Goal: Transaction & Acquisition: Purchase product/service

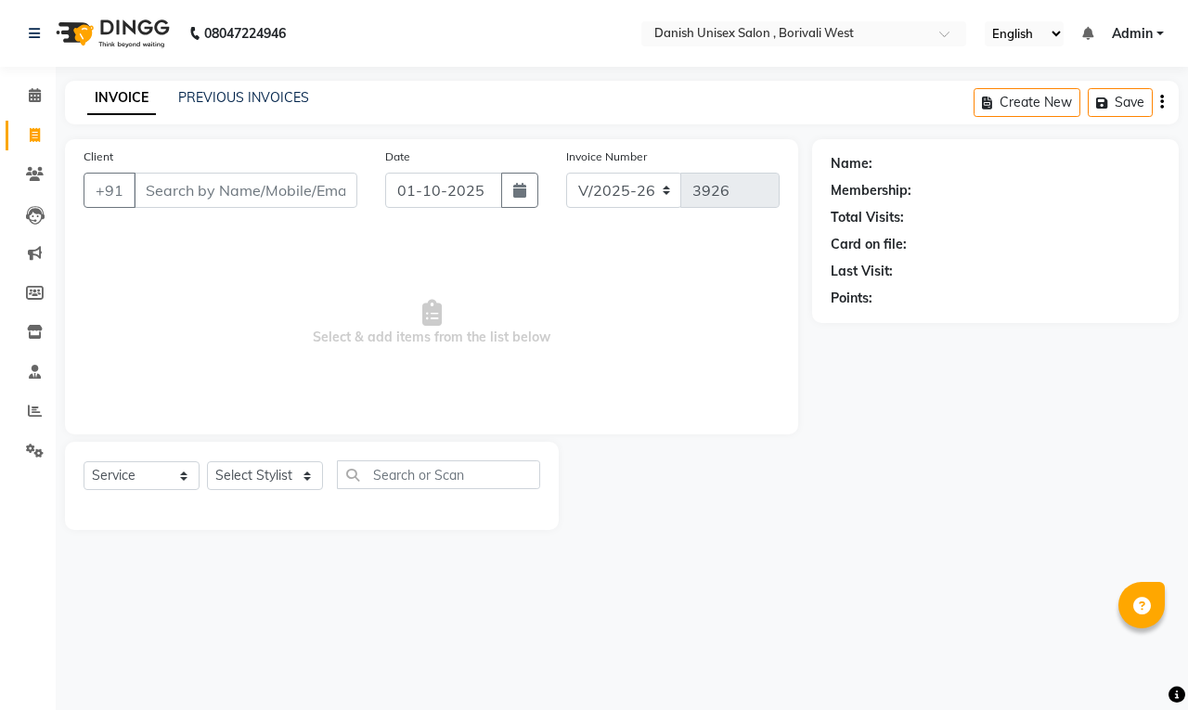
select select "6929"
select select "service"
click at [192, 188] on input "Client" at bounding box center [246, 190] width 224 height 35
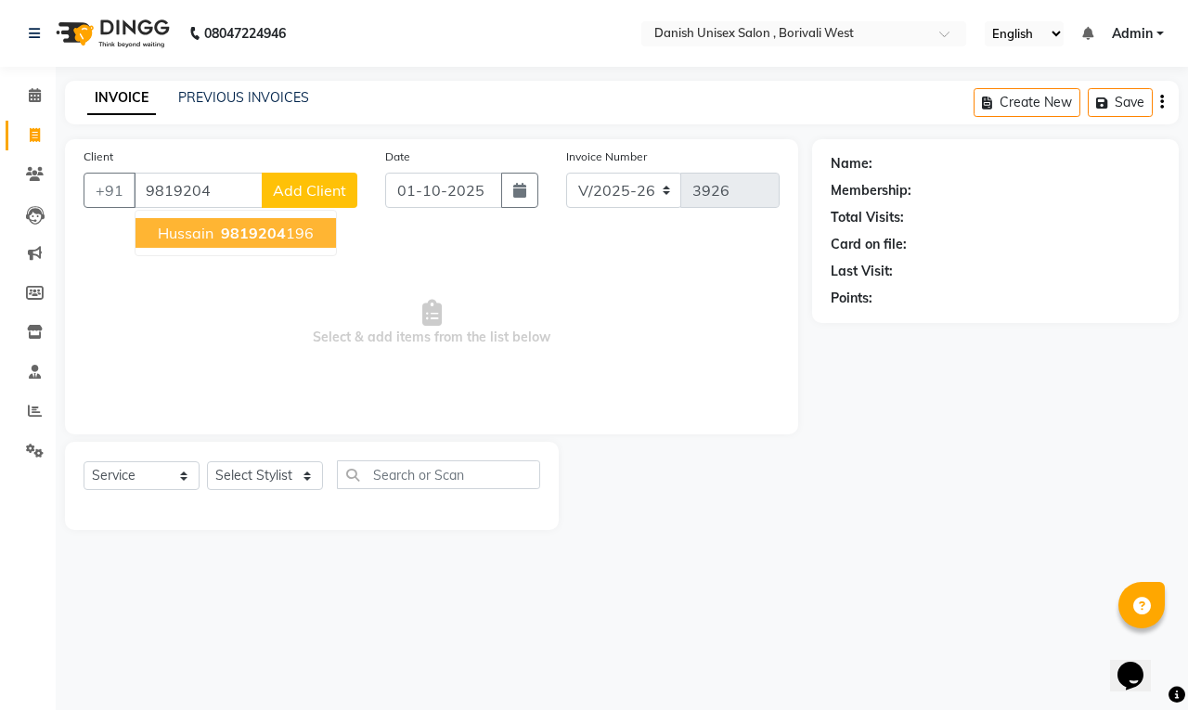
click at [279, 229] on span "9819204" at bounding box center [253, 233] width 65 height 19
type input "9819204196"
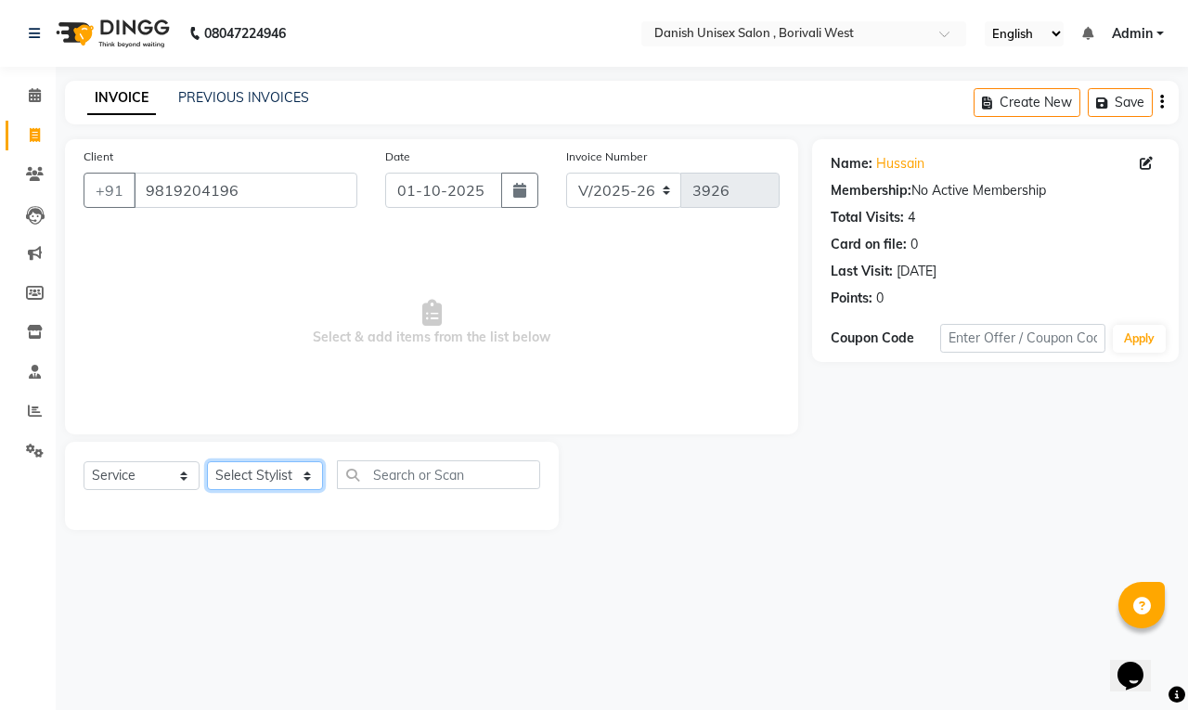
click at [304, 470] on select "Select Stylist [PERSON_NAME] [PERSON_NAME] kajal [PERSON_NAME] [PERSON_NAME] [P…" at bounding box center [265, 475] width 116 height 29
select select "54584"
click at [207, 461] on select "Select Stylist [PERSON_NAME] [PERSON_NAME] kajal [PERSON_NAME] [PERSON_NAME] [P…" at bounding box center [265, 475] width 116 height 29
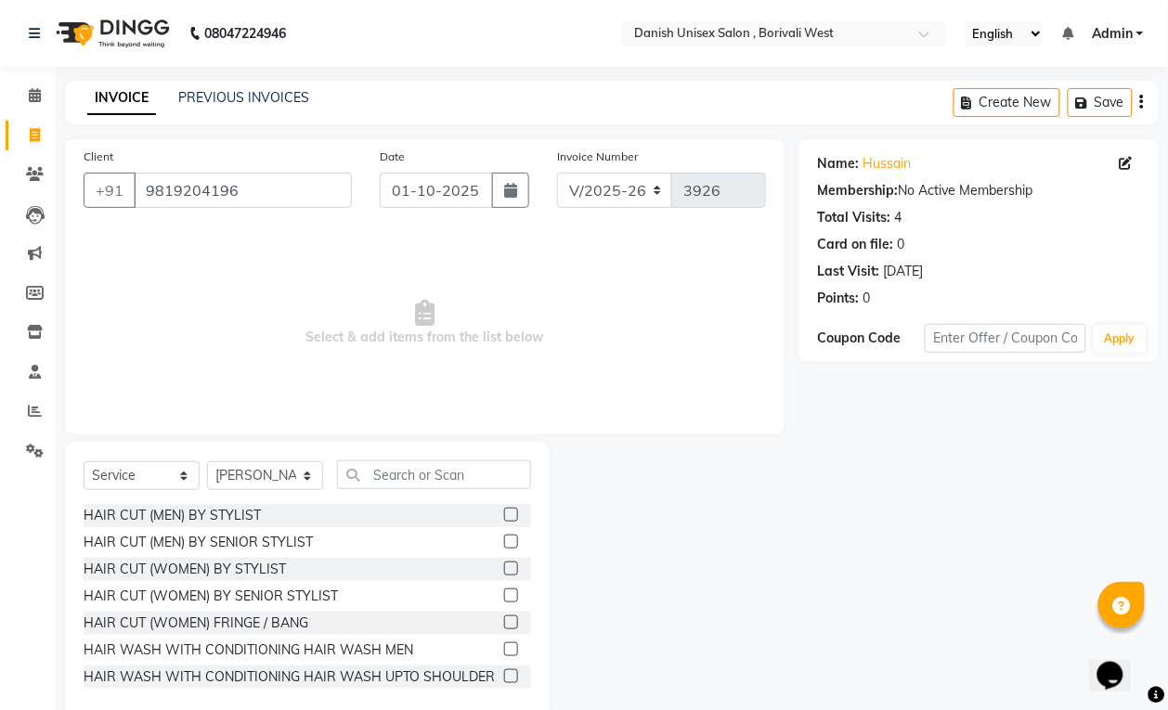
click at [504, 511] on label at bounding box center [511, 515] width 14 height 14
click at [504, 511] on input "checkbox" at bounding box center [510, 516] width 12 height 12
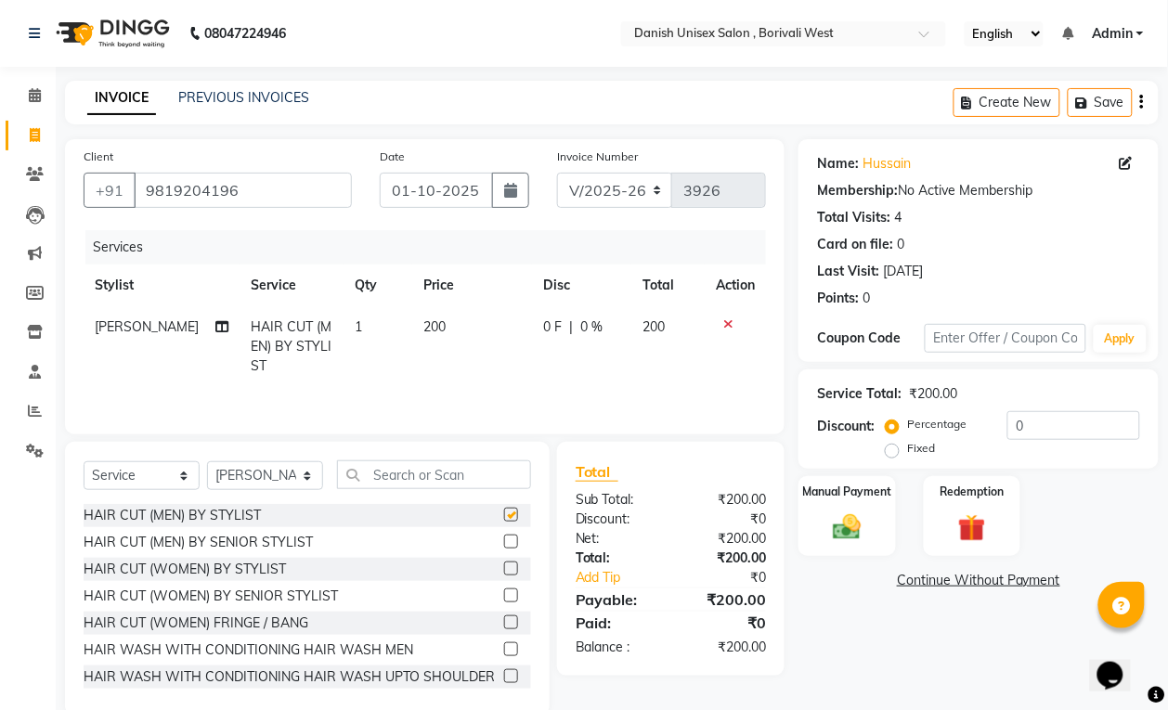
checkbox input "false"
click at [861, 543] on img at bounding box center [847, 527] width 46 height 33
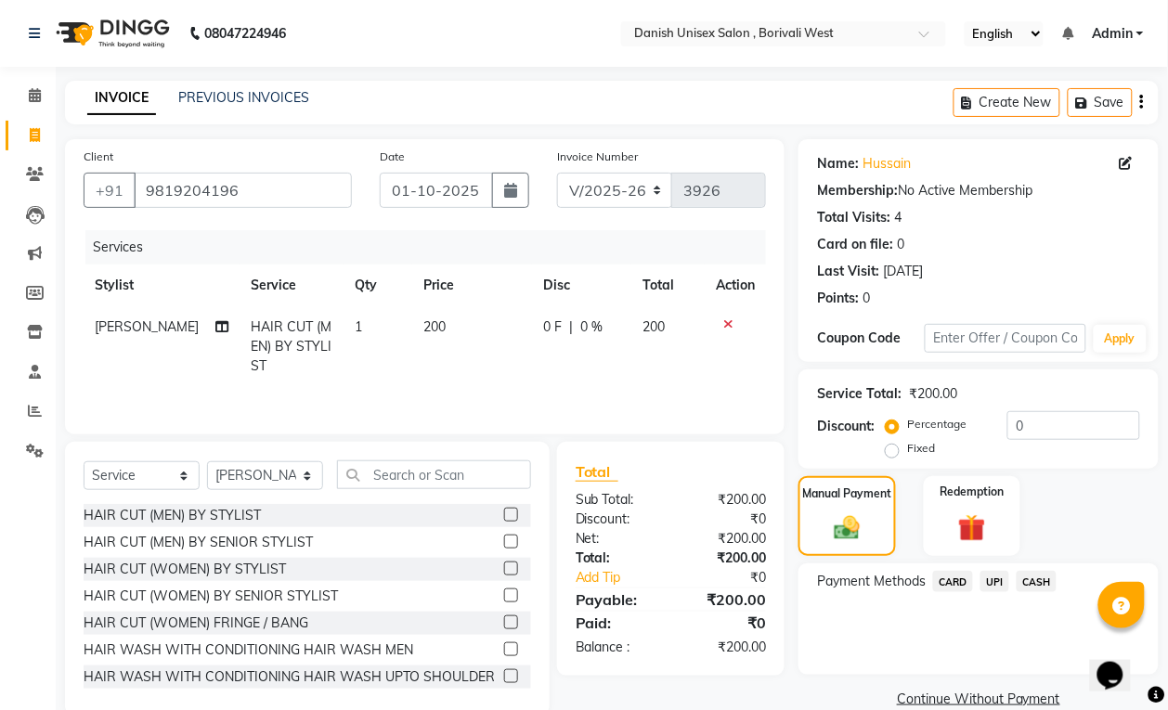
drag, startPoint x: 996, startPoint y: 577, endPoint x: 995, endPoint y: 587, distance: 10.3
click at [996, 583] on span "UPI" at bounding box center [994, 581] width 29 height 21
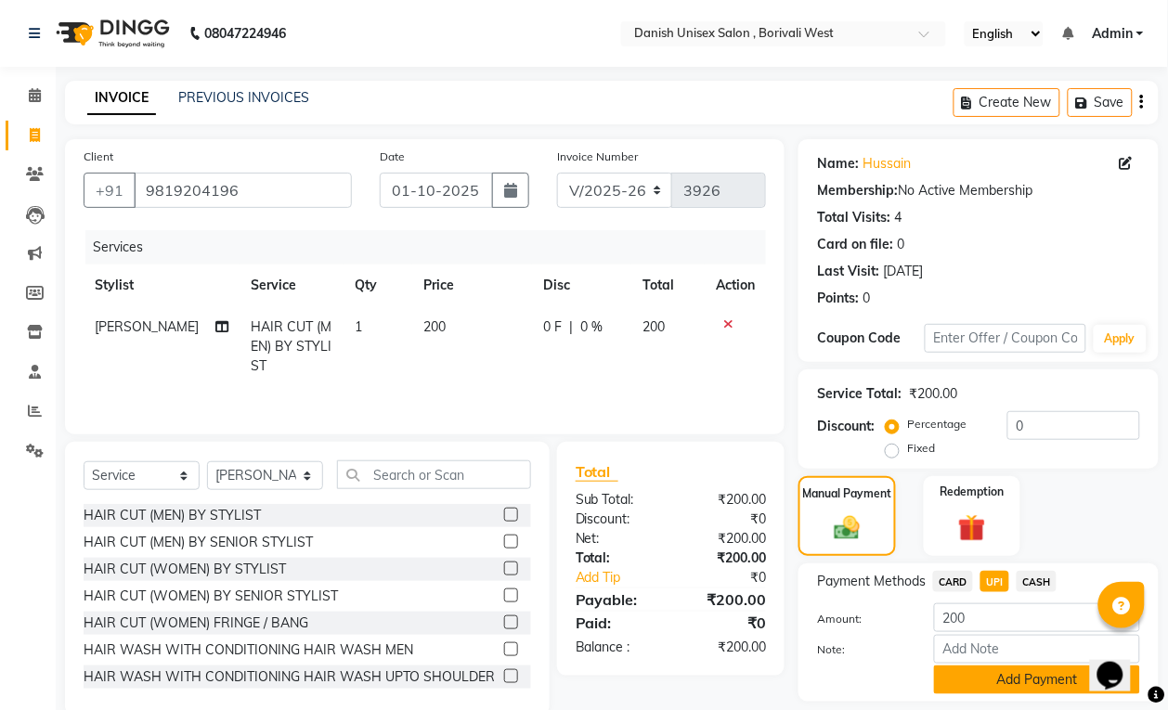
click at [1007, 687] on button "Add Payment" at bounding box center [1037, 680] width 206 height 29
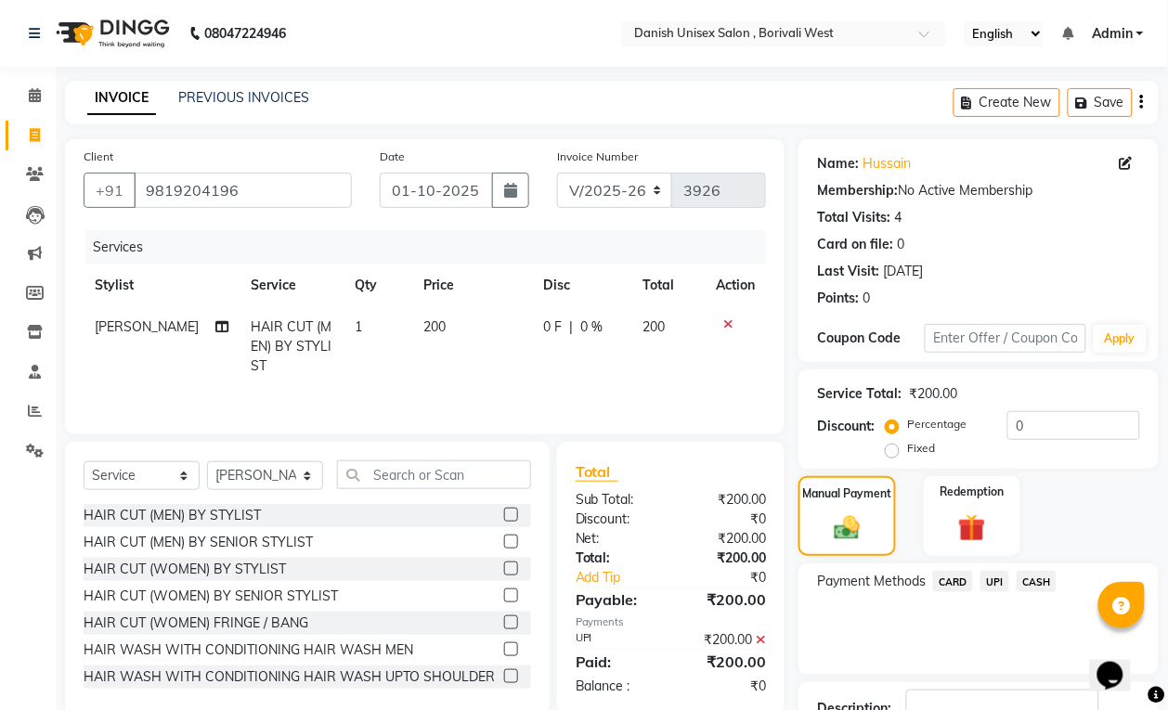
scroll to position [136, 0]
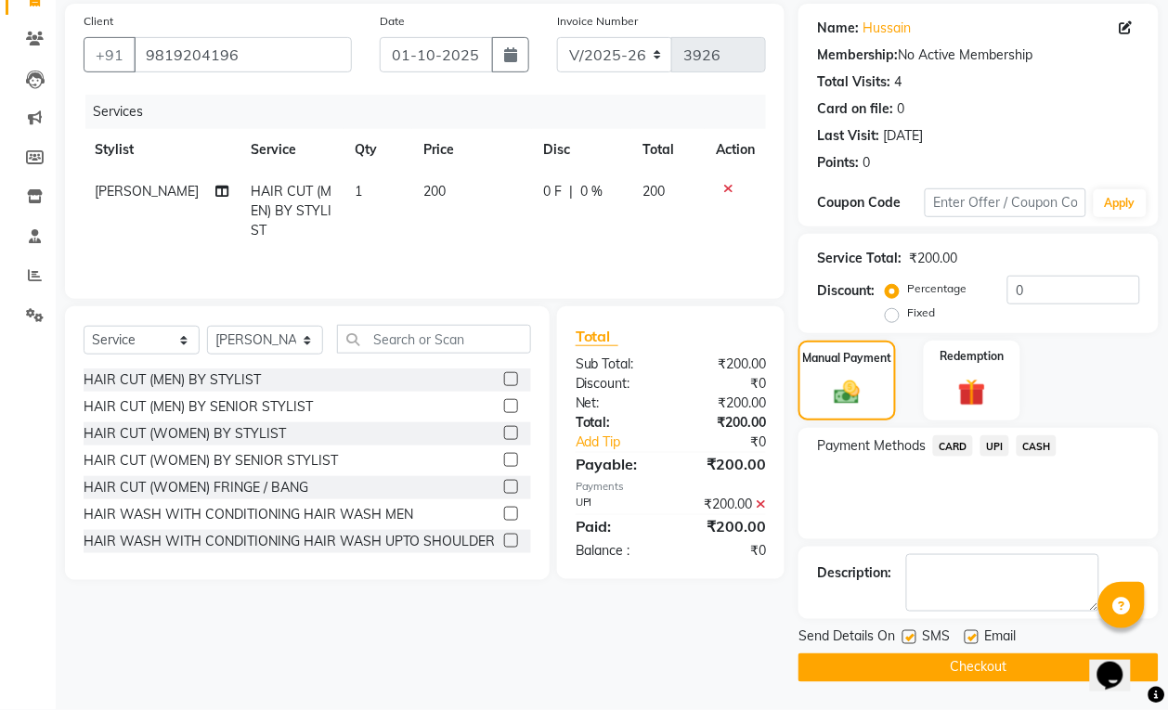
click at [987, 671] on button "Checkout" at bounding box center [978, 668] width 360 height 29
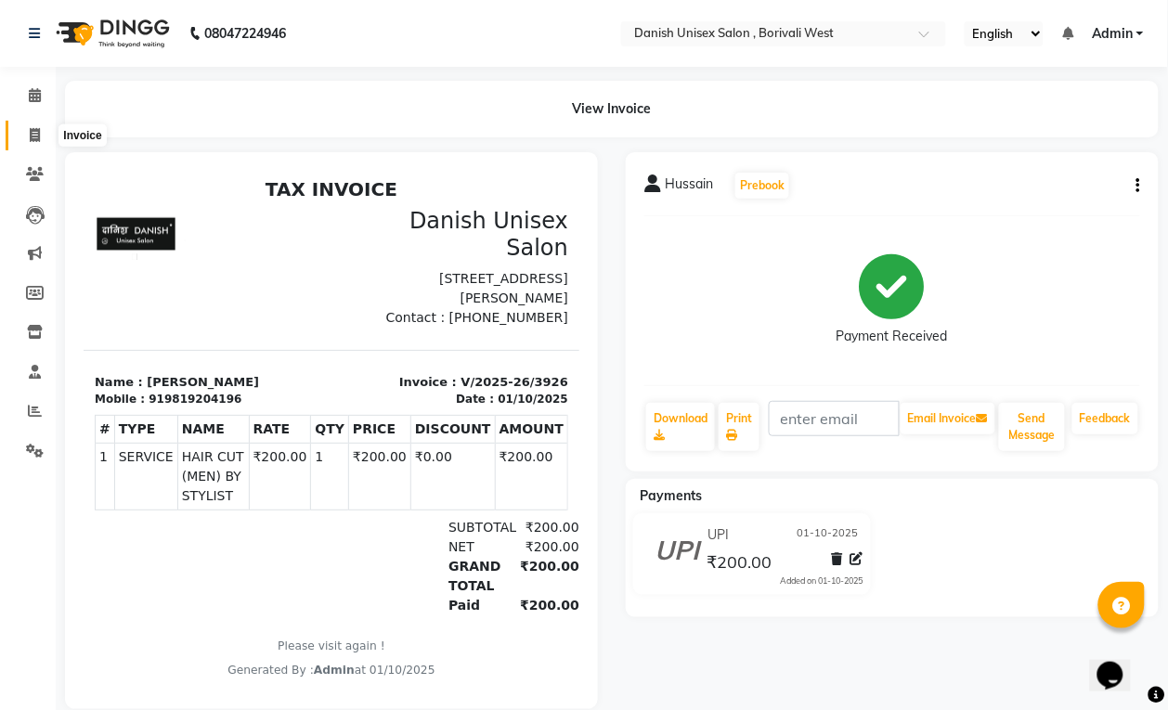
click at [35, 135] on icon at bounding box center [35, 135] width 10 height 14
select select "service"
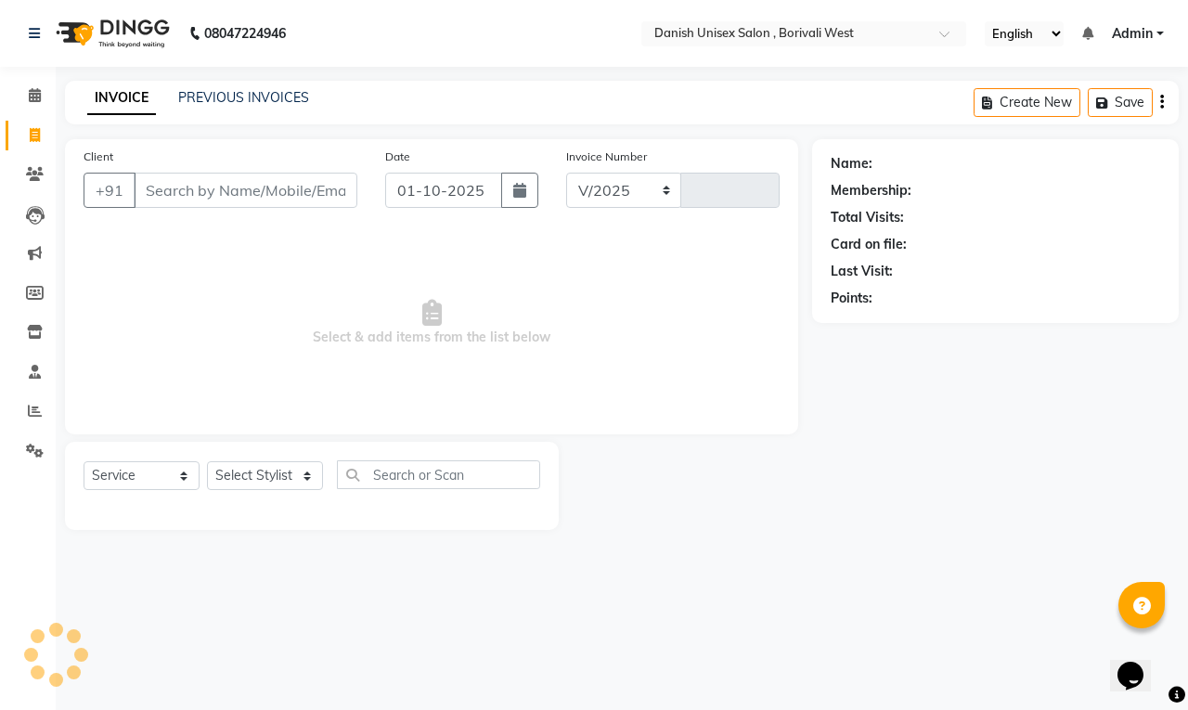
select select "6929"
type input "3927"
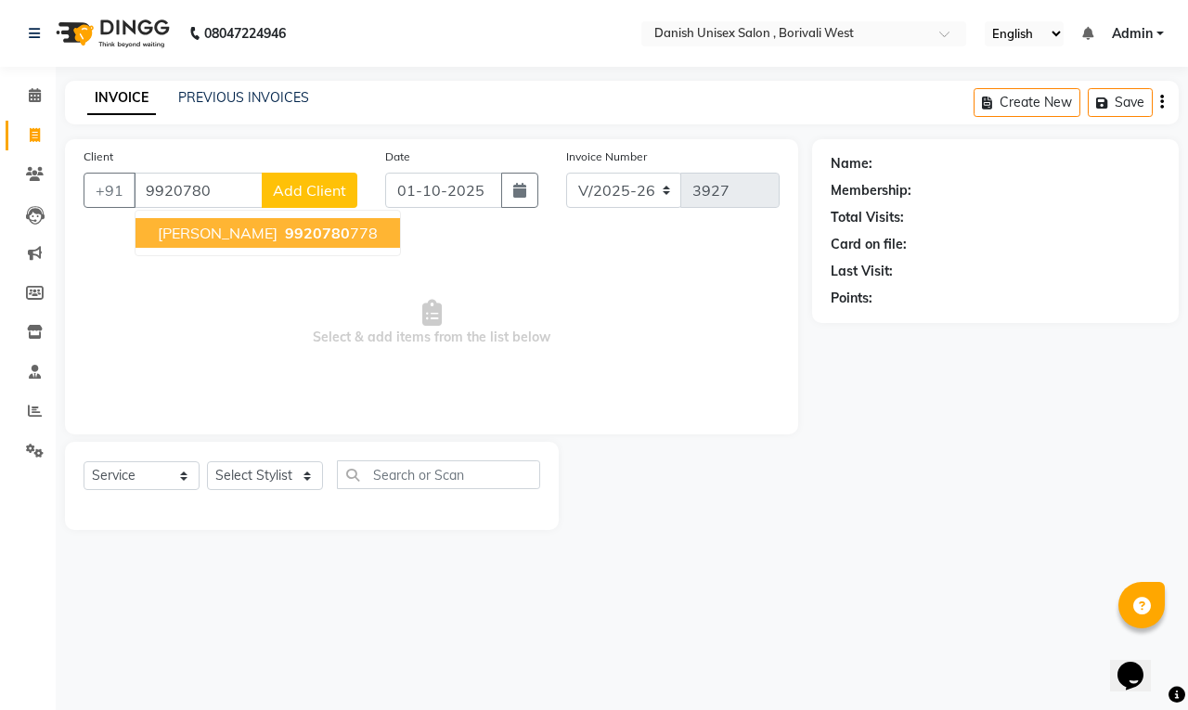
click at [298, 227] on button "[PERSON_NAME] 9920780 778" at bounding box center [268, 233] width 265 height 30
type input "9920780778"
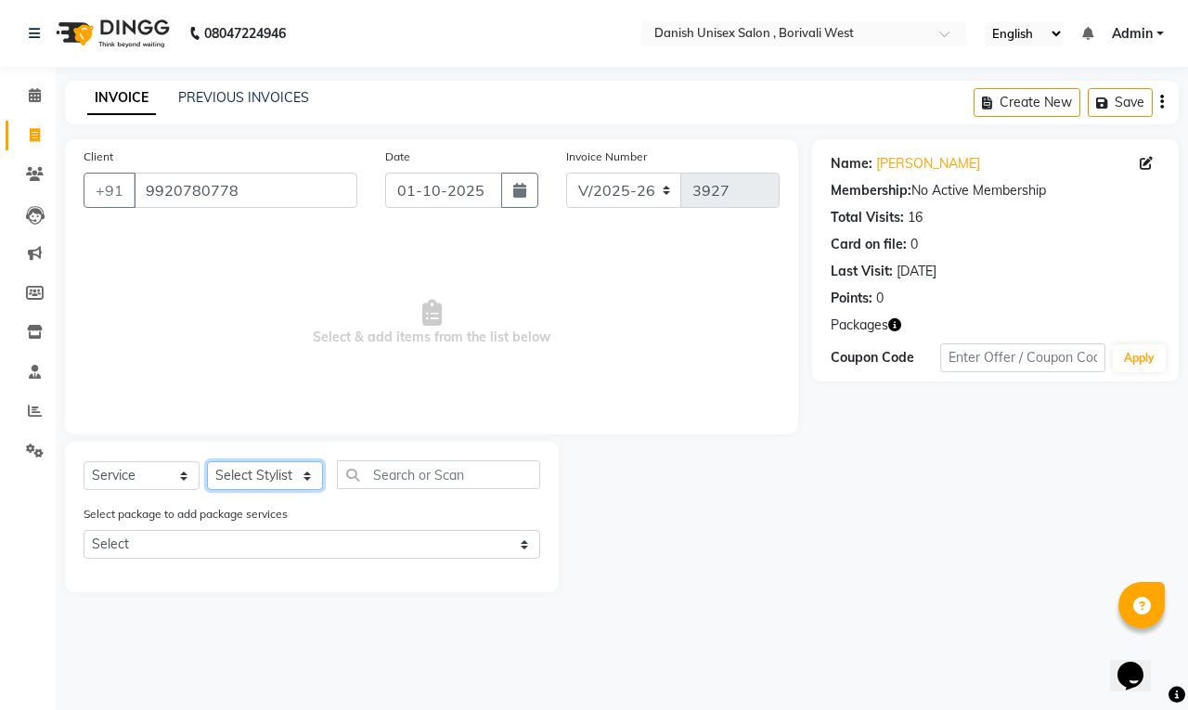
click at [242, 478] on select "Select Stylist [PERSON_NAME] [PERSON_NAME] kajal [PERSON_NAME] [PERSON_NAME] [P…" at bounding box center [265, 475] width 116 height 29
select select "54589"
click at [207, 461] on select "Select Stylist [PERSON_NAME] [PERSON_NAME] kajal [PERSON_NAME] [PERSON_NAME] [P…" at bounding box center [265, 475] width 116 height 29
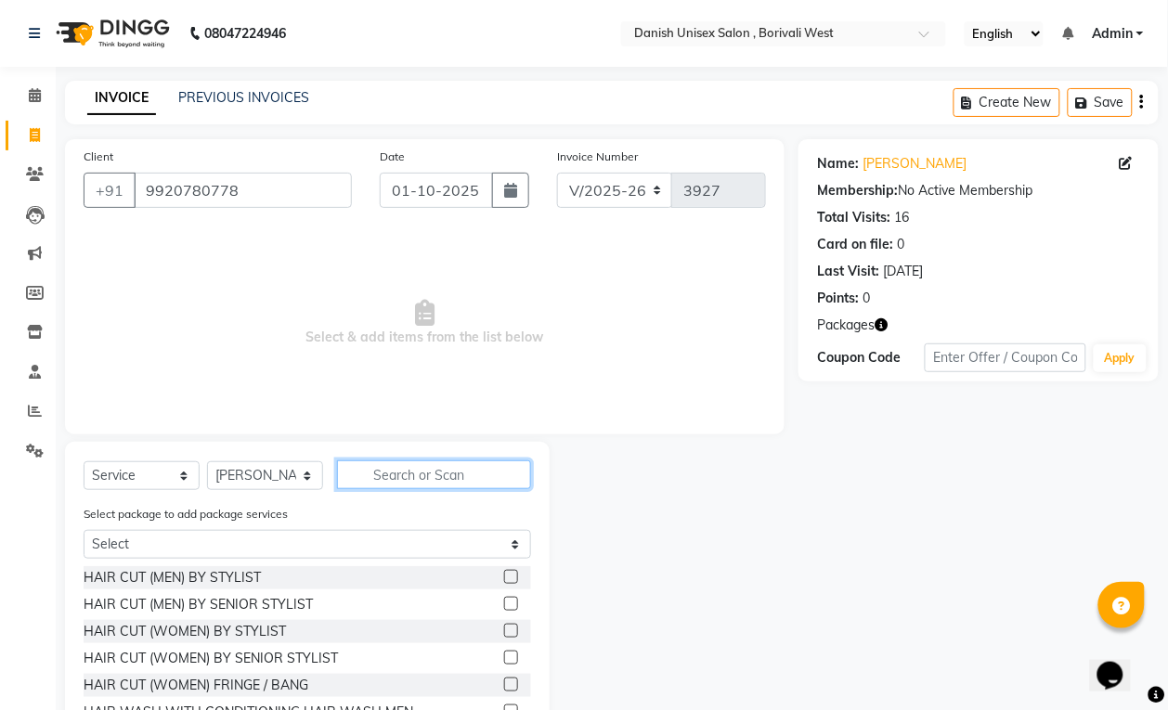
click at [432, 479] on input "text" at bounding box center [434, 475] width 194 height 29
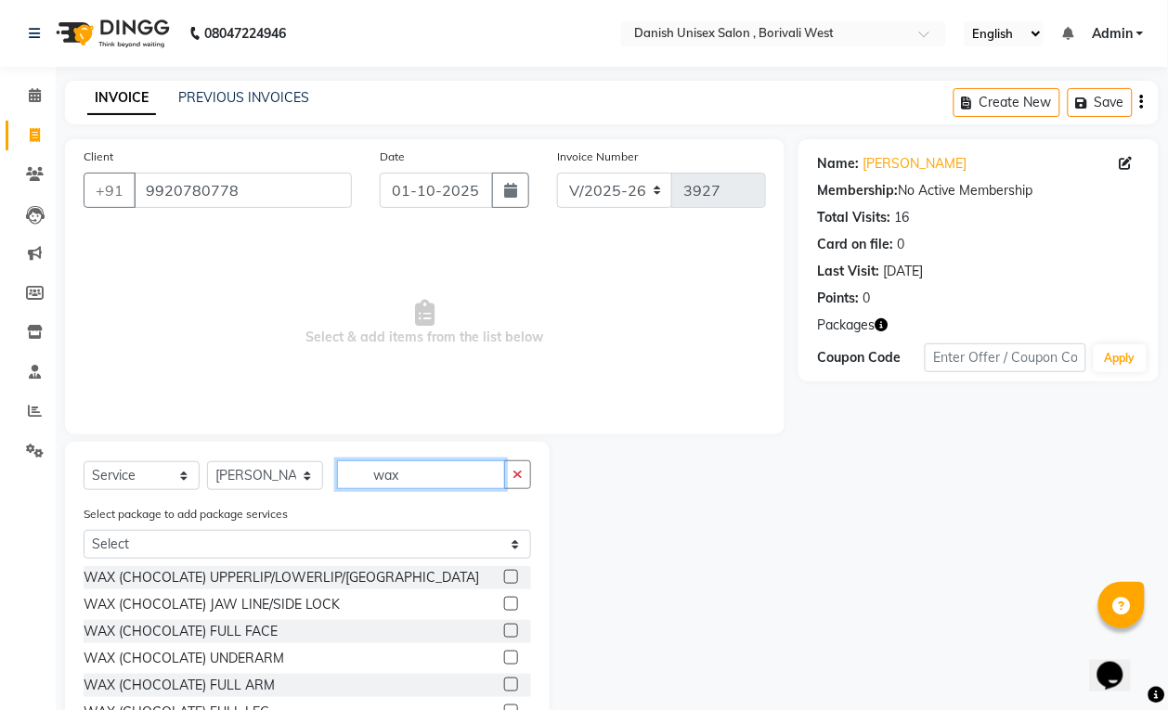
scroll to position [95, 0]
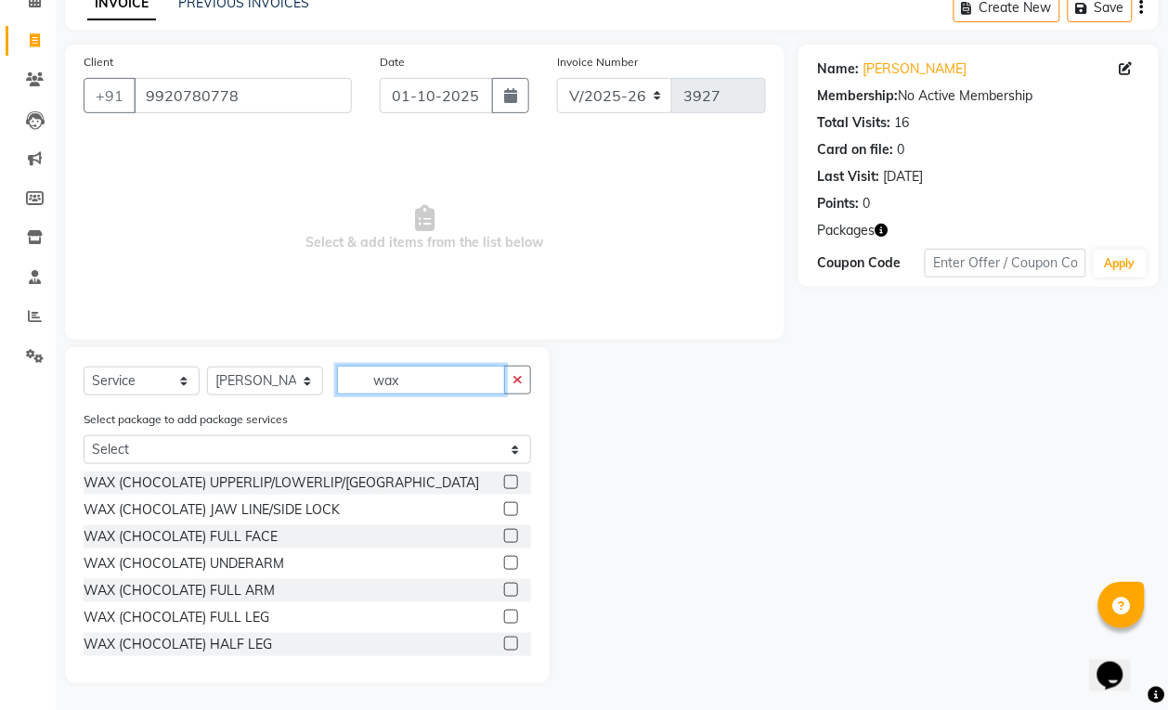
type input "wax"
click at [504, 563] on label at bounding box center [511, 563] width 14 height 14
click at [504, 563] on input "checkbox" at bounding box center [510, 564] width 12 height 12
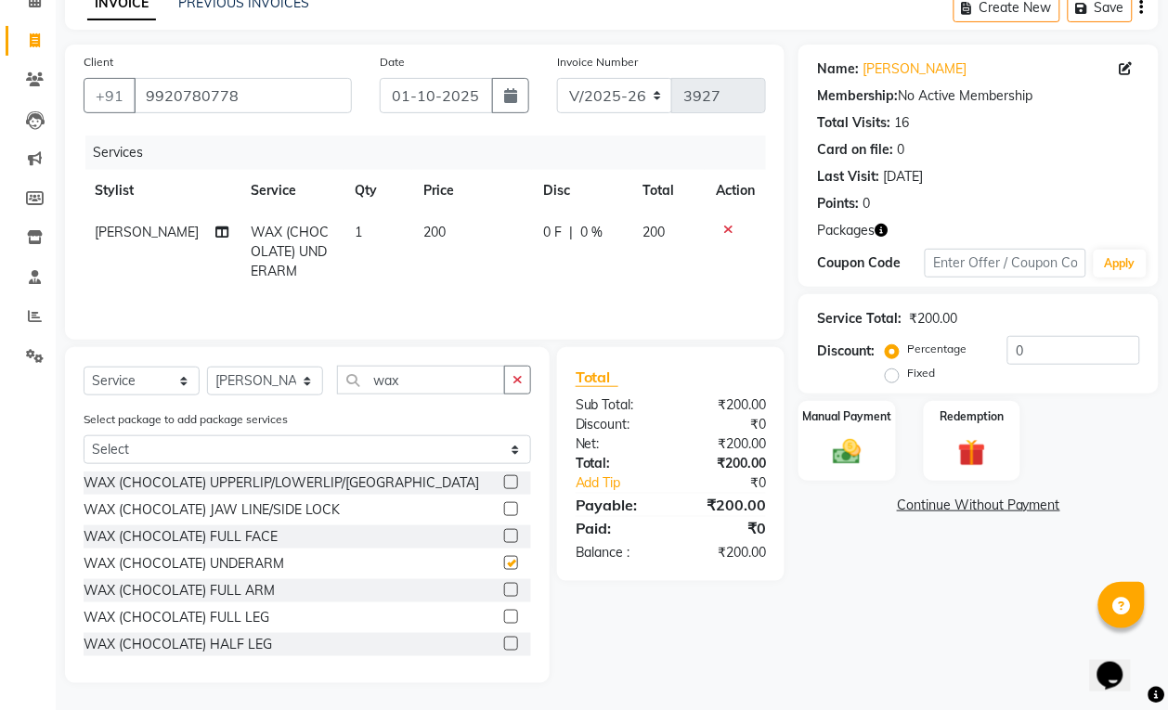
checkbox input "false"
click at [504, 590] on label at bounding box center [511, 590] width 14 height 14
click at [504, 590] on input "checkbox" at bounding box center [510, 591] width 12 height 12
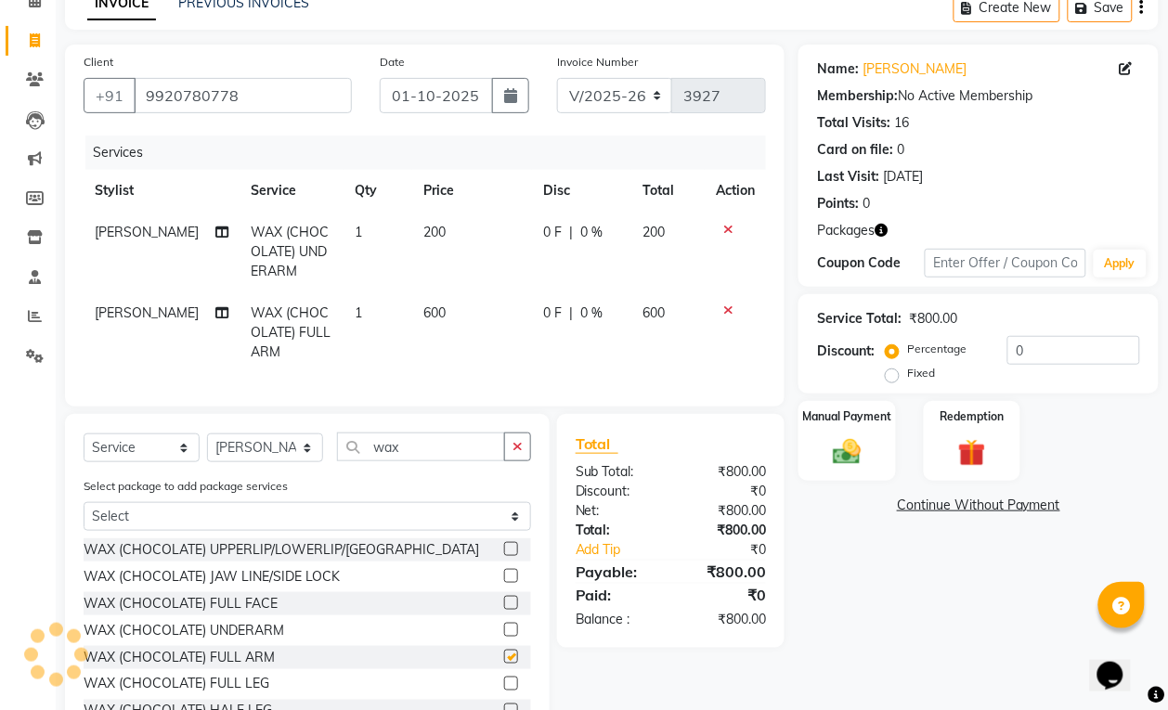
checkbox input "false"
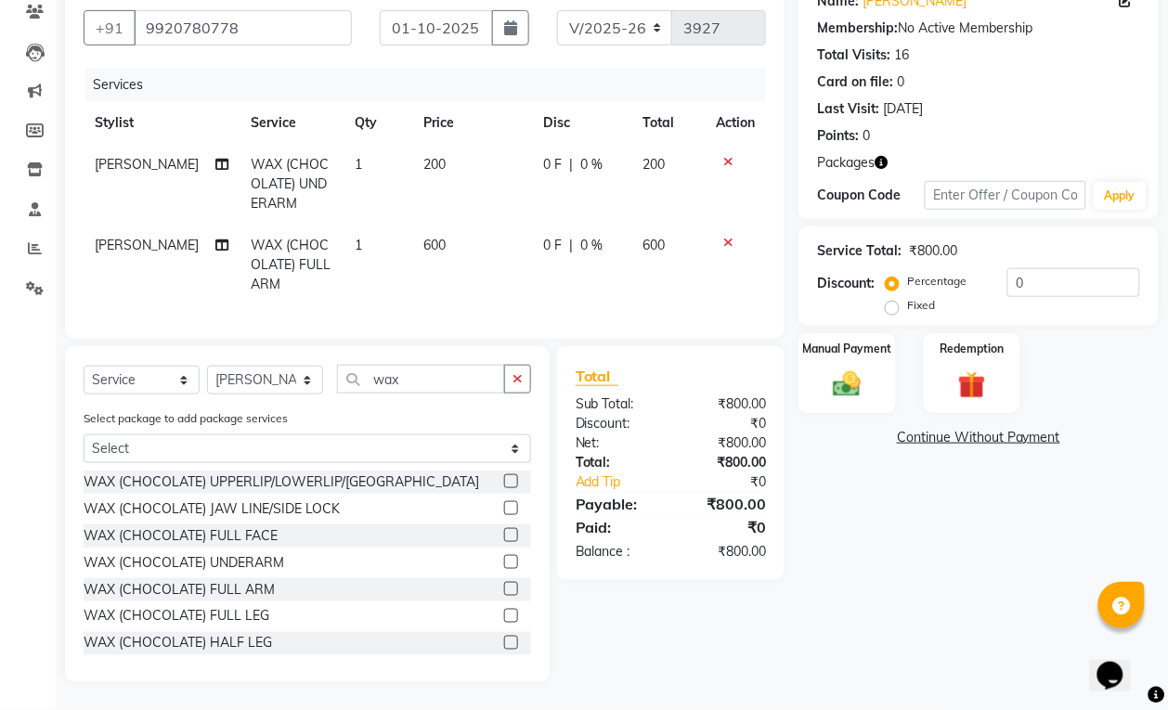
click at [504, 616] on label at bounding box center [511, 616] width 14 height 14
click at [504, 616] on input "checkbox" at bounding box center [510, 617] width 12 height 12
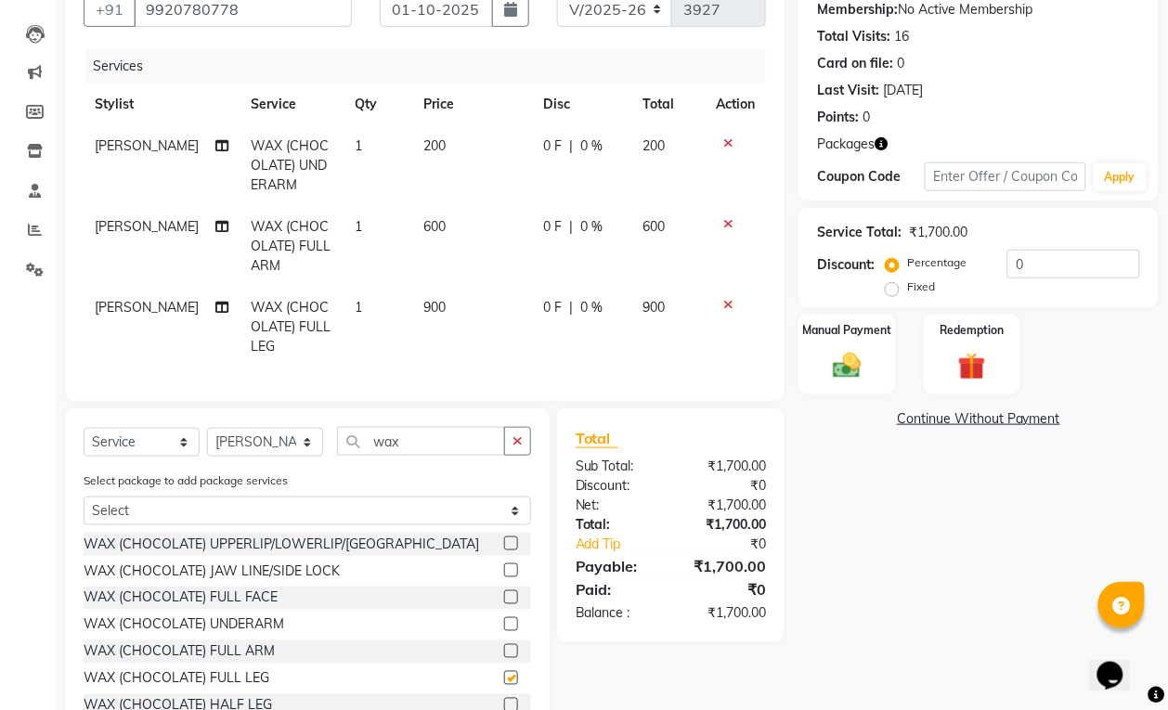
checkbox input "false"
click at [549, 311] on span "0 F" at bounding box center [552, 307] width 19 height 19
select select "54589"
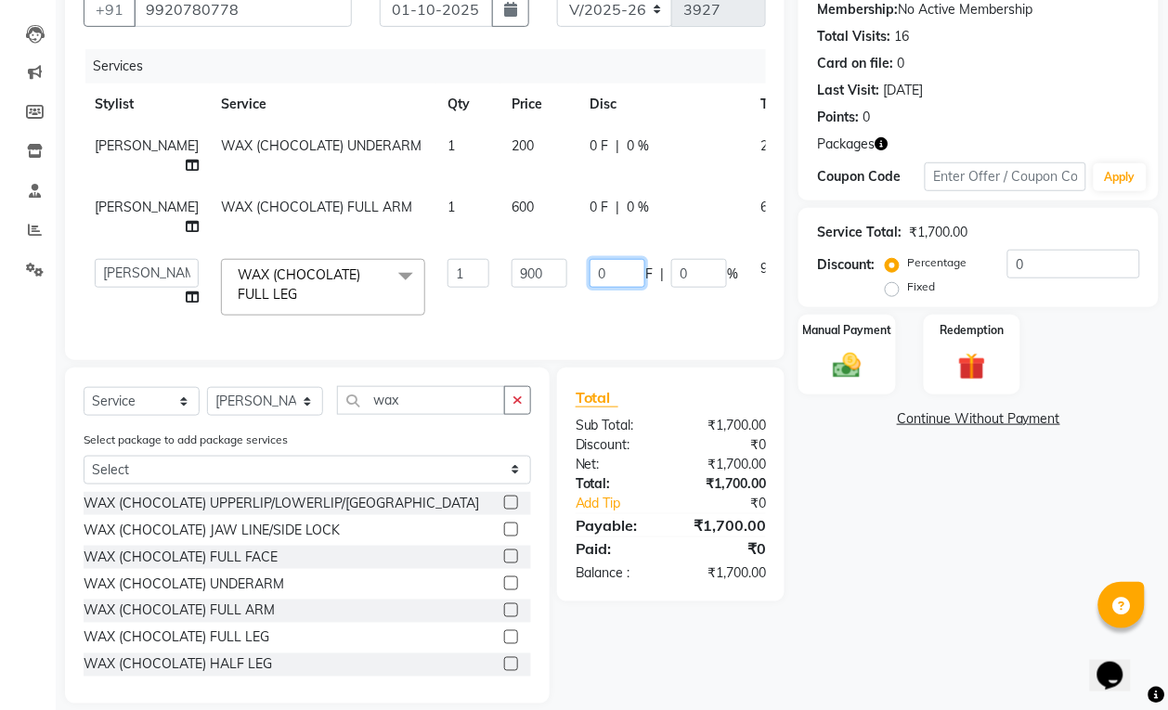
click at [590, 288] on input "0" at bounding box center [618, 273] width 56 height 29
type input "0500"
click at [590, 150] on div "0 F | 0 %" at bounding box center [664, 145] width 149 height 19
select select "54589"
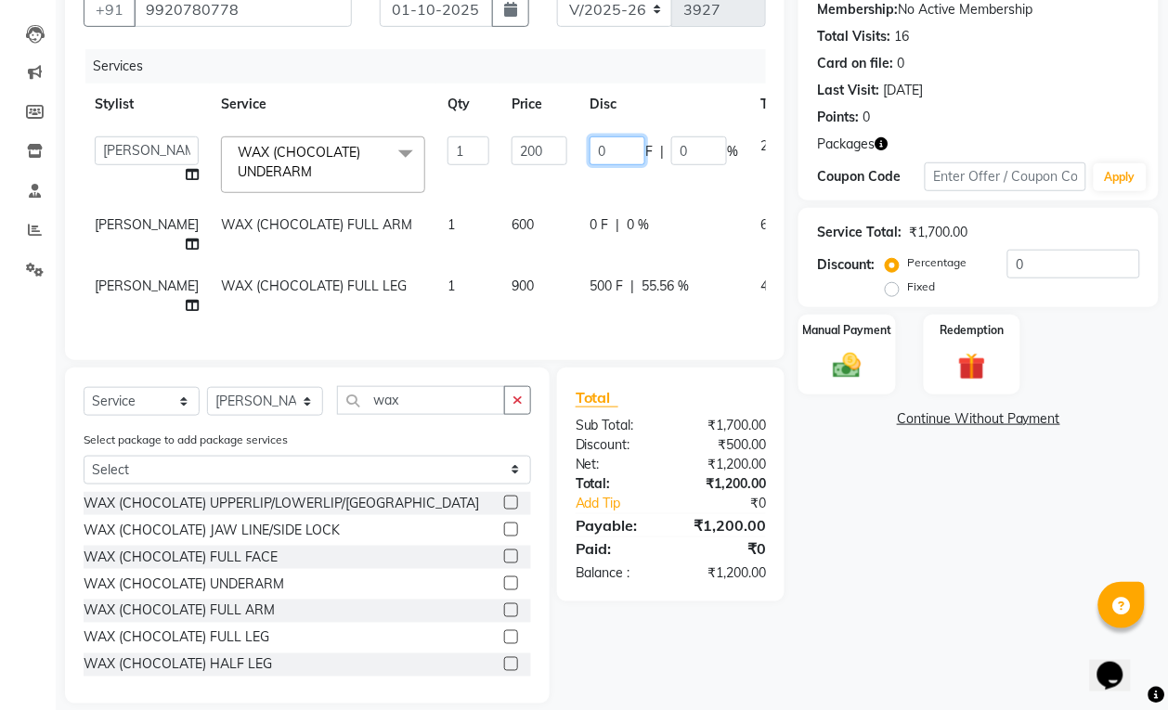
click at [590, 155] on input "0" at bounding box center [618, 150] width 56 height 29
type input "0100"
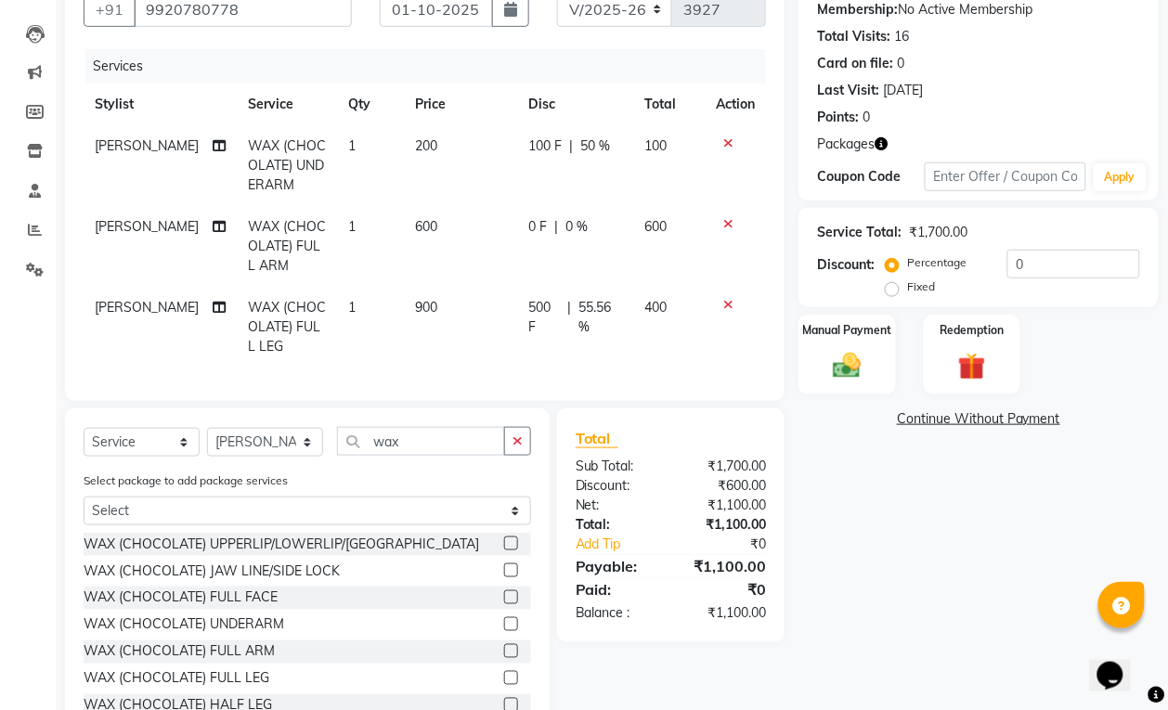
click at [628, 206] on td "0 F | 0 %" at bounding box center [575, 246] width 115 height 81
select select "54589"
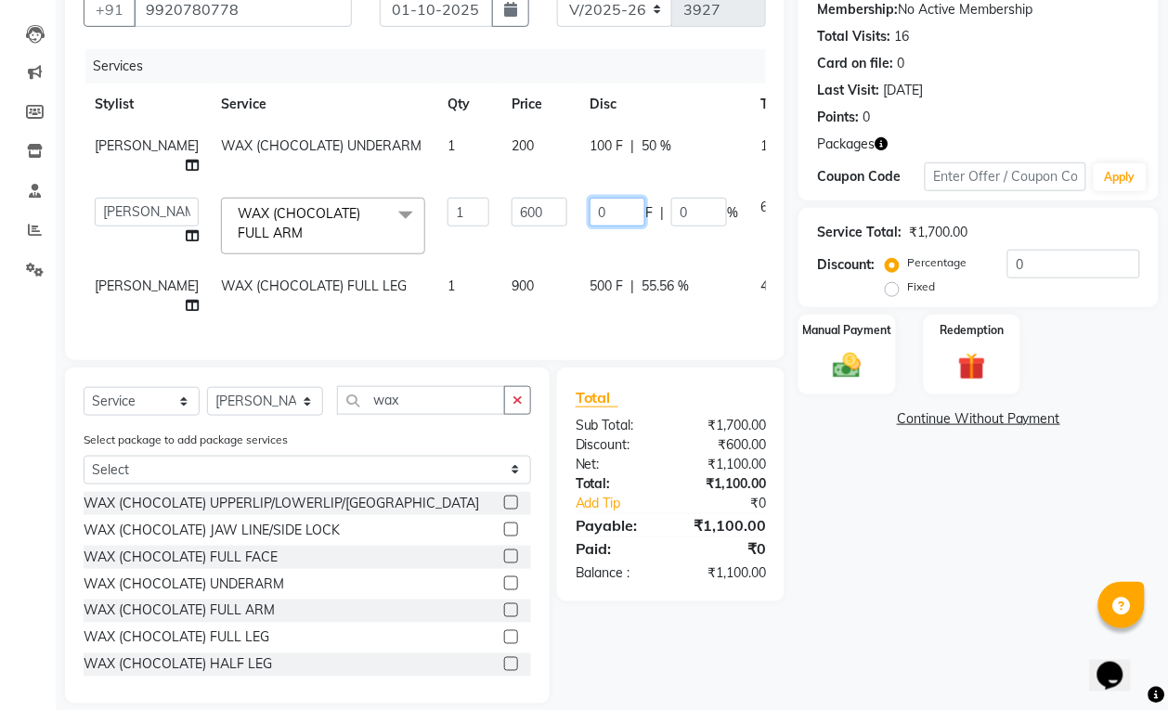
click at [590, 227] on input "0" at bounding box center [618, 212] width 56 height 29
type input "0200"
click at [578, 266] on td "0200 F | 0 %" at bounding box center [663, 226] width 171 height 79
select select "54589"
click at [590, 296] on span "500 F" at bounding box center [606, 286] width 33 height 19
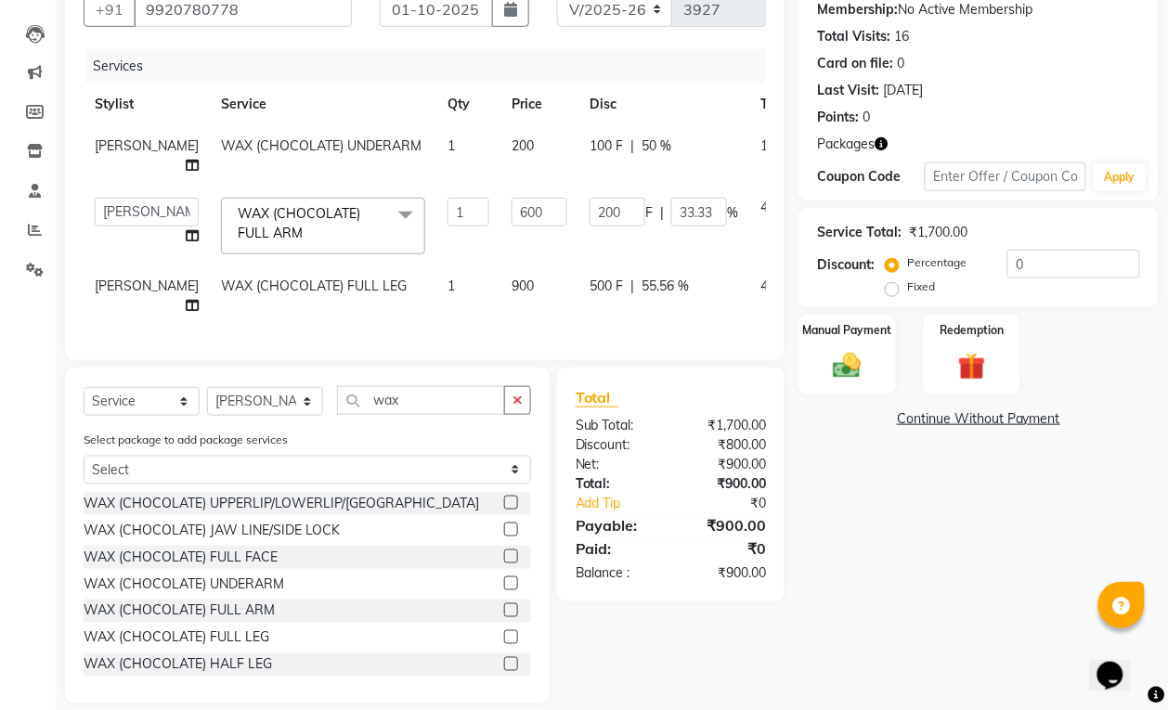
select select "54589"
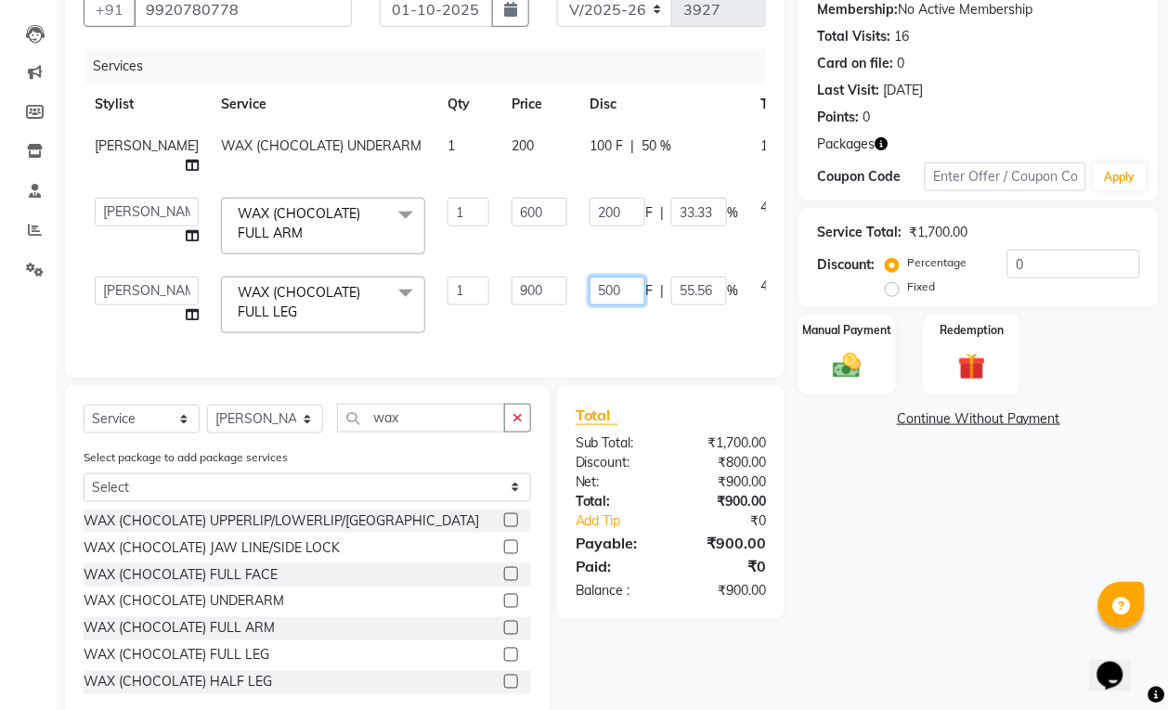
click at [590, 305] on input "500" at bounding box center [618, 291] width 56 height 29
type input "5"
type input "200"
click at [578, 344] on td "200 F | 55.56 %" at bounding box center [663, 305] width 171 height 79
select select "54589"
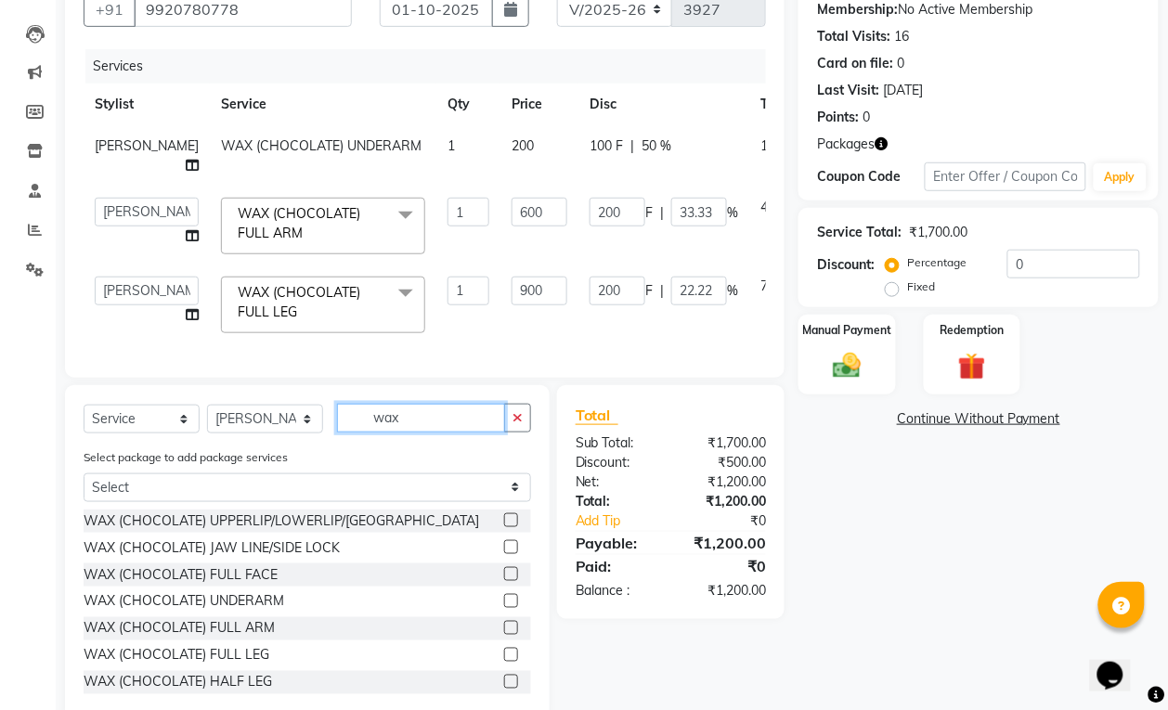
click at [467, 433] on input "wax" at bounding box center [421, 418] width 168 height 29
type input "w"
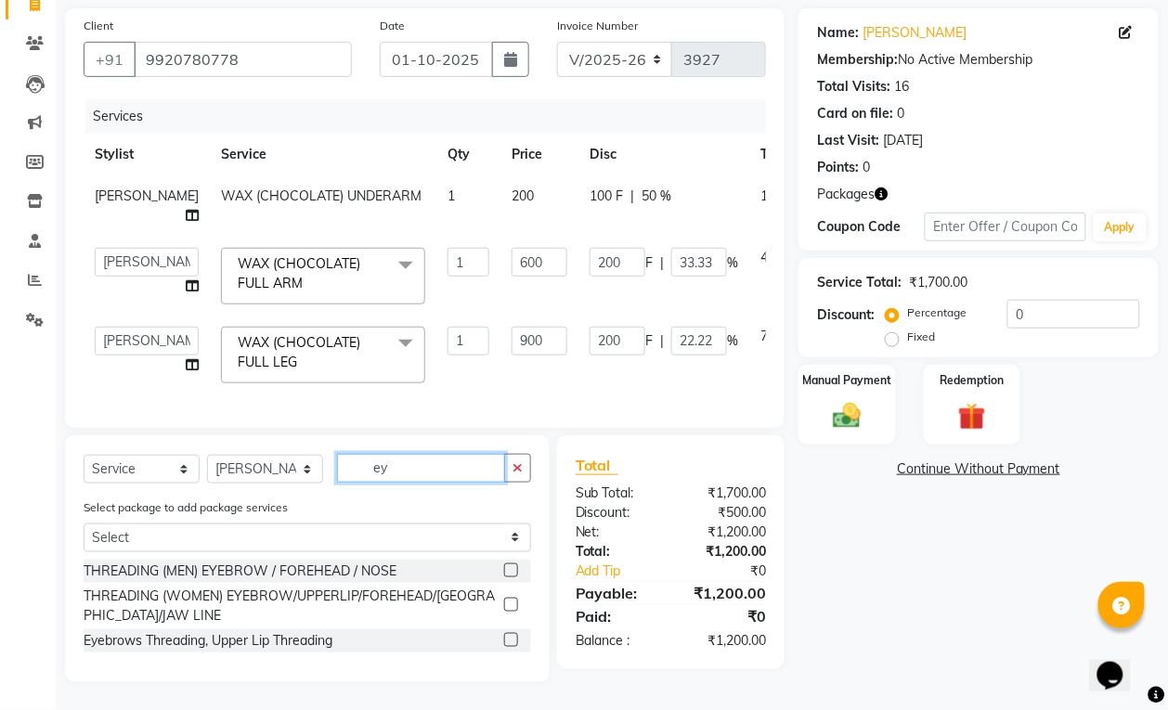
scroll to position [169, 0]
type input "ey"
click at [509, 608] on label at bounding box center [511, 605] width 14 height 14
click at [509, 608] on input "checkbox" at bounding box center [510, 606] width 12 height 12
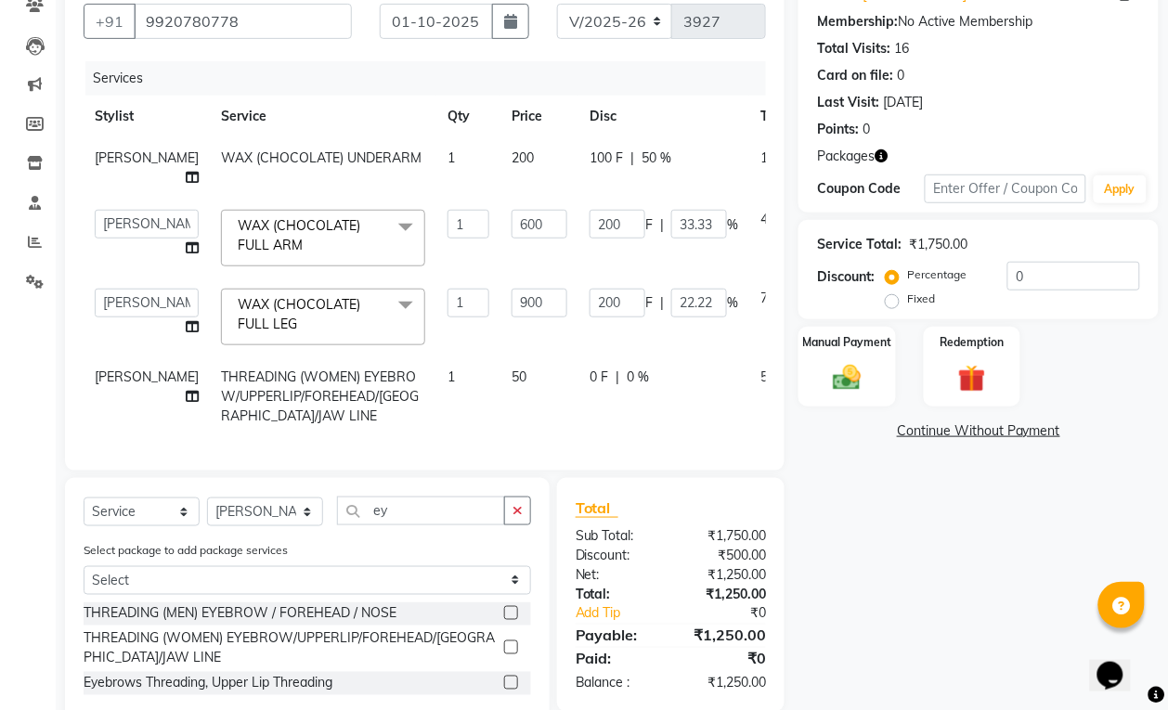
scroll to position [251, 0]
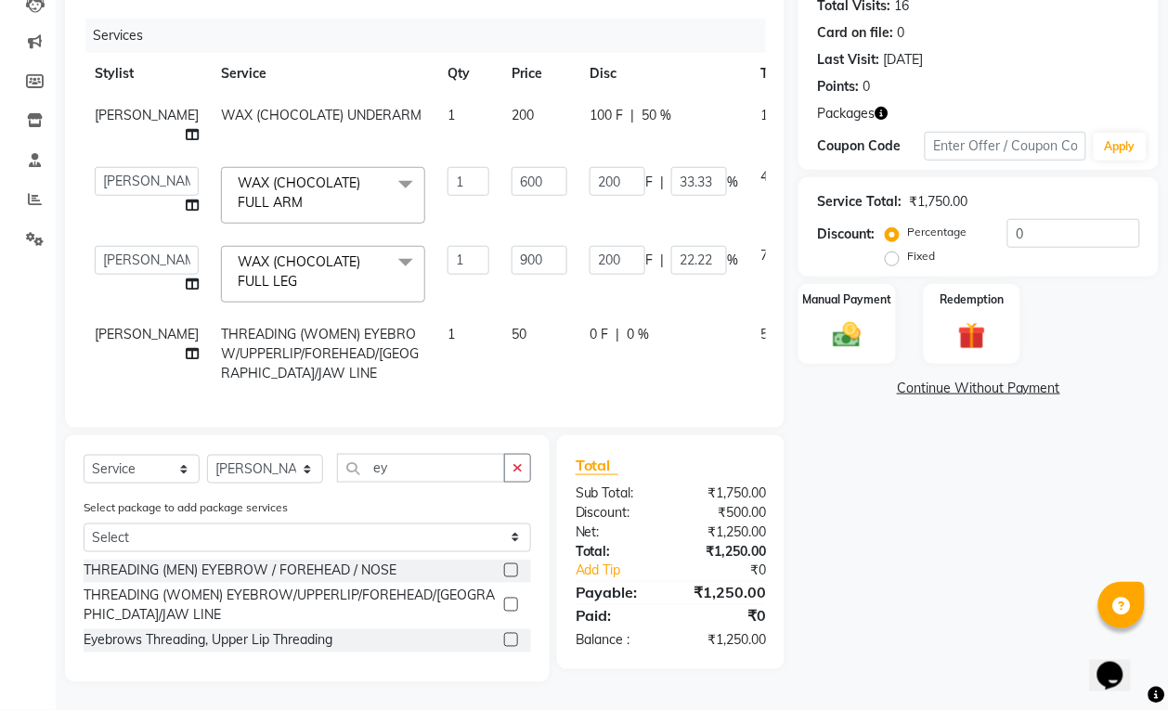
click at [512, 600] on label at bounding box center [511, 605] width 14 height 14
click at [512, 600] on input "checkbox" at bounding box center [510, 606] width 12 height 12
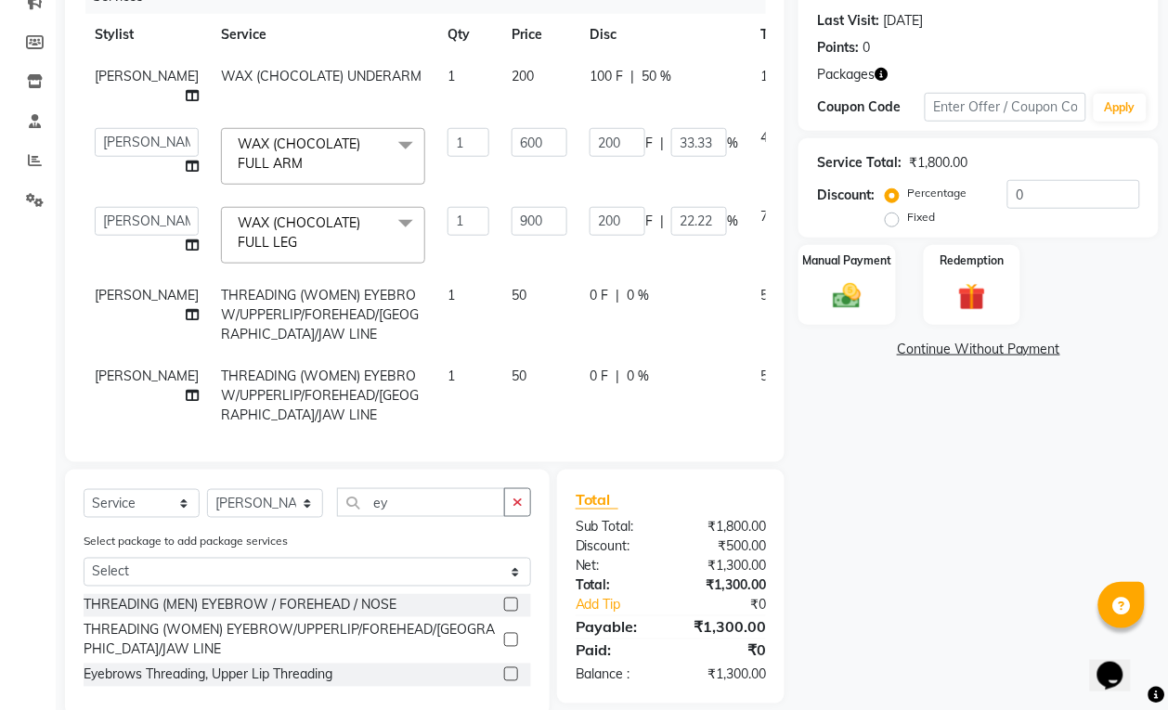
click at [512, 642] on label at bounding box center [511, 640] width 14 height 14
click at [512, 642] on input "checkbox" at bounding box center [510, 641] width 12 height 12
checkbox input "false"
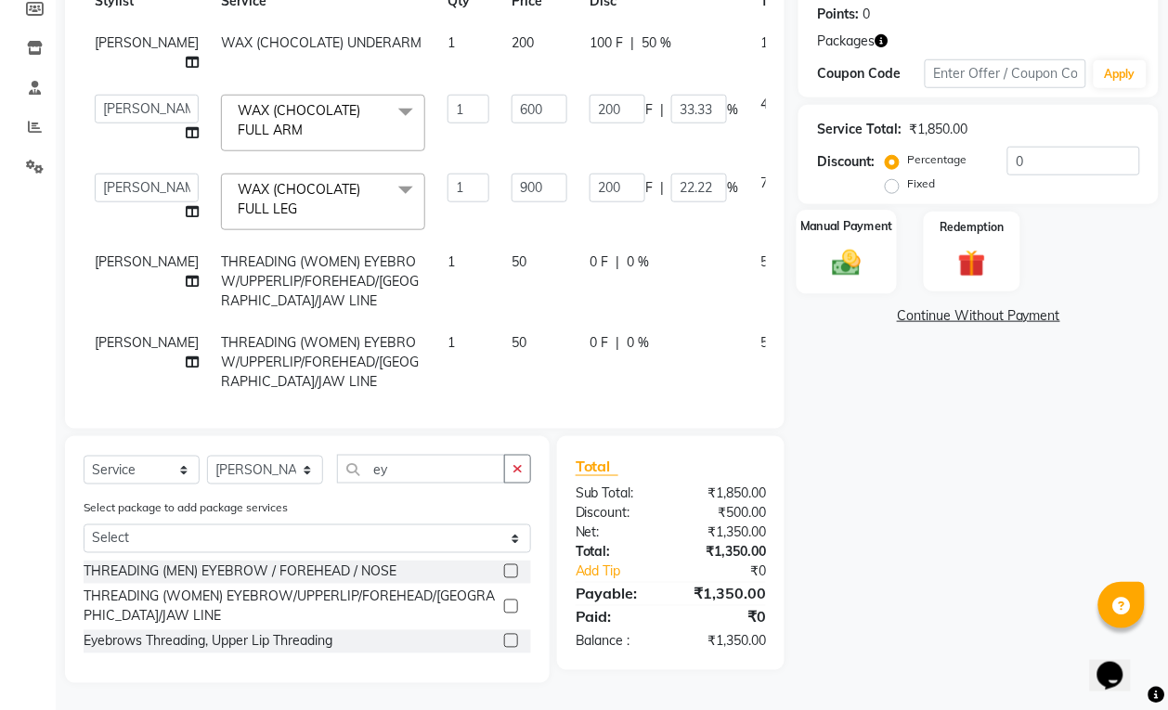
click at [813, 253] on div "Manual Payment" at bounding box center [847, 252] width 101 height 84
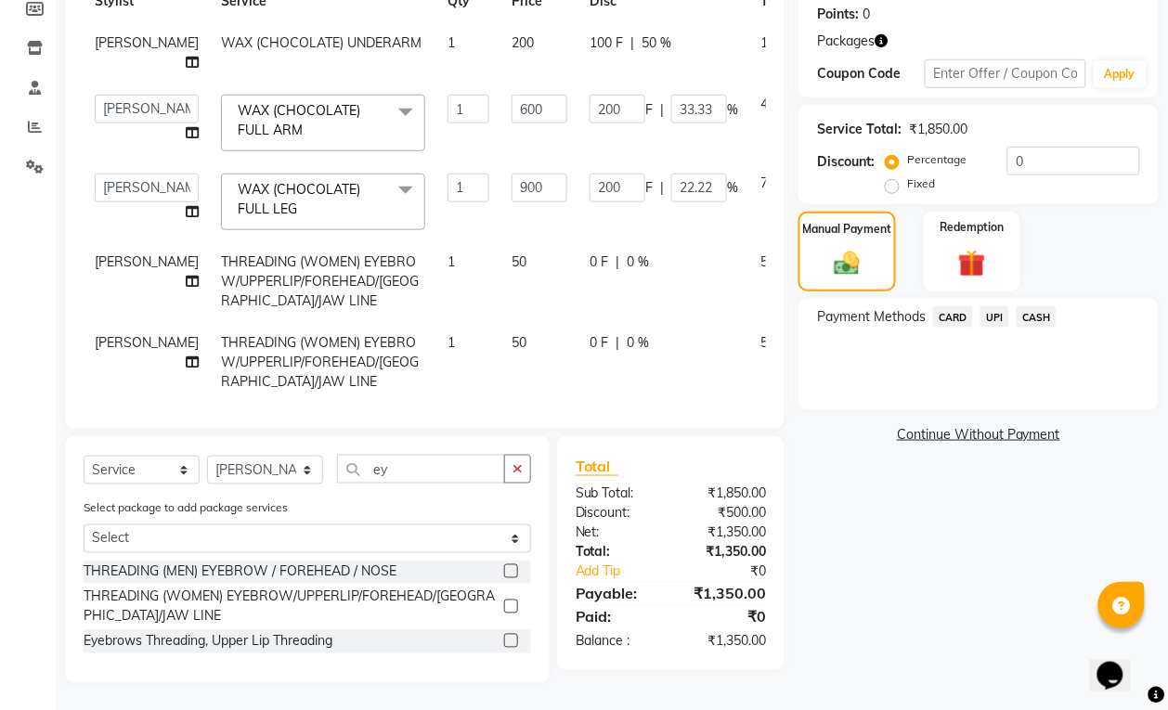
click at [961, 316] on span "CARD" at bounding box center [953, 316] width 40 height 21
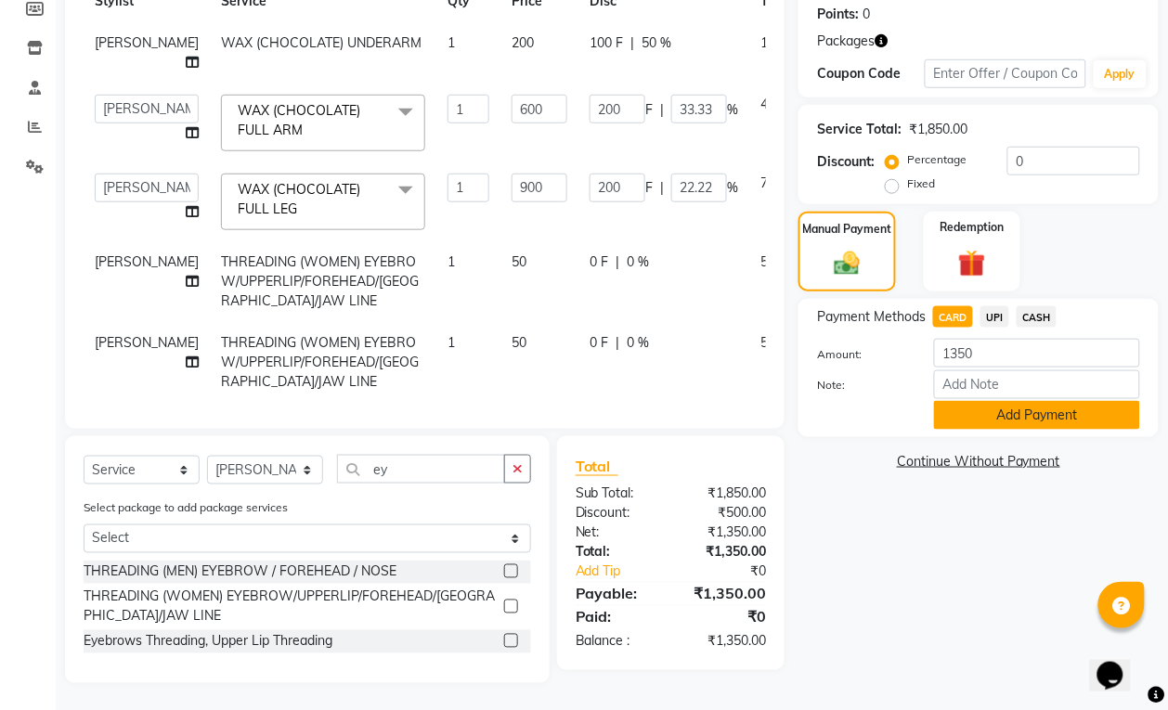
click at [1021, 411] on button "Add Payment" at bounding box center [1037, 415] width 206 height 29
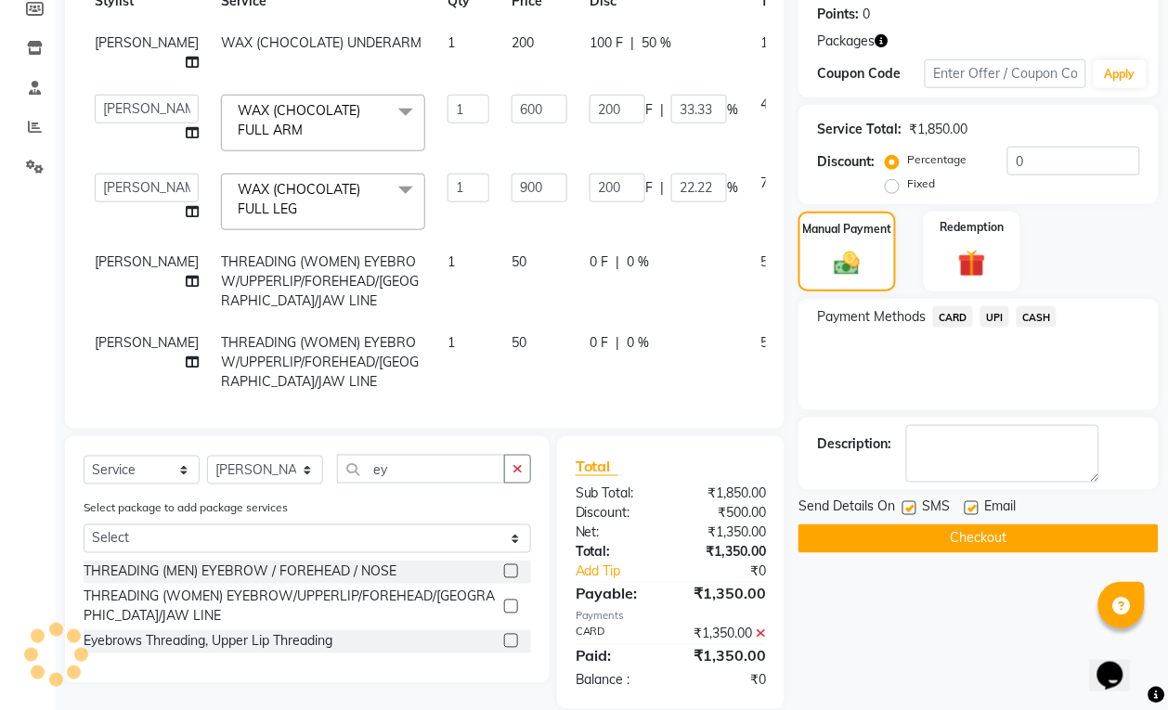
click at [964, 534] on button "Checkout" at bounding box center [978, 539] width 360 height 29
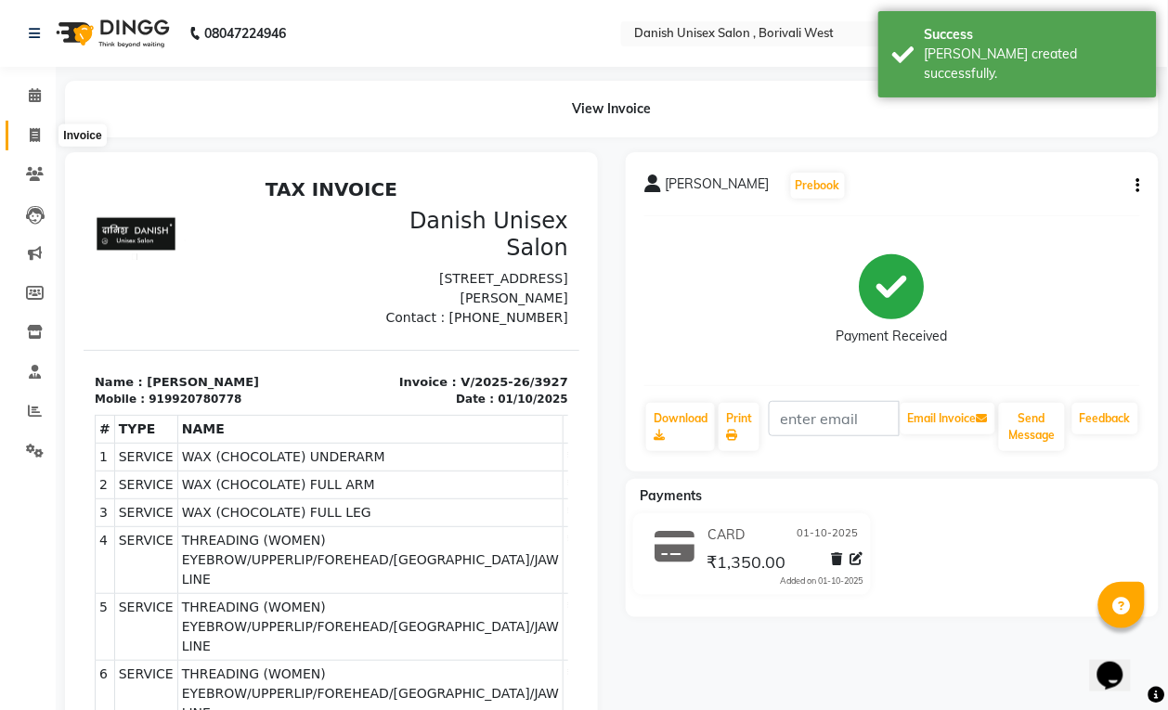
click at [35, 136] on icon at bounding box center [35, 135] width 10 height 14
select select "service"
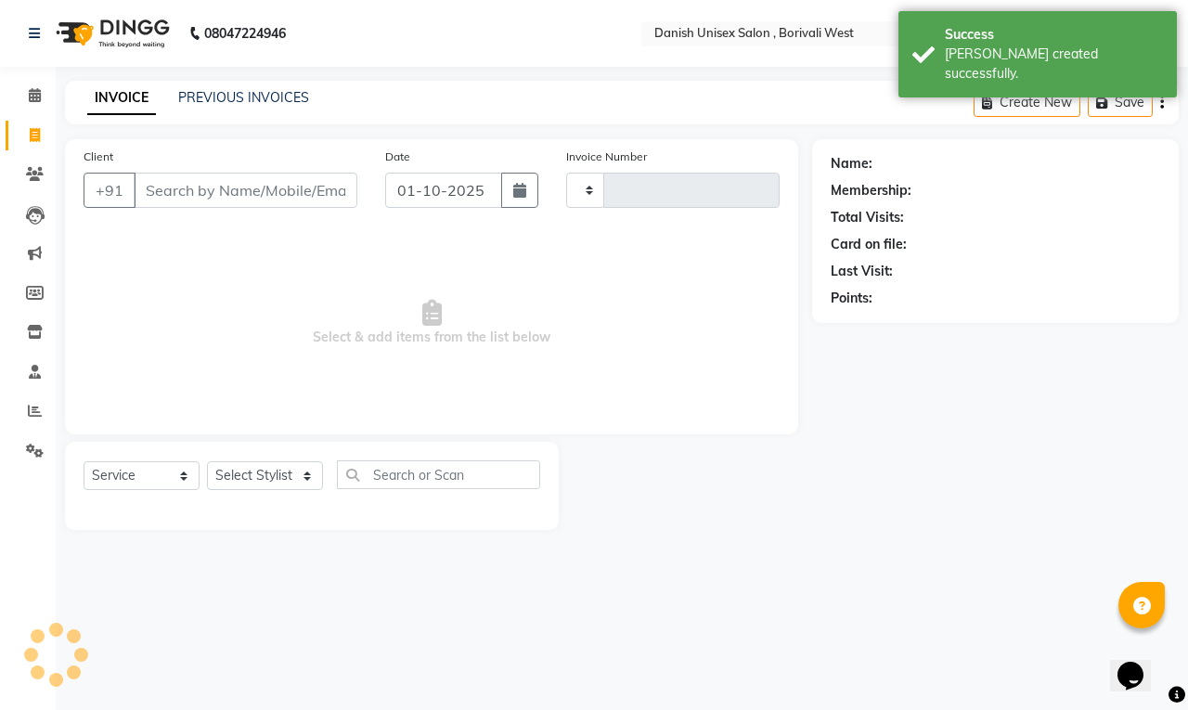
type input "3928"
select select "6929"
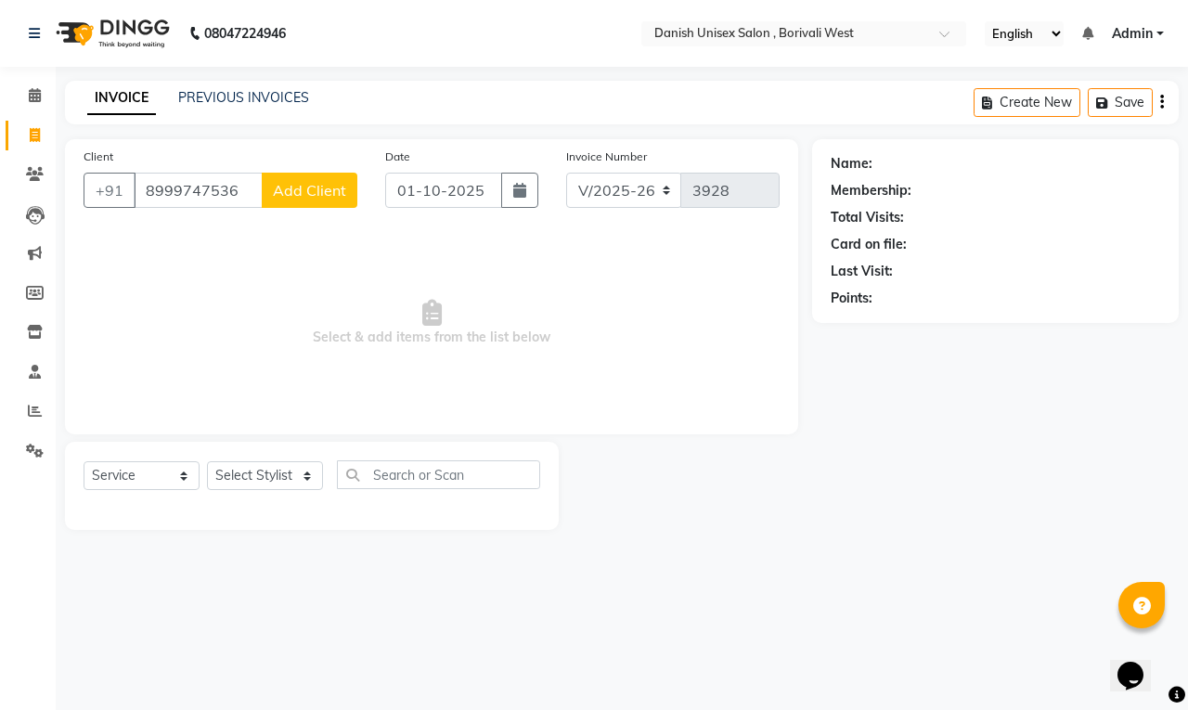
type input "8999747536"
click at [325, 188] on span "Add Client" at bounding box center [309, 190] width 73 height 19
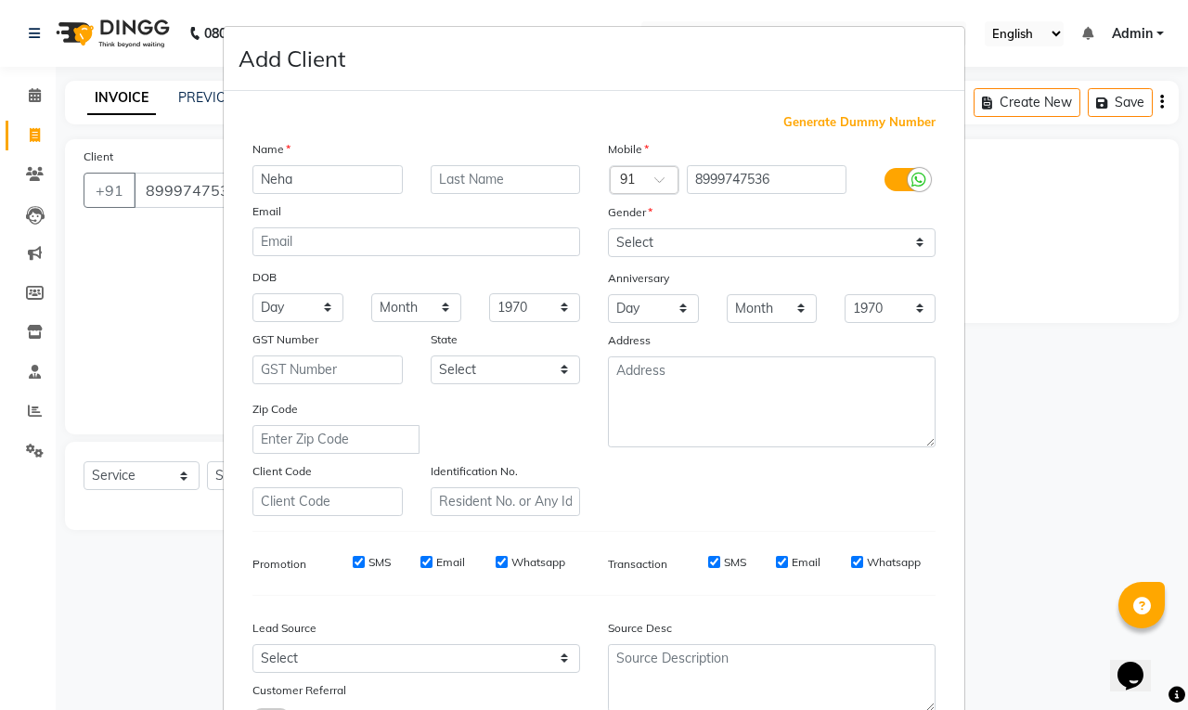
type input "Neha"
click at [478, 178] on input "text" at bounding box center [506, 179] width 150 height 29
click at [539, 183] on input "Agarwal" at bounding box center [506, 179] width 150 height 29
type input "Agarwal"
click at [643, 244] on select "Select [DEMOGRAPHIC_DATA] [DEMOGRAPHIC_DATA] Other Prefer Not To Say" at bounding box center [772, 242] width 328 height 29
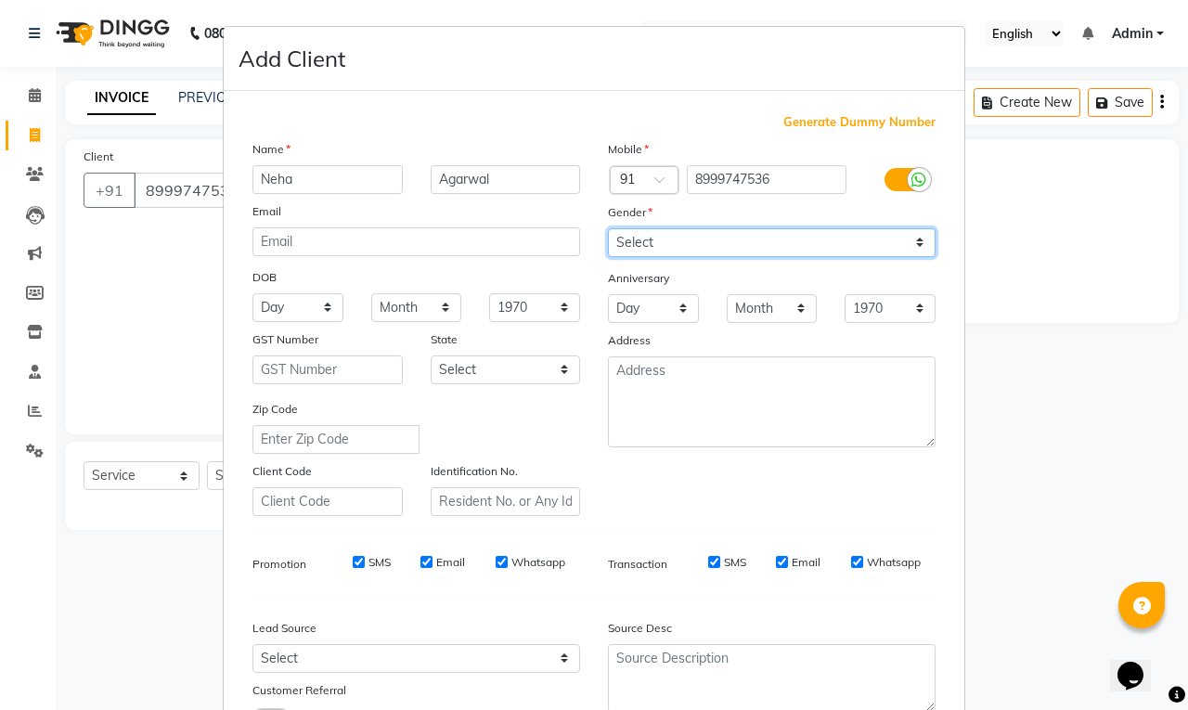
select select "[DEMOGRAPHIC_DATA]"
click at [608, 228] on select "Select [DEMOGRAPHIC_DATA] [DEMOGRAPHIC_DATA] Other Prefer Not To Say" at bounding box center [772, 242] width 328 height 29
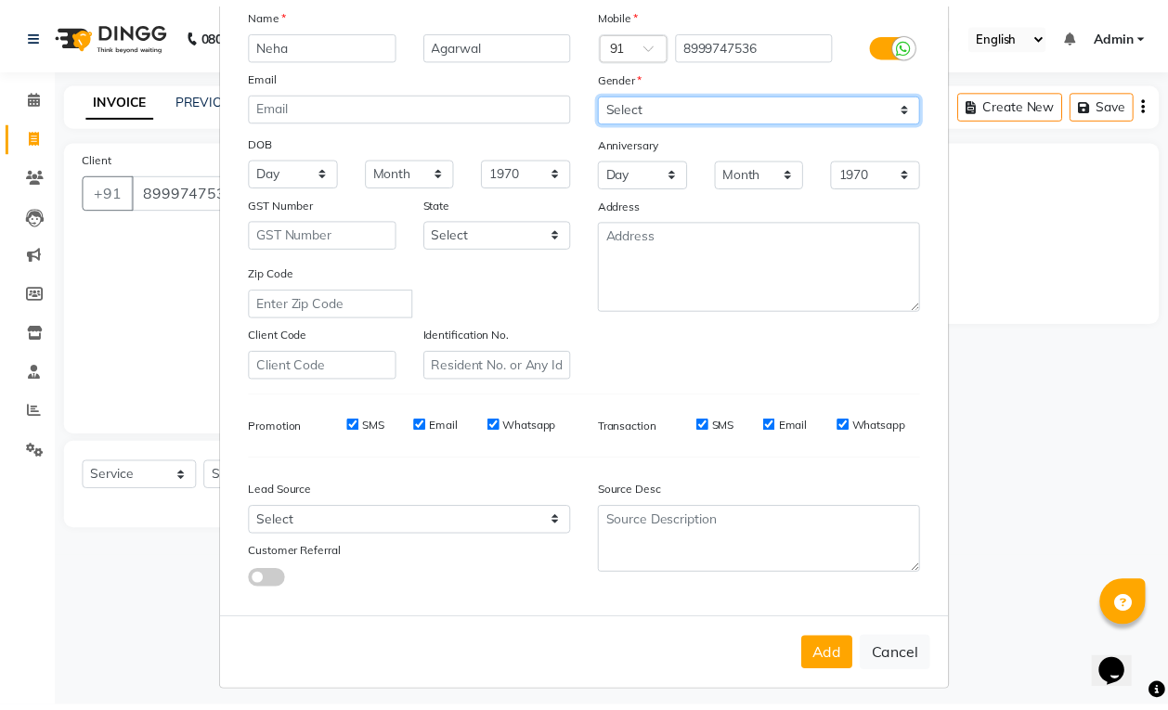
scroll to position [140, 0]
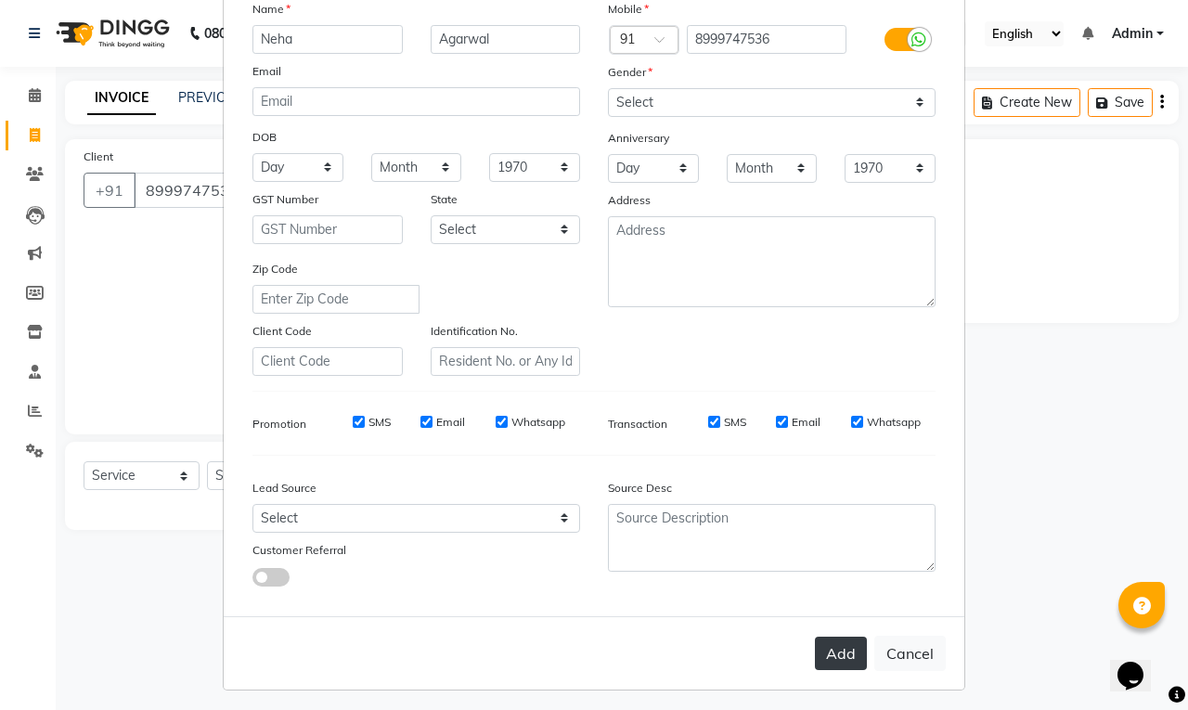
click at [829, 639] on button "Add" at bounding box center [841, 653] width 52 height 33
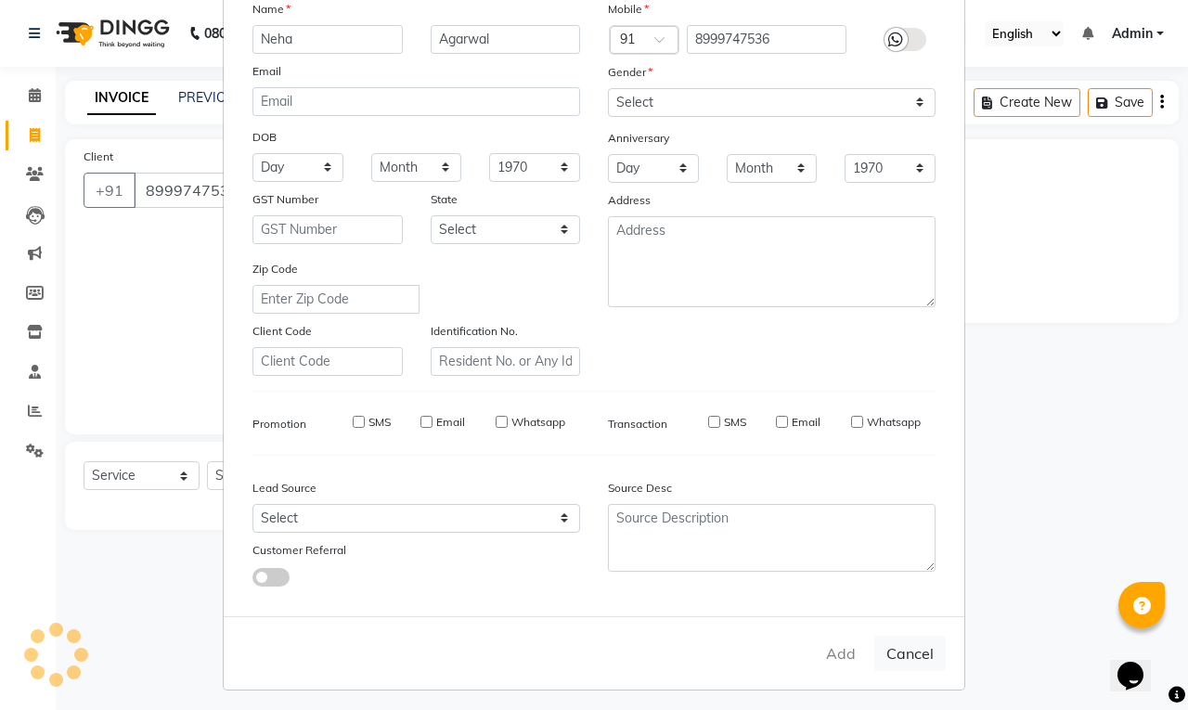
select select
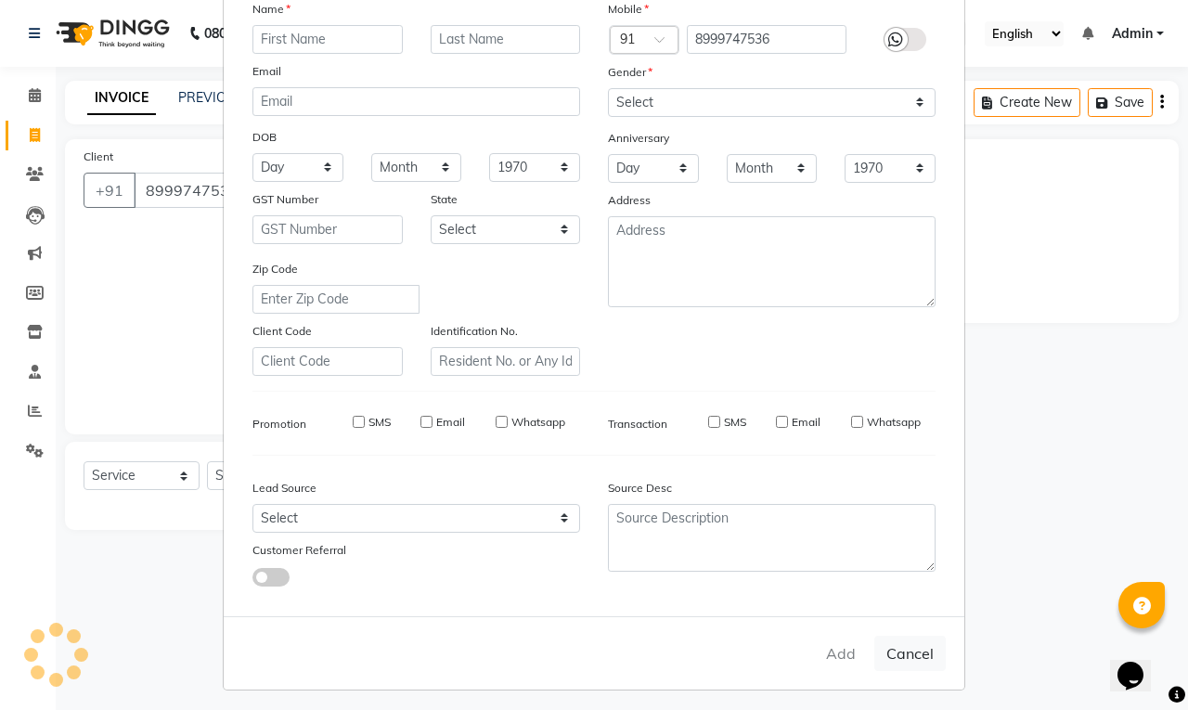
select select
checkbox input "false"
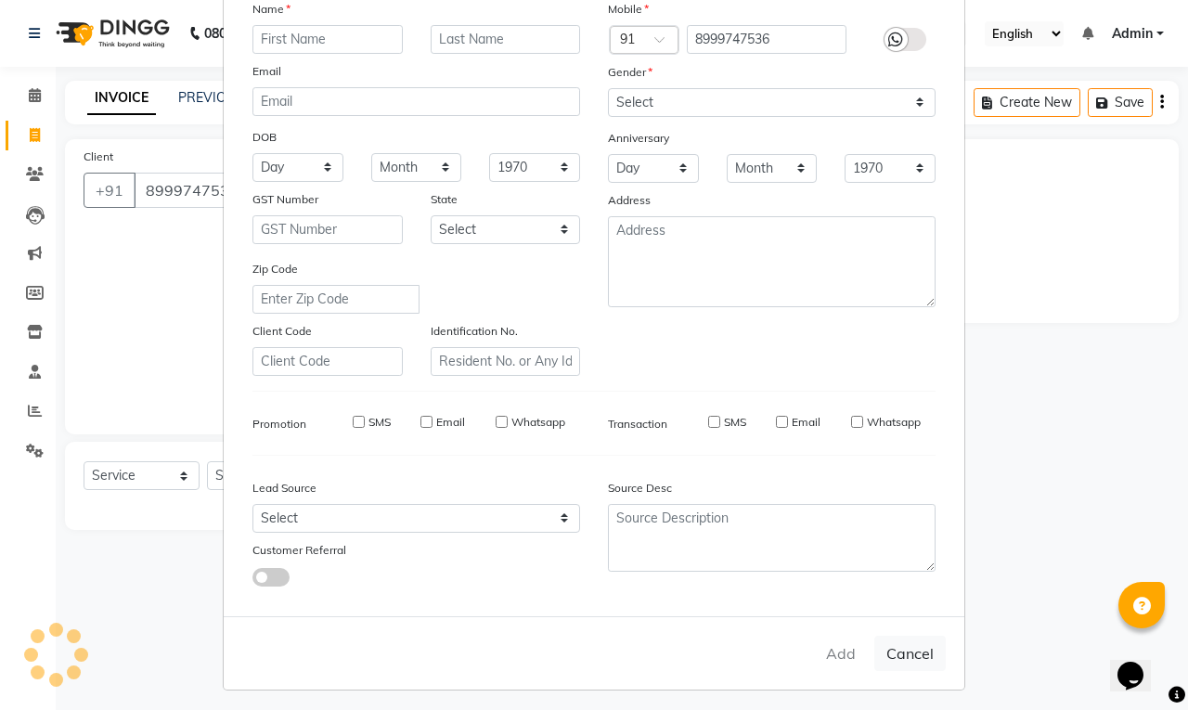
checkbox input "false"
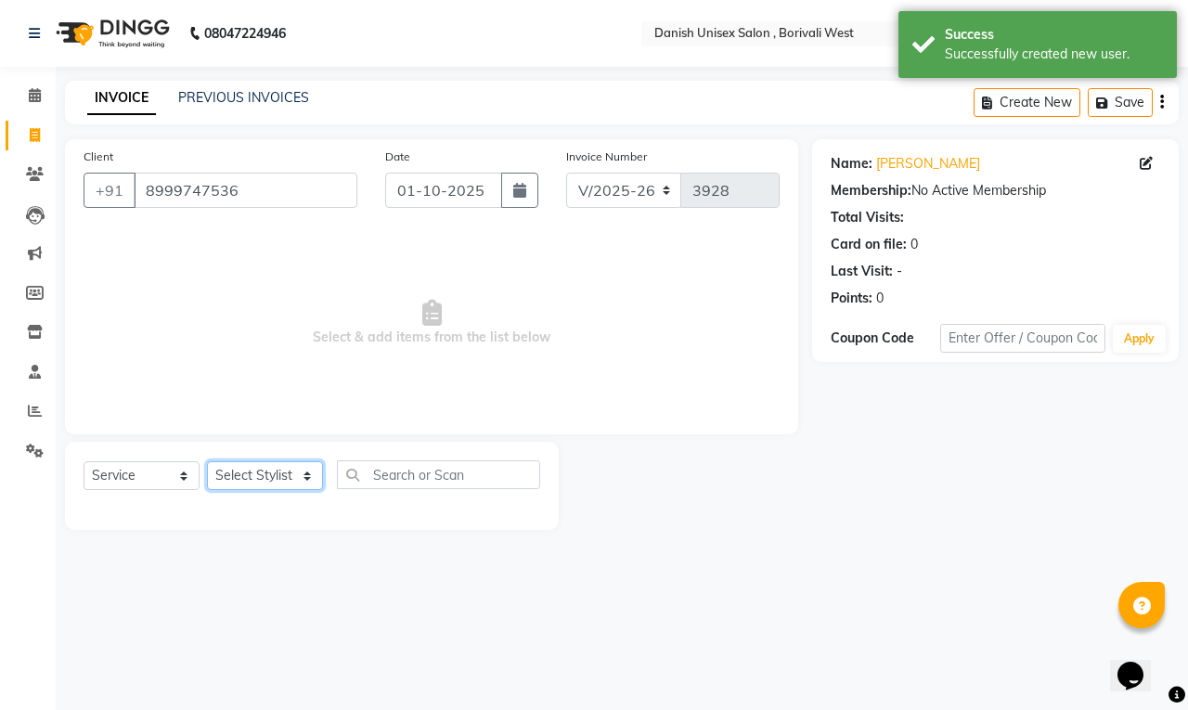
click at [279, 481] on select "Select Stylist [PERSON_NAME] [PERSON_NAME] kajal [PERSON_NAME] [PERSON_NAME] [P…" at bounding box center [265, 475] width 116 height 29
click at [406, 485] on input "text" at bounding box center [438, 475] width 203 height 29
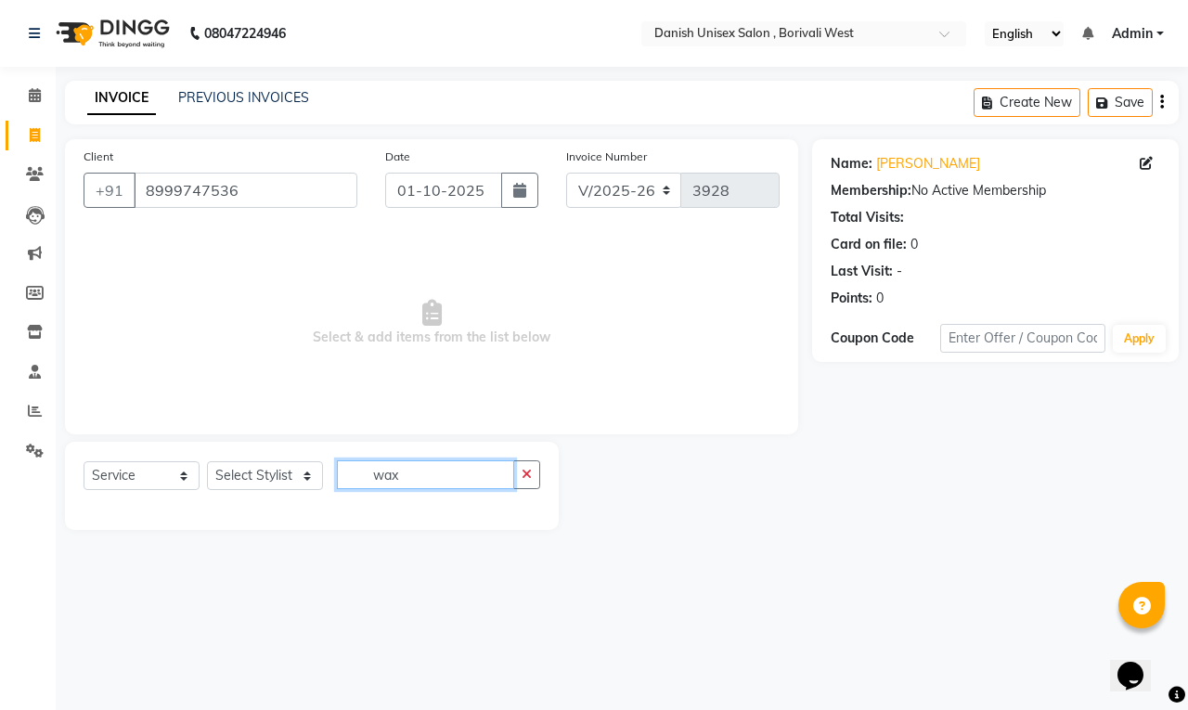
type input "wax"
click at [277, 474] on select "Select Stylist [PERSON_NAME] [PERSON_NAME] kajal [PERSON_NAME] [PERSON_NAME] [P…" at bounding box center [265, 475] width 116 height 29
select select "54589"
click at [207, 461] on select "Select Stylist [PERSON_NAME] [PERSON_NAME] kajal [PERSON_NAME] [PERSON_NAME] [P…" at bounding box center [265, 475] width 116 height 29
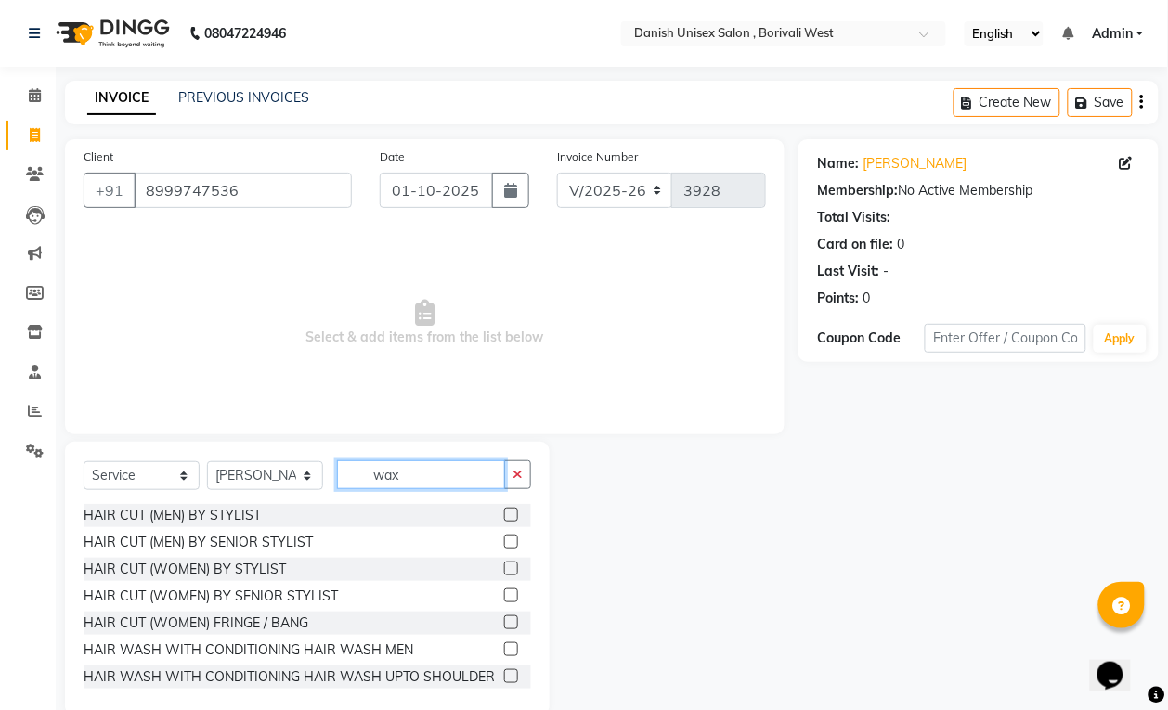
click at [441, 479] on input "wax" at bounding box center [421, 475] width 168 height 29
type input "w"
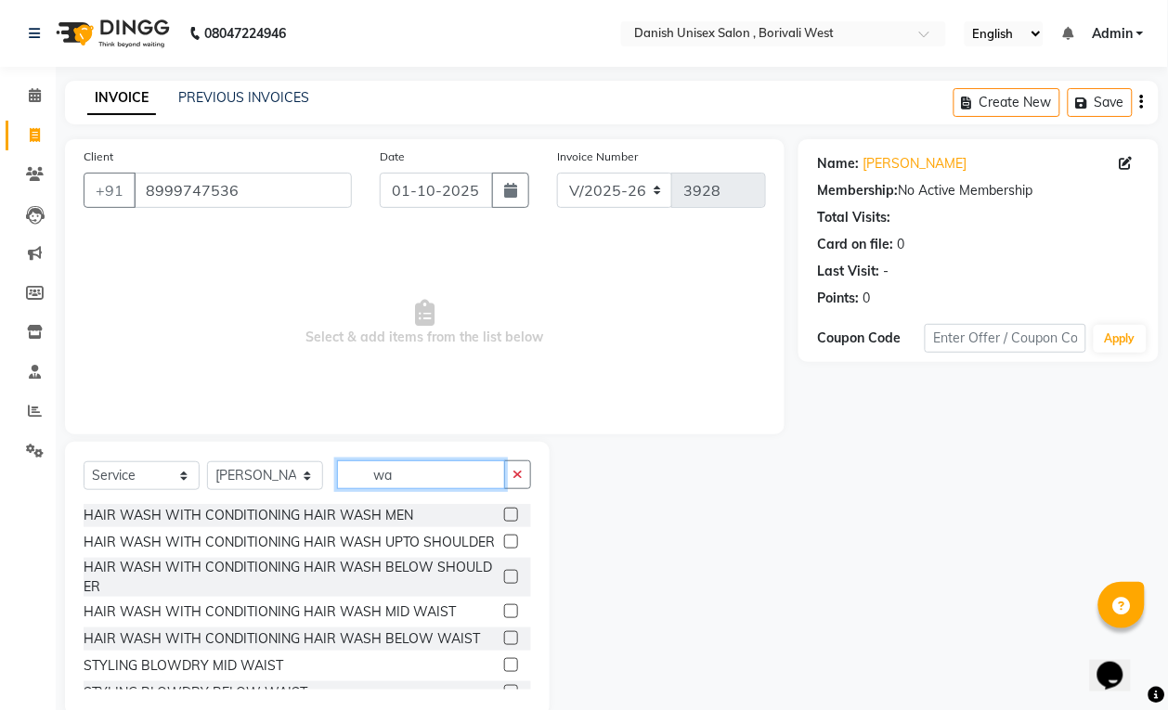
type input "wax"
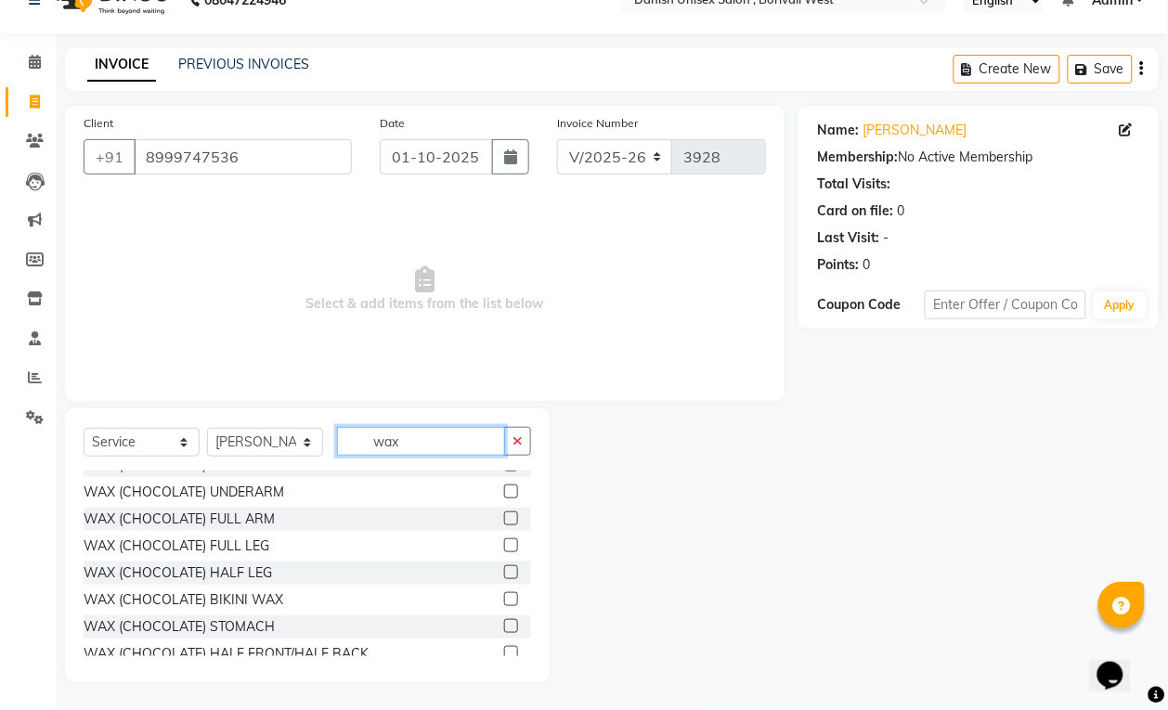
scroll to position [348, 0]
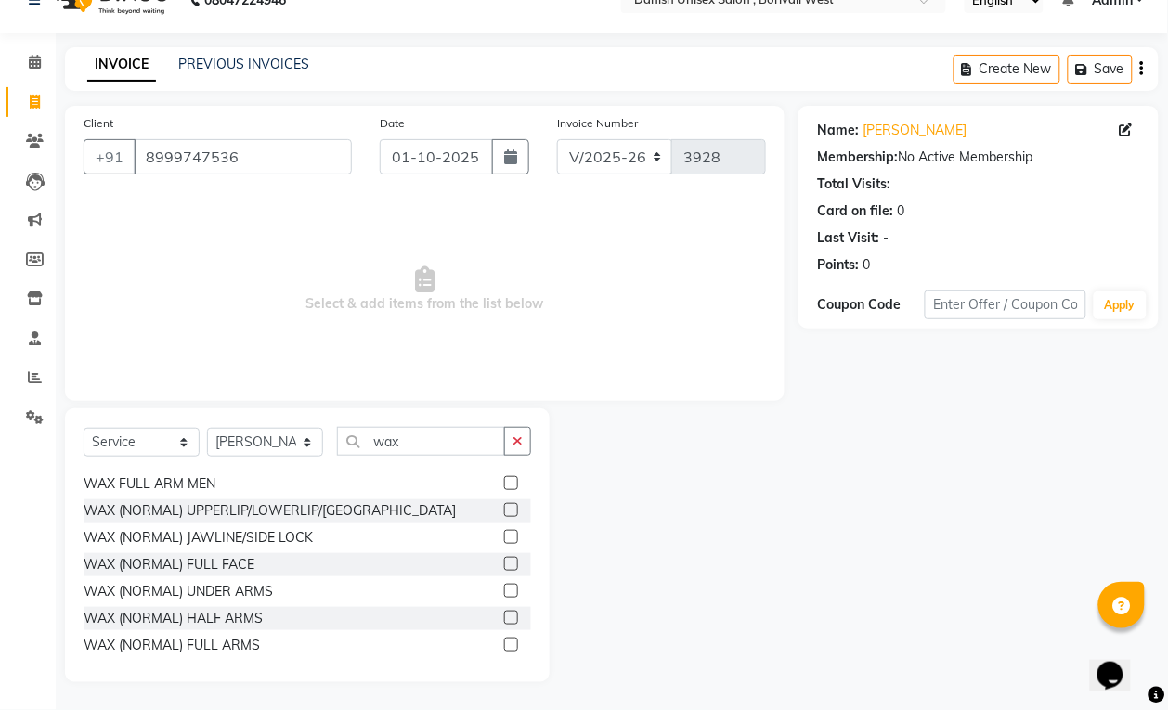
click at [504, 590] on label at bounding box center [511, 591] width 14 height 14
click at [504, 590] on input "checkbox" at bounding box center [510, 592] width 12 height 12
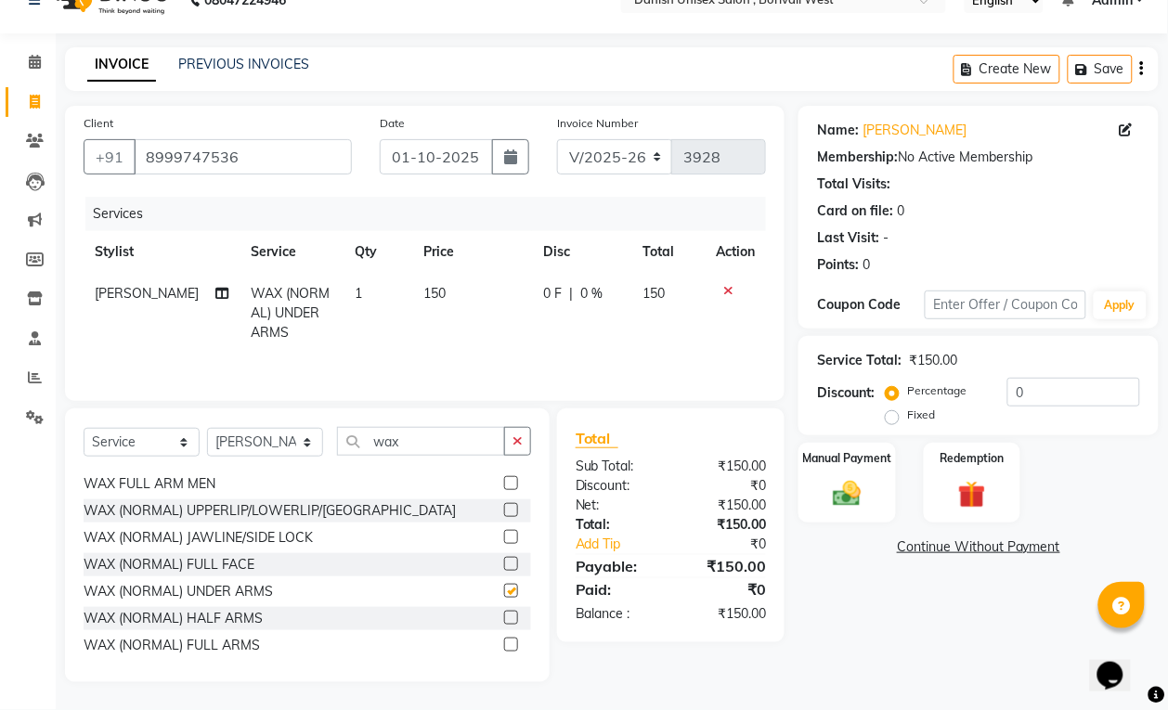
checkbox input "false"
click at [504, 620] on label at bounding box center [511, 618] width 14 height 14
click at [504, 620] on input "checkbox" at bounding box center [510, 619] width 12 height 12
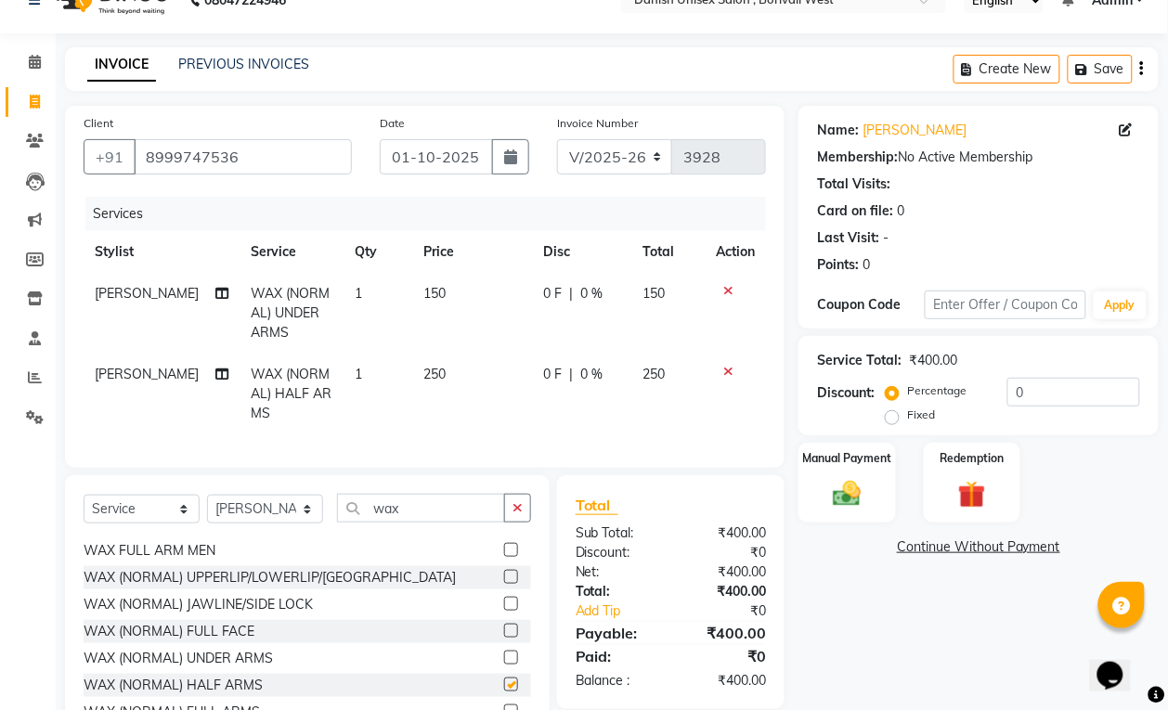
checkbox input "false"
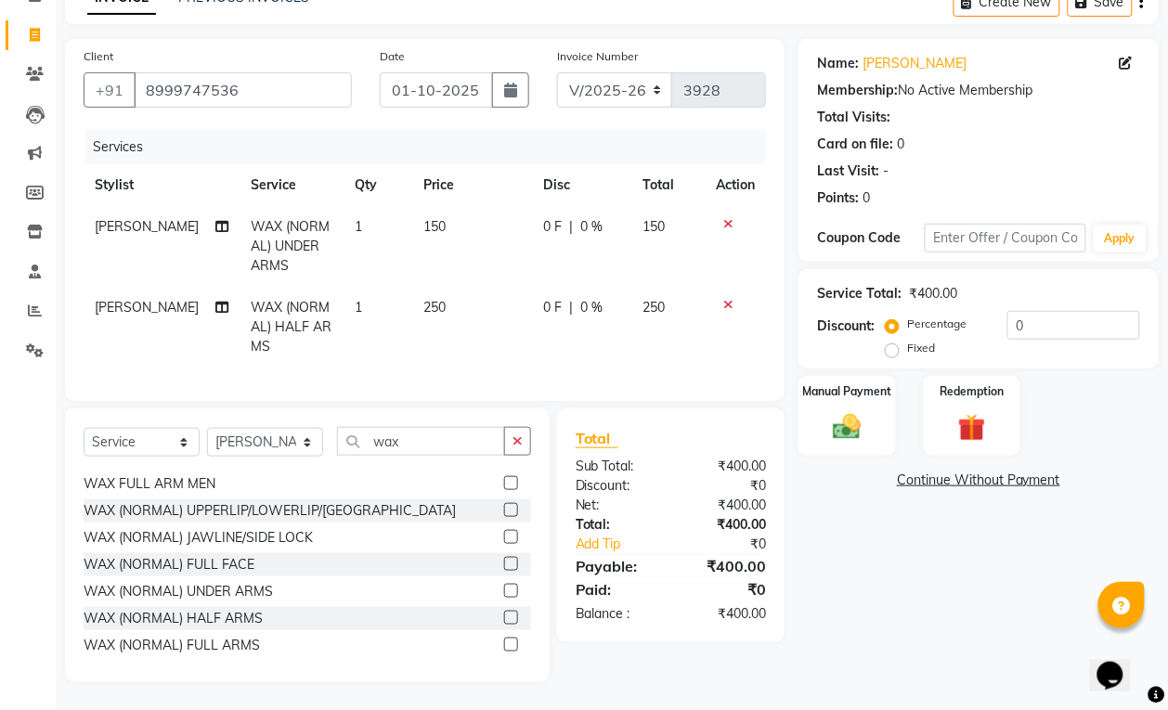
click at [504, 643] on label at bounding box center [511, 645] width 14 height 14
click at [504, 643] on input "checkbox" at bounding box center [510, 646] width 12 height 12
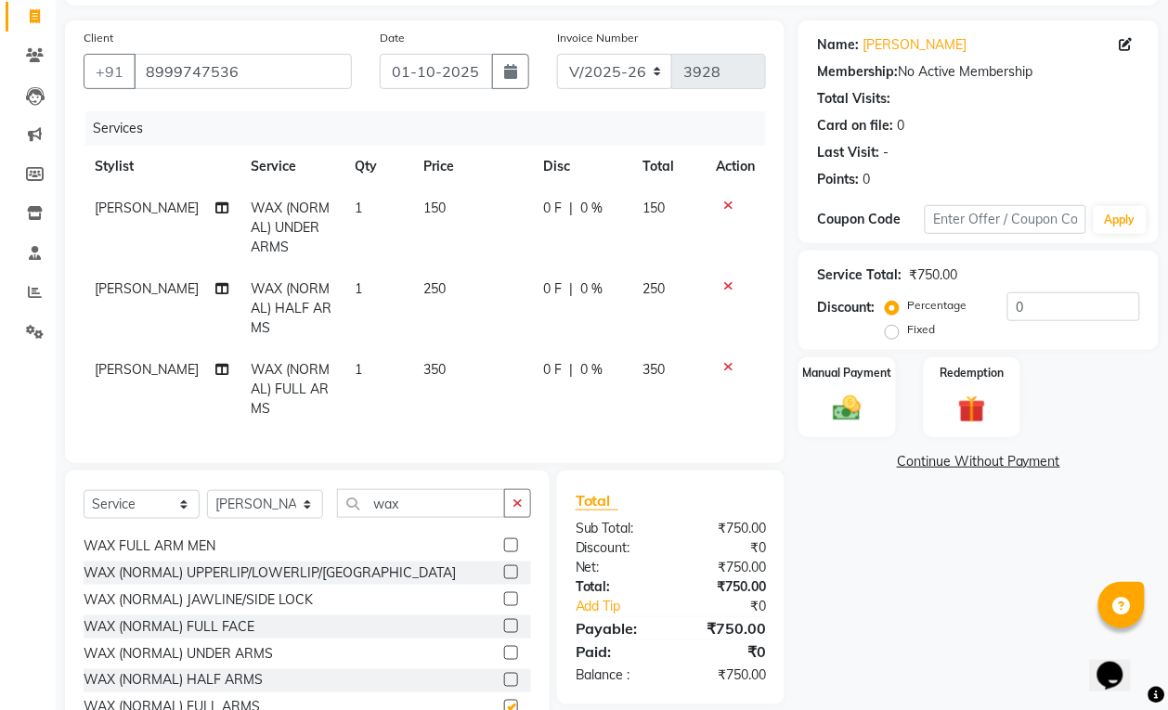
checkbox input "false"
click at [724, 280] on icon at bounding box center [728, 285] width 10 height 13
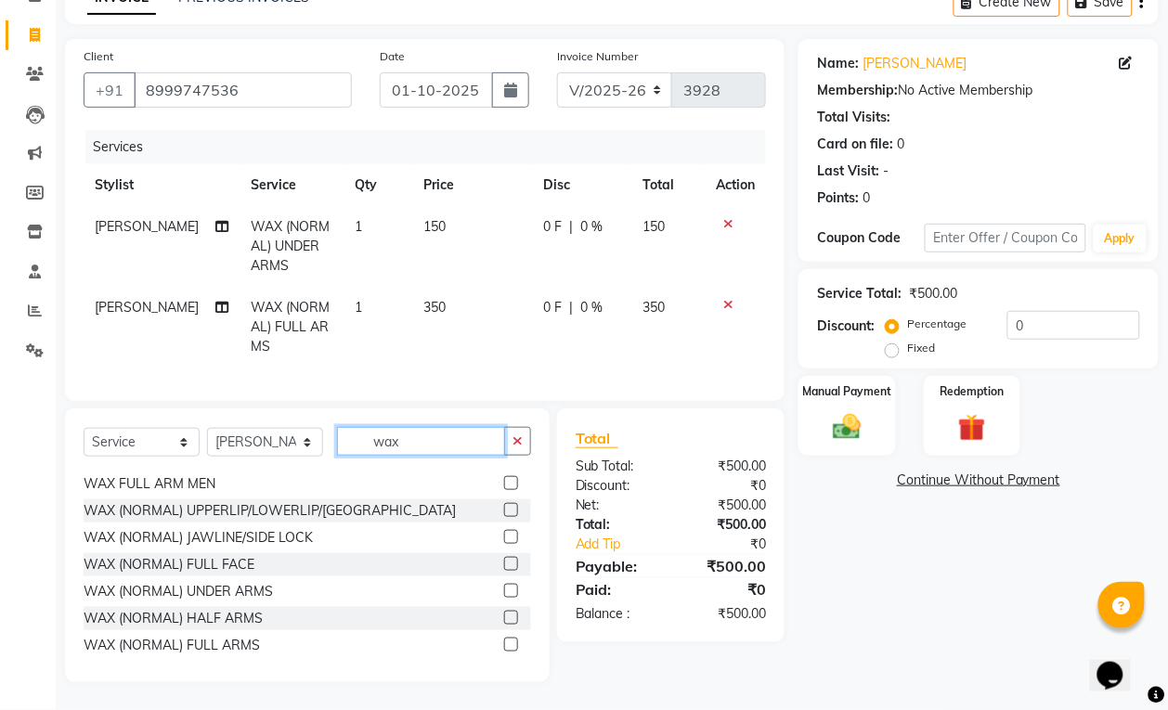
click at [465, 450] on input "wax" at bounding box center [421, 441] width 168 height 29
type input "w"
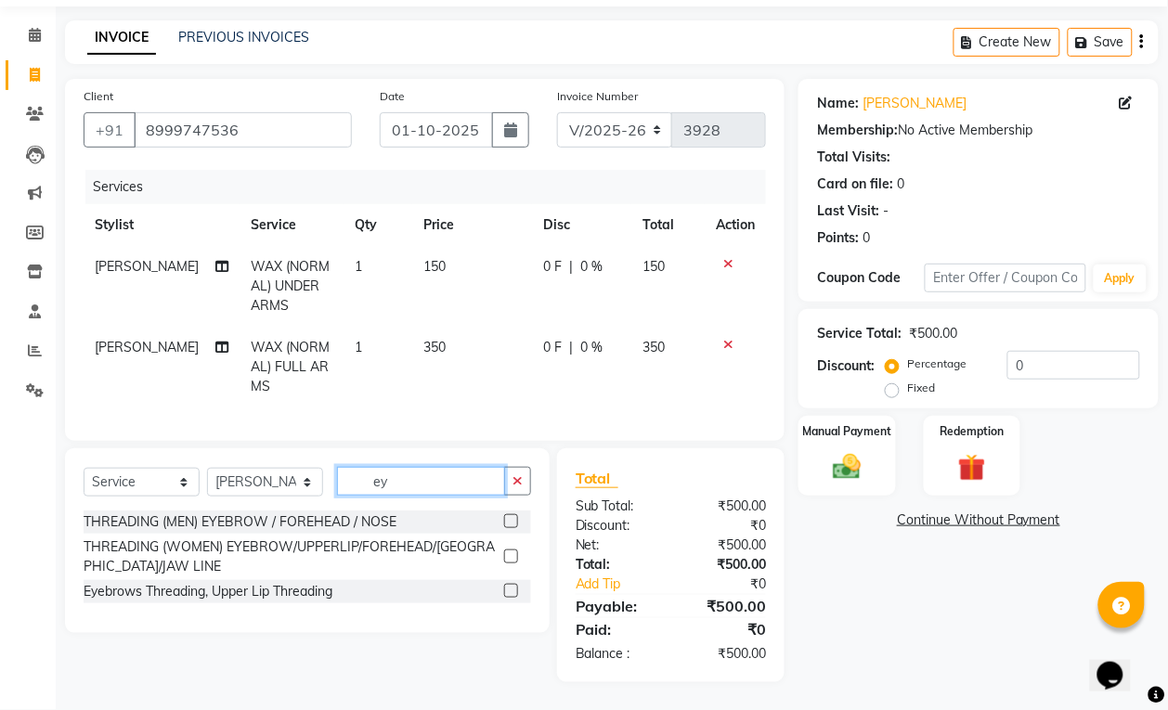
scroll to position [0, 0]
type input "ey"
click at [512, 552] on label at bounding box center [511, 557] width 14 height 14
click at [512, 552] on input "checkbox" at bounding box center [510, 558] width 12 height 12
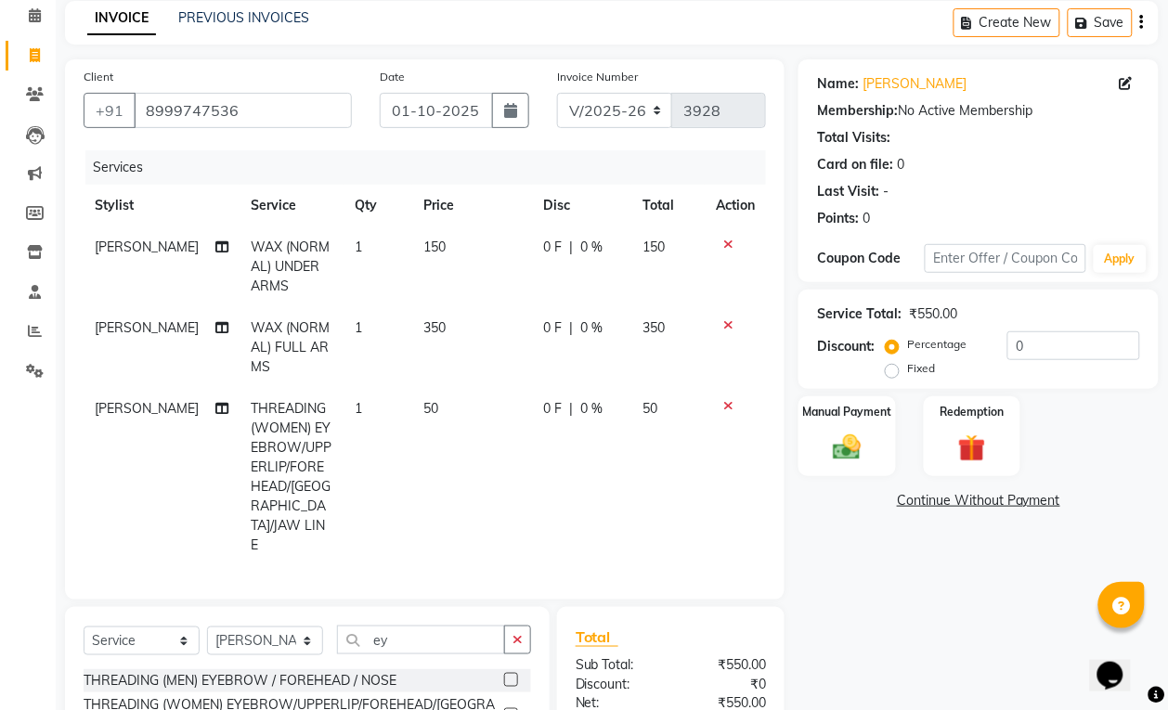
scroll to position [219, 0]
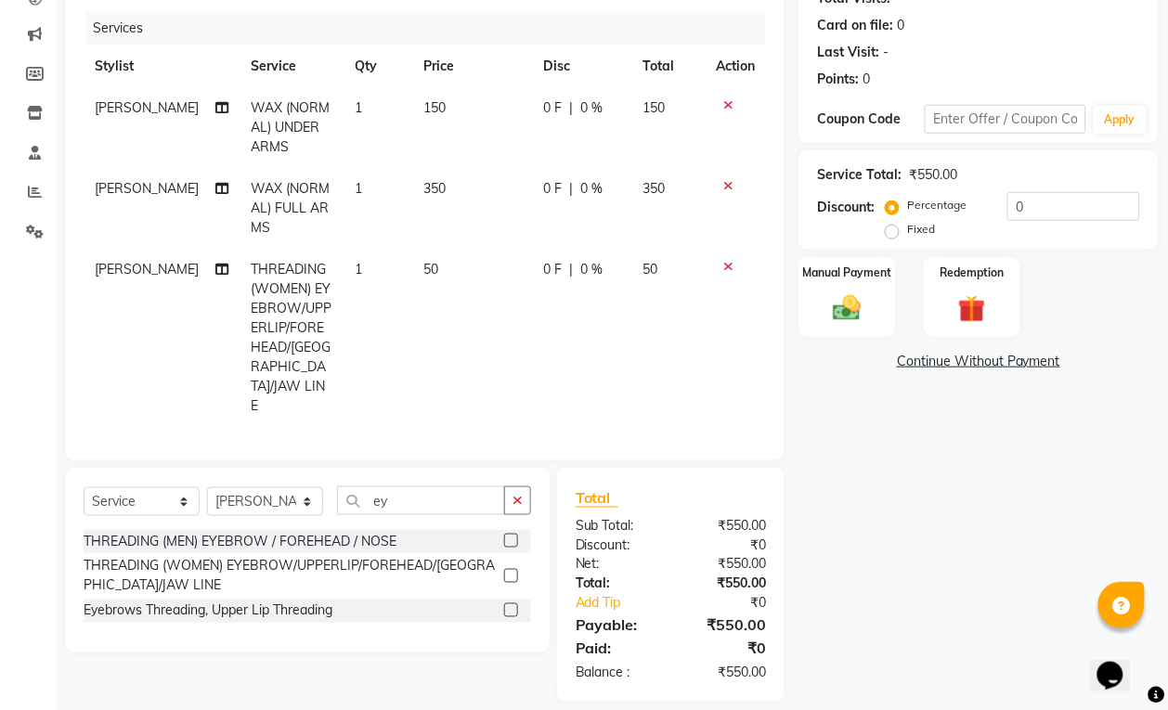
click at [512, 569] on label at bounding box center [511, 576] width 14 height 14
click at [512, 571] on input "checkbox" at bounding box center [510, 577] width 12 height 12
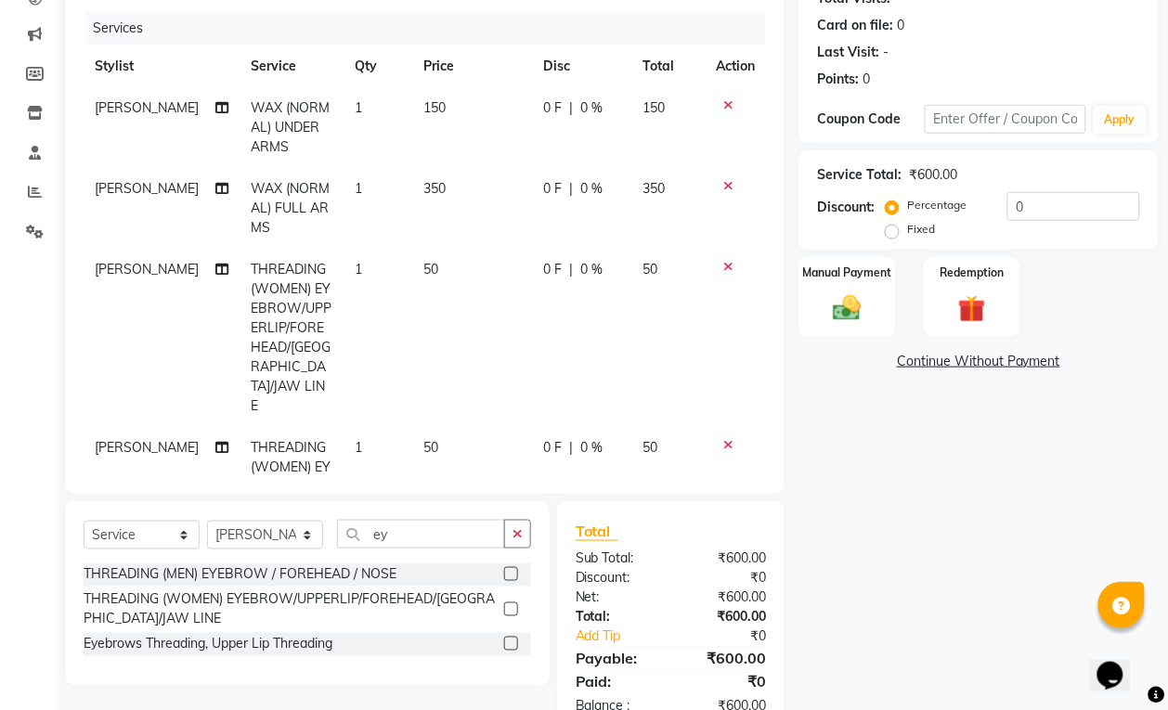
scroll to position [271, 0]
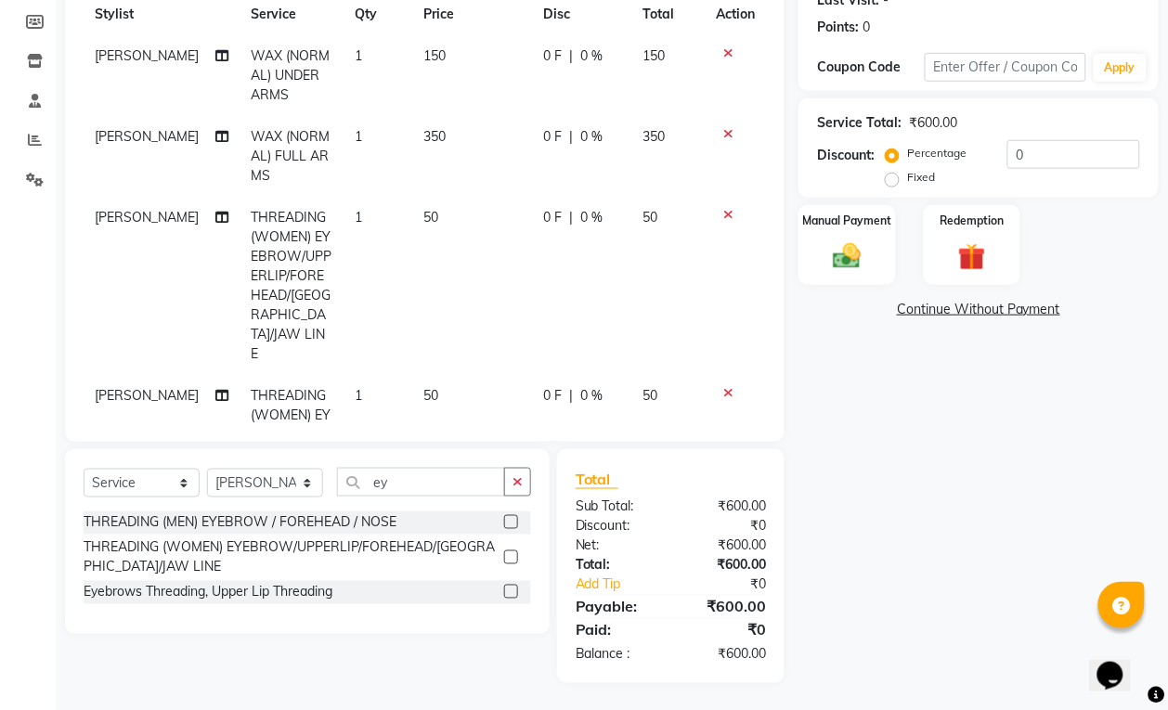
click at [511, 555] on label at bounding box center [511, 558] width 14 height 14
click at [511, 555] on input "checkbox" at bounding box center [510, 558] width 12 height 12
click at [515, 555] on label at bounding box center [511, 558] width 14 height 14
click at [515, 555] on input "checkbox" at bounding box center [510, 558] width 12 height 12
checkbox input "false"
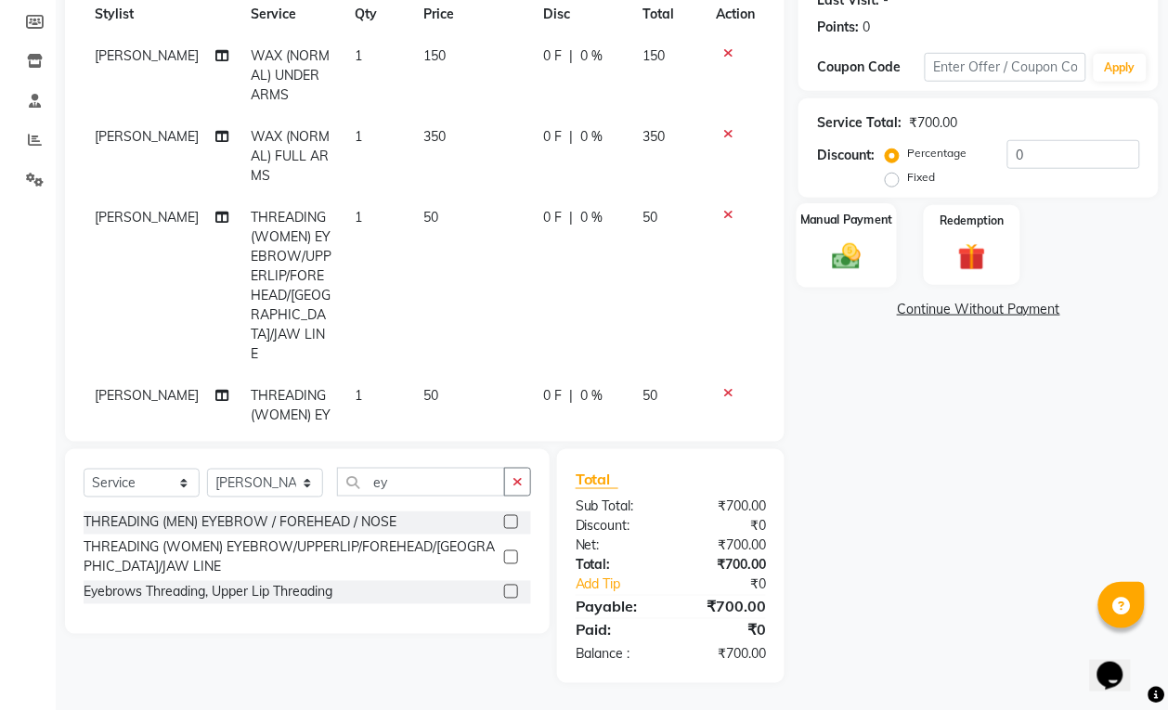
click at [819, 260] on div "Manual Payment" at bounding box center [847, 245] width 101 height 84
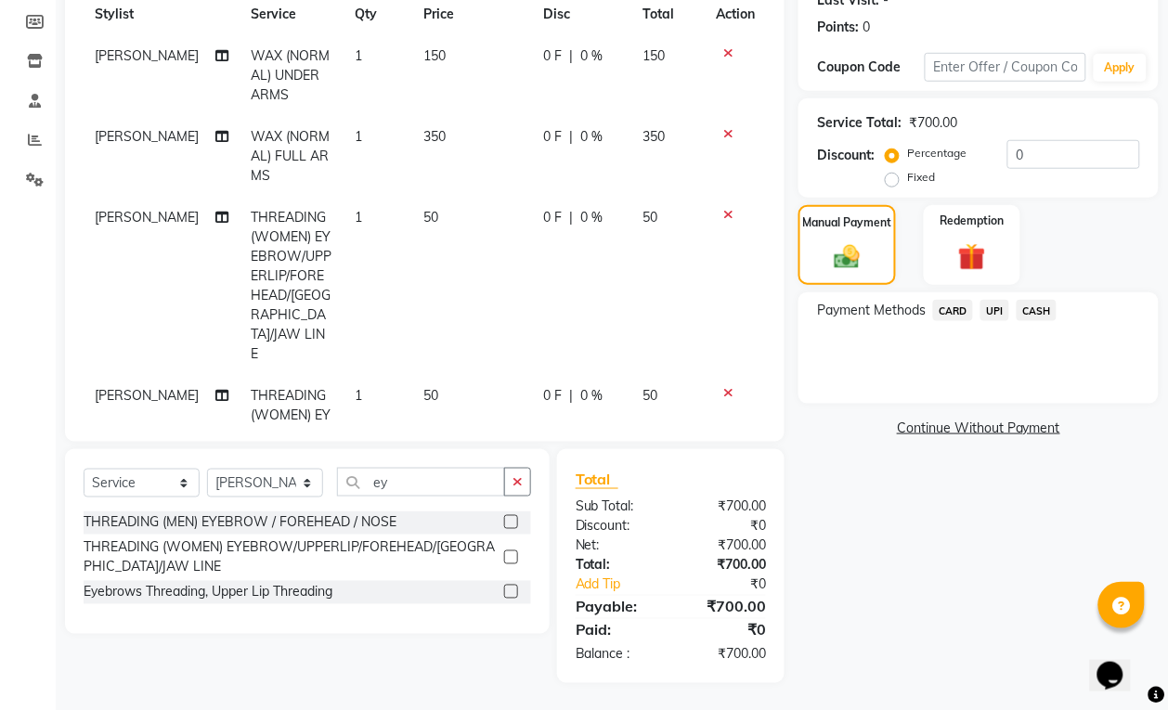
click at [992, 303] on span "UPI" at bounding box center [994, 310] width 29 height 21
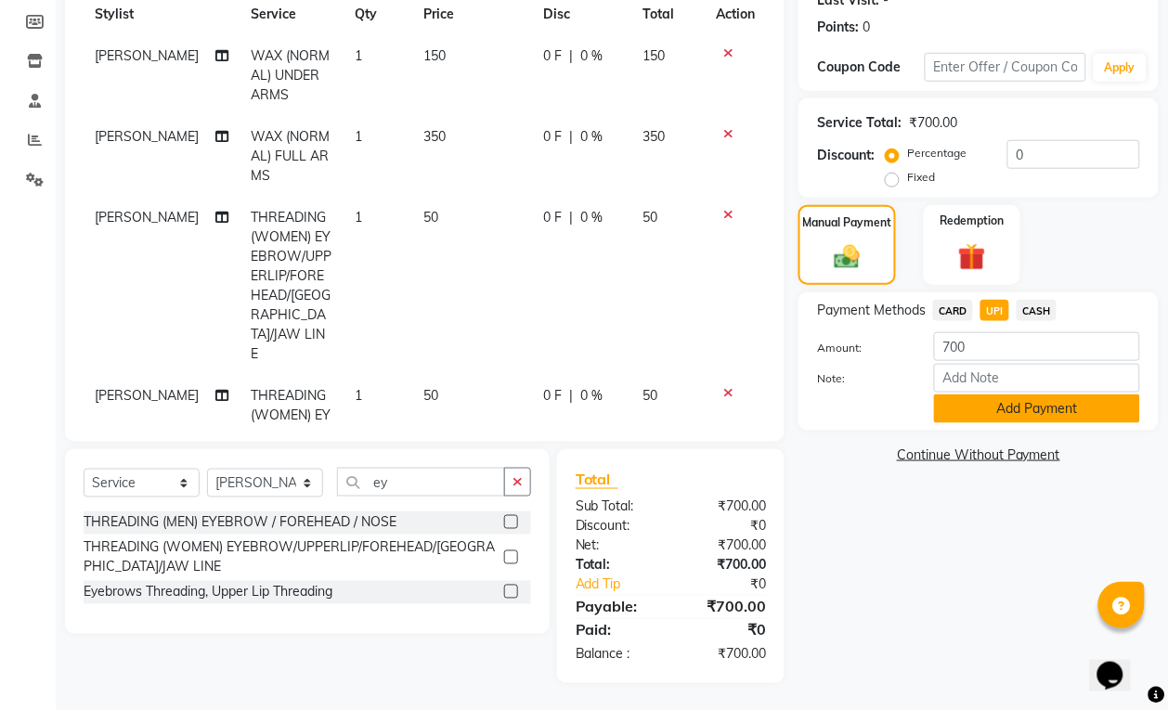
click at [1017, 405] on button "Add Payment" at bounding box center [1037, 409] width 206 height 29
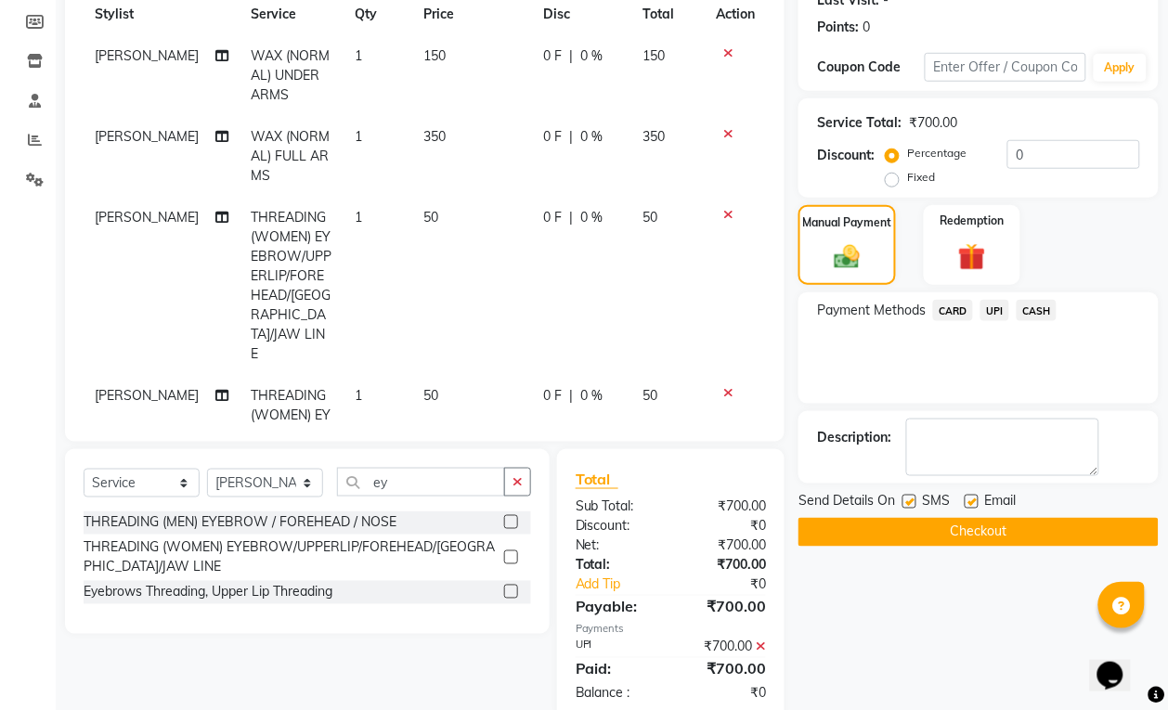
click at [1004, 529] on button "Checkout" at bounding box center [978, 532] width 360 height 29
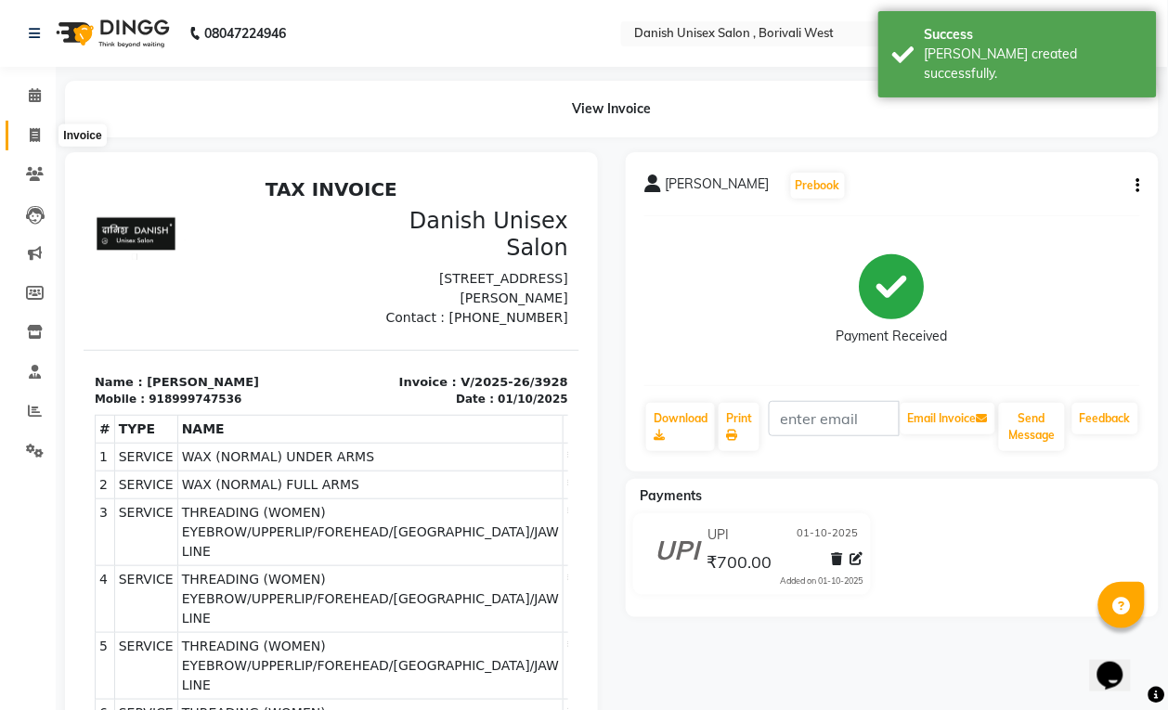
click at [35, 137] on icon at bounding box center [35, 135] width 10 height 14
select select "service"
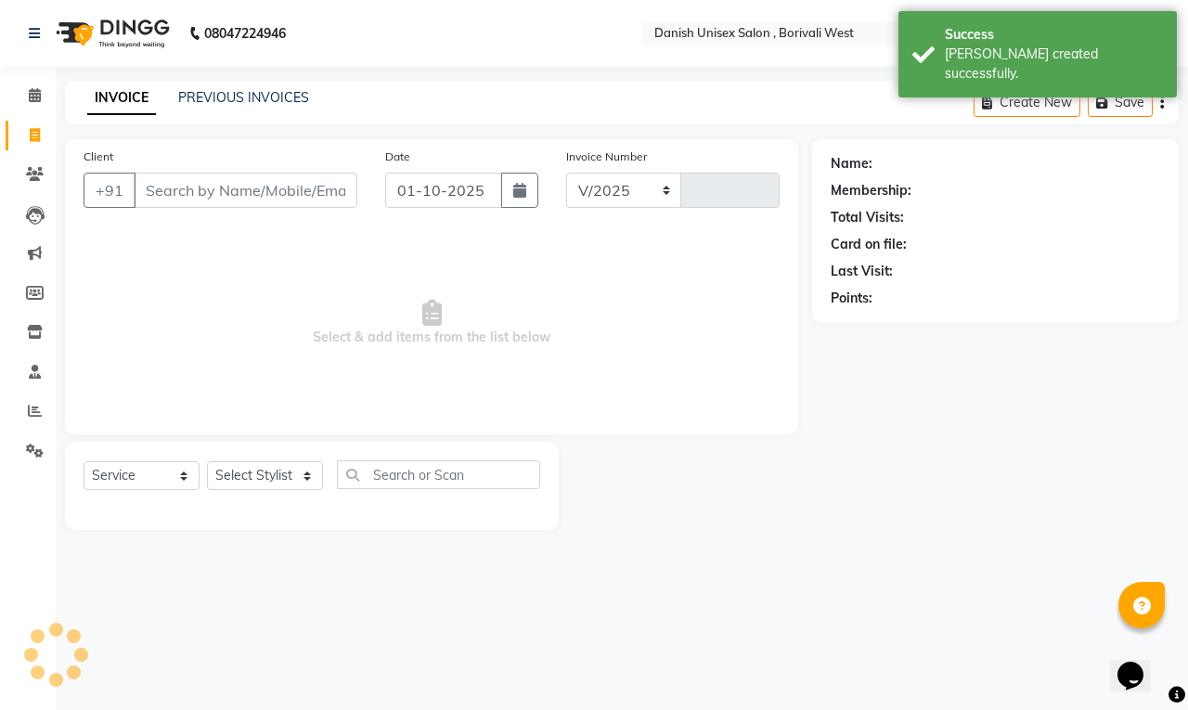
select select "6929"
type input "3929"
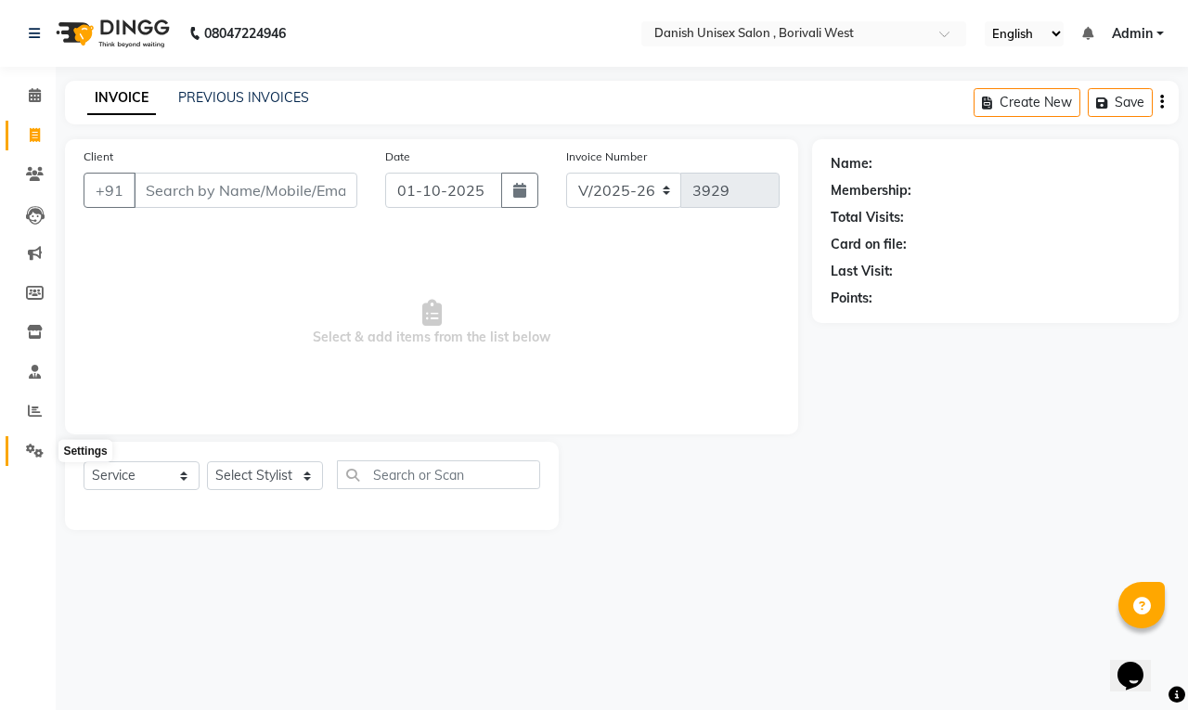
click at [38, 457] on icon at bounding box center [35, 451] width 18 height 14
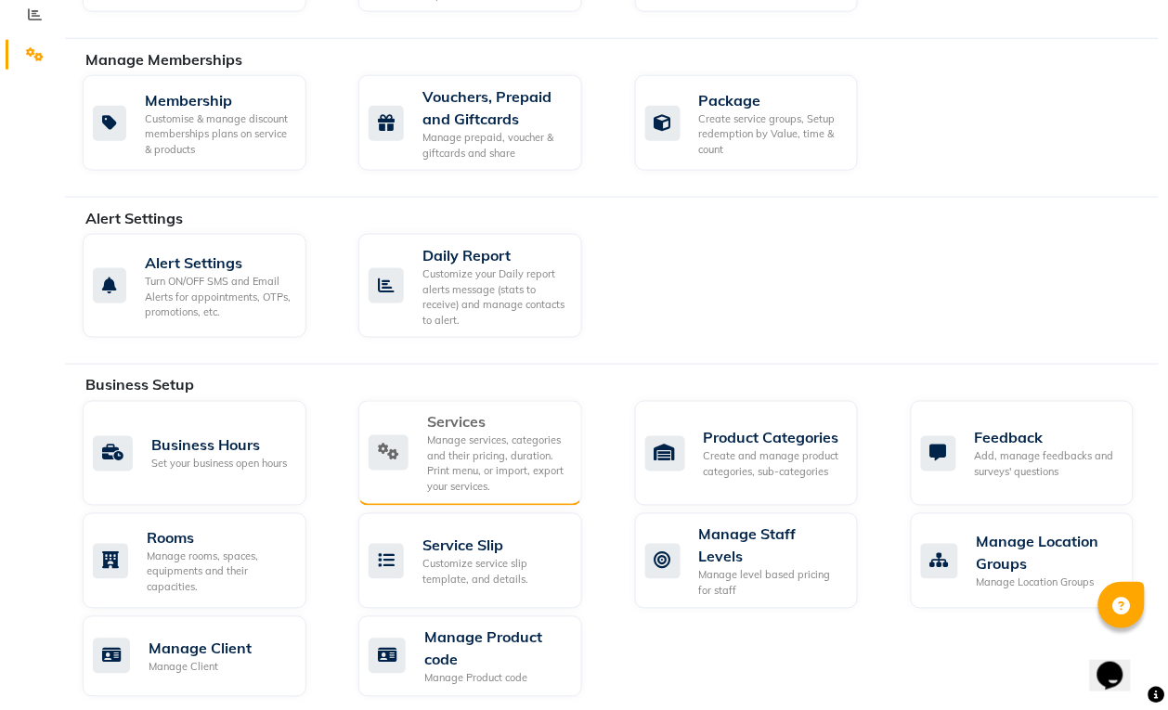
scroll to position [464, 0]
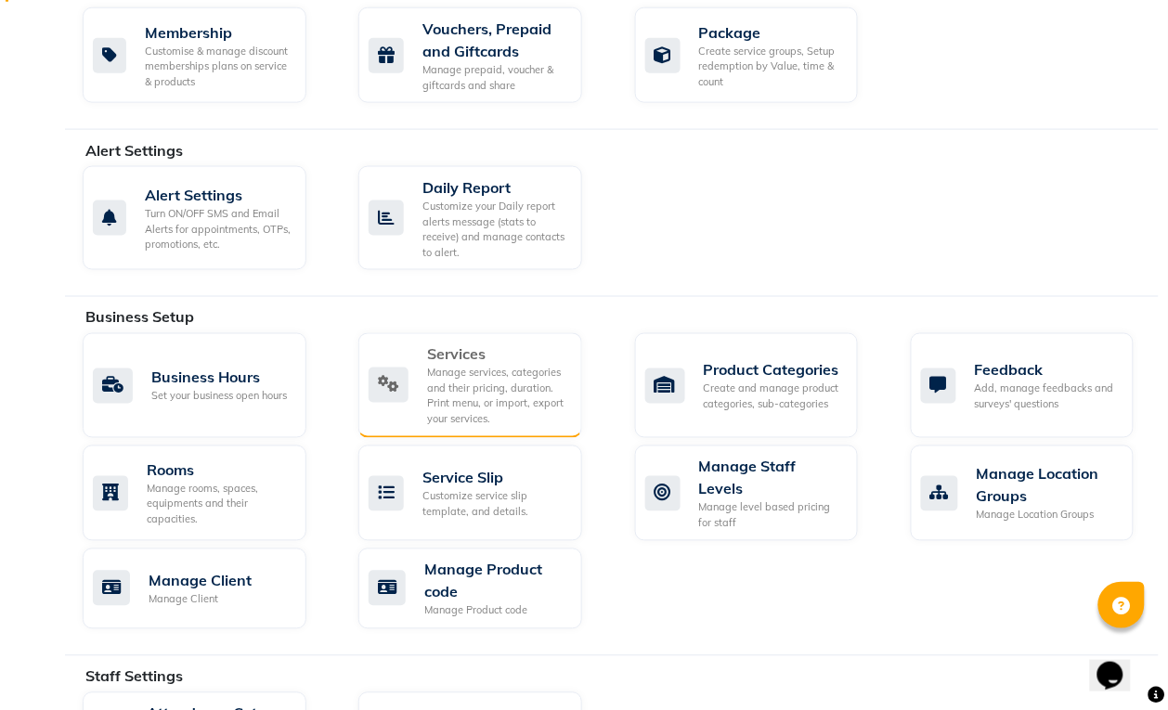
click at [383, 393] on icon at bounding box center [389, 385] width 40 height 35
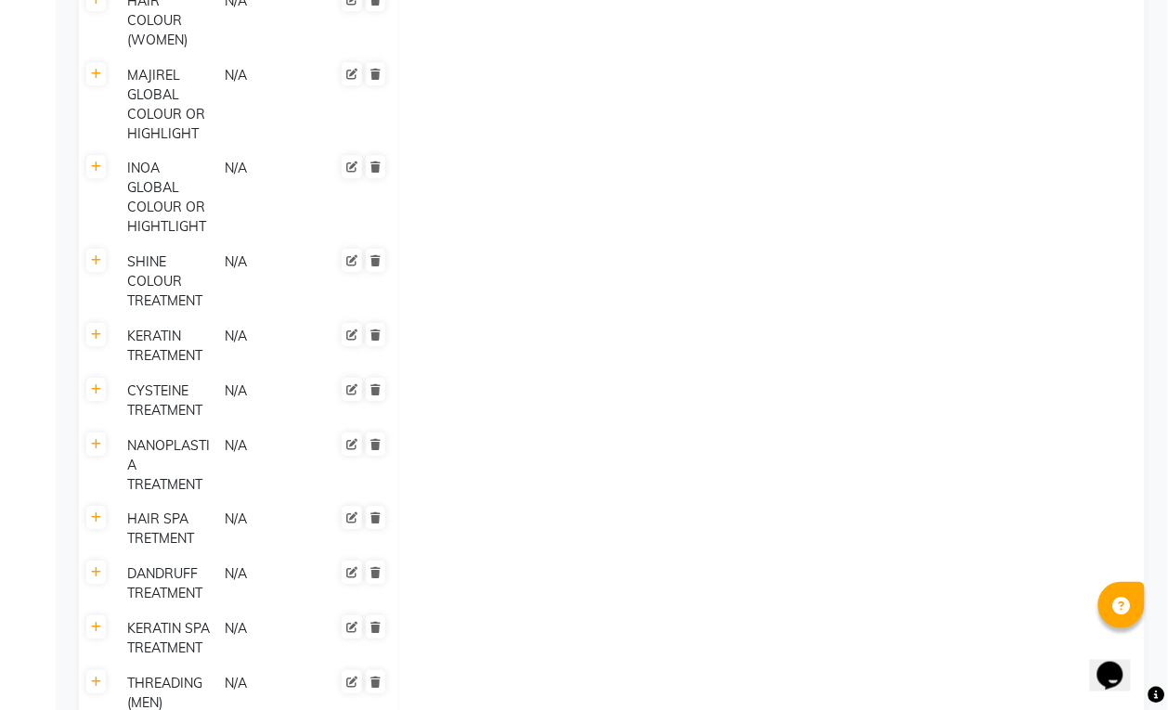
scroll to position [1509, 0]
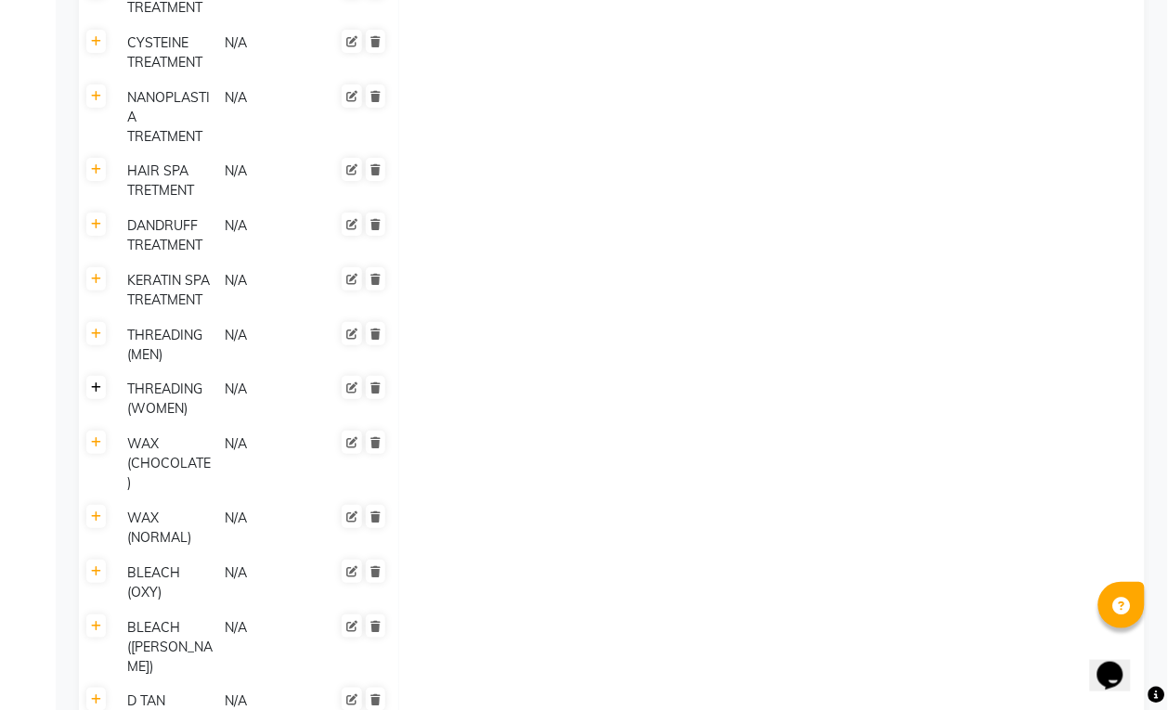
click at [99, 383] on icon at bounding box center [96, 388] width 10 height 11
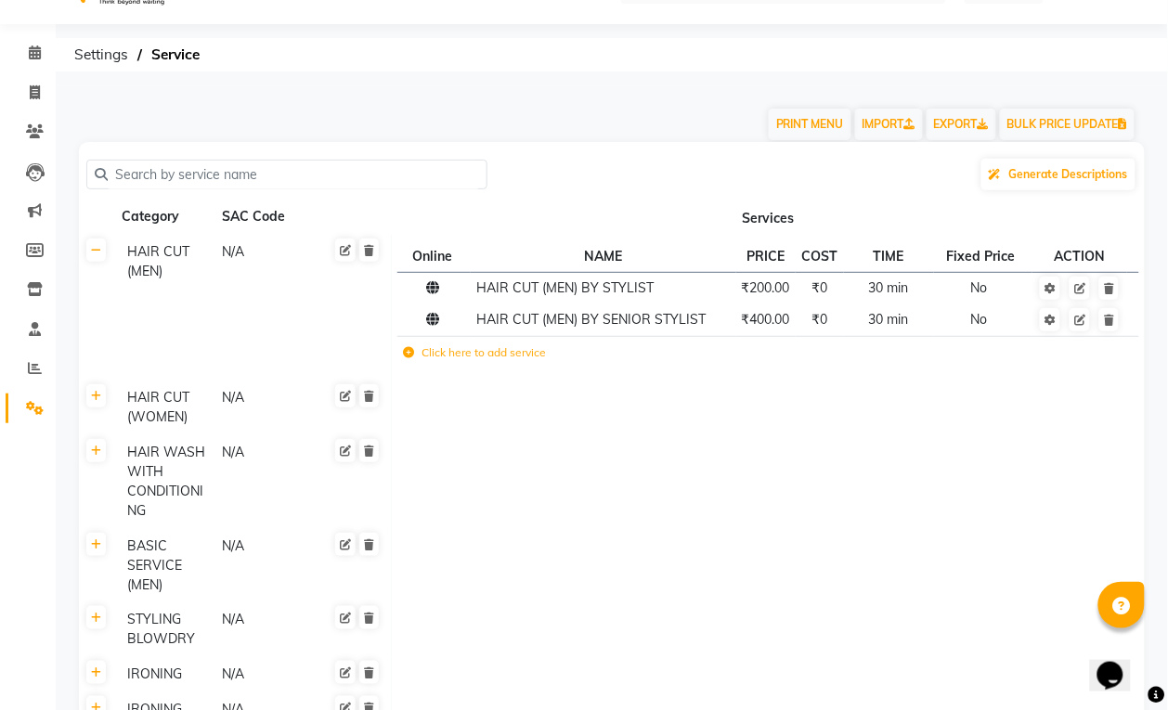
scroll to position [0, 0]
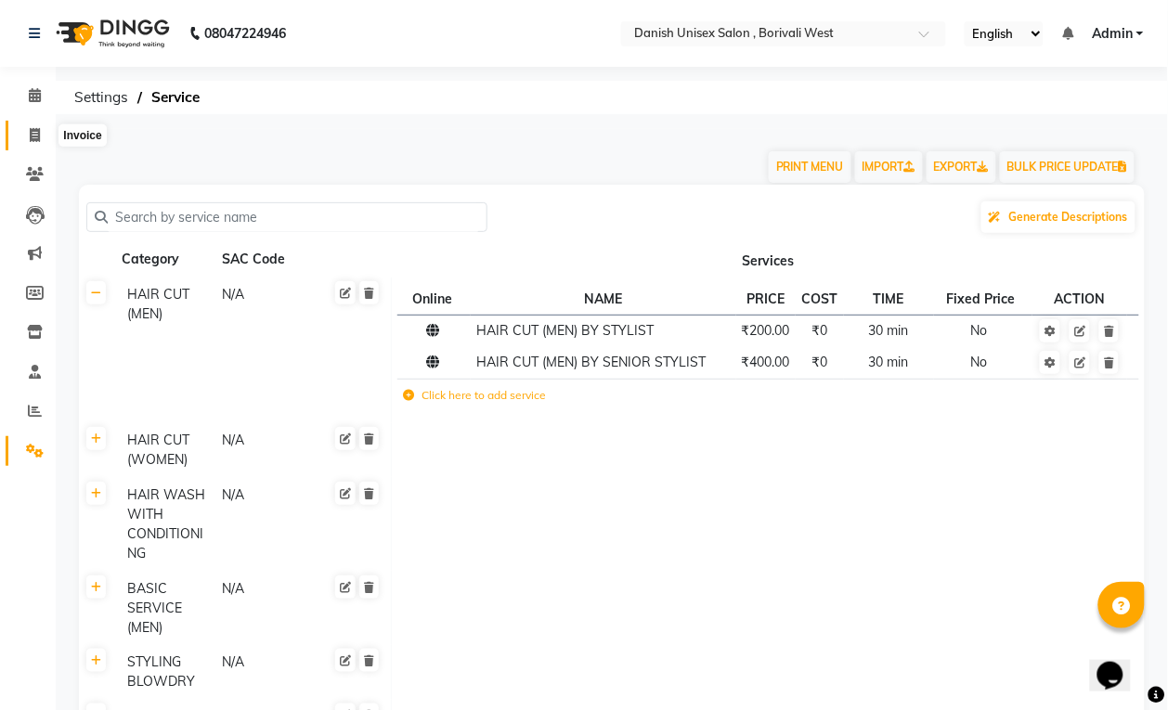
click at [37, 132] on icon at bounding box center [35, 135] width 10 height 14
select select "service"
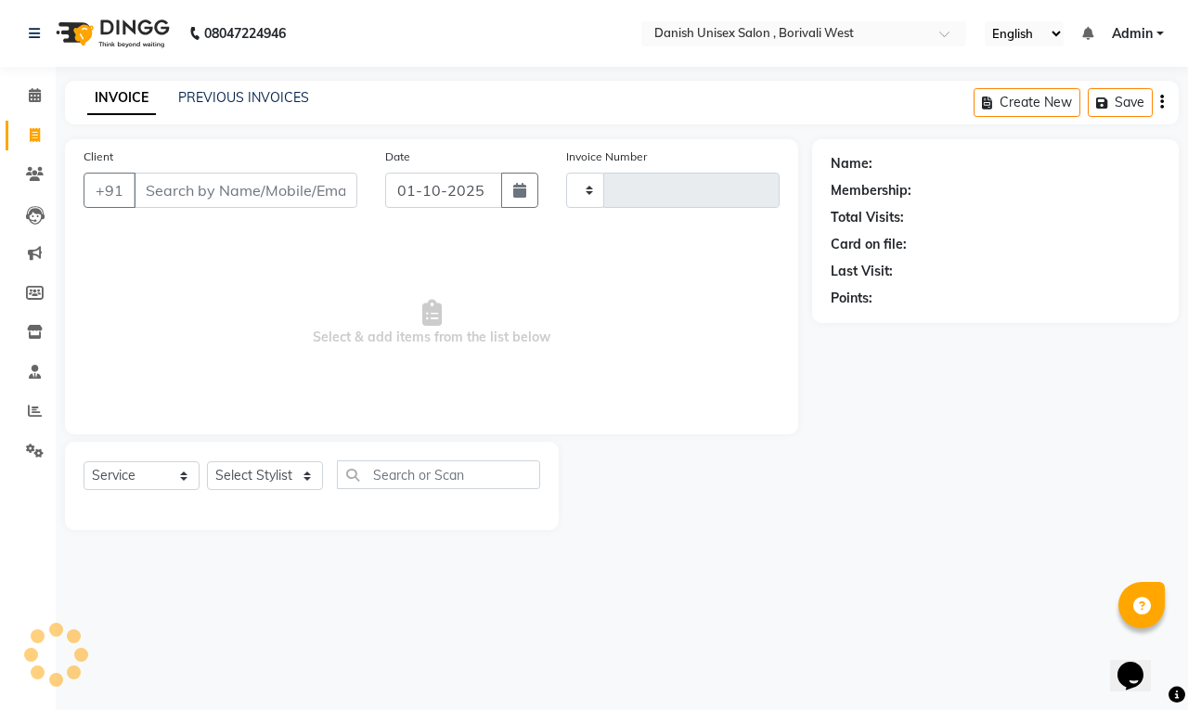
type input "3929"
select select "6929"
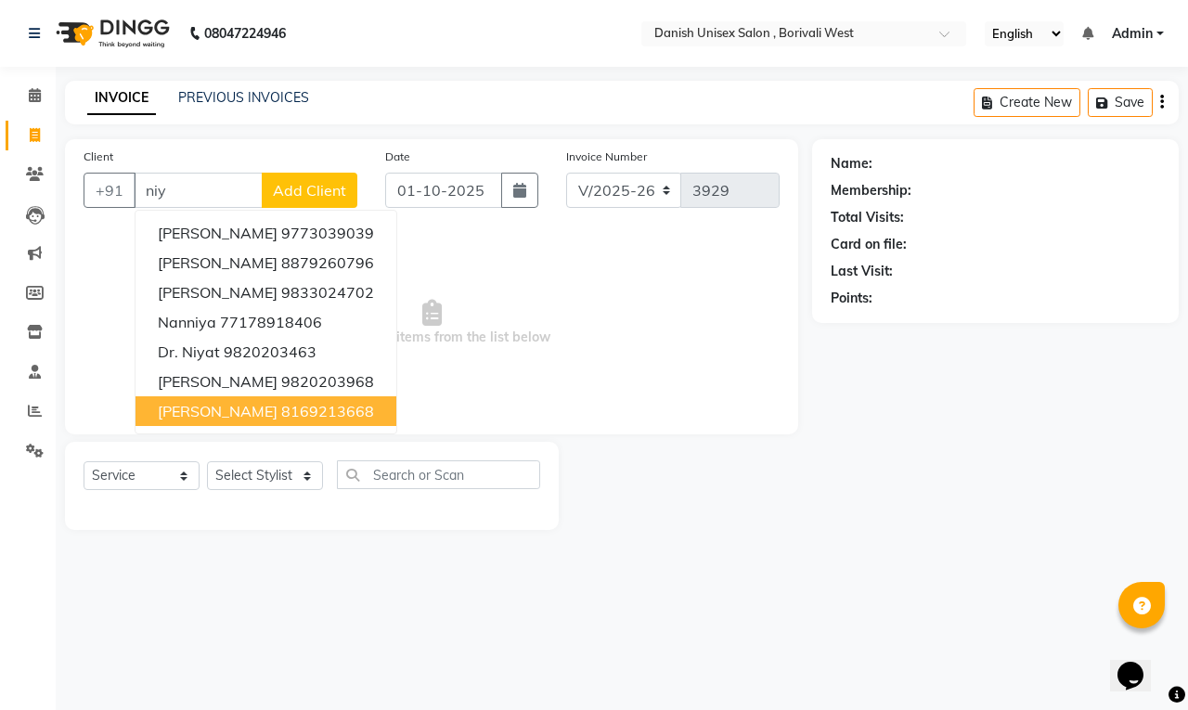
type input "niy"
click at [265, 470] on select "Select Stylist [PERSON_NAME] [PERSON_NAME] kajal [PERSON_NAME] [PERSON_NAME] [P…" at bounding box center [265, 475] width 116 height 29
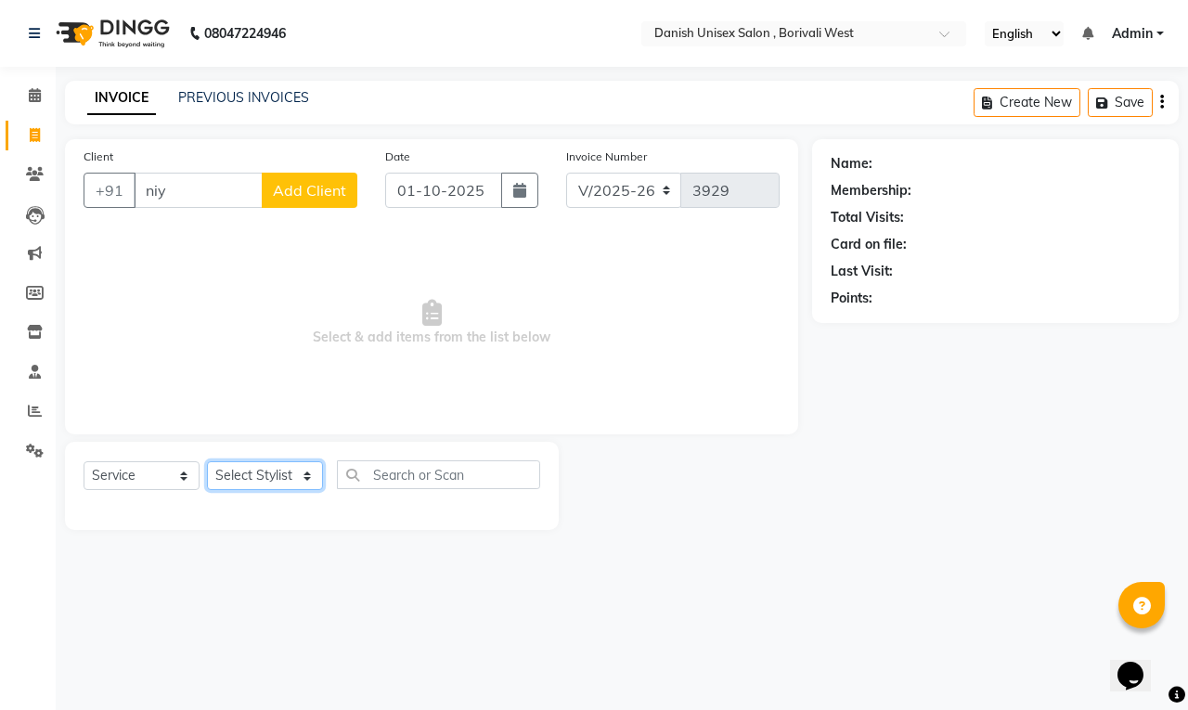
select select "54589"
click at [207, 461] on select "Select Stylist [PERSON_NAME] [PERSON_NAME] kajal [PERSON_NAME] [PERSON_NAME] [P…" at bounding box center [265, 475] width 116 height 29
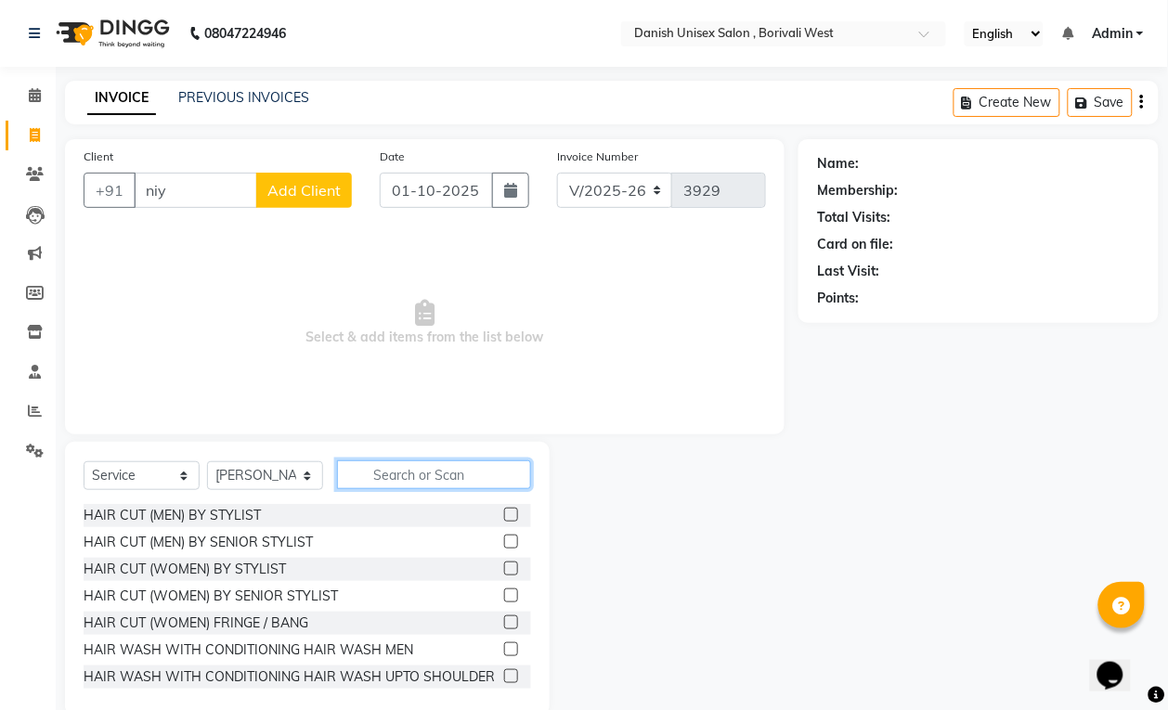
click at [427, 481] on input "text" at bounding box center [434, 475] width 194 height 29
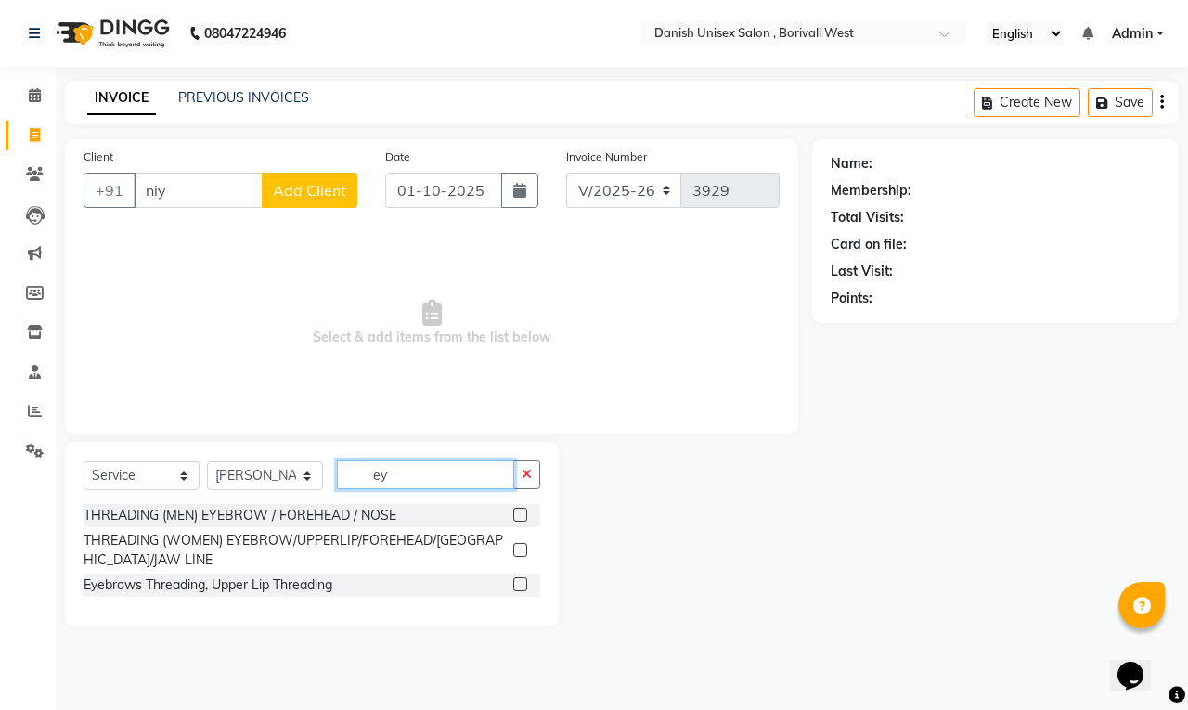
type input "ey"
click at [516, 582] on label at bounding box center [520, 585] width 14 height 14
click at [516, 582] on input "checkbox" at bounding box center [519, 585] width 12 height 12
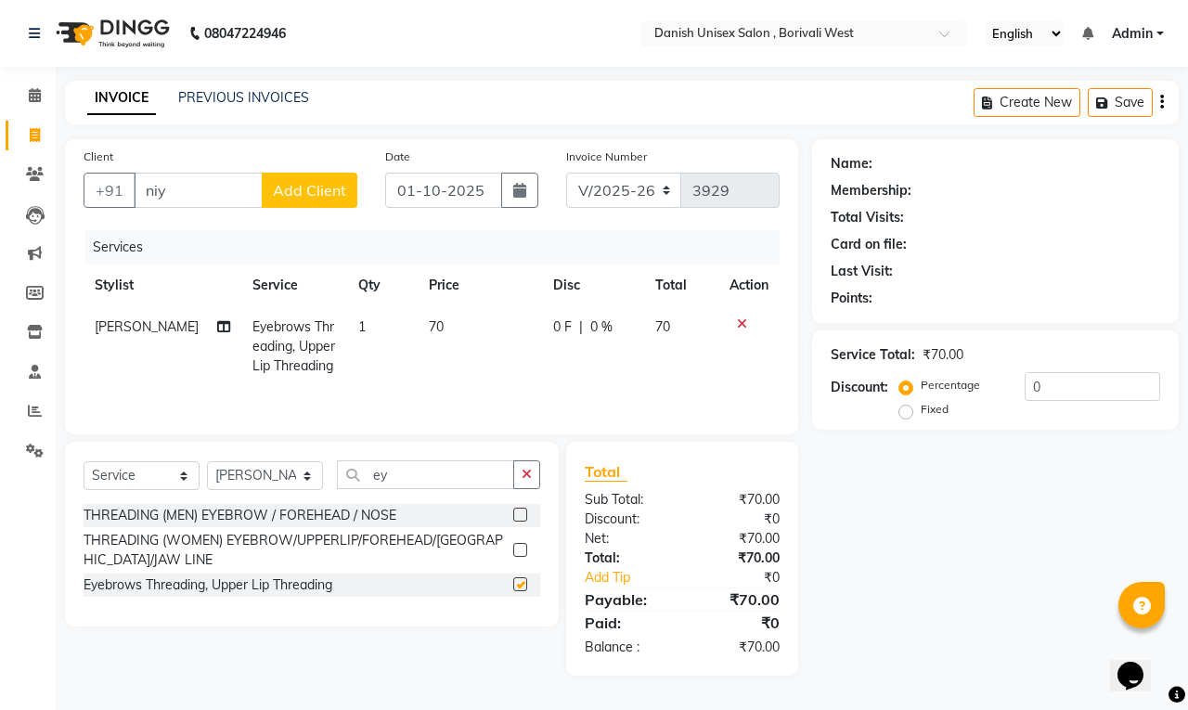
checkbox input "false"
click at [741, 320] on icon at bounding box center [742, 324] width 10 height 13
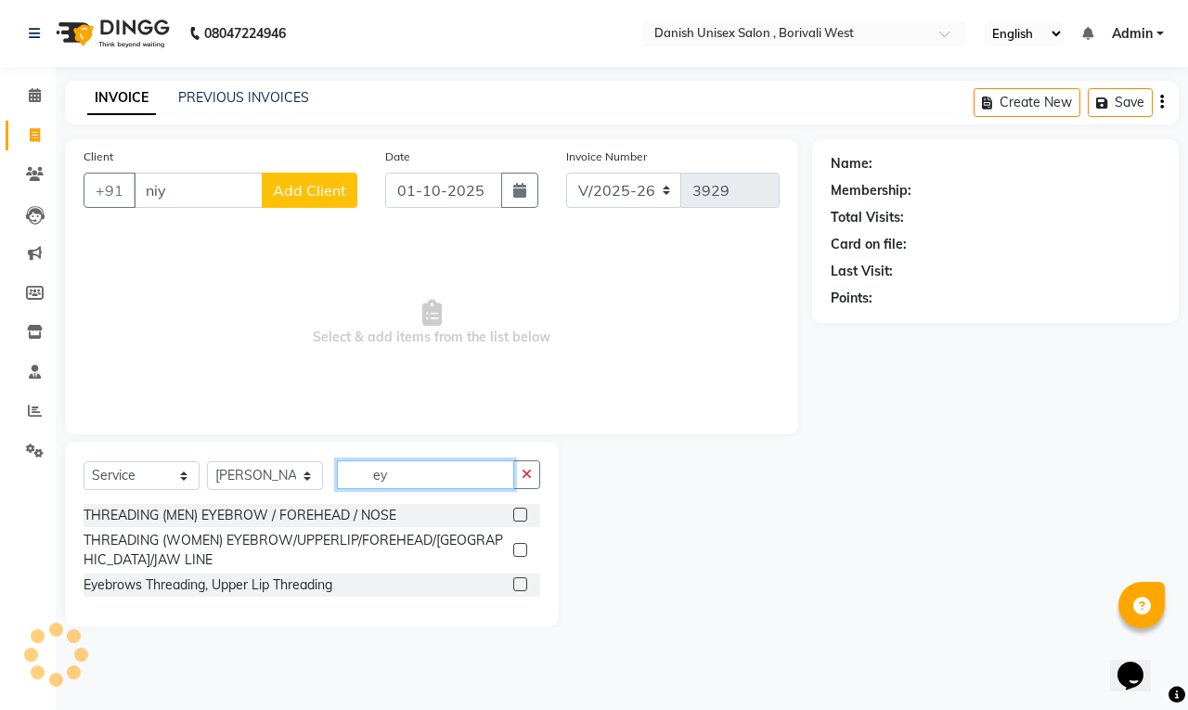
click at [451, 475] on input "ey" at bounding box center [425, 475] width 177 height 29
type input "e"
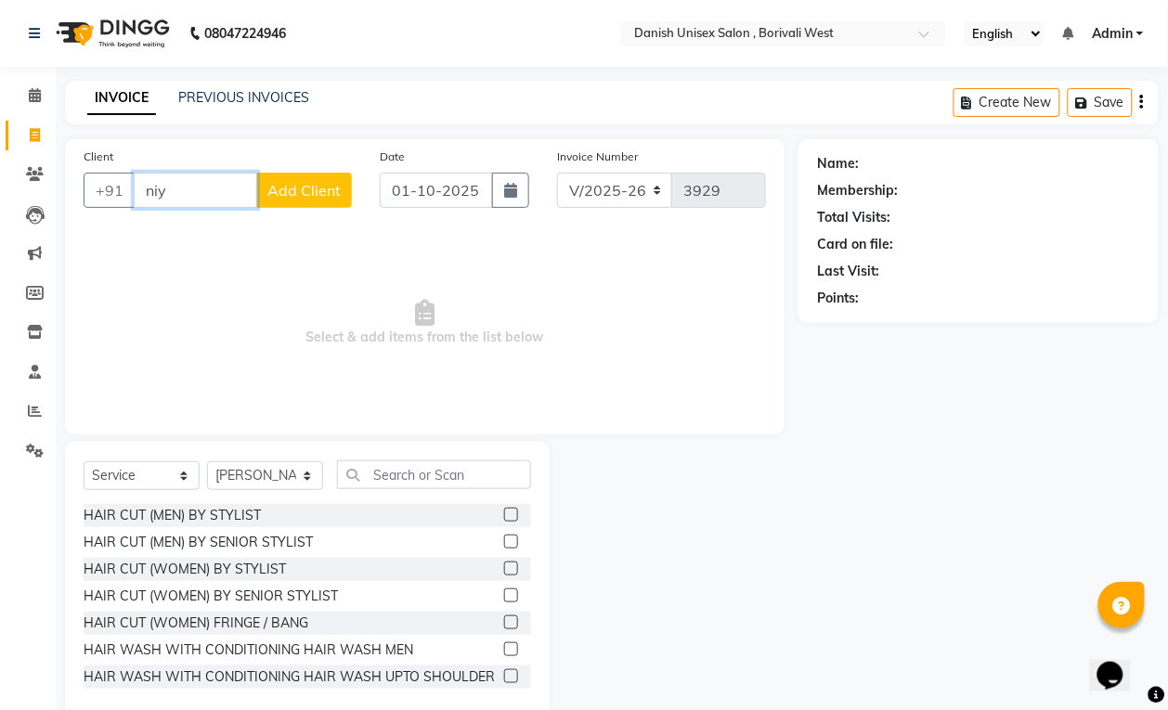
click at [220, 204] on input "niy" at bounding box center [195, 190] width 123 height 35
type input "n"
click at [31, 132] on icon at bounding box center [35, 135] width 10 height 14
select select "service"
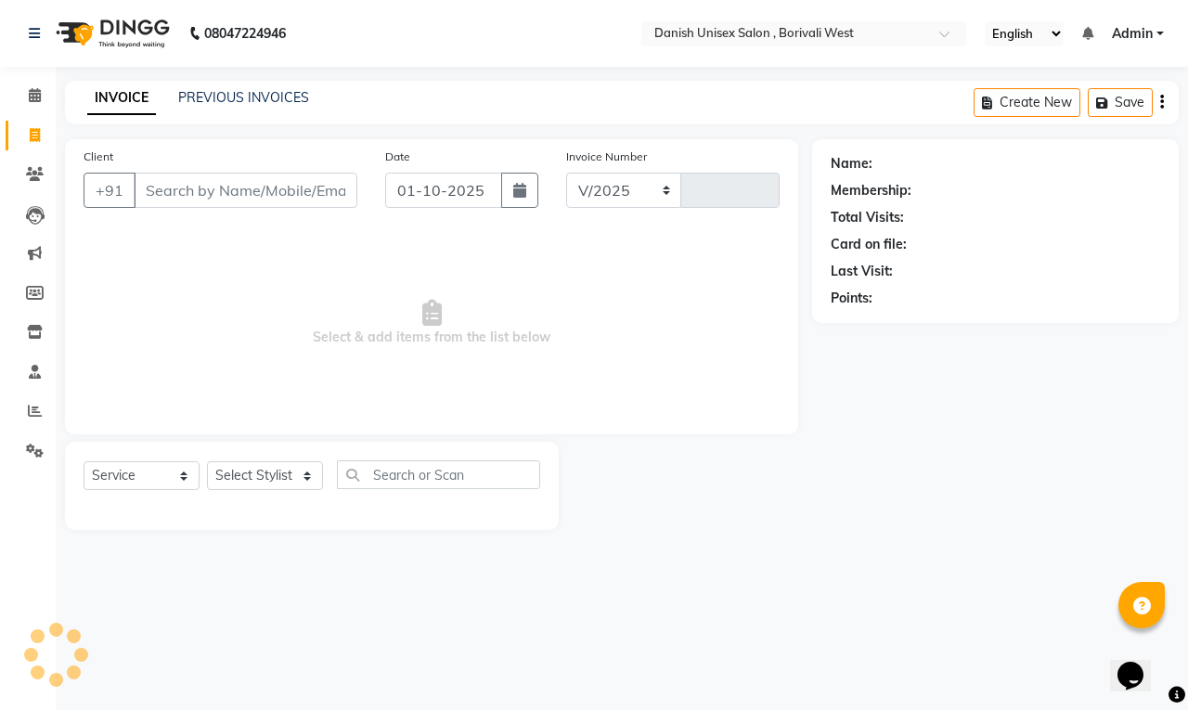
select select "6929"
type input "3929"
click at [38, 90] on icon at bounding box center [35, 95] width 12 height 14
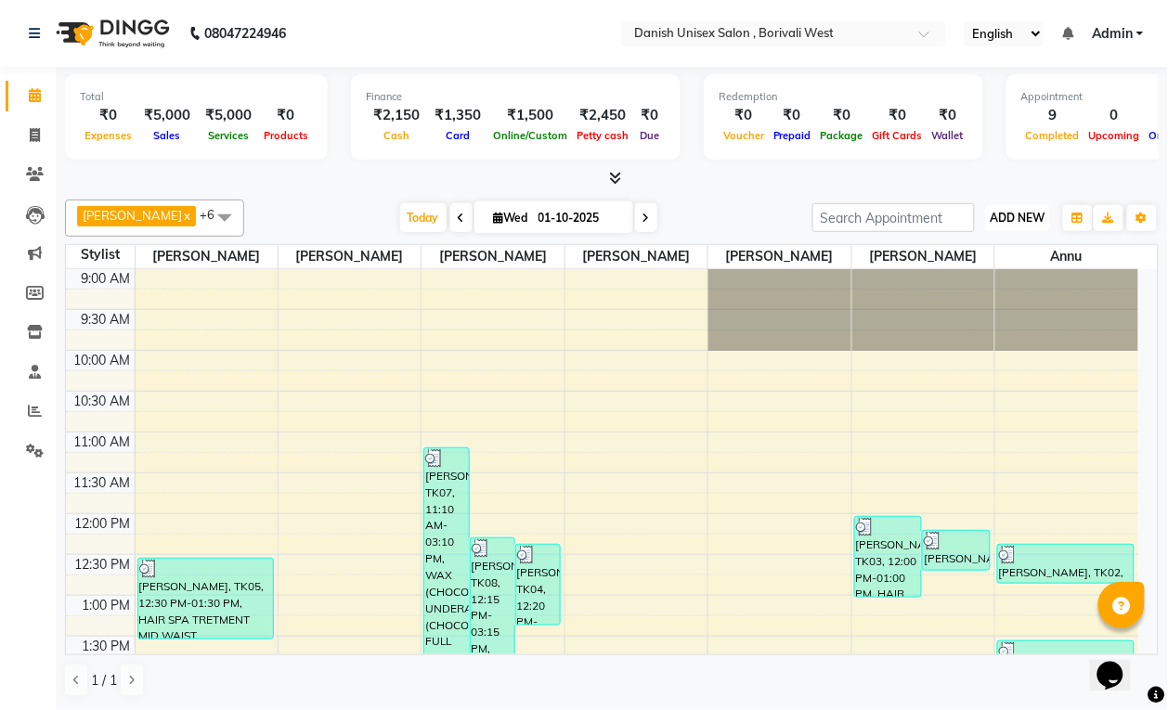
click at [1009, 223] on span "ADD NEW" at bounding box center [1018, 218] width 55 height 14
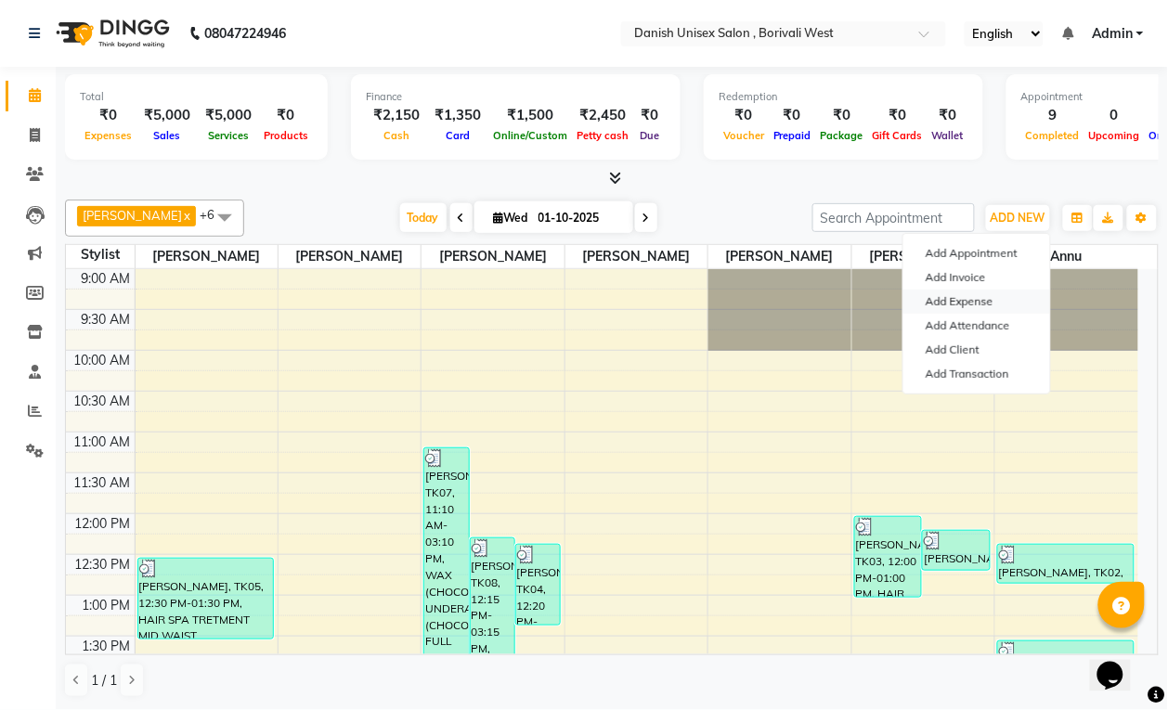
click at [1000, 297] on link "Add Expense" at bounding box center [976, 302] width 147 height 24
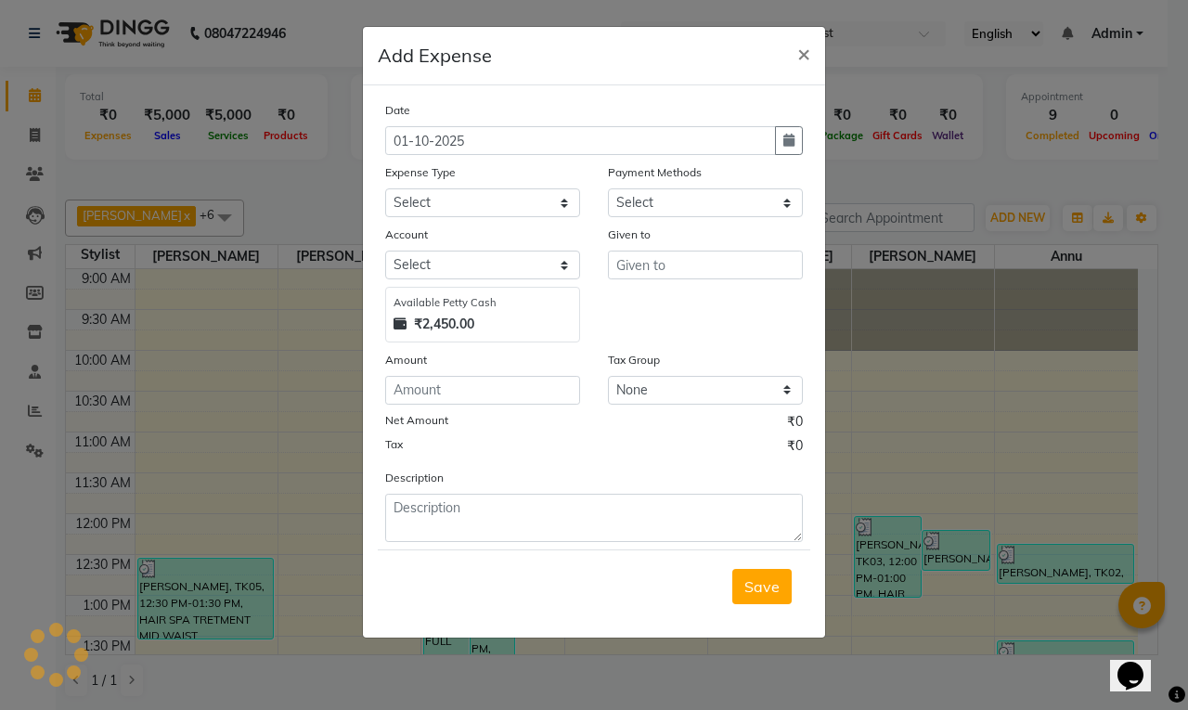
select select "1"
select select "5994"
click at [539, 396] on input "number" at bounding box center [482, 390] width 195 height 29
type input "160"
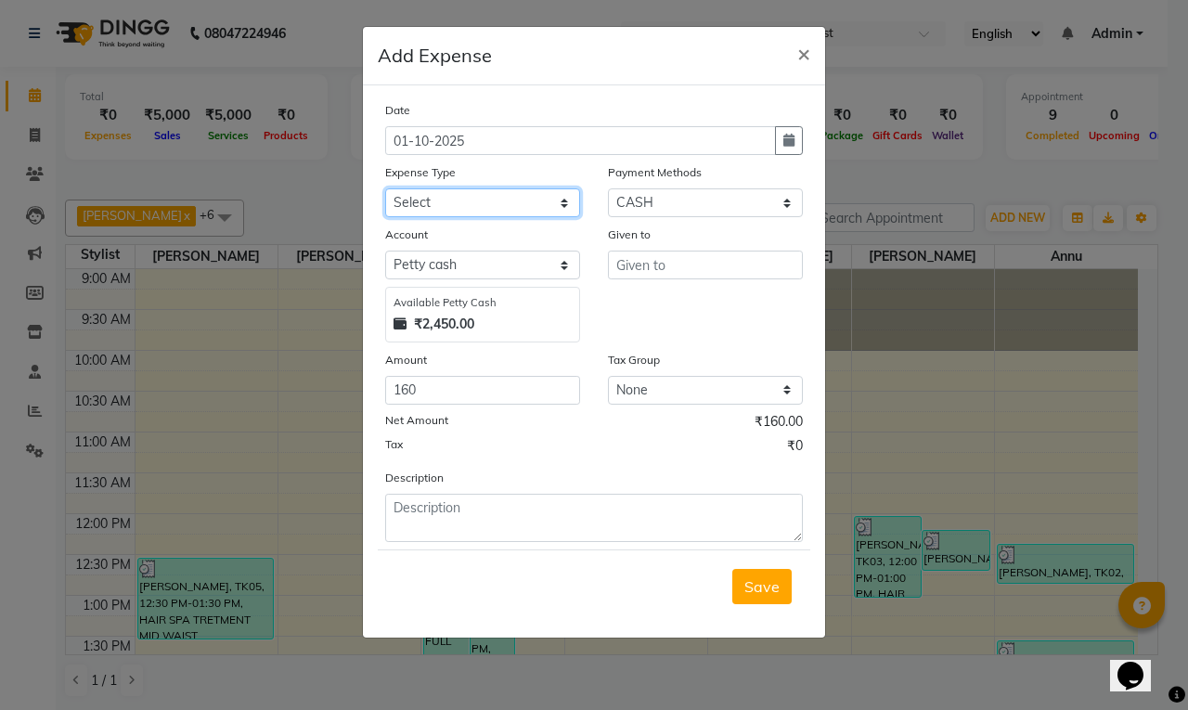
click at [457, 206] on select "Select Advance Salary Bank charges Car maintenance Cash transfer to bank Cash t…" at bounding box center [482, 202] width 195 height 29
select select "12"
click at [385, 188] on select "Select Advance Salary Bank charges Car maintenance Cash transfer to bank Cash t…" at bounding box center [482, 202] width 195 height 29
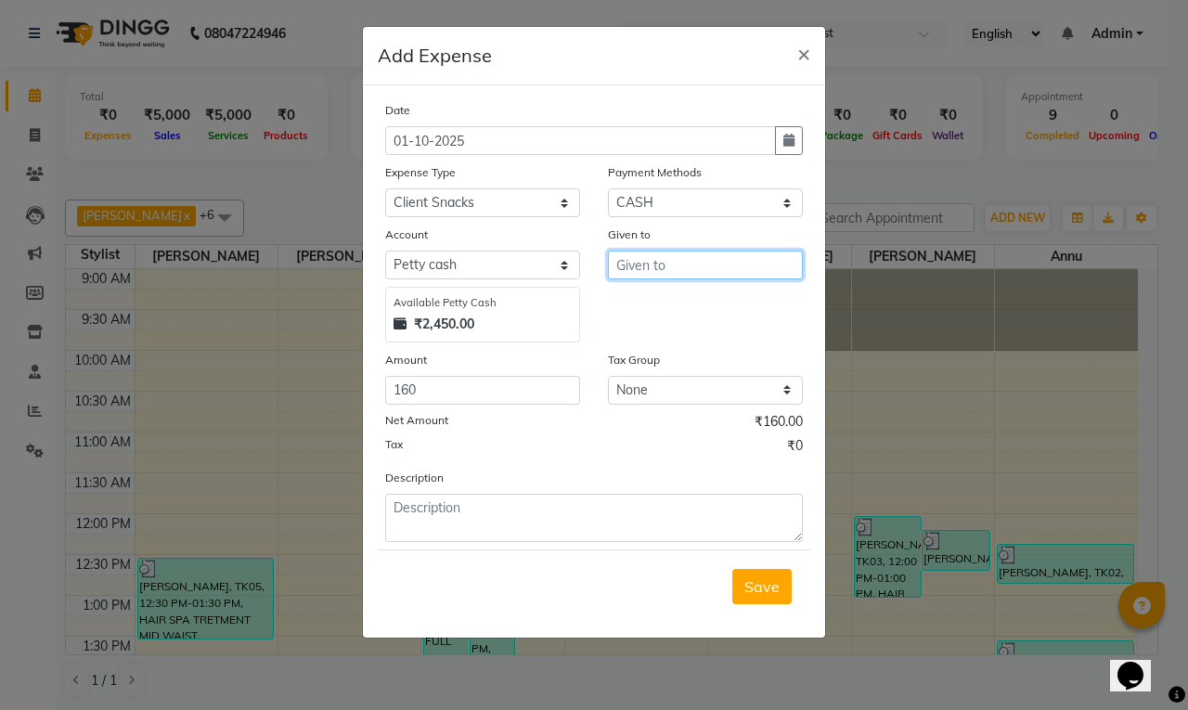
click at [710, 266] on input "text" at bounding box center [705, 265] width 195 height 29
type input "fi"
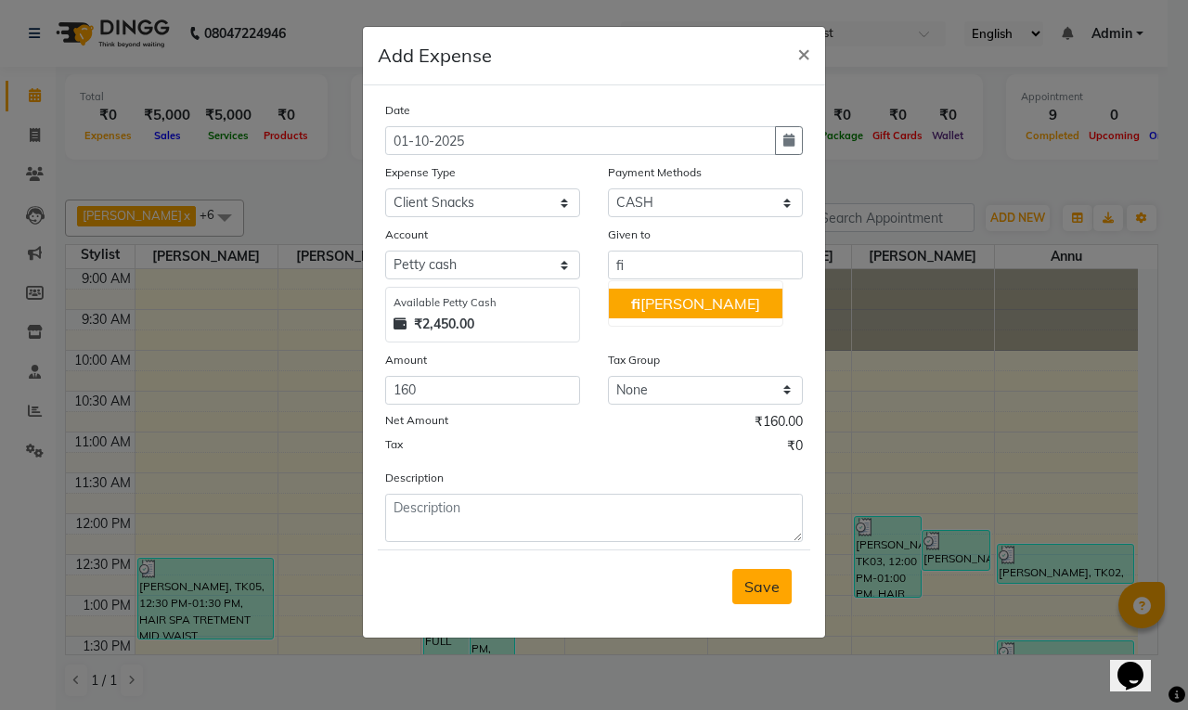
click at [781, 587] on button "Save" at bounding box center [762, 586] width 59 height 35
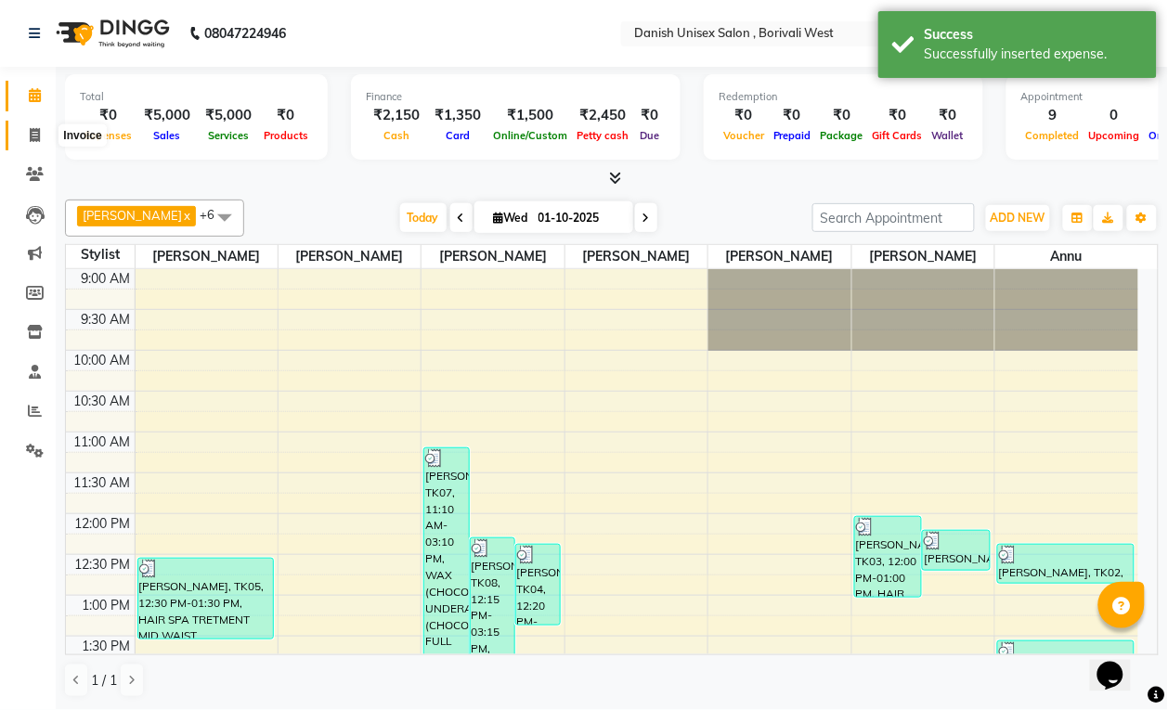
click at [30, 128] on icon at bounding box center [35, 135] width 10 height 14
select select "service"
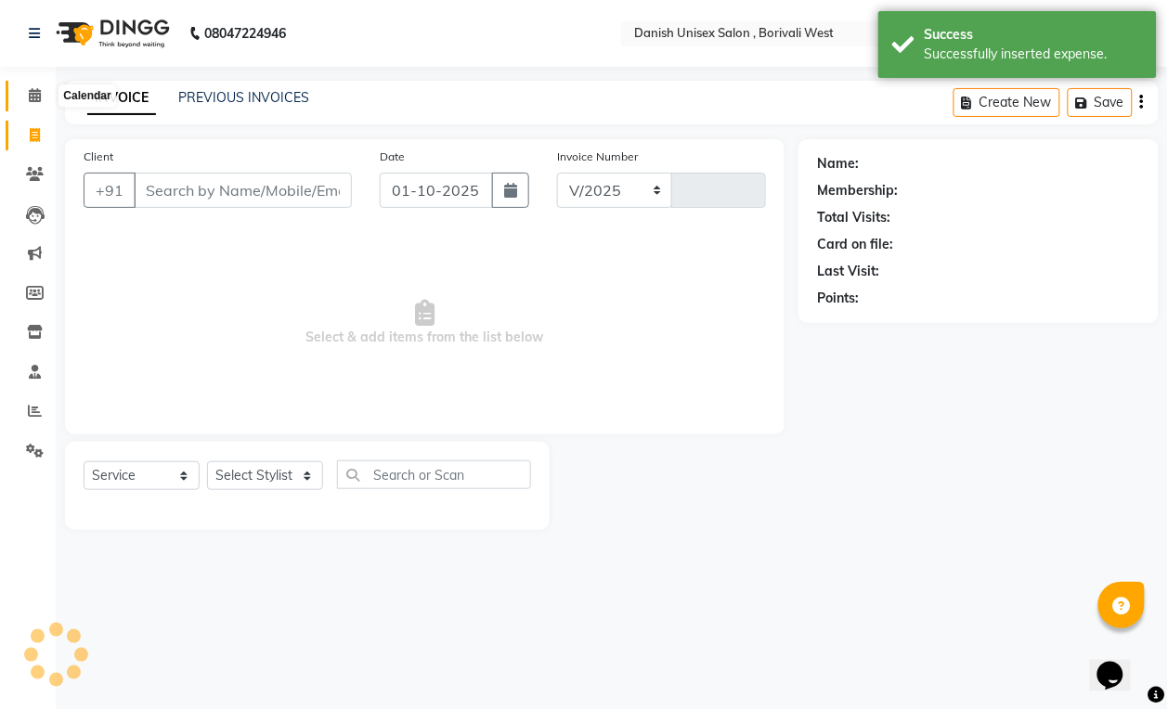
select select "6929"
type input "3929"
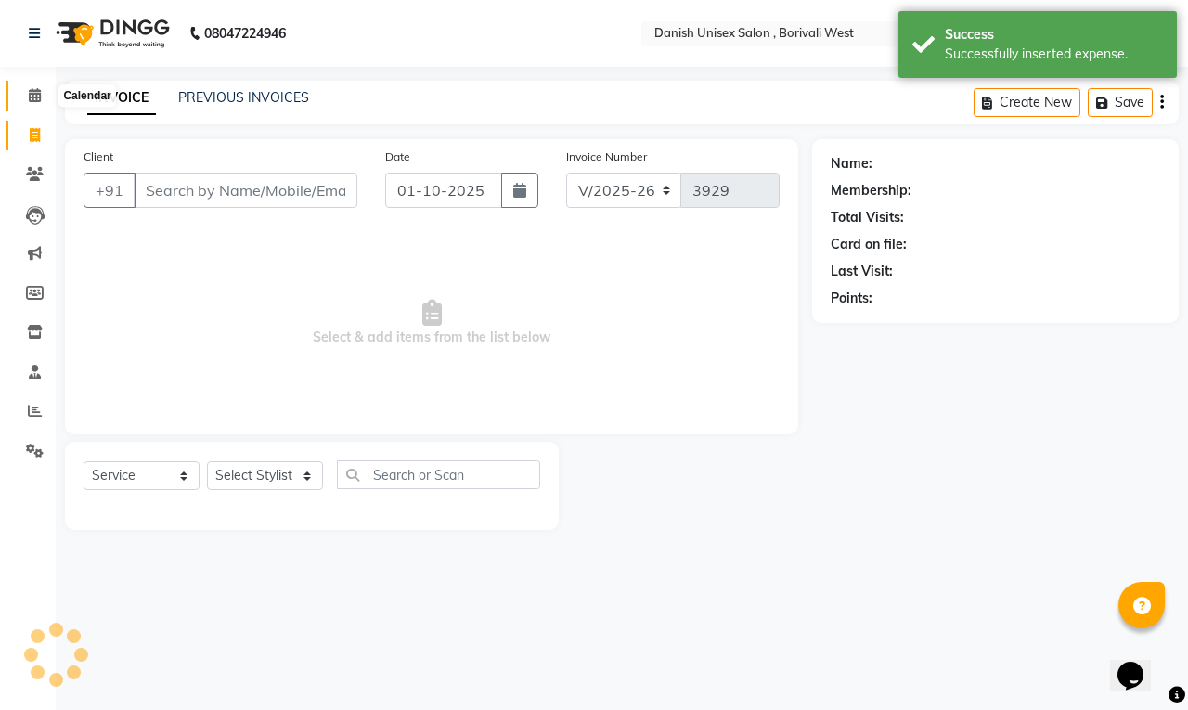
click at [33, 88] on icon at bounding box center [35, 95] width 12 height 14
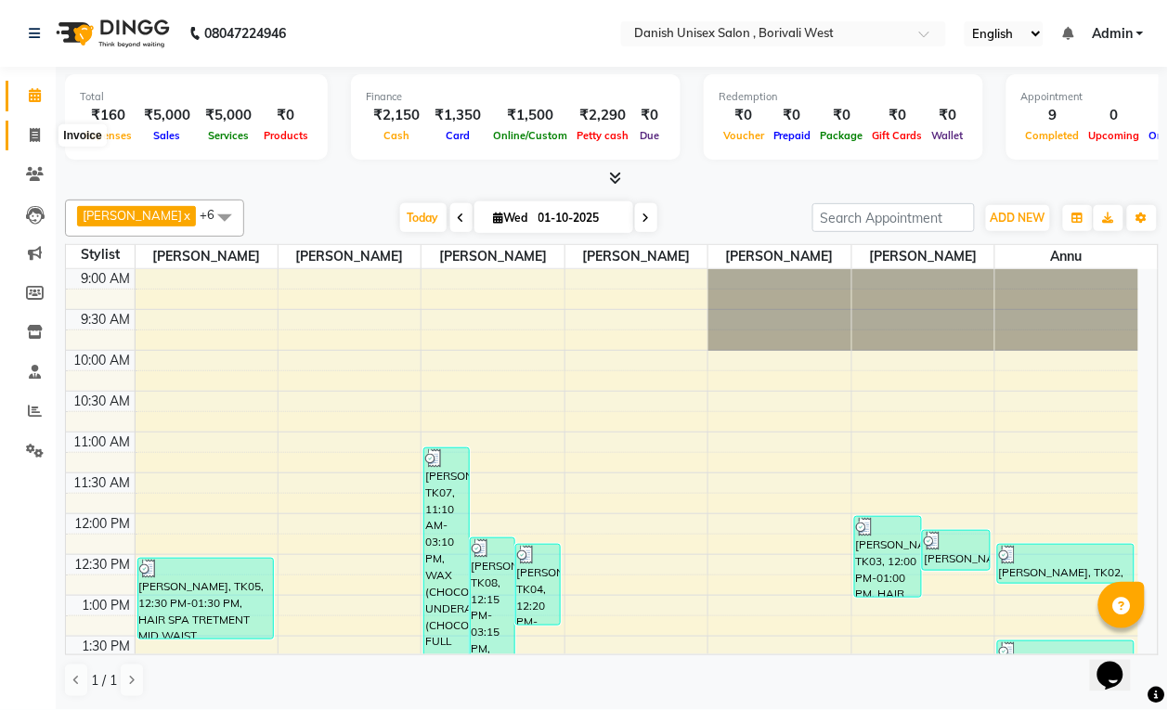
click at [35, 137] on icon at bounding box center [35, 135] width 10 height 14
select select "service"
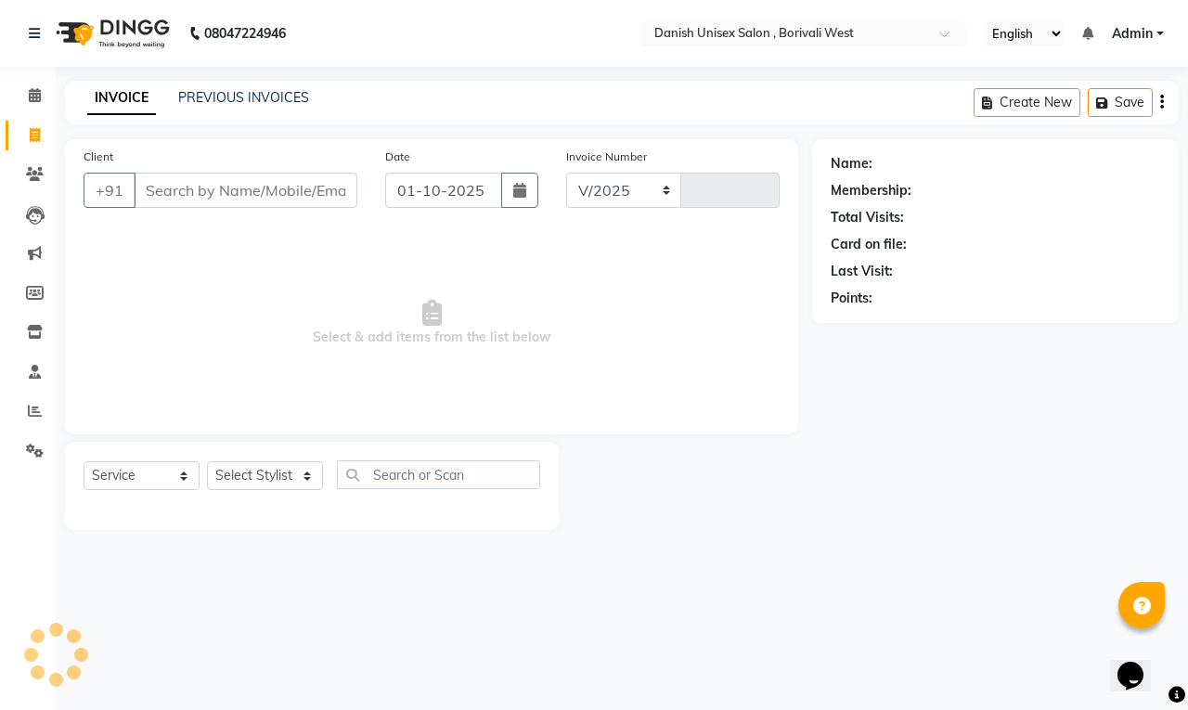
select select "6929"
type input "3929"
click at [44, 407] on span at bounding box center [35, 411] width 32 height 21
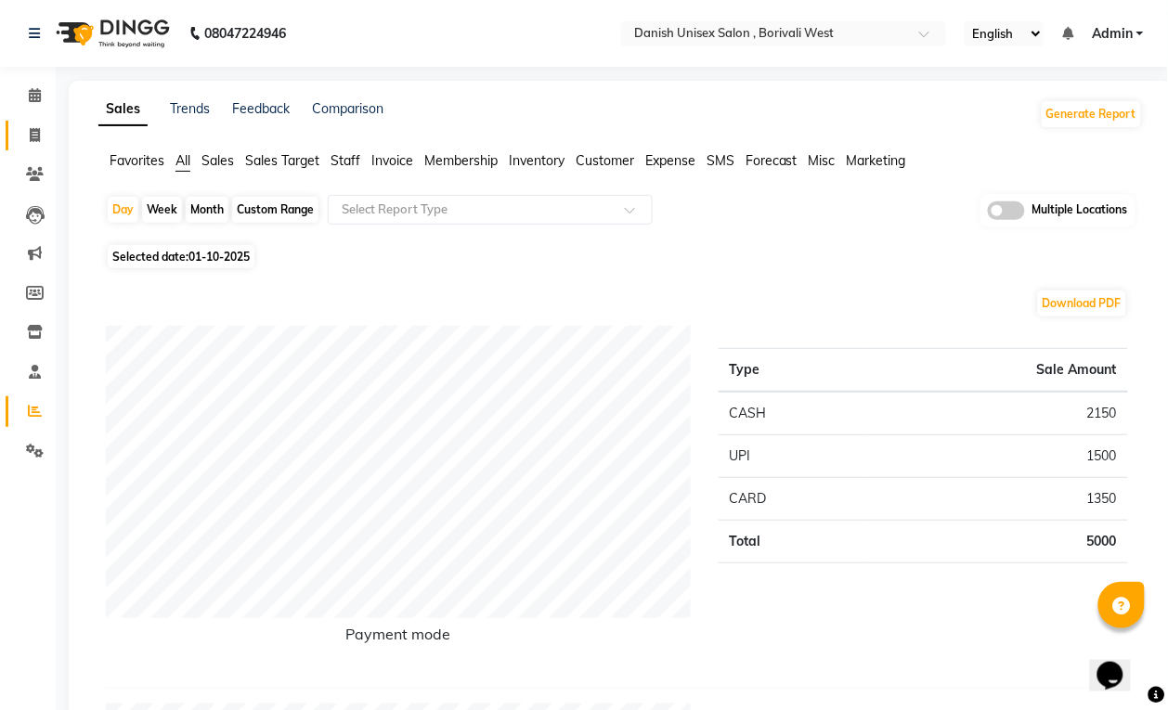
click at [33, 146] on link "Invoice" at bounding box center [28, 136] width 45 height 31
select select "service"
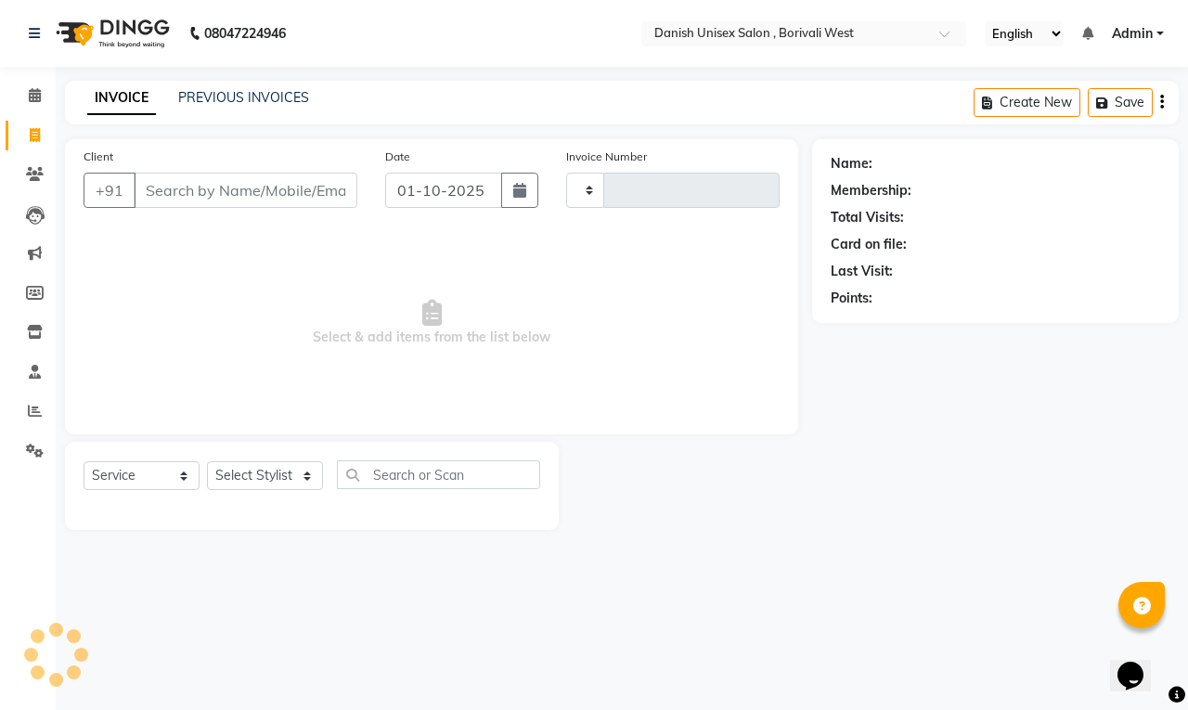
type input "3929"
select select "6929"
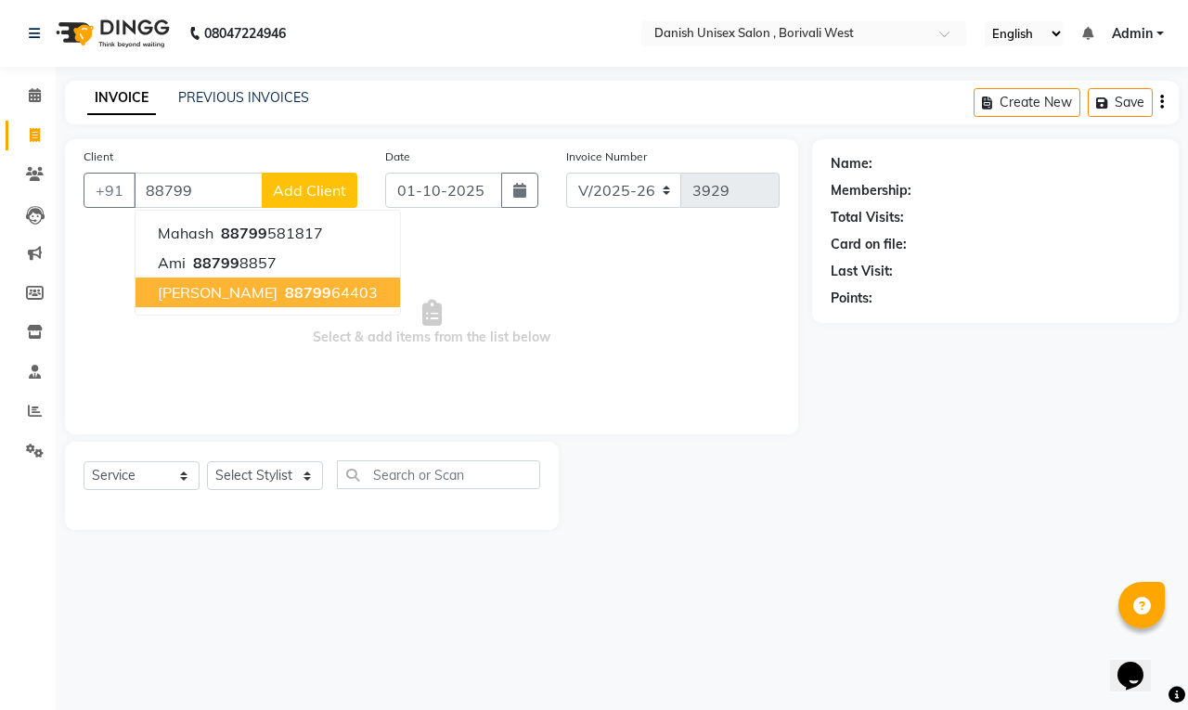
drag, startPoint x: 290, startPoint y: 277, endPoint x: 304, endPoint y: 337, distance: 61.9
click at [304, 337] on div "Client [PHONE_NUMBER] Mahash 88799 581817 Ami 88799 8857 [PERSON_NAME] 88799 64…" at bounding box center [431, 286] width 733 height 295
click at [302, 295] on ngb-highlight "88799 64403" at bounding box center [329, 292] width 97 height 19
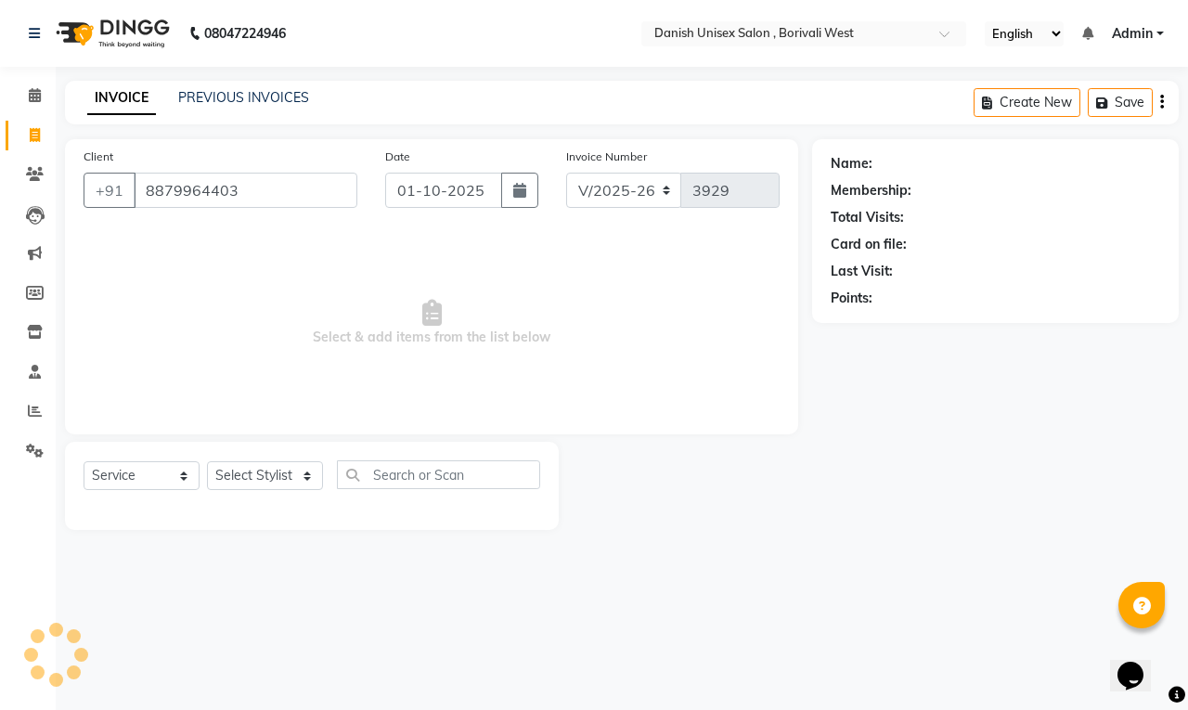
type input "8879964403"
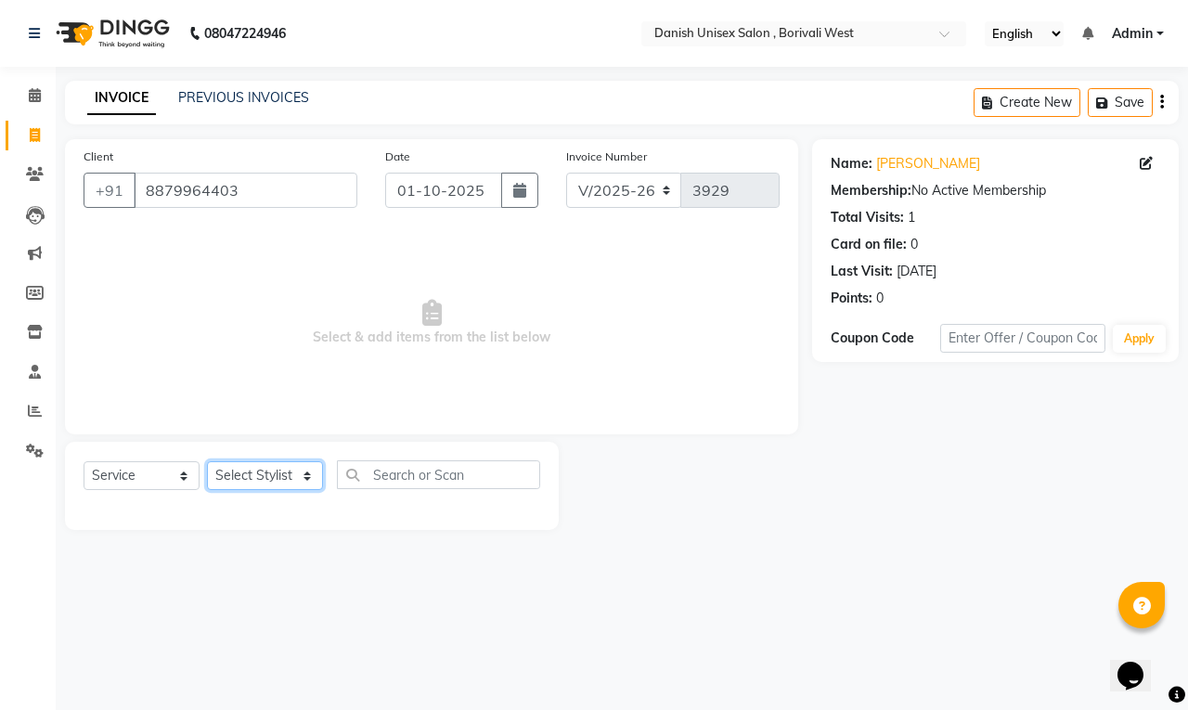
click at [253, 474] on select "Select Stylist [PERSON_NAME] [PERSON_NAME] kajal [PERSON_NAME] [PERSON_NAME] [P…" at bounding box center [265, 475] width 116 height 29
select select "57771"
click at [207, 461] on select "Select Stylist [PERSON_NAME] [PERSON_NAME] kajal [PERSON_NAME] [PERSON_NAME] [P…" at bounding box center [265, 475] width 116 height 29
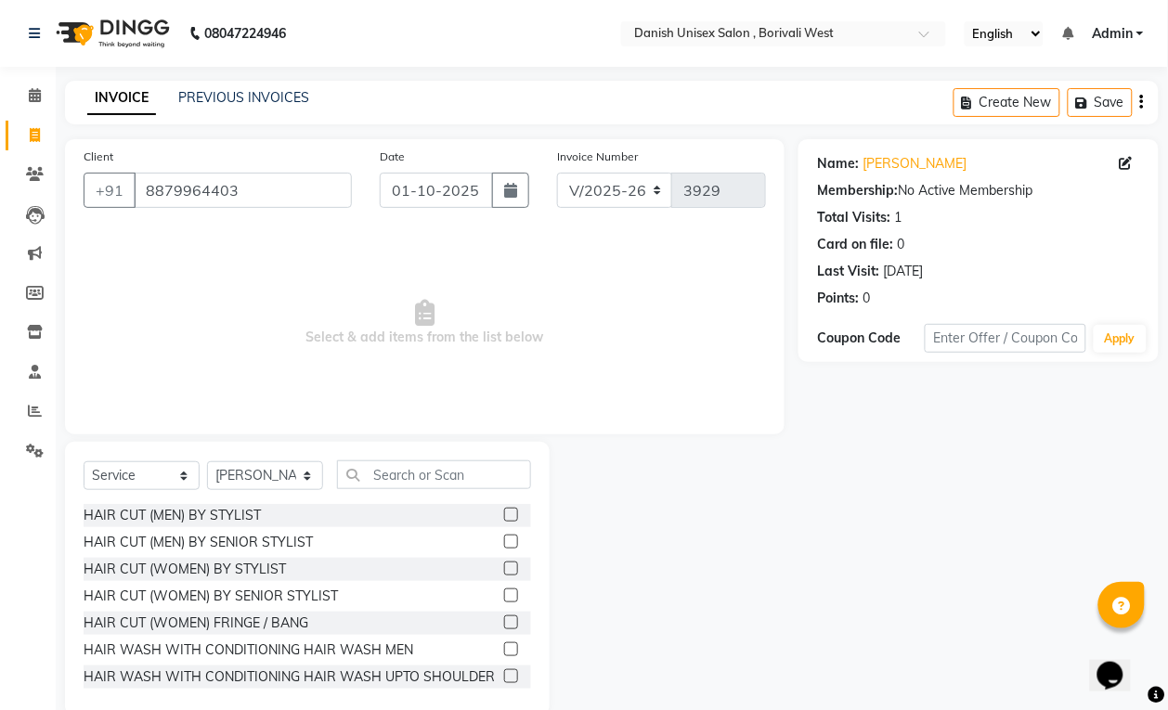
click at [504, 571] on label at bounding box center [511, 569] width 14 height 14
click at [504, 571] on input "checkbox" at bounding box center [510, 570] width 12 height 12
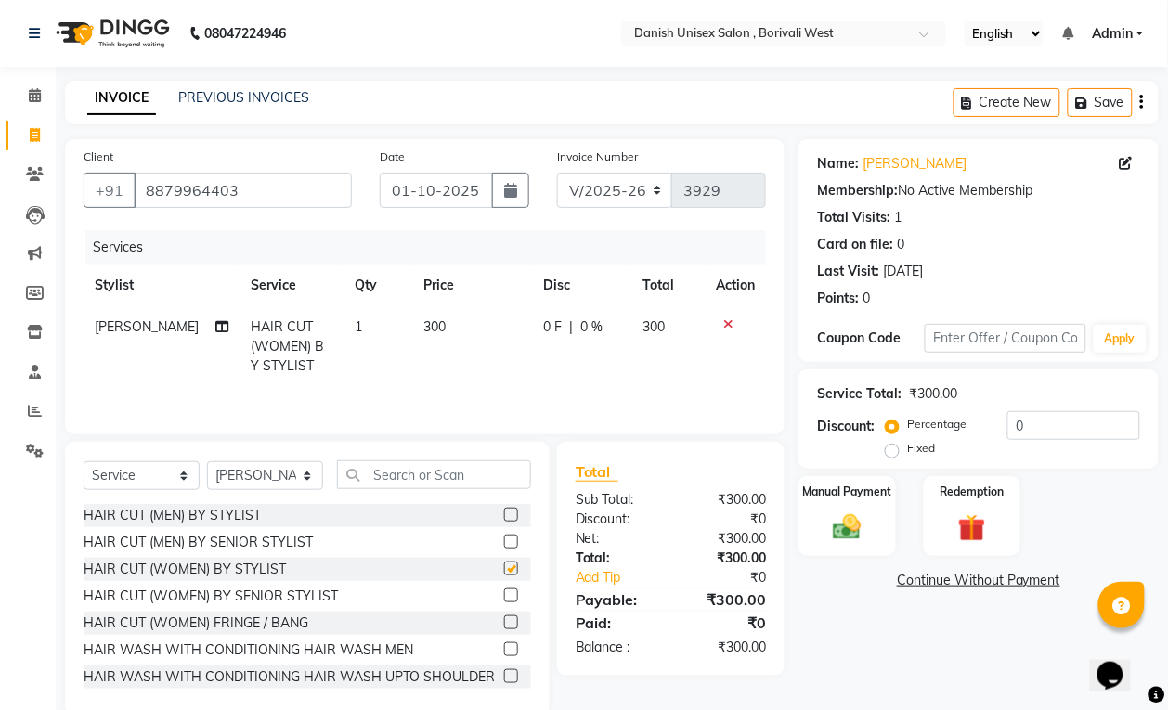
checkbox input "false"
click at [481, 484] on input "text" at bounding box center [434, 475] width 194 height 29
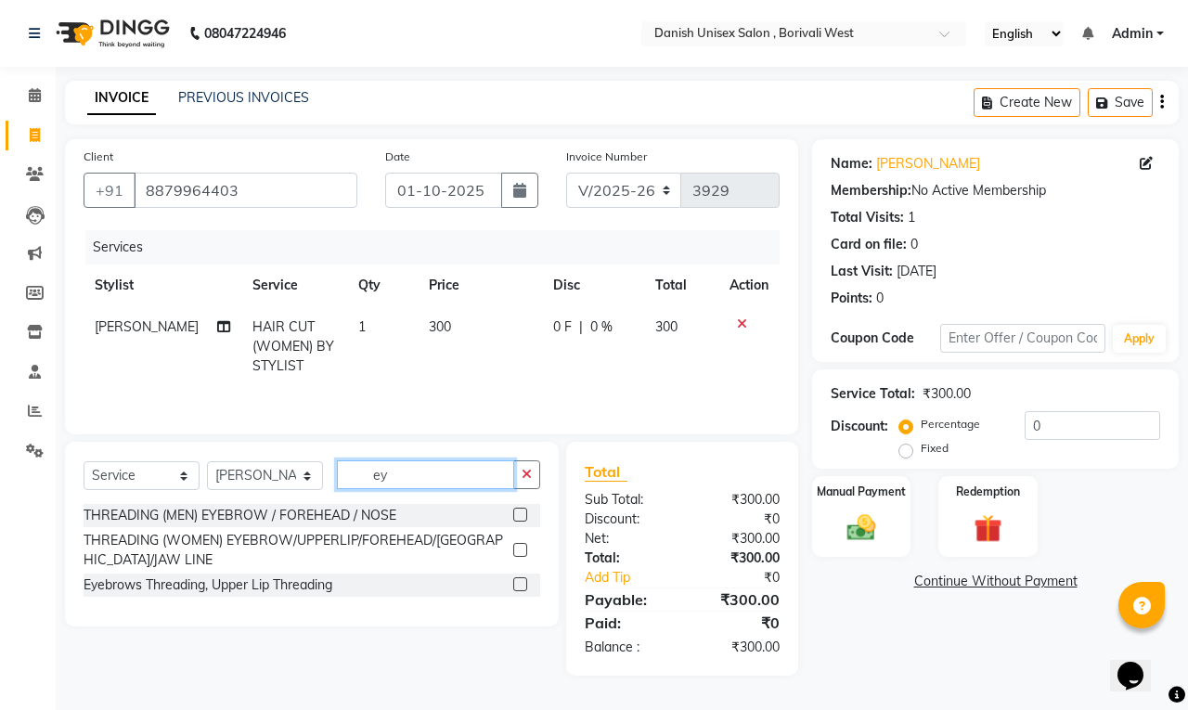
type input "ey"
click at [522, 557] on label at bounding box center [520, 550] width 14 height 14
click at [522, 557] on input "checkbox" at bounding box center [519, 551] width 12 height 12
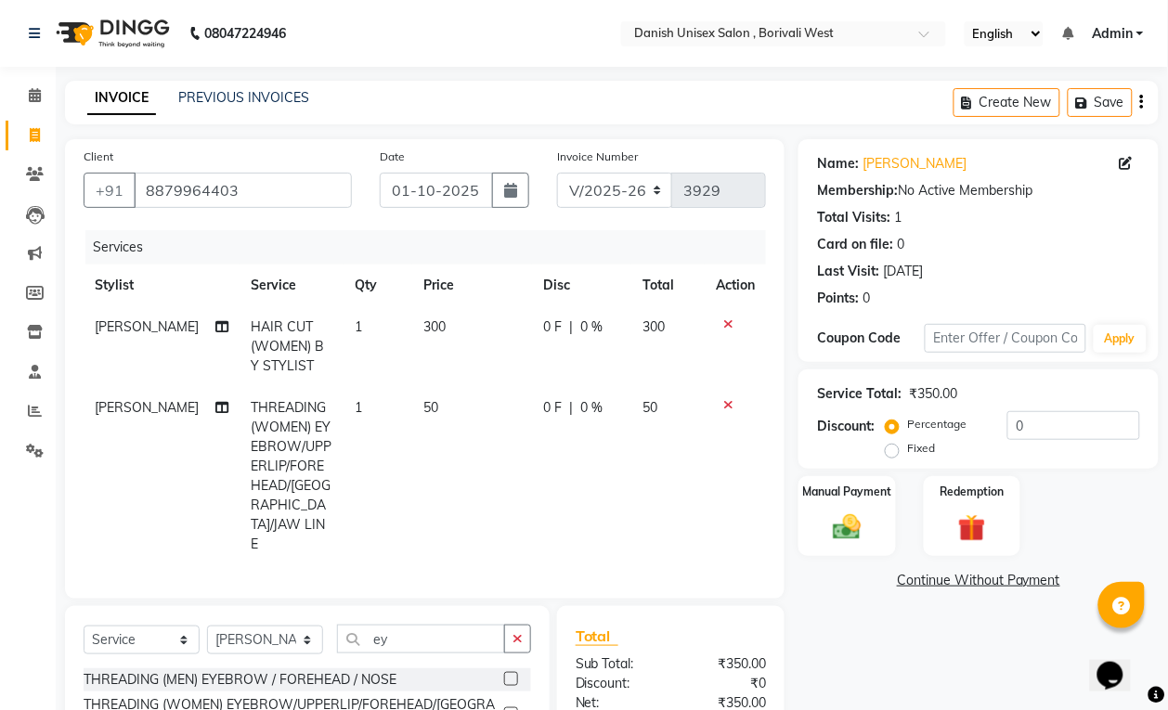
scroll to position [137, 0]
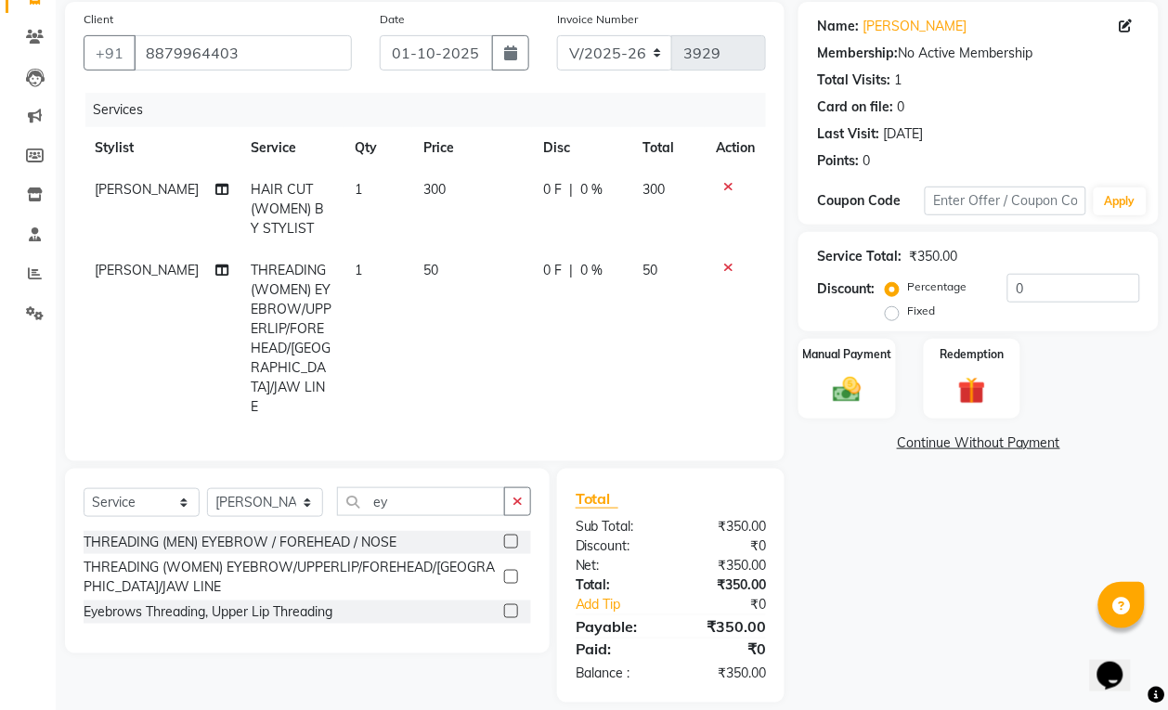
click at [512, 570] on label at bounding box center [511, 577] width 14 height 14
click at [512, 572] on input "checkbox" at bounding box center [510, 578] width 12 height 12
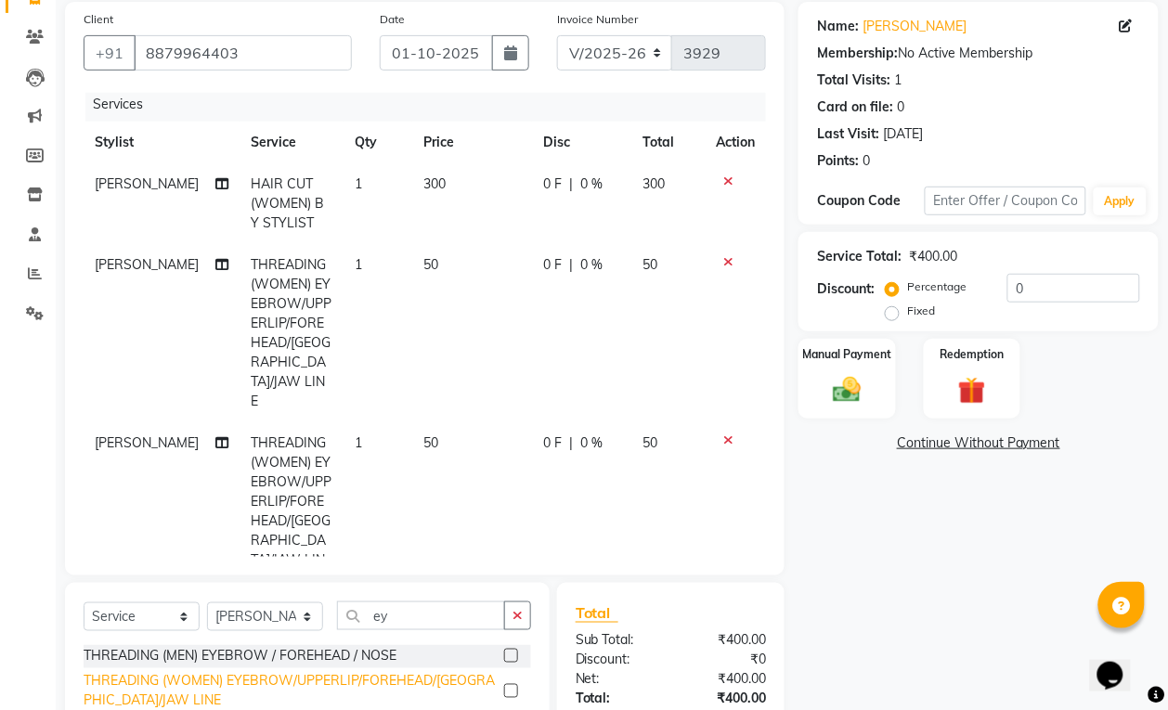
scroll to position [271, 0]
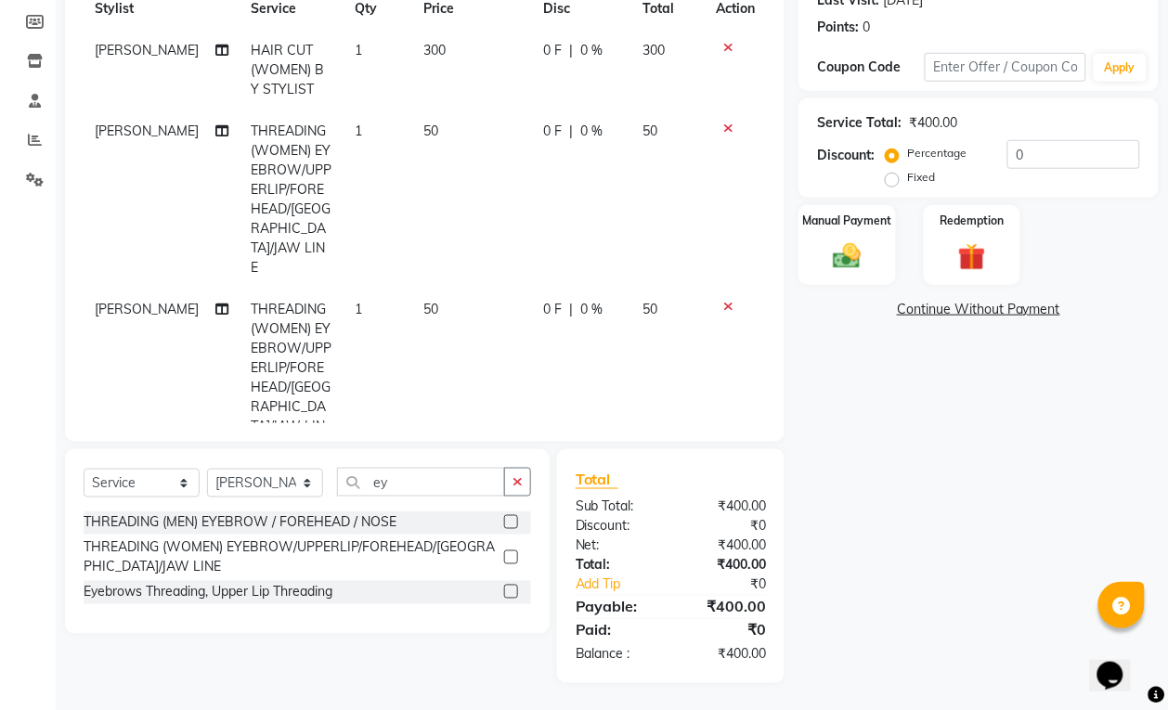
click at [511, 554] on label at bounding box center [511, 558] width 14 height 14
click at [511, 554] on input "checkbox" at bounding box center [510, 558] width 12 height 12
checkbox input "false"
click at [815, 263] on div "Manual Payment" at bounding box center [847, 245] width 101 height 84
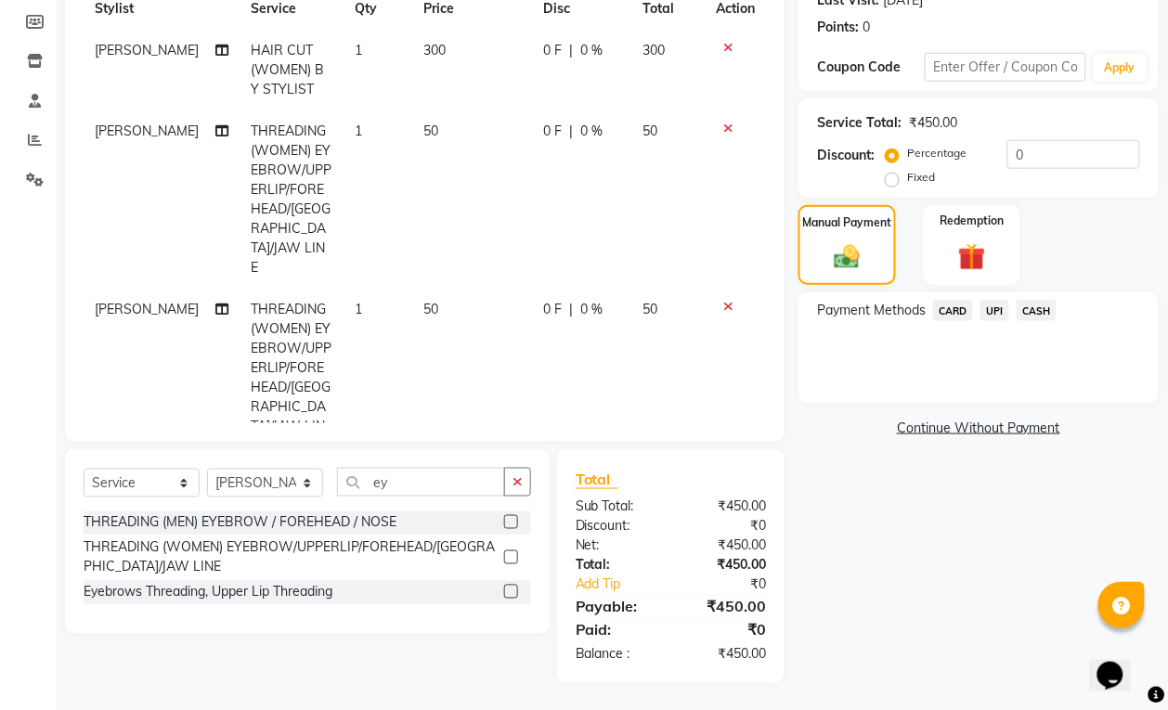
click at [1037, 302] on span "CASH" at bounding box center [1037, 310] width 40 height 21
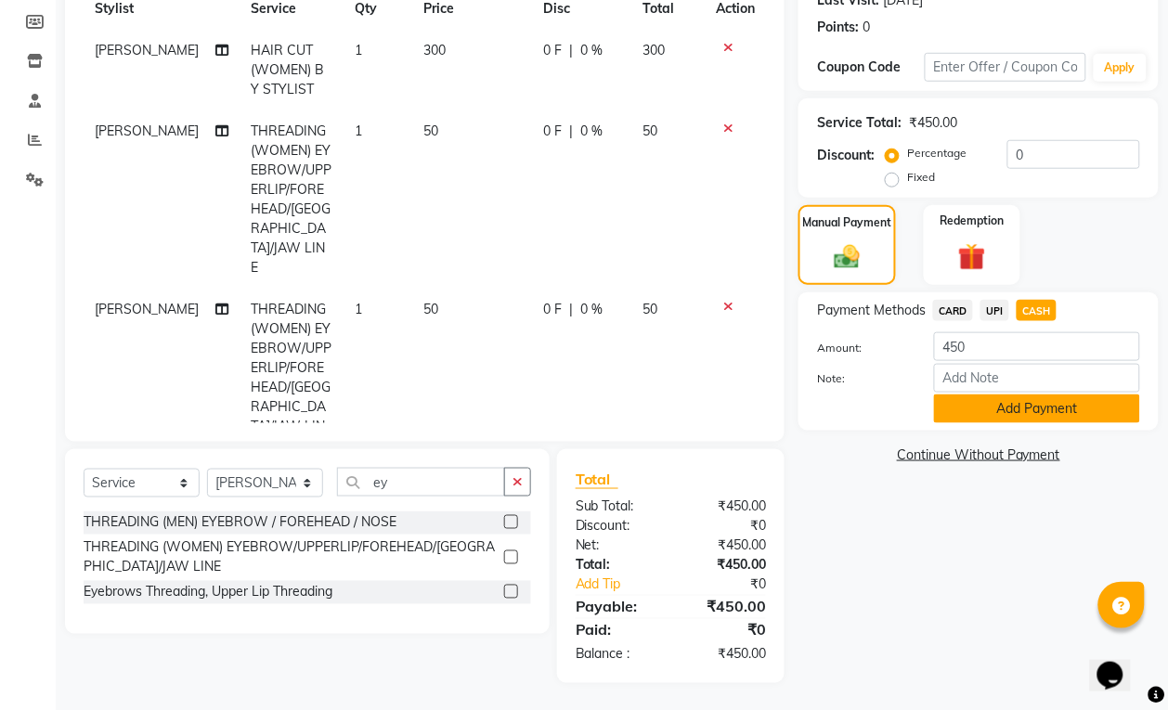
click at [1072, 400] on button "Add Payment" at bounding box center [1037, 409] width 206 height 29
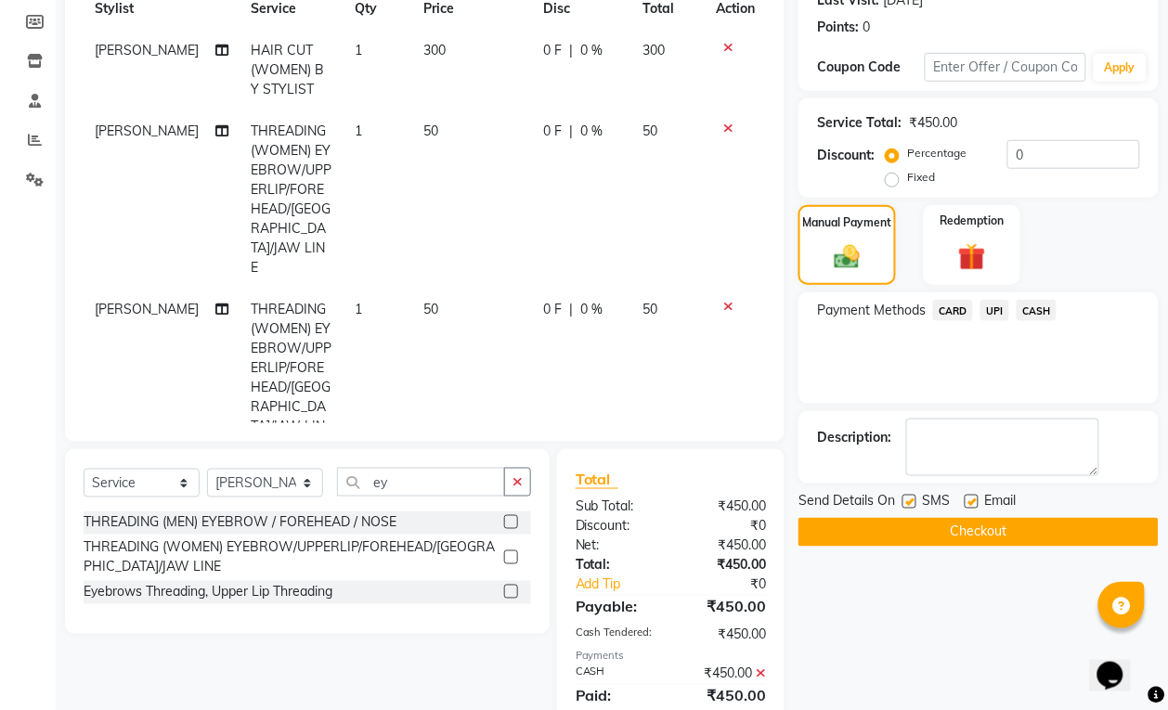
click at [975, 527] on button "Checkout" at bounding box center [978, 532] width 360 height 29
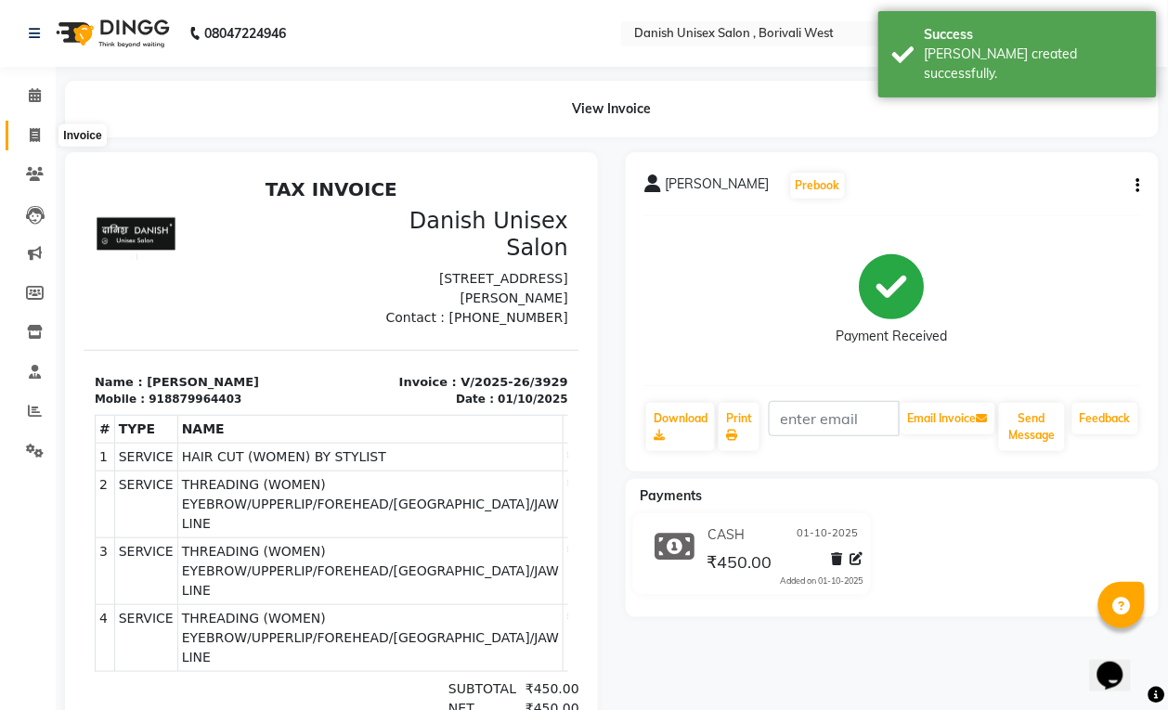
click at [34, 135] on icon at bounding box center [35, 135] width 10 height 14
select select "service"
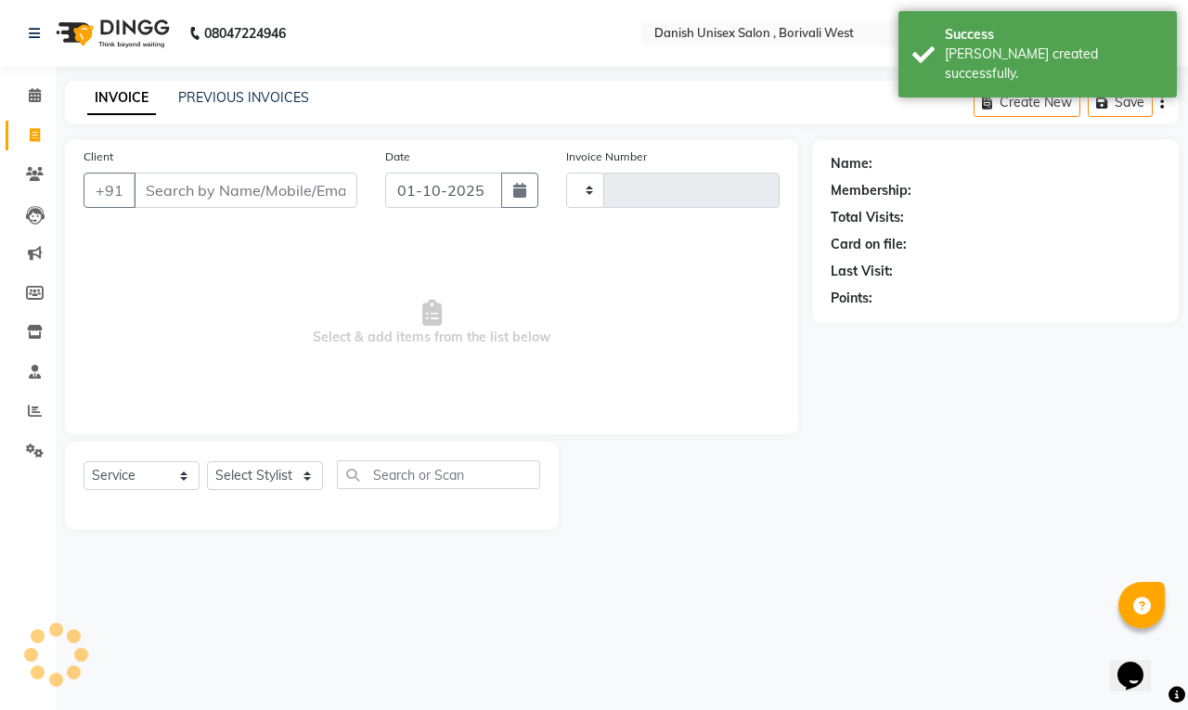
type input "3930"
select select "6929"
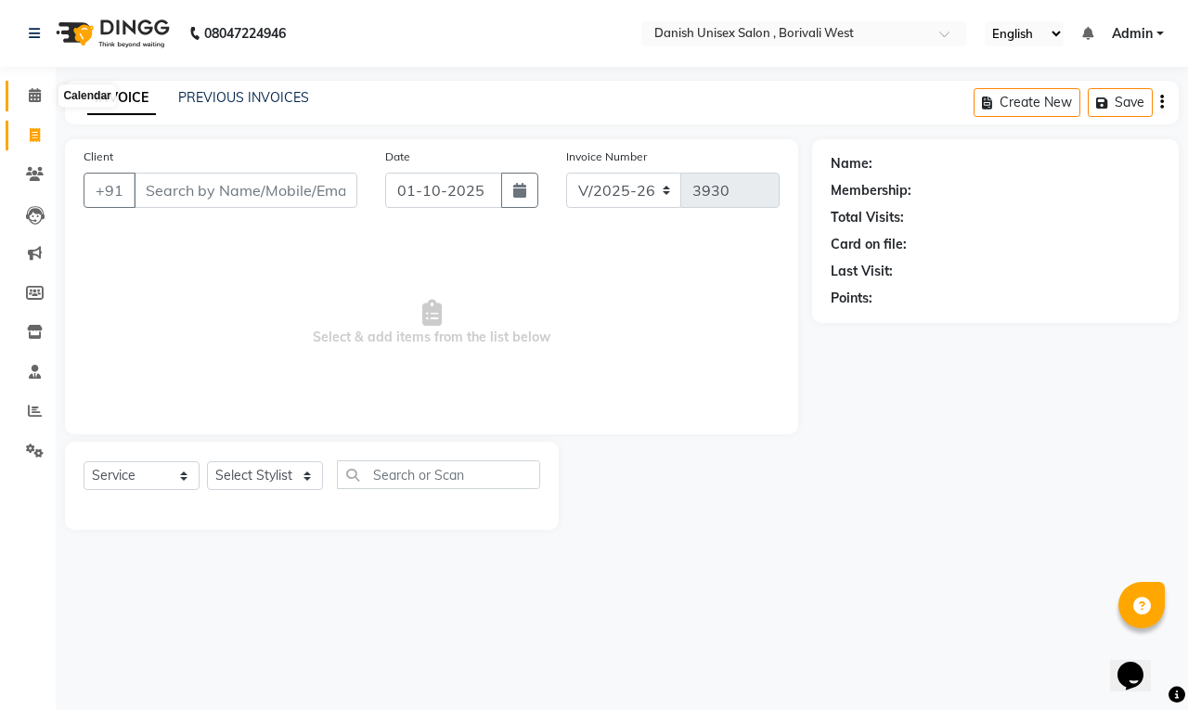
click at [35, 99] on icon at bounding box center [35, 95] width 12 height 14
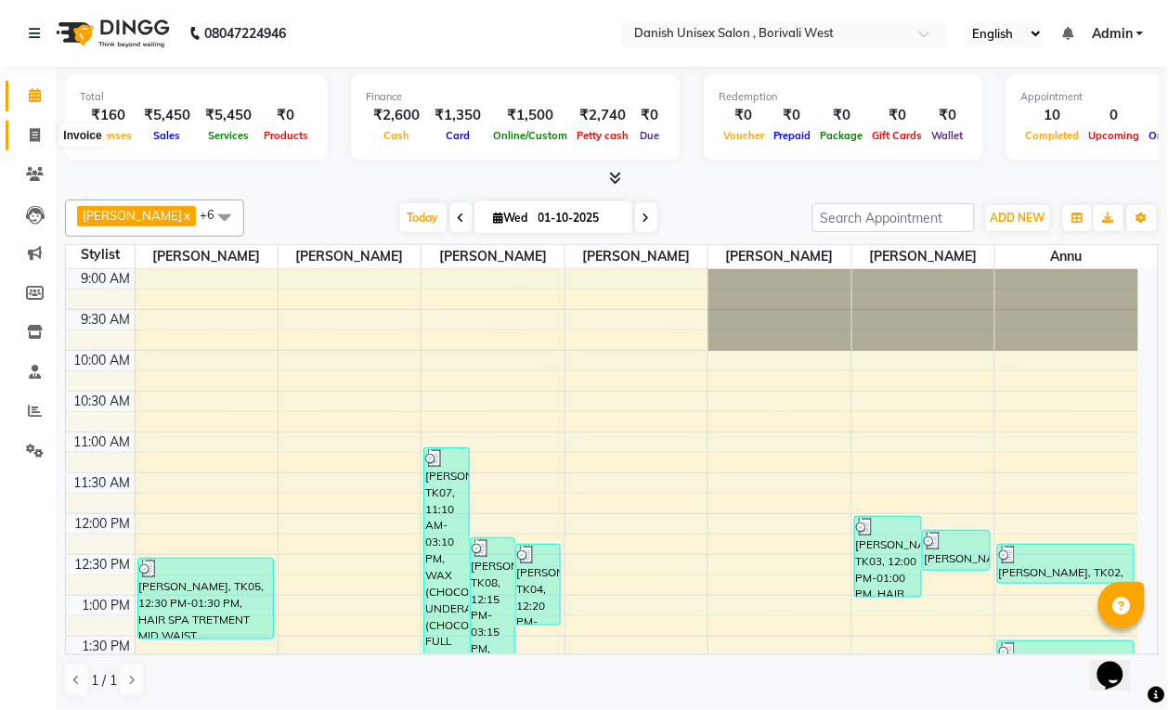
click at [37, 135] on icon at bounding box center [35, 135] width 10 height 14
select select "service"
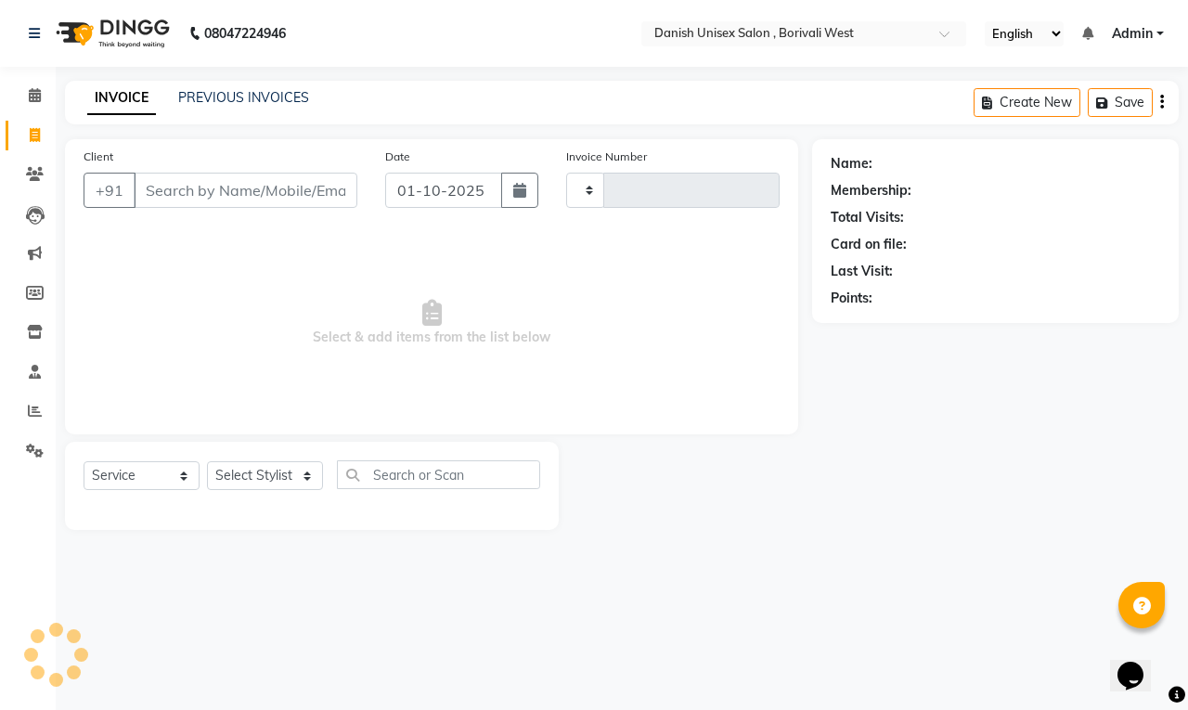
type input "3930"
select select "6929"
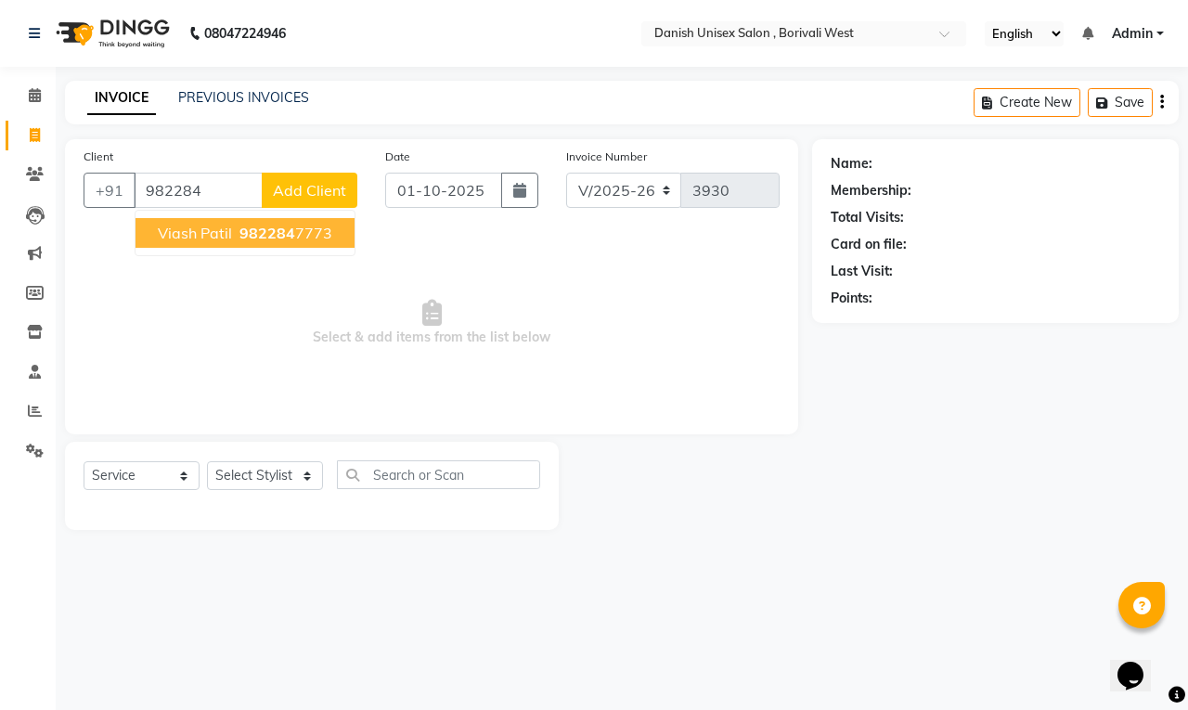
click at [253, 230] on span "982284" at bounding box center [268, 233] width 56 height 19
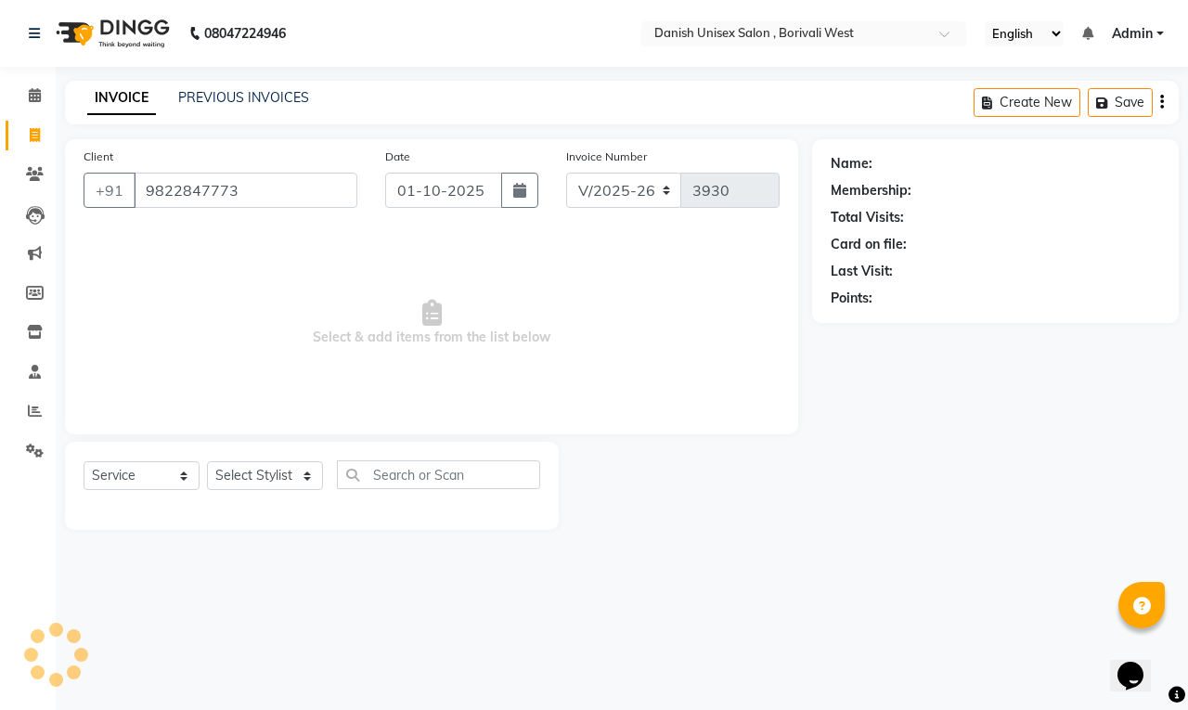
type input "9822847773"
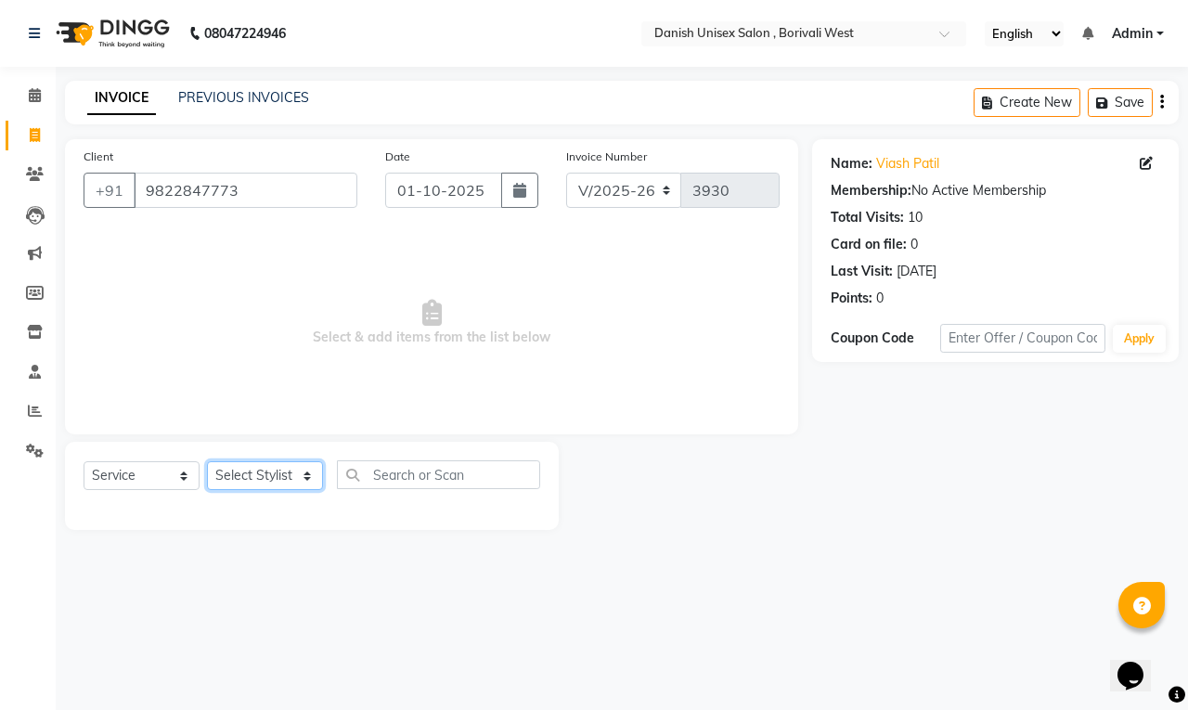
click at [271, 467] on select "Select Stylist [PERSON_NAME] [PERSON_NAME] kajal [PERSON_NAME] [PERSON_NAME] [P…" at bounding box center [265, 475] width 116 height 29
select select "54584"
click at [207, 461] on select "Select Stylist [PERSON_NAME] [PERSON_NAME] kajal [PERSON_NAME] [PERSON_NAME] [P…" at bounding box center [265, 475] width 116 height 29
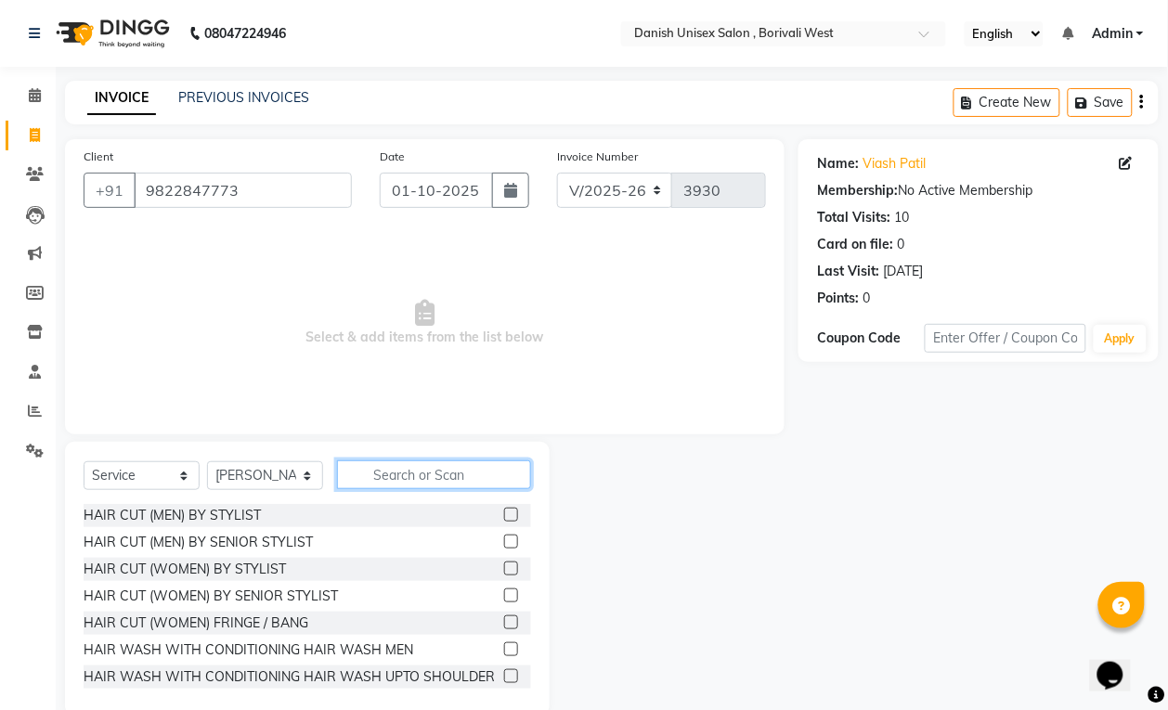
click at [447, 485] on input "text" at bounding box center [434, 475] width 194 height 29
click at [504, 513] on label at bounding box center [511, 515] width 14 height 14
click at [504, 513] on input "checkbox" at bounding box center [510, 516] width 12 height 12
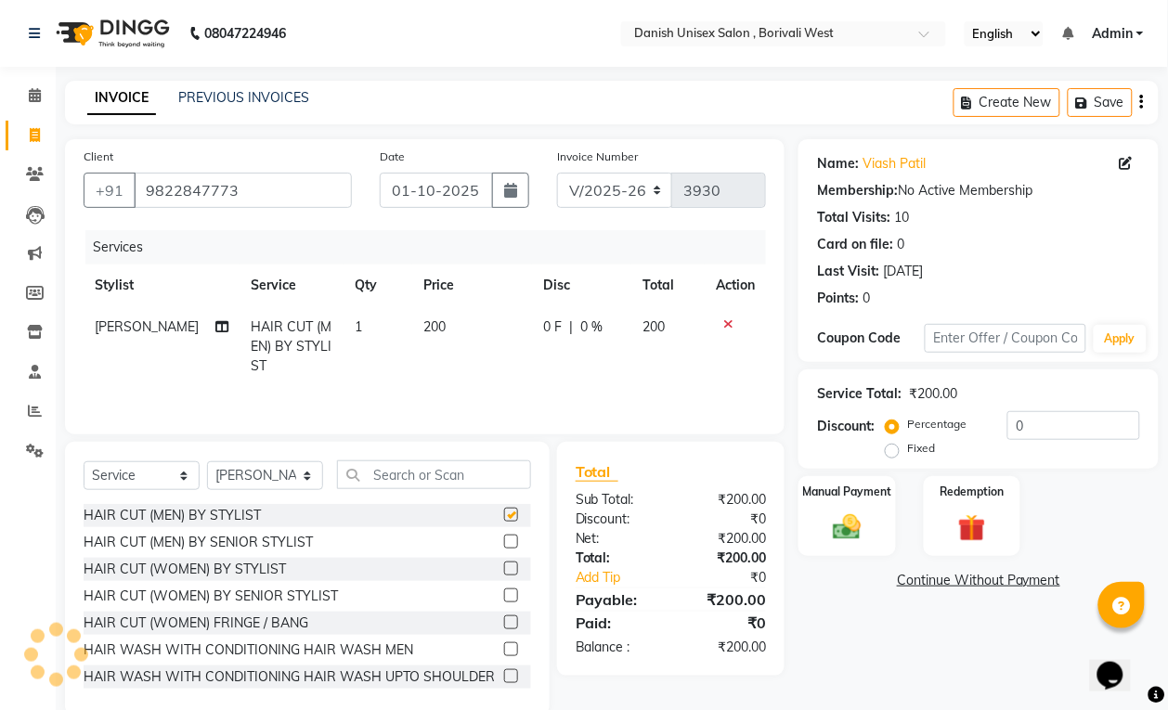
checkbox input "false"
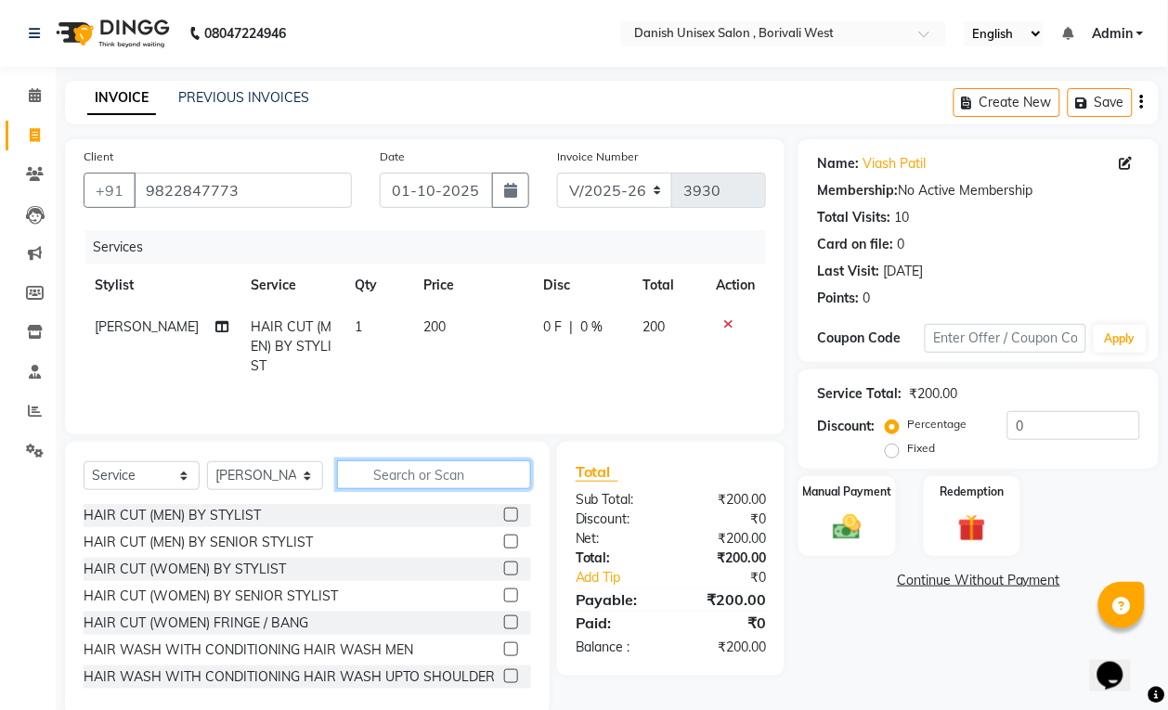
click at [494, 485] on input "text" at bounding box center [434, 475] width 194 height 29
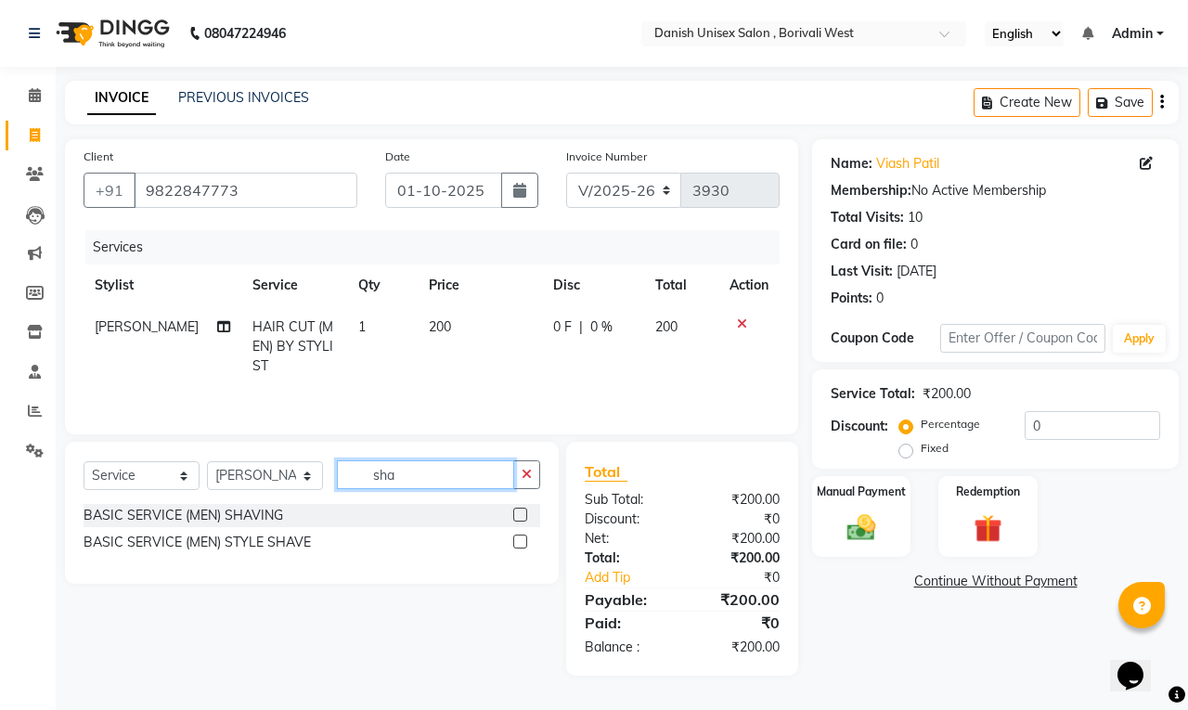
type input "sha"
click at [520, 520] on label at bounding box center [520, 515] width 14 height 14
click at [520, 520] on input "checkbox" at bounding box center [519, 516] width 12 height 12
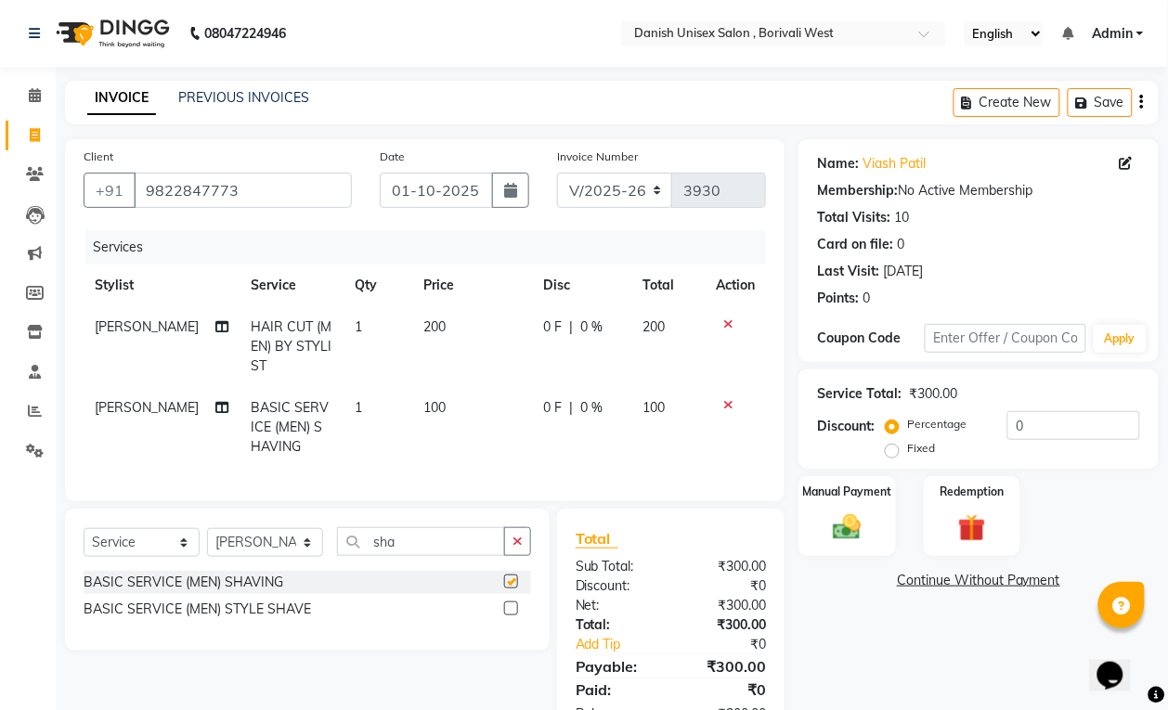
checkbox input "false"
click at [814, 523] on div "Manual Payment" at bounding box center [847, 516] width 101 height 84
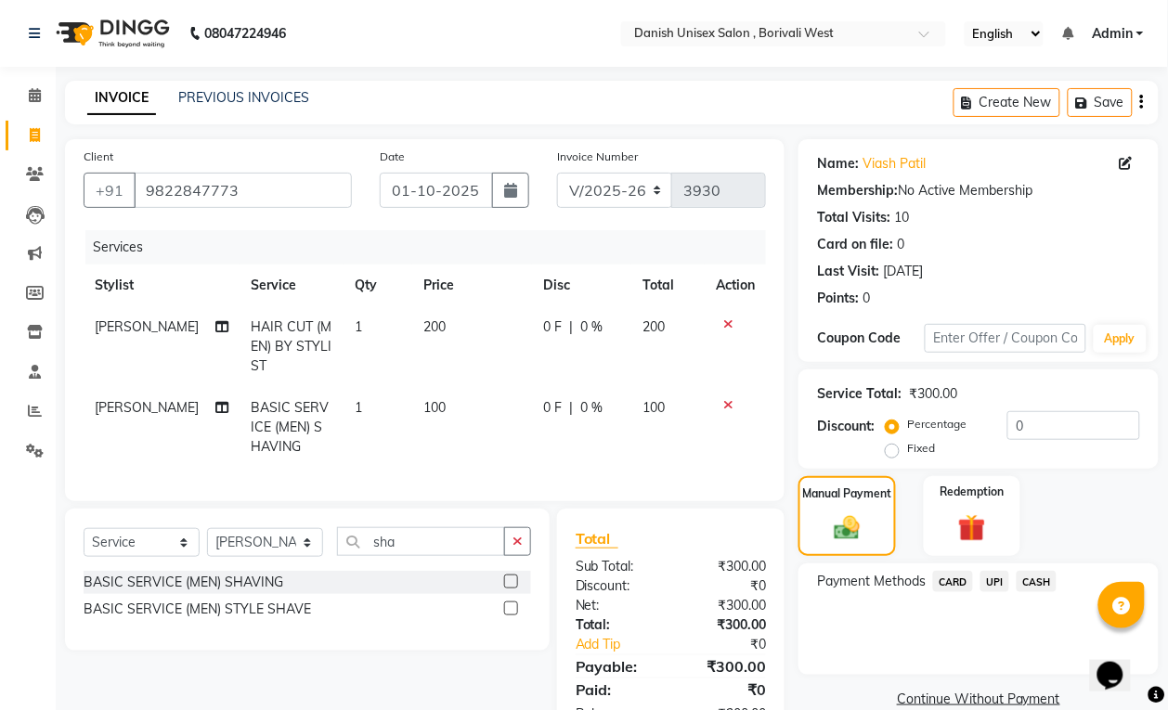
click at [1040, 580] on span "CASH" at bounding box center [1037, 581] width 40 height 21
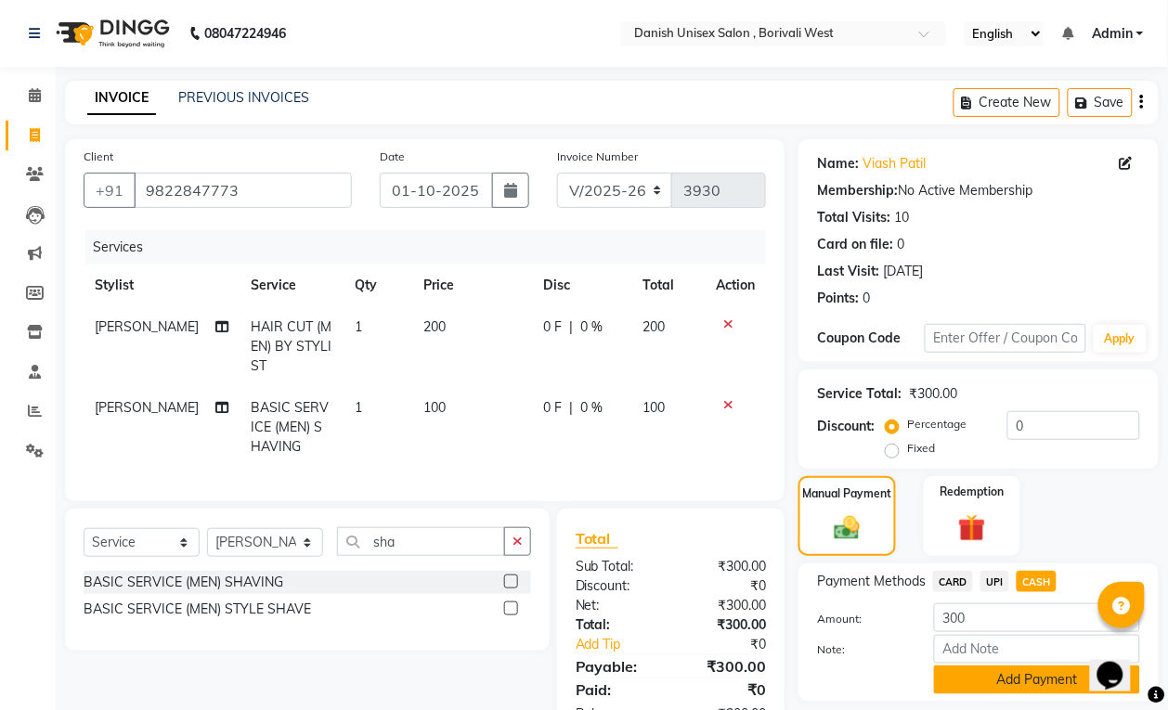
scroll to position [80, 0]
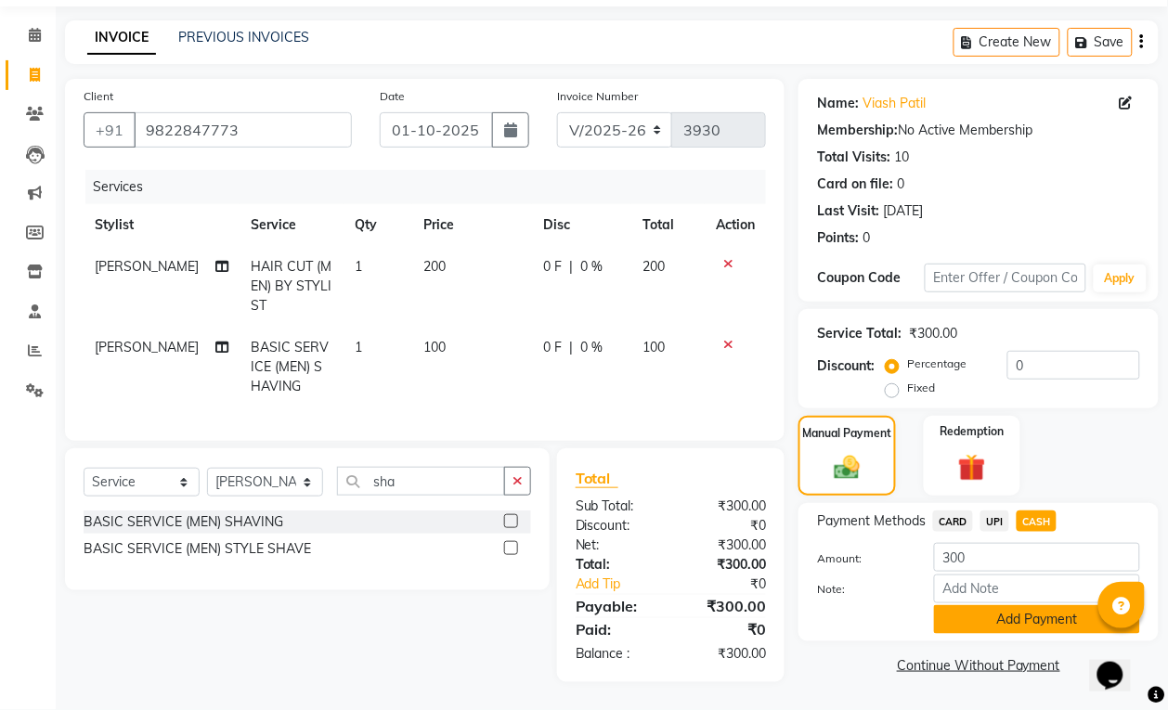
click at [1029, 605] on button "Add Payment" at bounding box center [1037, 619] width 206 height 29
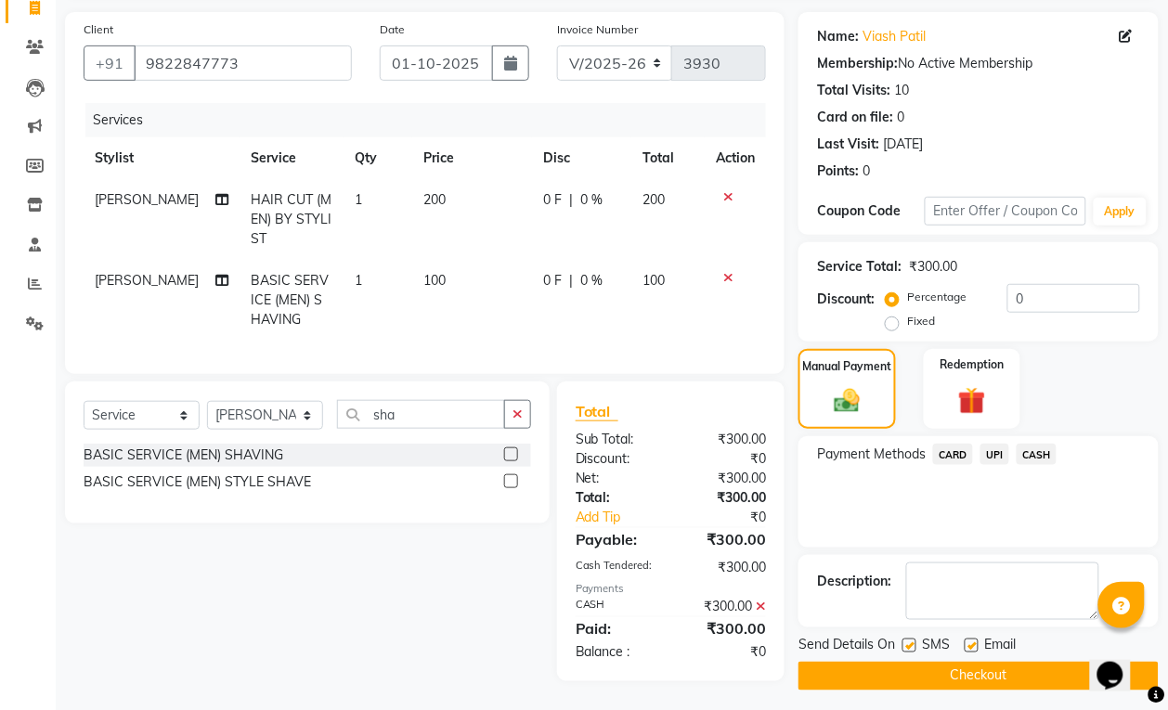
scroll to position [146, 0]
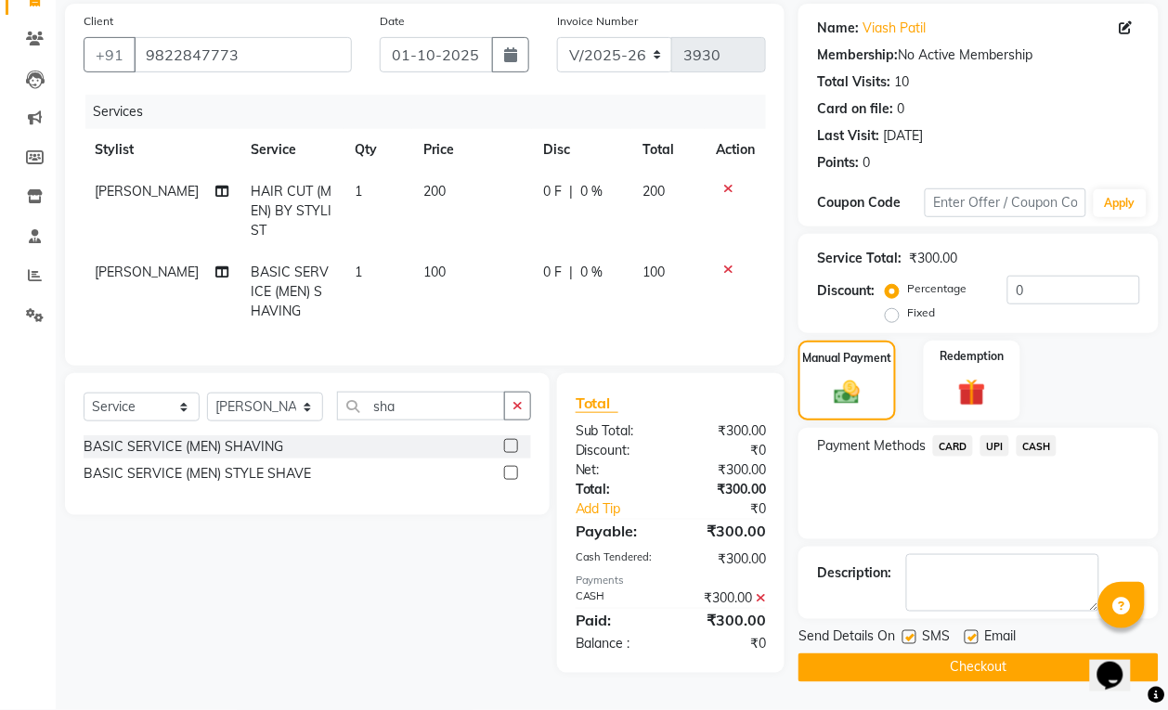
click at [1005, 654] on button "Checkout" at bounding box center [978, 668] width 360 height 29
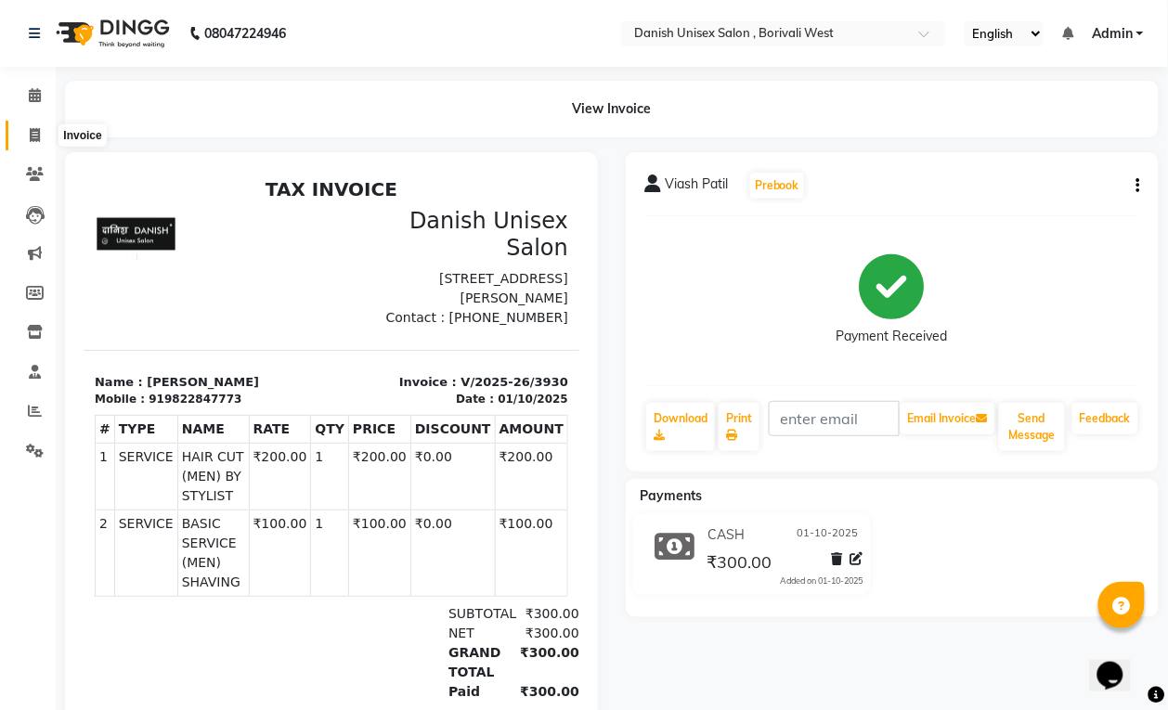
click at [30, 136] on icon at bounding box center [35, 135] width 10 height 14
select select "service"
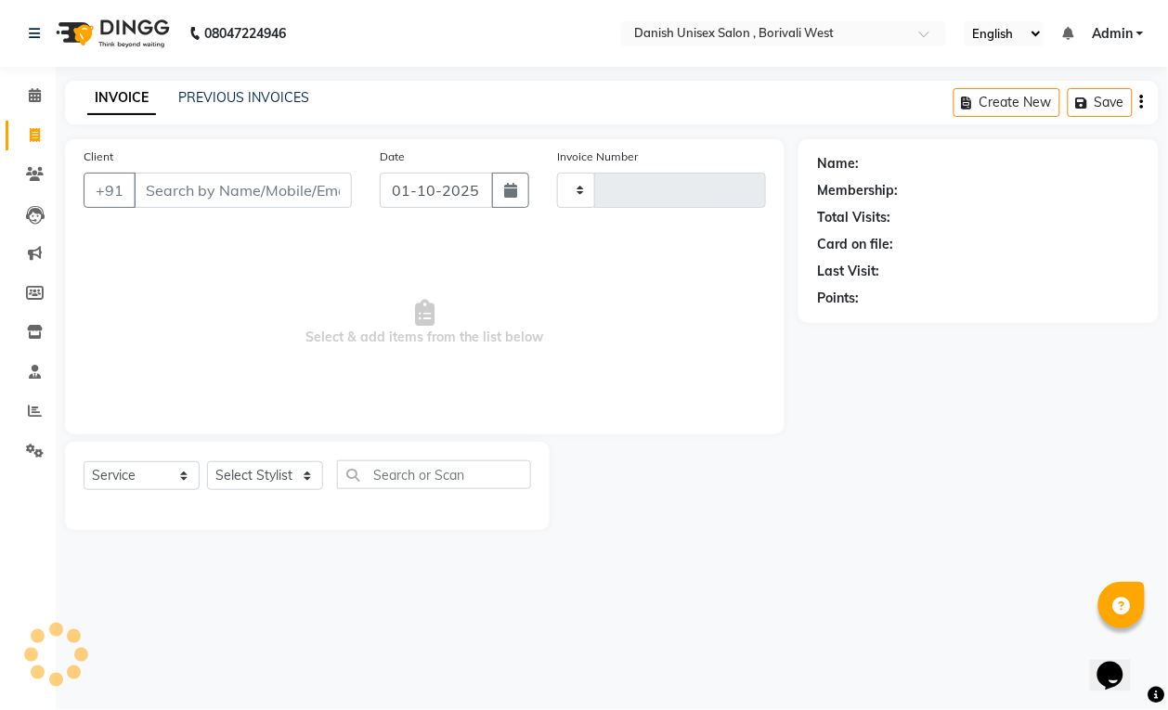
type input "3931"
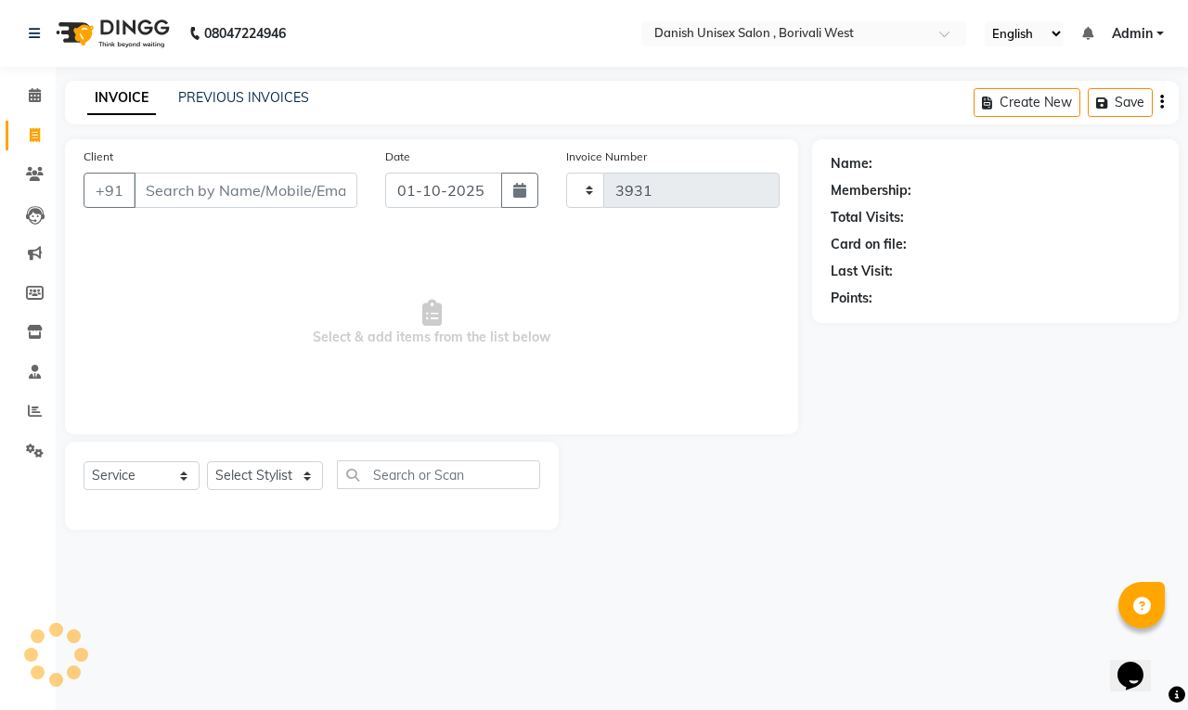
select select "6929"
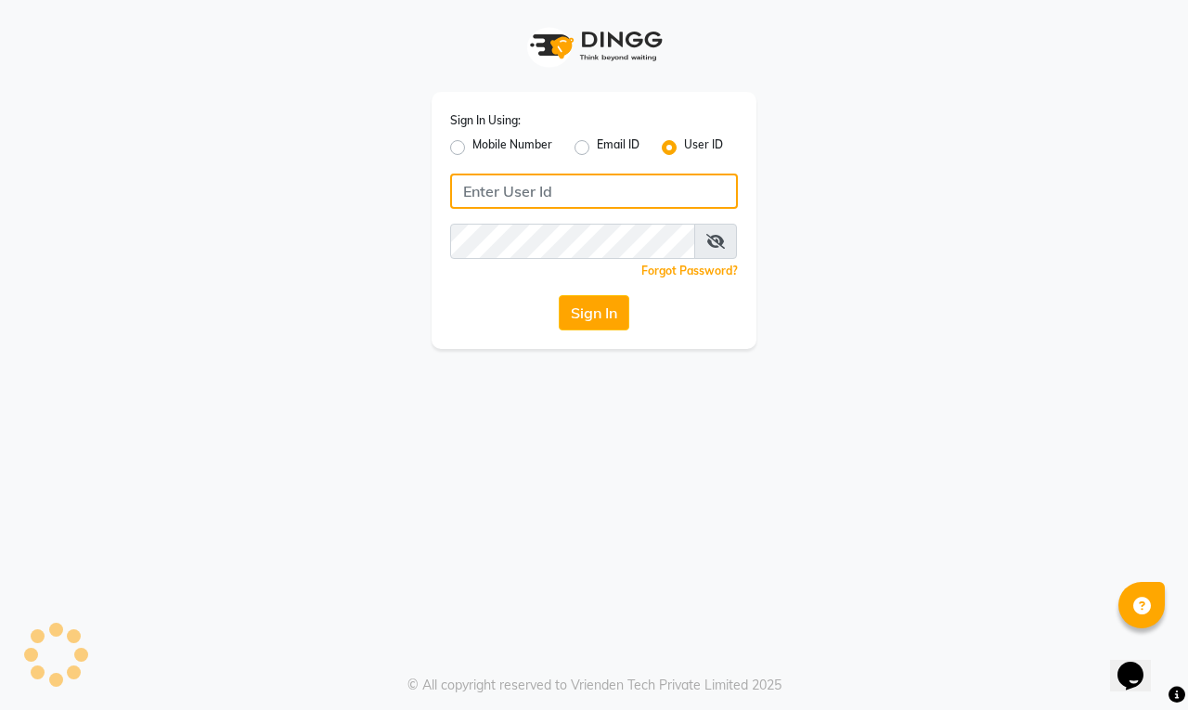
type input "[PERSON_NAME]"
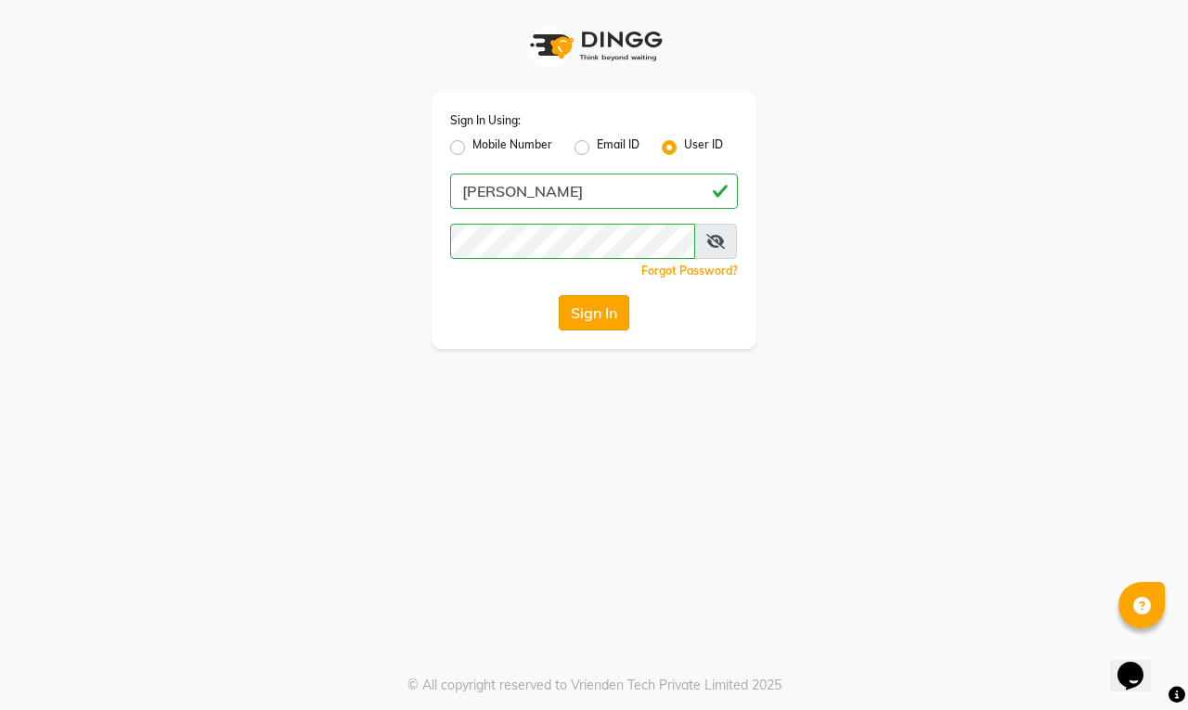
click at [582, 318] on button "Sign In" at bounding box center [594, 312] width 71 height 35
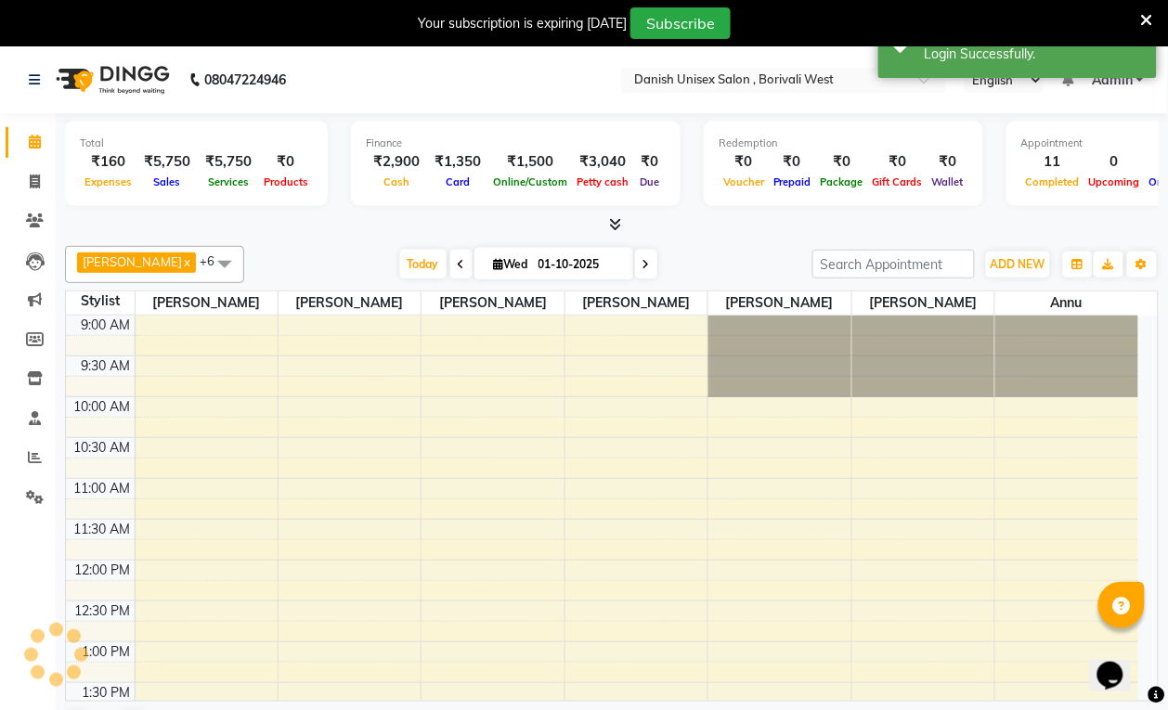
select select "en"
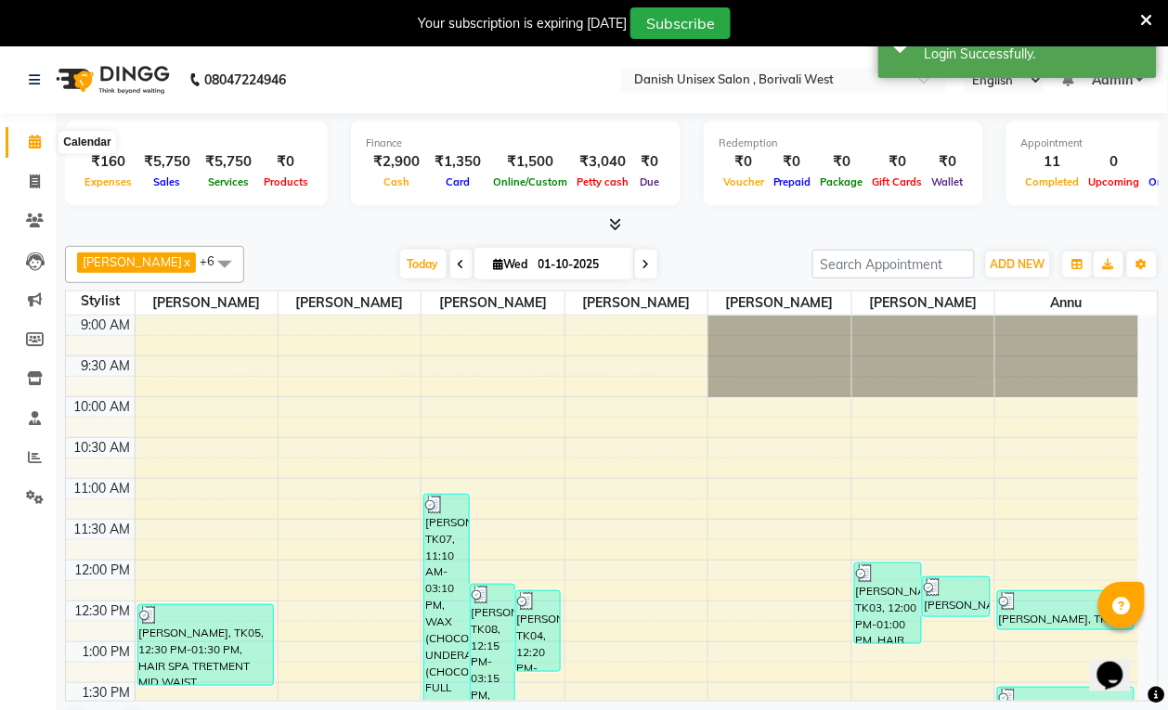
click at [37, 142] on icon at bounding box center [35, 142] width 12 height 14
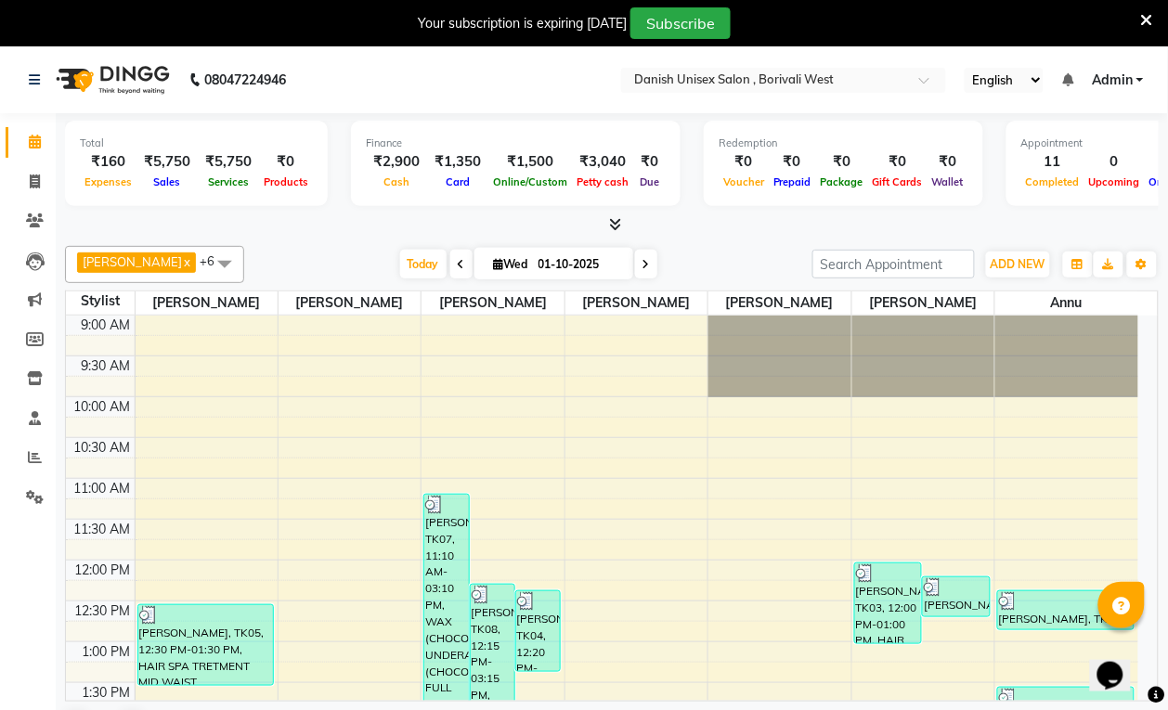
scroll to position [47, 0]
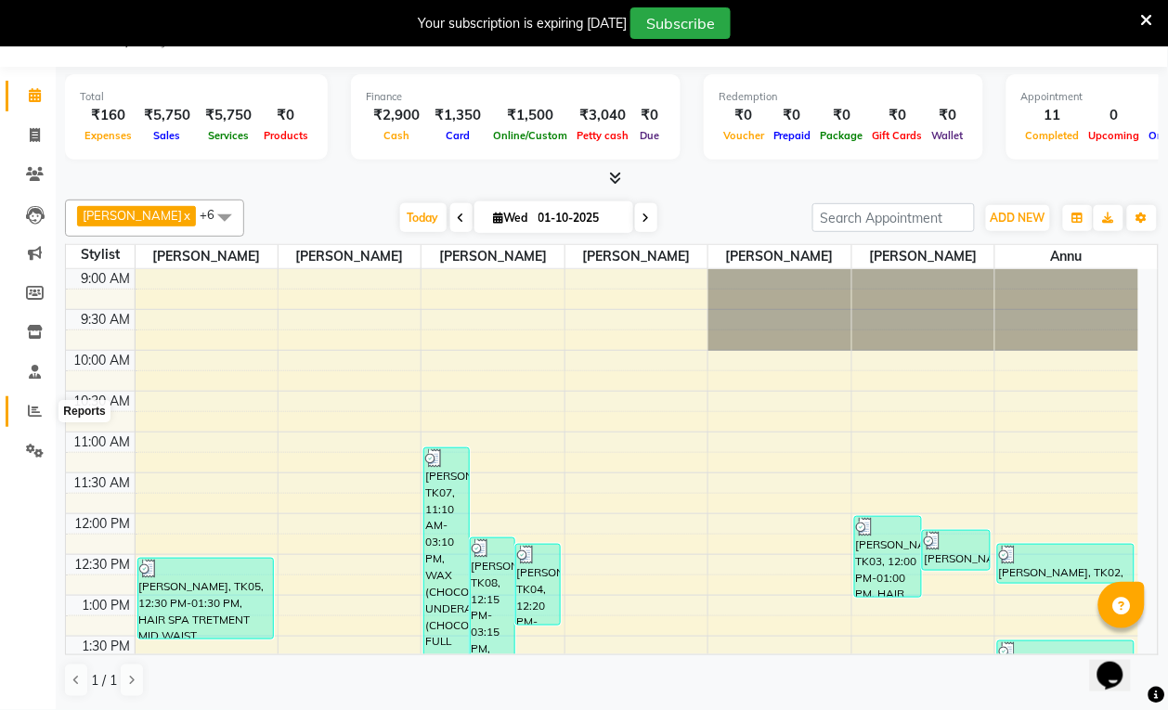
click at [33, 410] on icon at bounding box center [35, 411] width 14 height 14
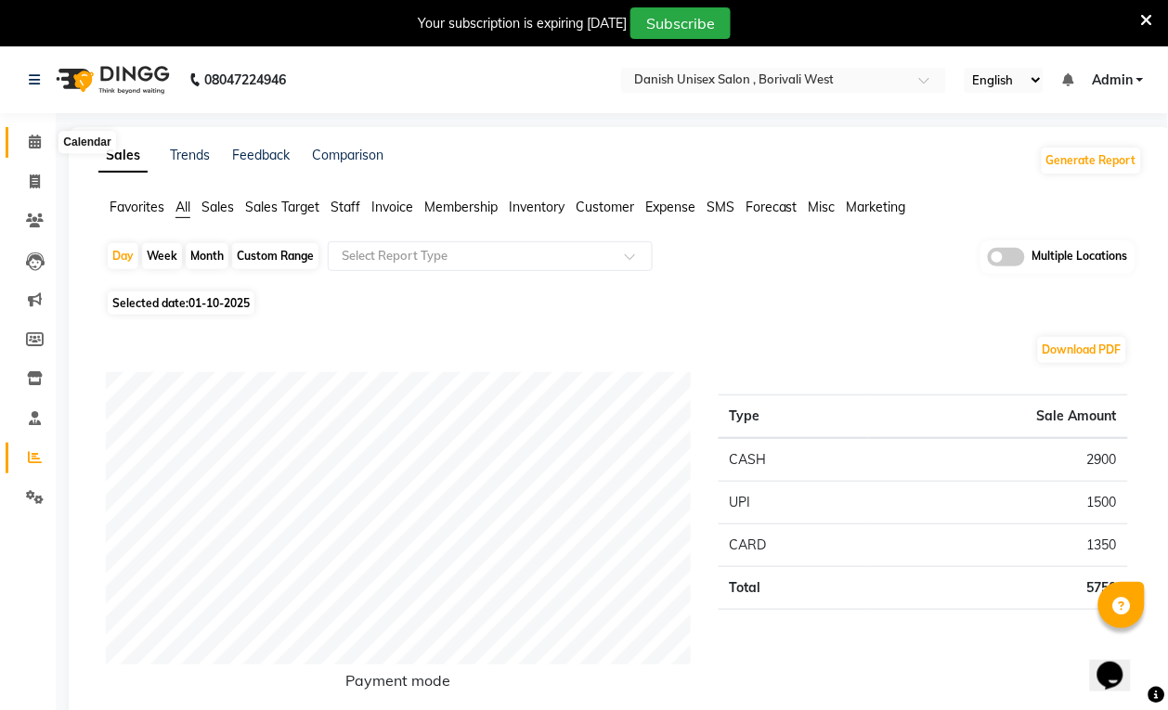
click at [35, 147] on icon at bounding box center [35, 142] width 12 height 14
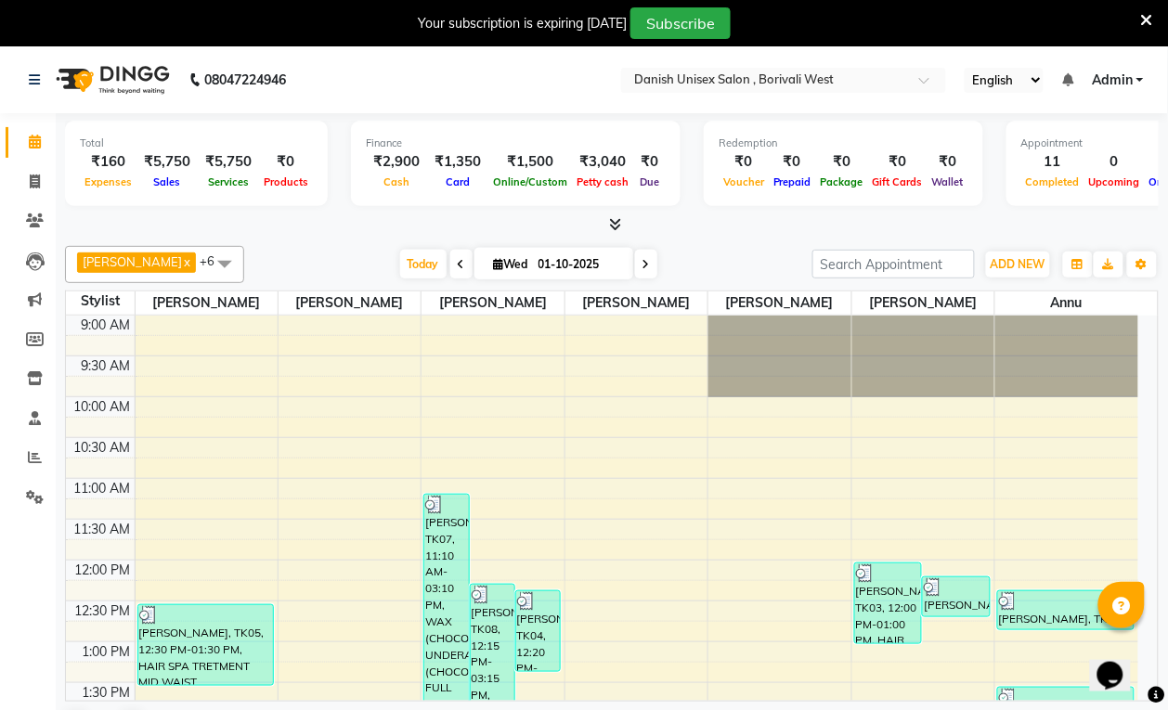
scroll to position [47, 0]
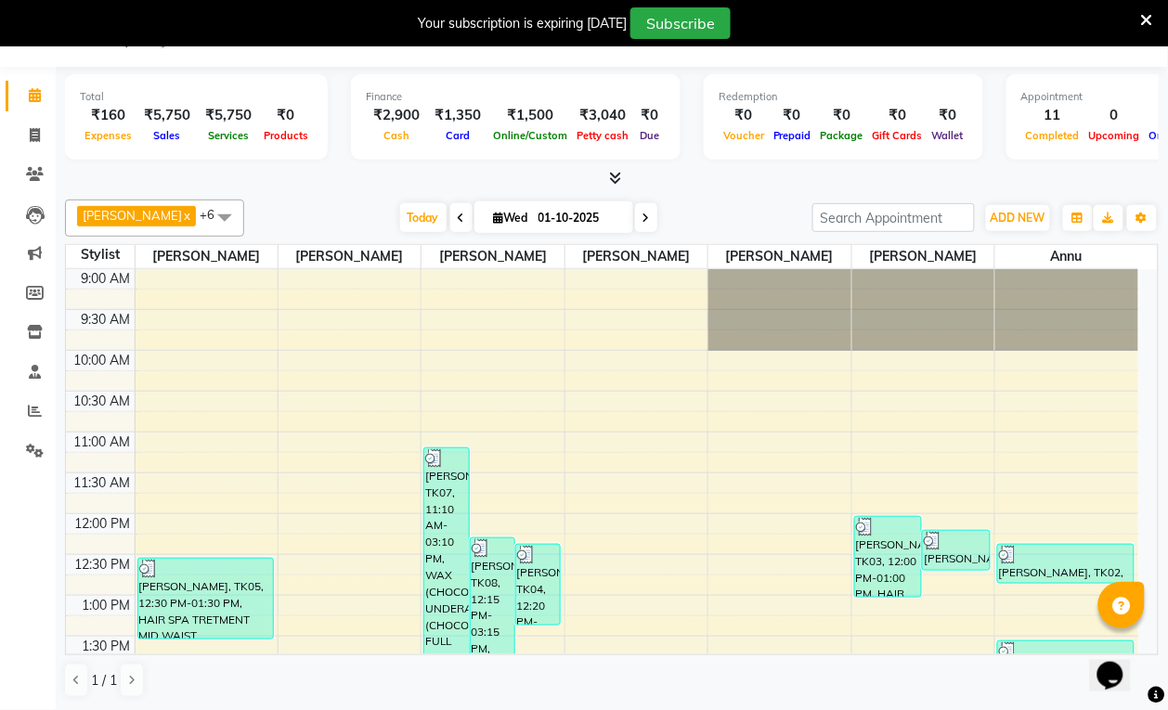
click at [206, 215] on span at bounding box center [224, 217] width 37 height 35
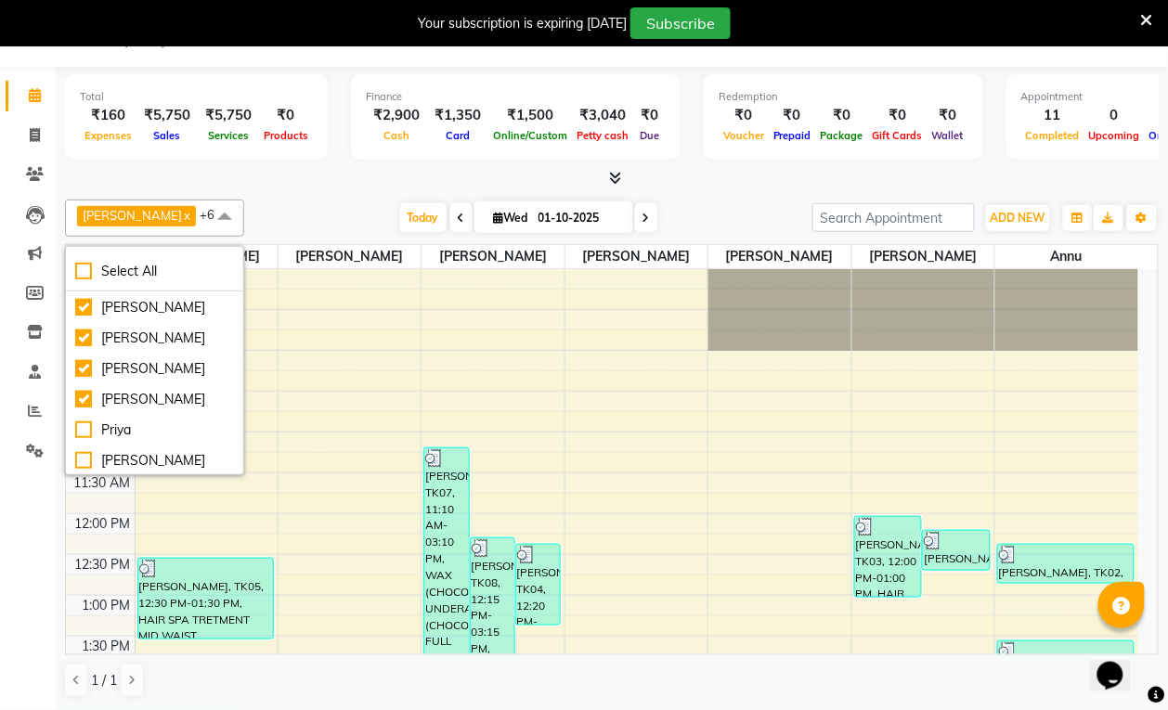
scroll to position [232, 0]
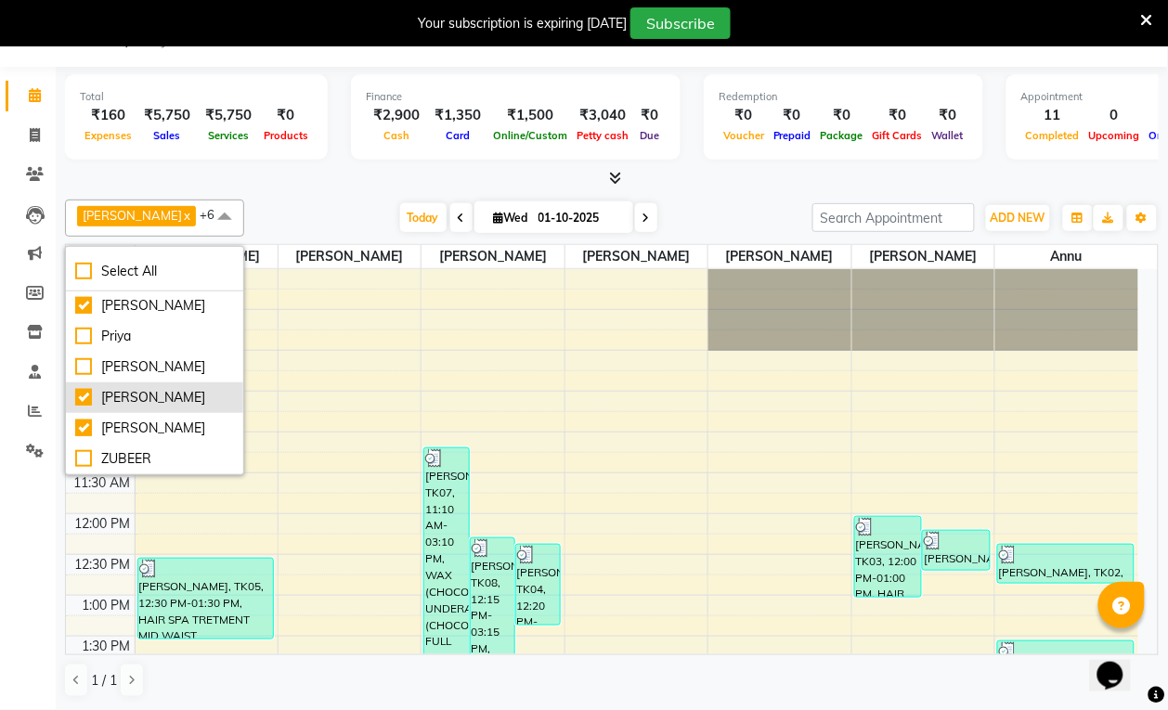
click at [82, 388] on div "[PERSON_NAME]" at bounding box center [154, 397] width 159 height 19
checkbox input "false"
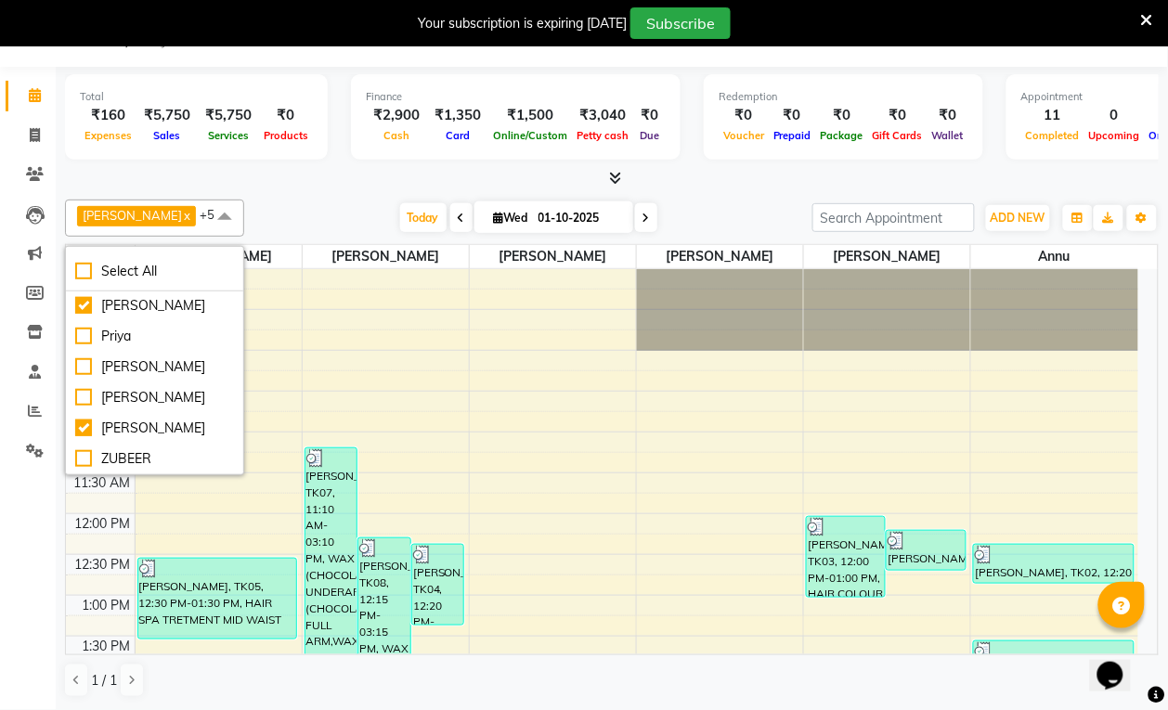
click at [209, 205] on span at bounding box center [224, 217] width 37 height 35
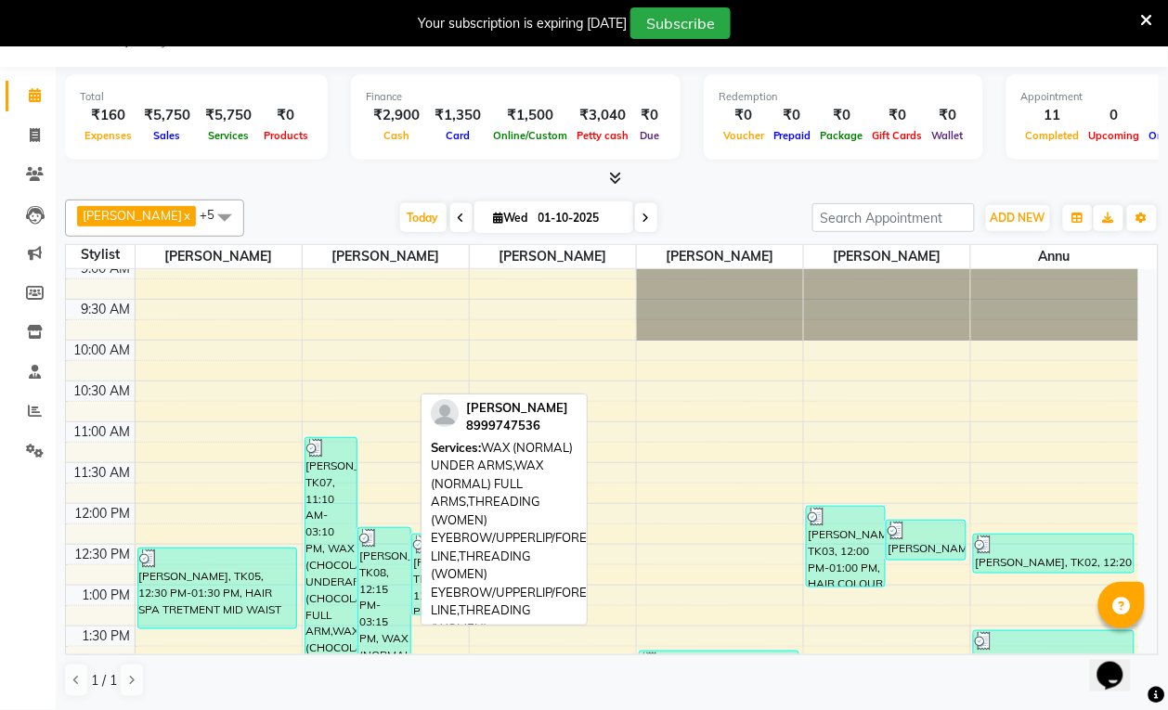
scroll to position [0, 0]
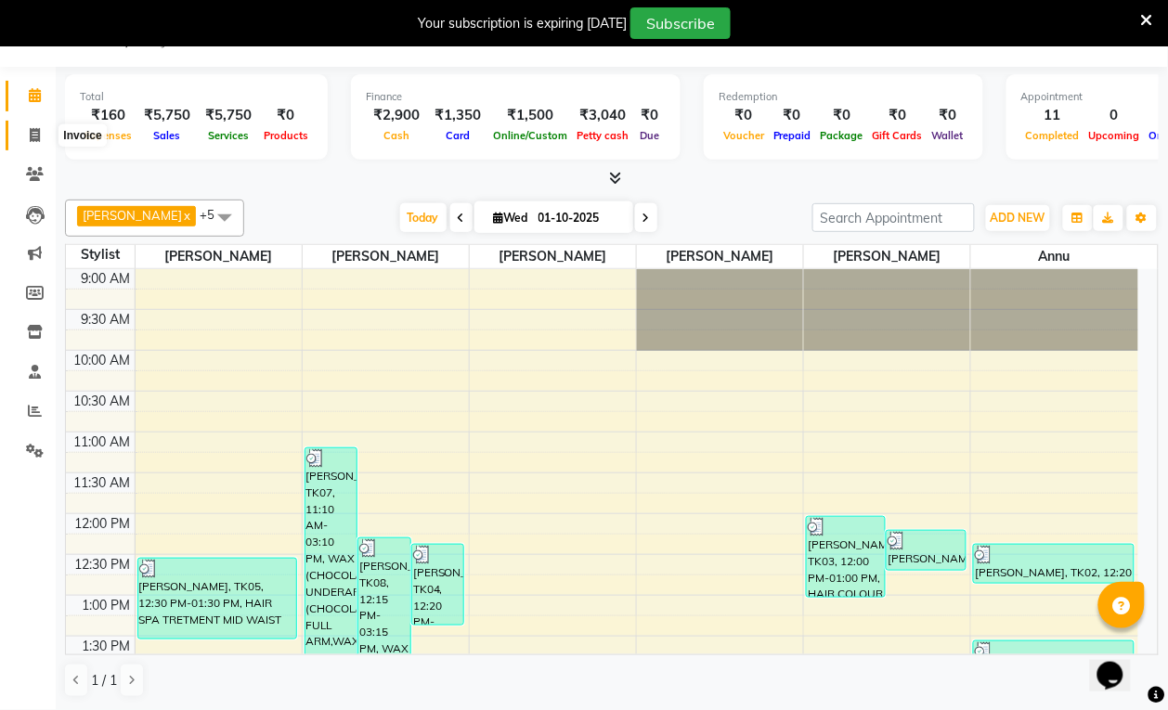
click at [38, 133] on icon at bounding box center [35, 135] width 10 height 14
select select "service"
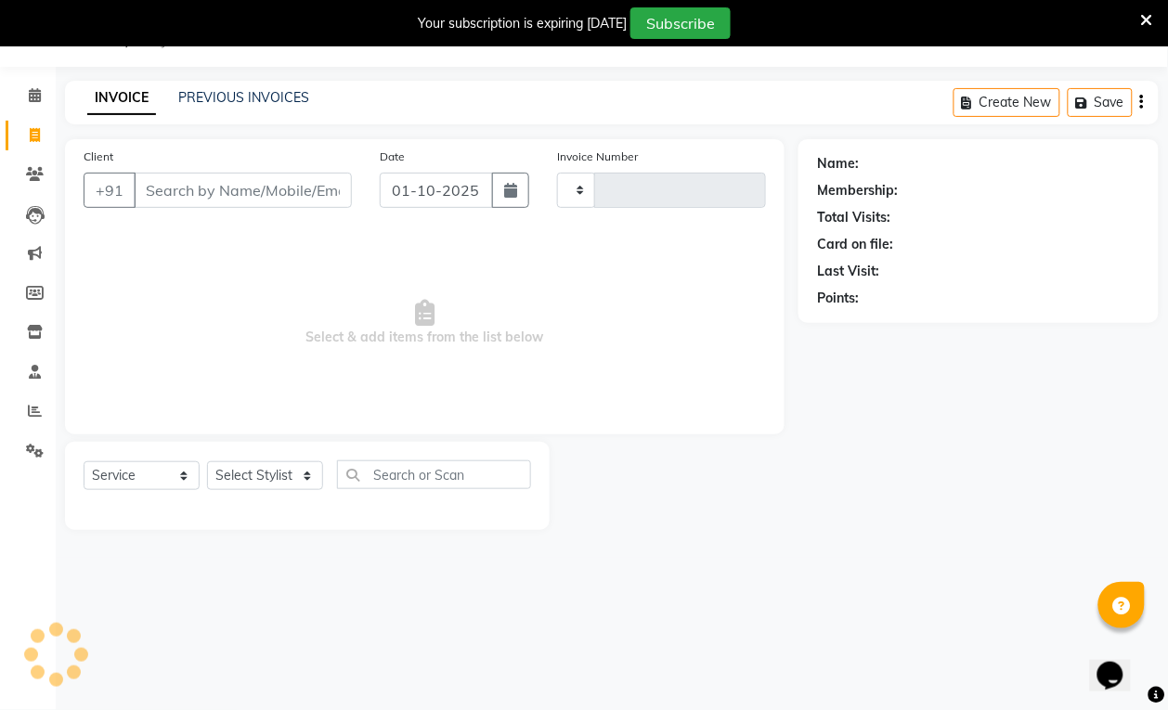
scroll to position [46, 0]
select select "6929"
type input "3931"
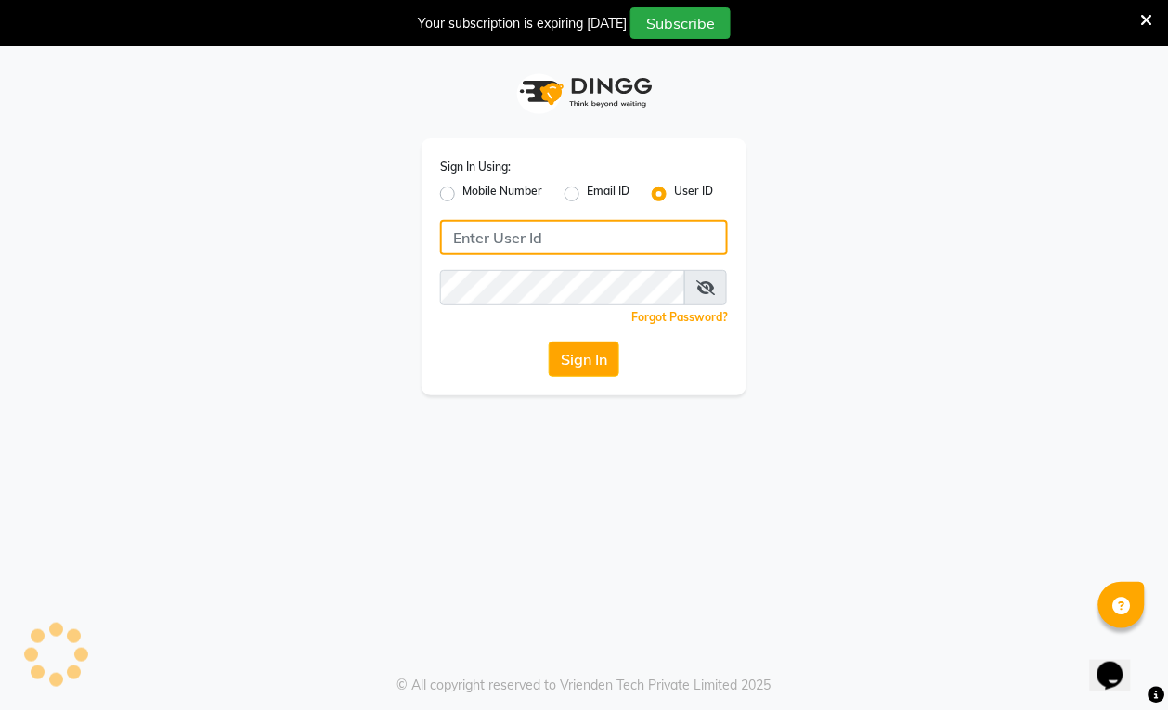
type input "[PERSON_NAME]"
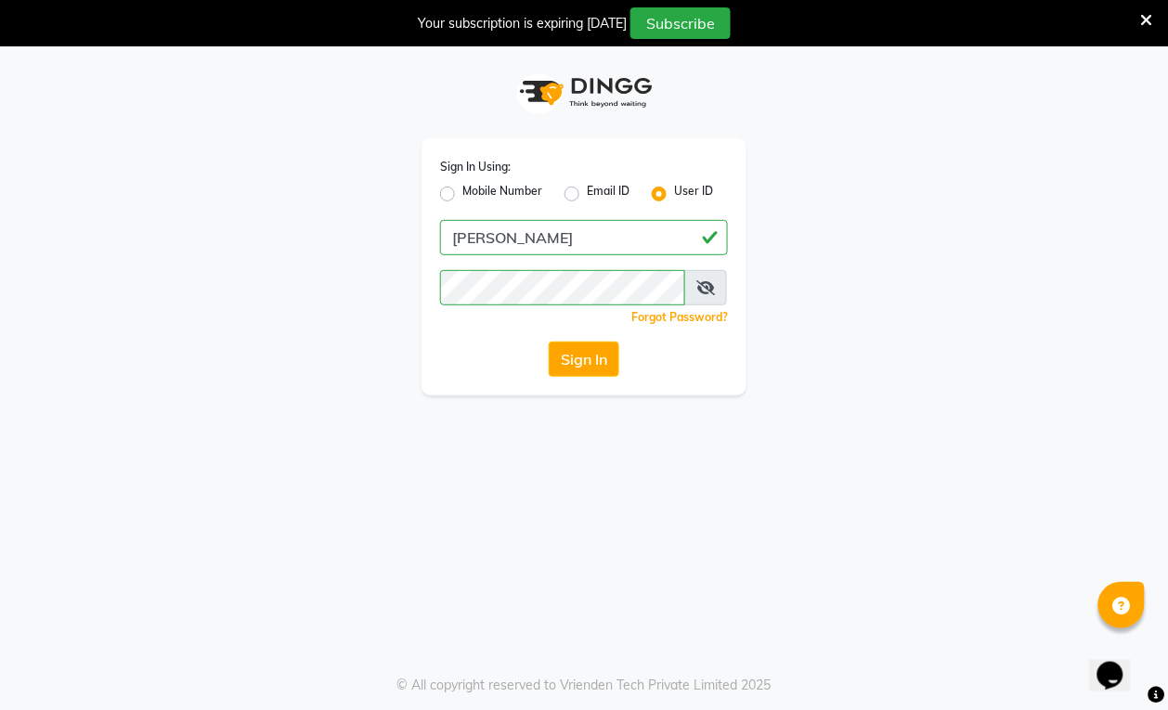
scroll to position [46, 0]
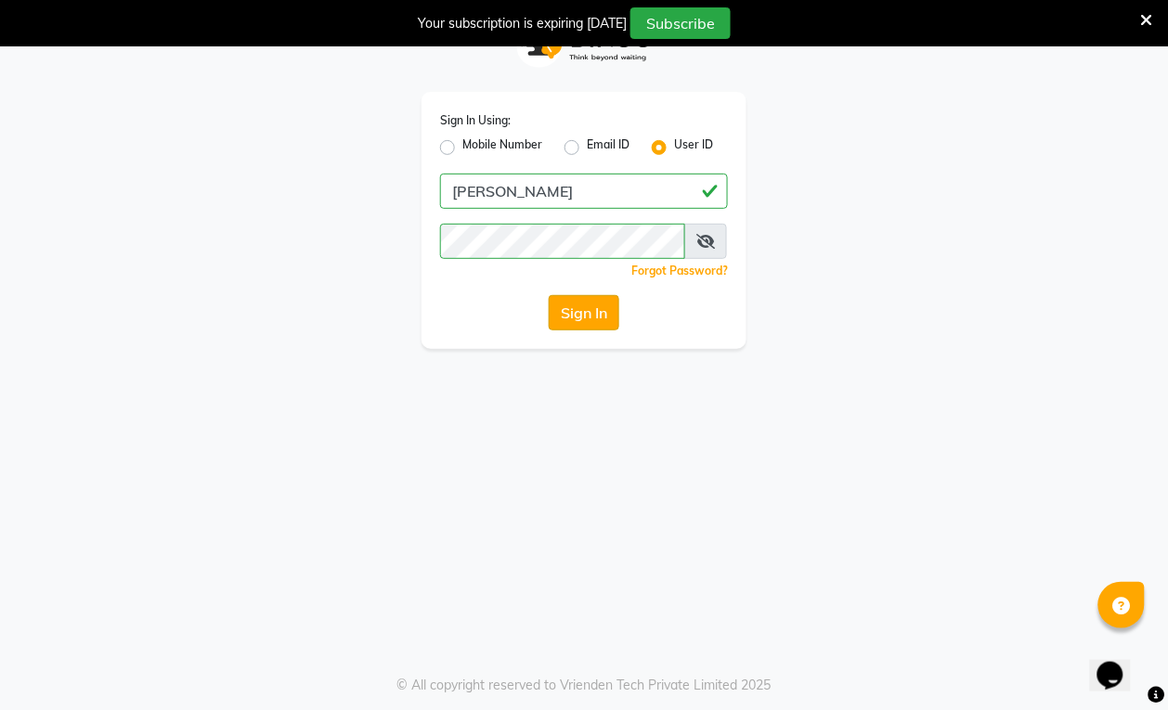
click at [576, 318] on button "Sign In" at bounding box center [584, 312] width 71 height 35
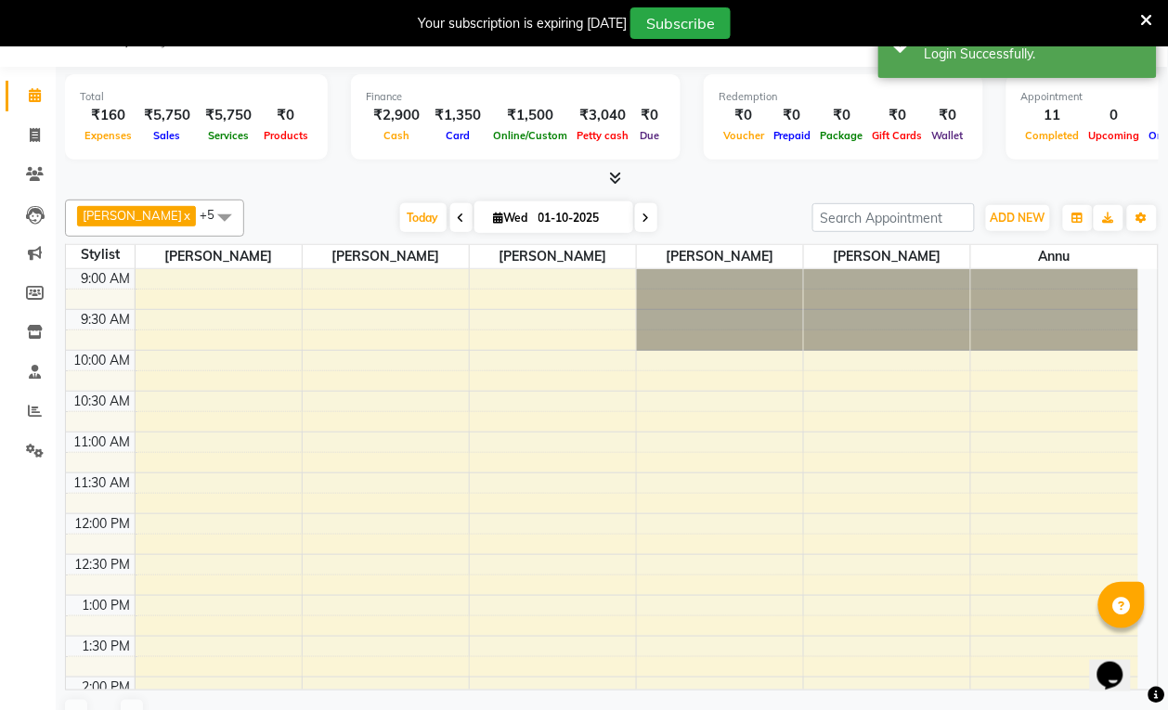
select select "en"
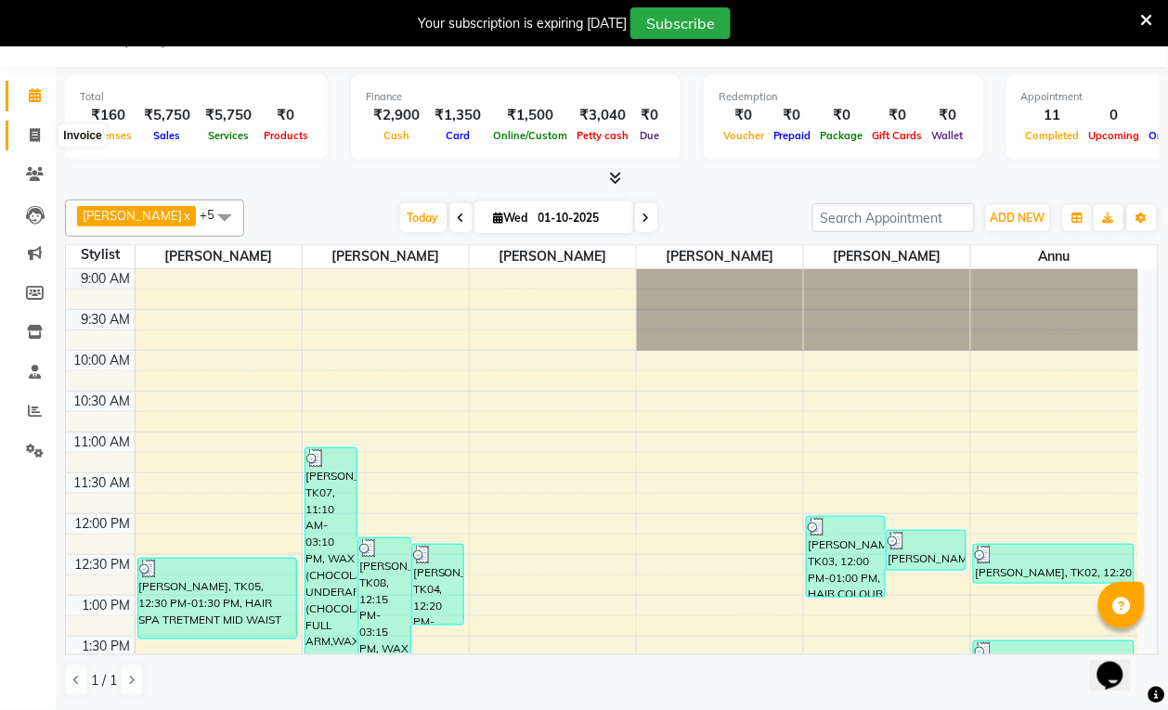
click at [37, 135] on icon at bounding box center [35, 135] width 10 height 14
select select "service"
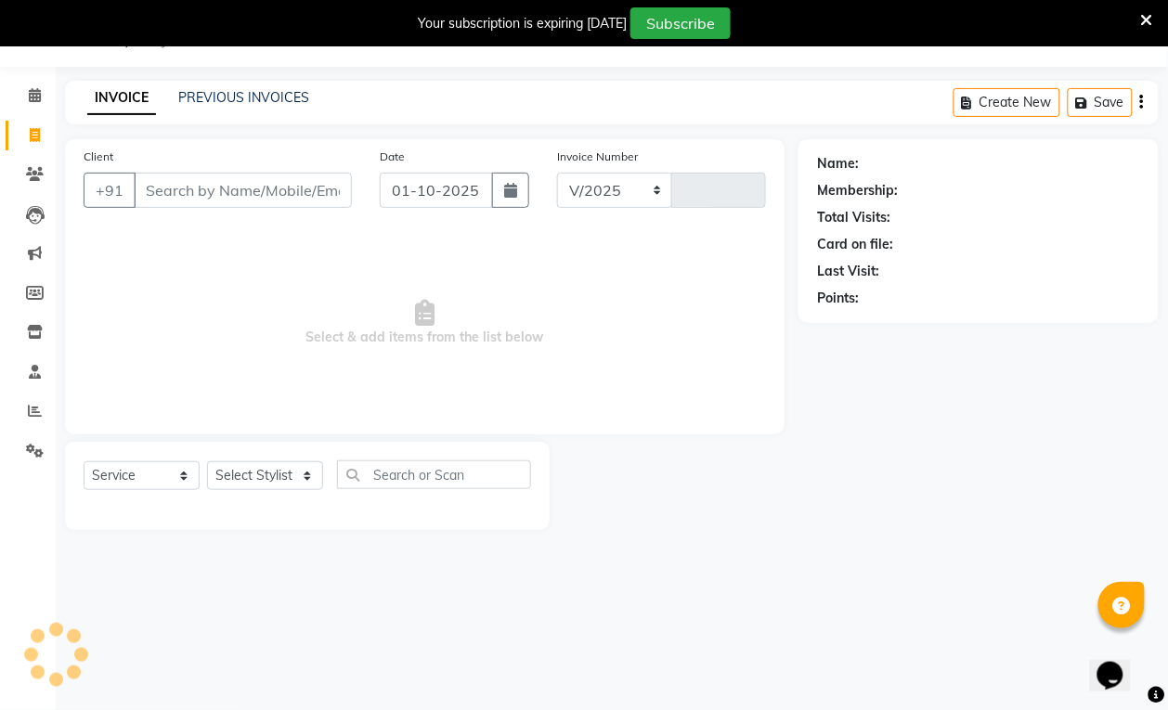
select select "6929"
type input "3931"
click at [170, 192] on input "Client" at bounding box center [243, 190] width 218 height 35
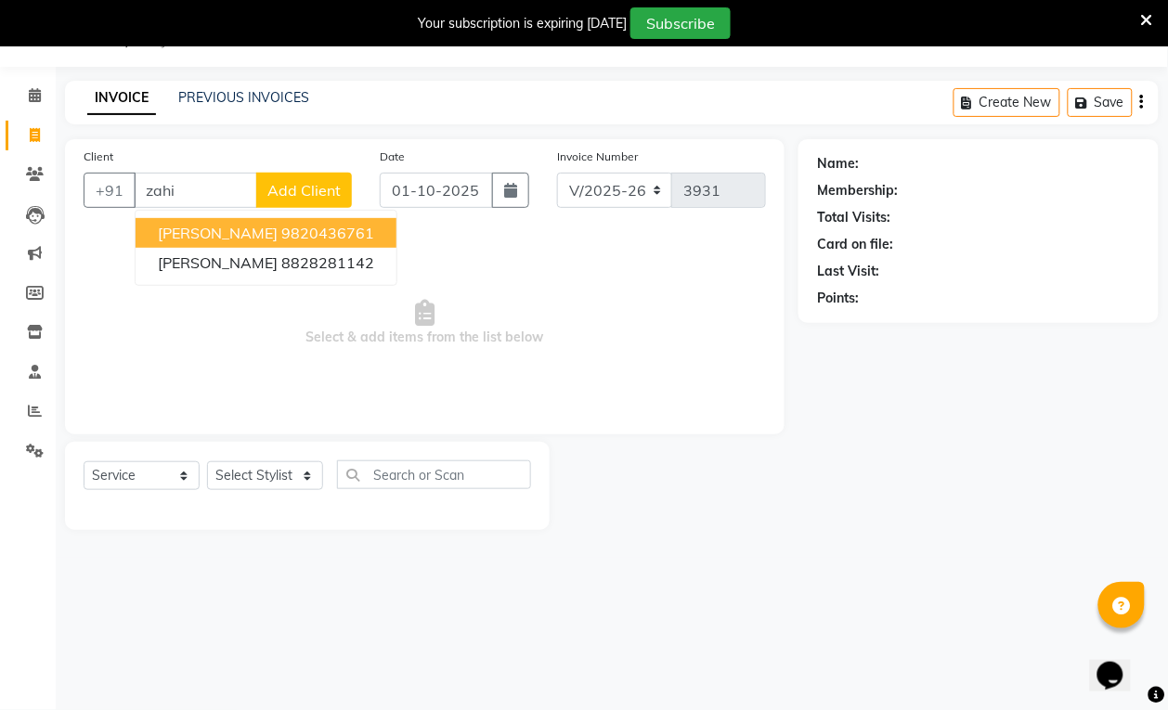
click at [328, 234] on button "[PERSON_NAME] 9820436761" at bounding box center [266, 233] width 261 height 30
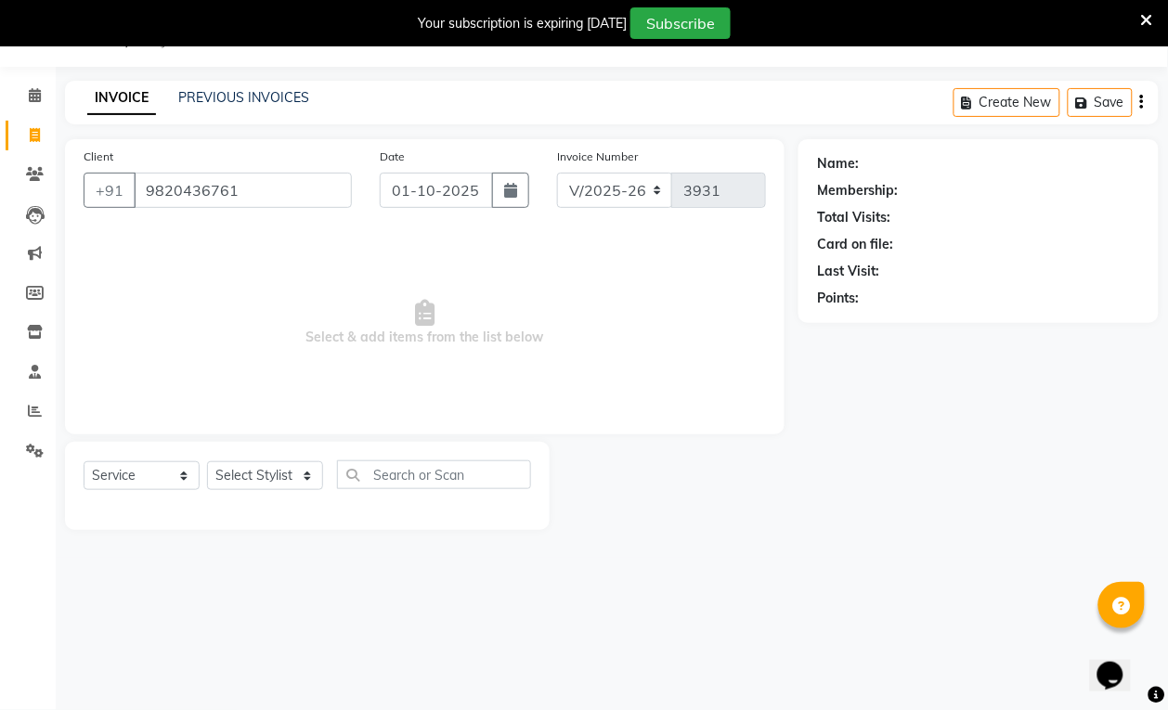
type input "9820436761"
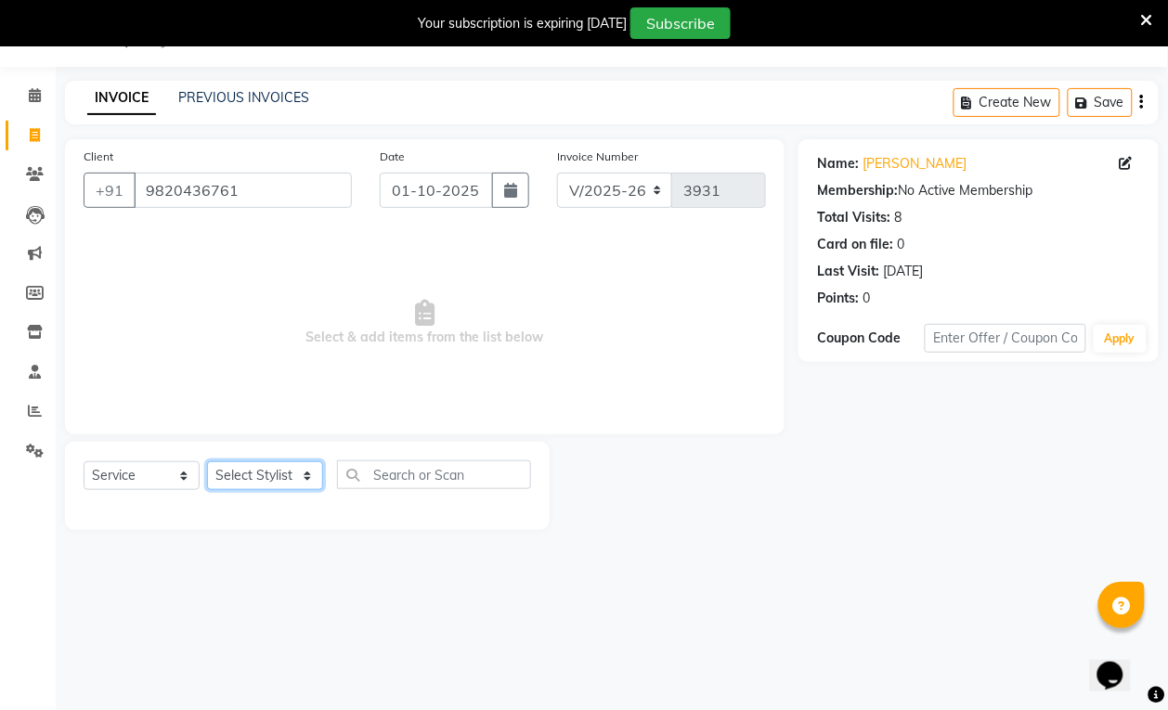
click at [304, 478] on select "Select Stylist [PERSON_NAME] [PERSON_NAME] kajal [PERSON_NAME] [PERSON_NAME] [P…" at bounding box center [265, 475] width 116 height 29
select select "54589"
click at [207, 461] on select "Select Stylist [PERSON_NAME] [PERSON_NAME] kajal [PERSON_NAME] [PERSON_NAME] [P…" at bounding box center [265, 475] width 116 height 29
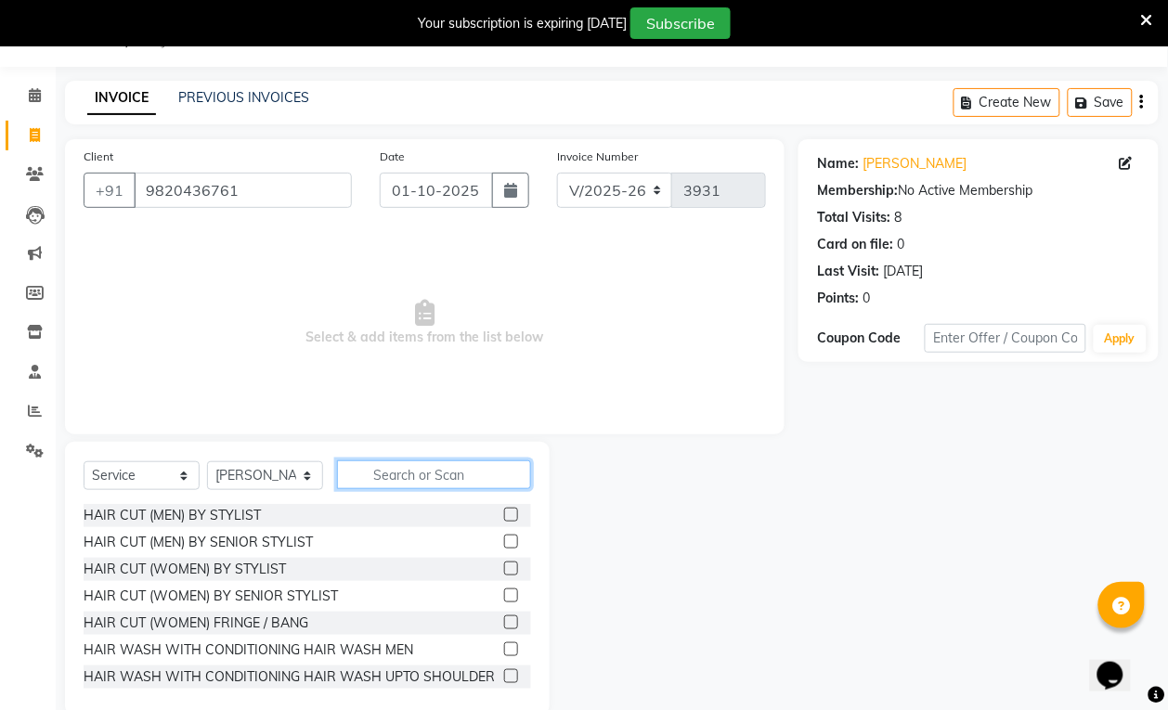
click at [419, 472] on input "text" at bounding box center [434, 475] width 194 height 29
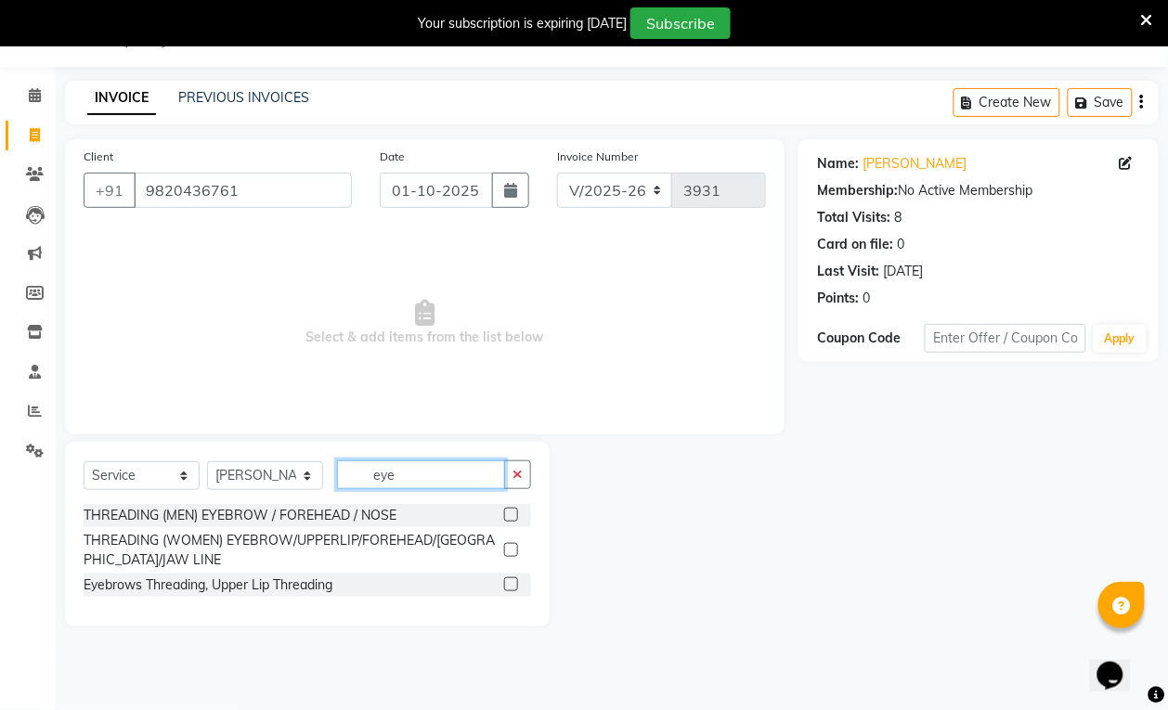
type input "eye"
drag, startPoint x: 508, startPoint y: 532, endPoint x: 512, endPoint y: 552, distance: 20.8
click at [511, 550] on div "THREADING (WOMEN) EYEBROW/UPPERLIP/FOREHEAD/[GEOGRAPHIC_DATA]/JAW LINE" at bounding box center [308, 550] width 448 height 39
click at [512, 553] on label at bounding box center [511, 550] width 14 height 14
click at [512, 553] on input "checkbox" at bounding box center [510, 551] width 12 height 12
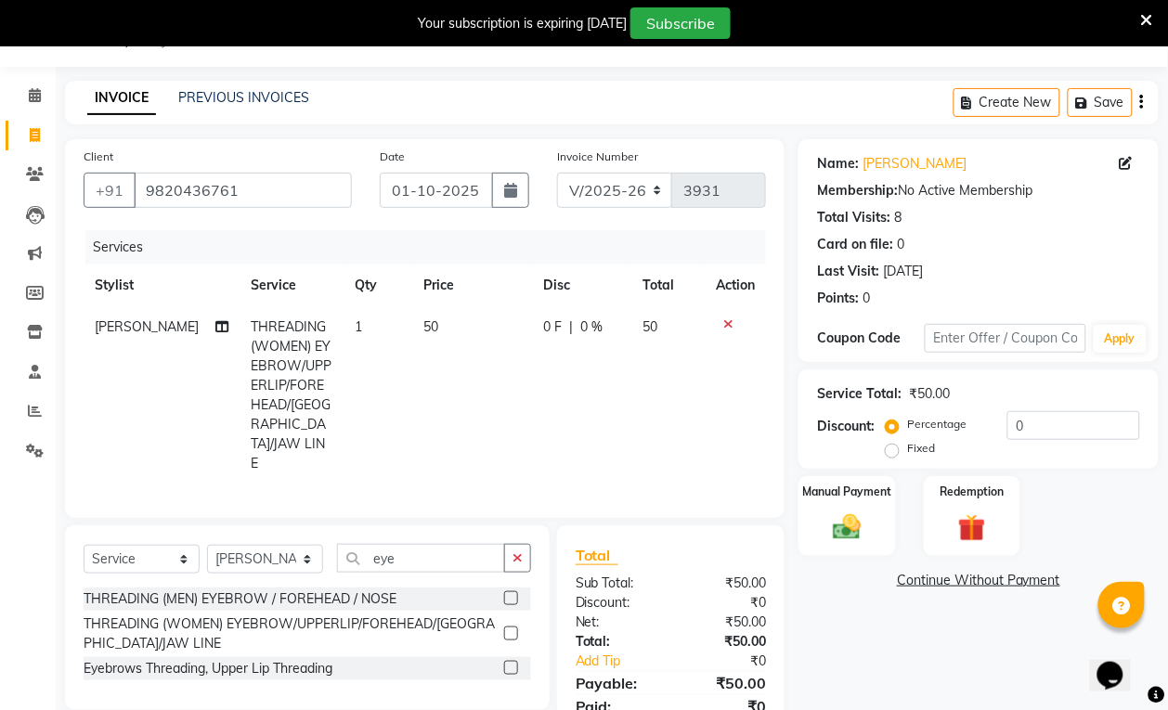
click at [513, 627] on label at bounding box center [511, 634] width 14 height 14
click at [513, 629] on input "checkbox" at bounding box center [510, 635] width 12 height 12
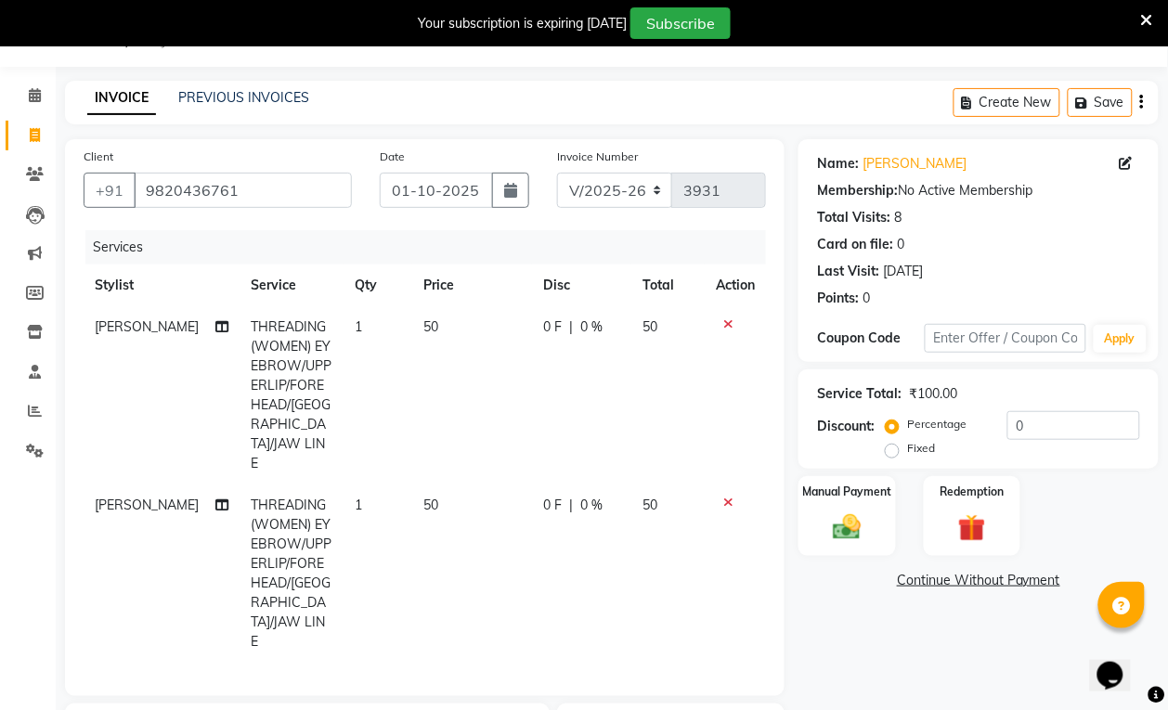
scroll to position [243, 0]
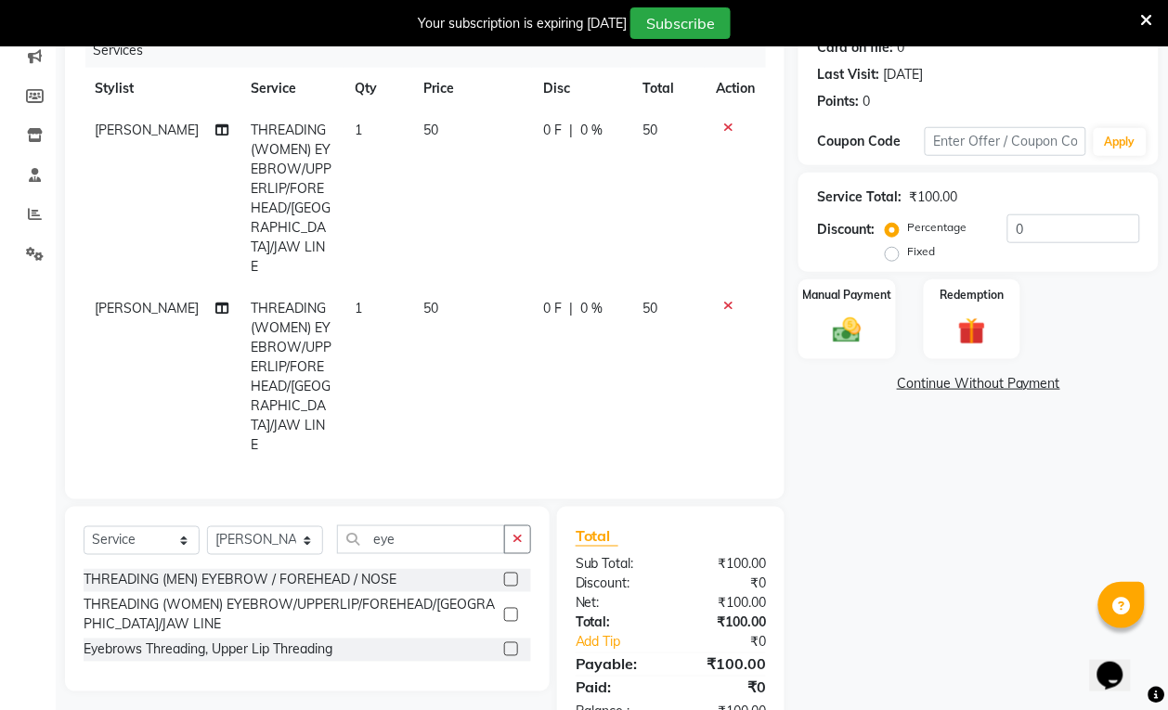
click at [508, 608] on label at bounding box center [511, 615] width 14 height 14
click at [508, 610] on input "checkbox" at bounding box center [510, 616] width 12 height 12
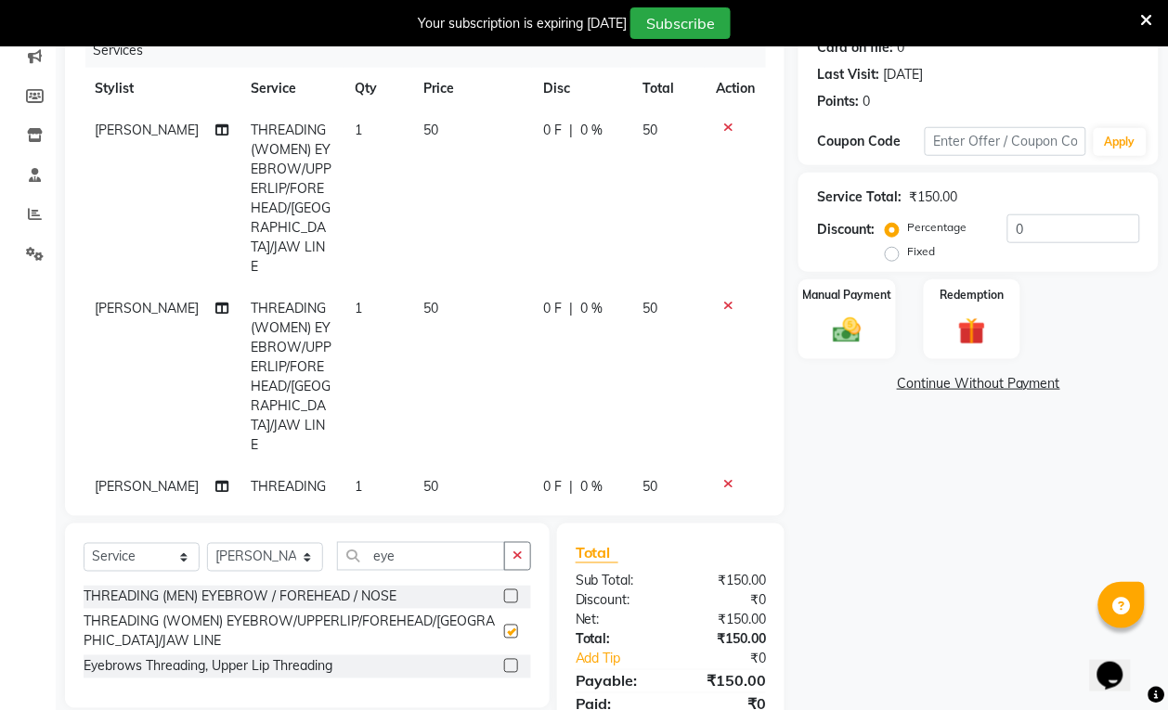
checkbox input "false"
click at [869, 311] on div "Manual Payment" at bounding box center [847, 320] width 101 height 84
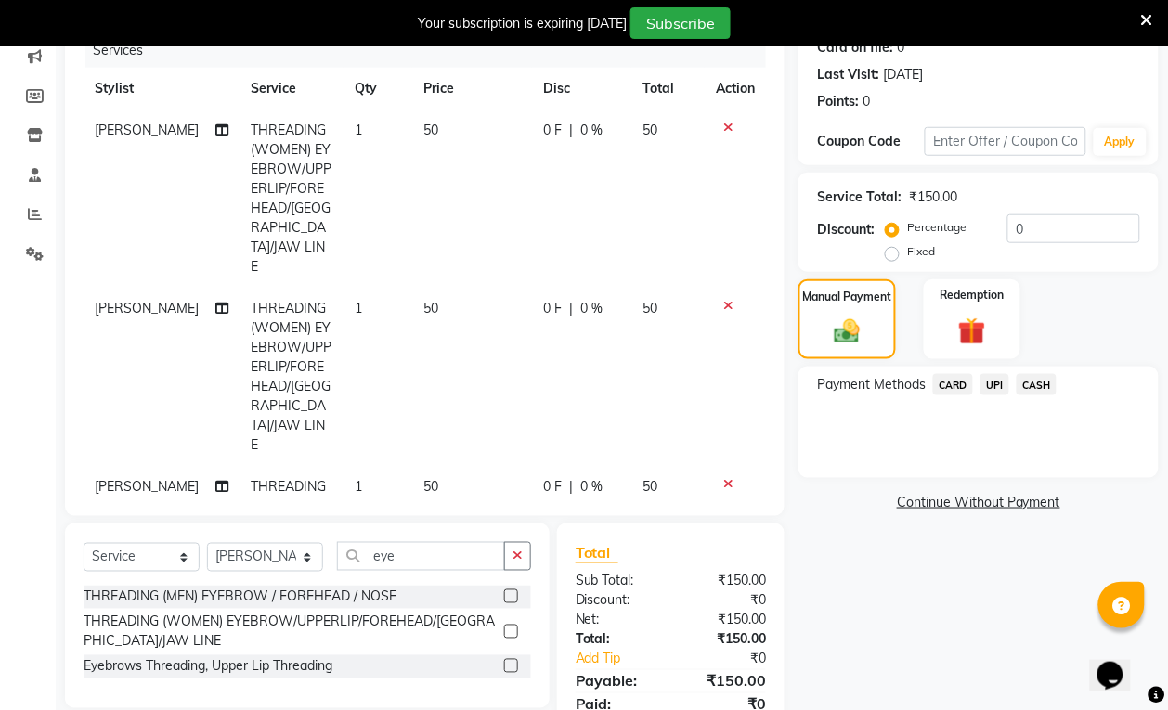
click at [1046, 383] on span "CASH" at bounding box center [1037, 384] width 40 height 21
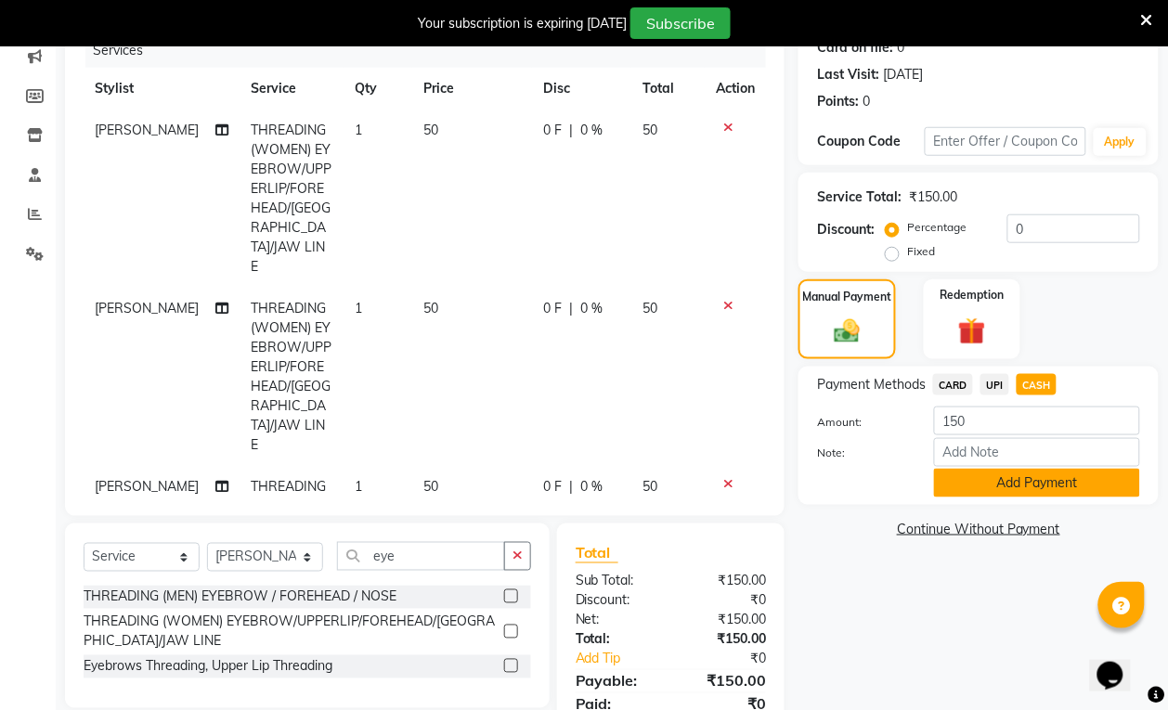
click at [1055, 475] on button "Add Payment" at bounding box center [1037, 483] width 206 height 29
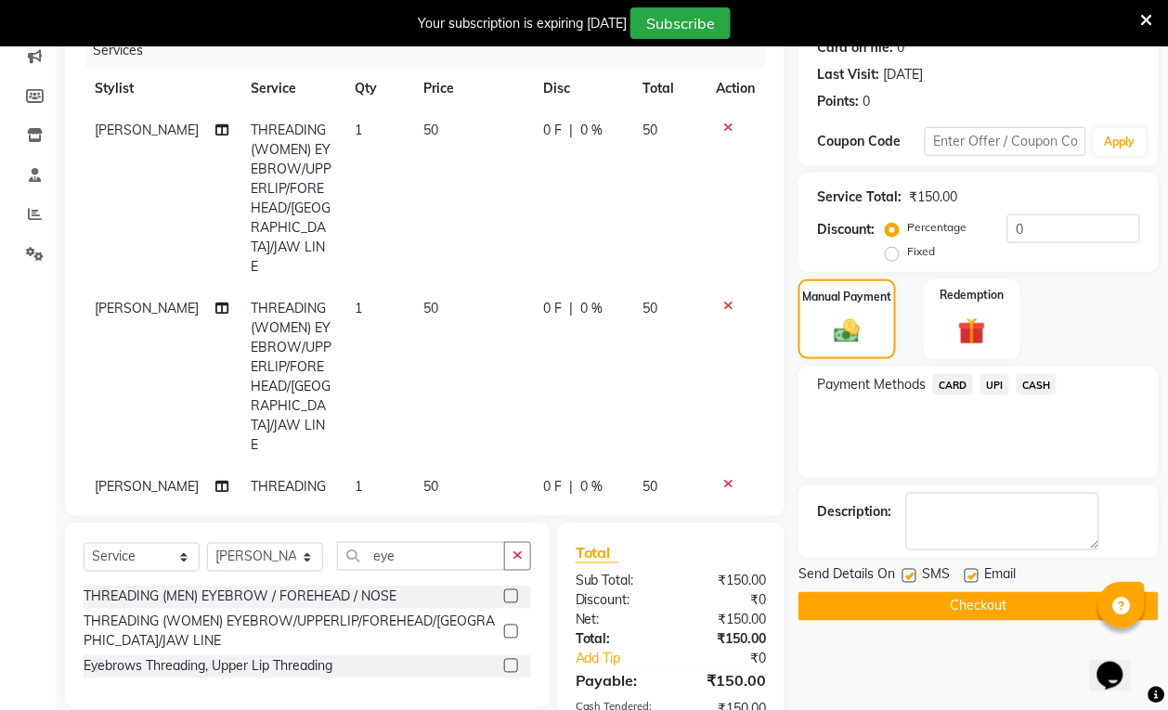
click at [1045, 600] on button "Checkout" at bounding box center [978, 606] width 360 height 29
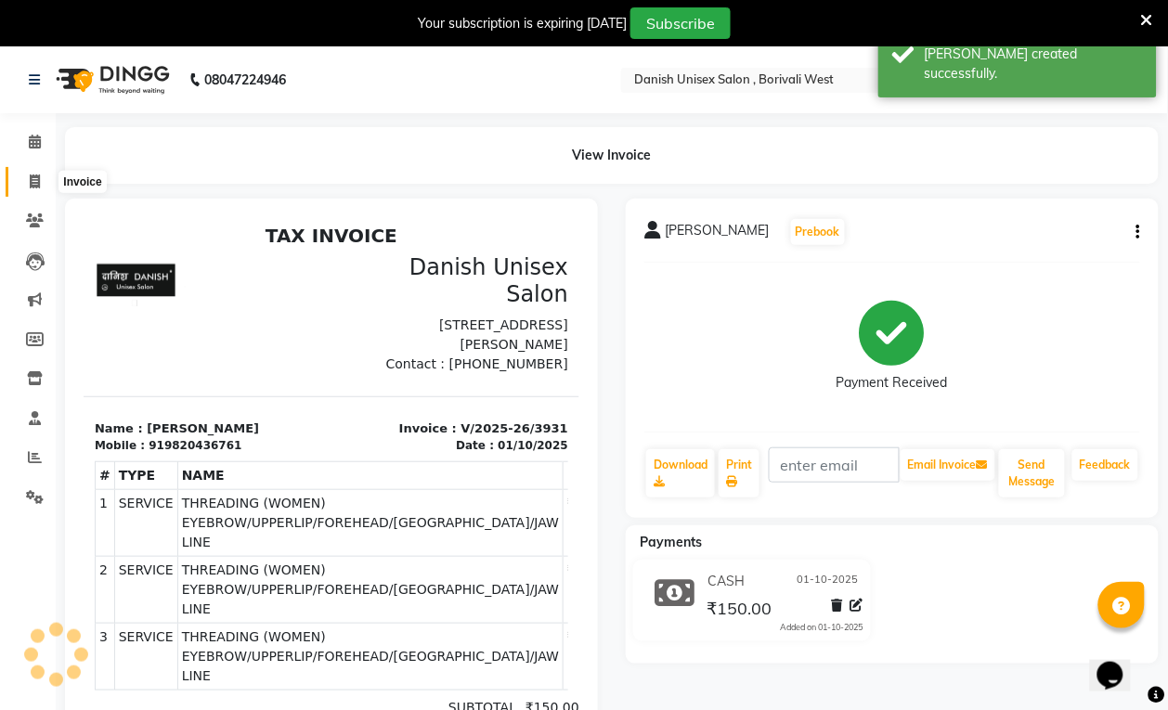
click at [25, 181] on span at bounding box center [35, 182] width 32 height 21
select select "service"
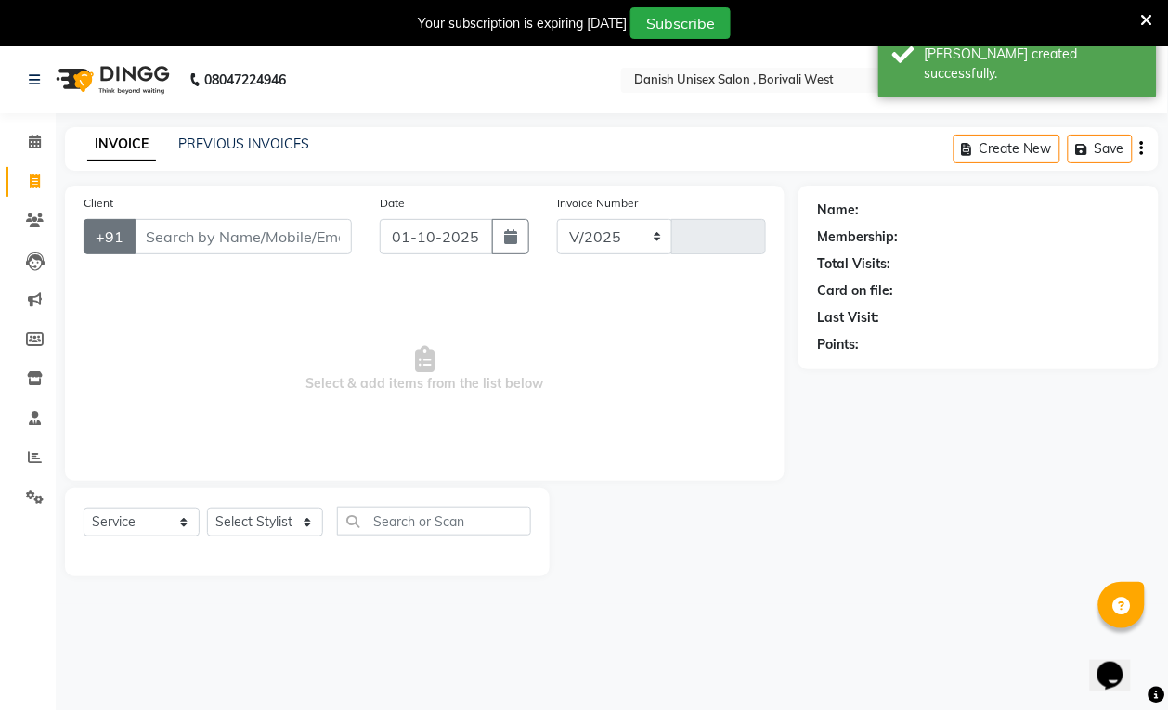
scroll to position [46, 0]
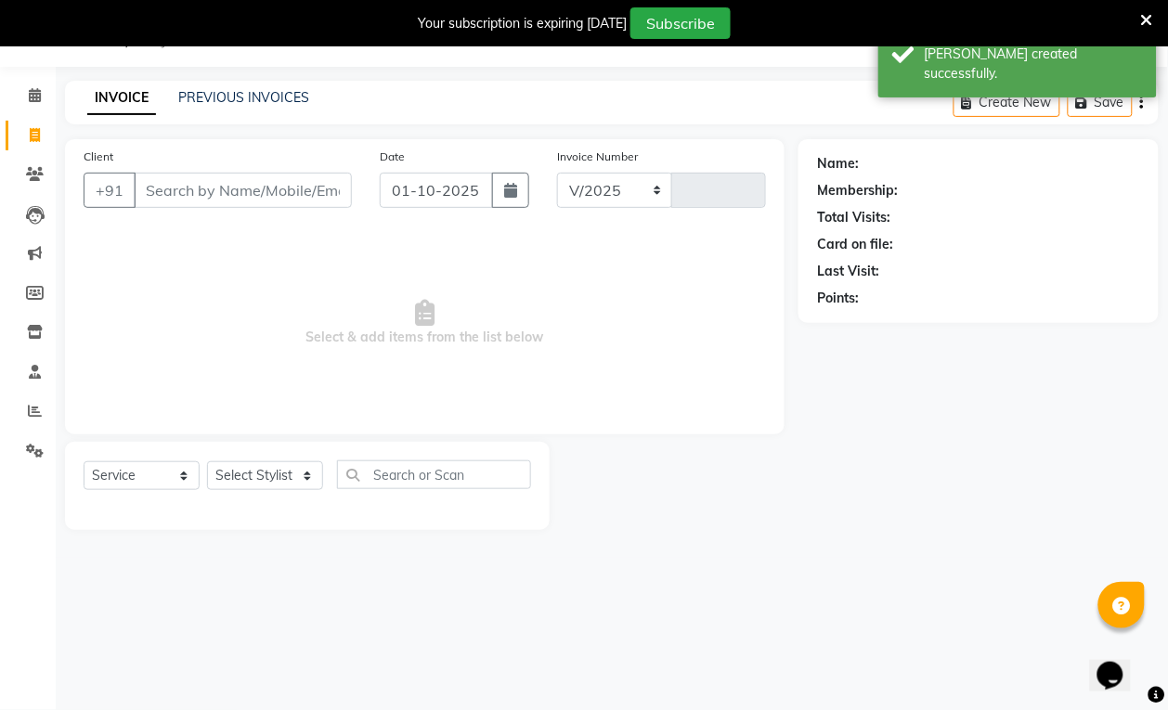
select select "6929"
type input "3932"
click at [144, 188] on input "Client" at bounding box center [243, 190] width 218 height 35
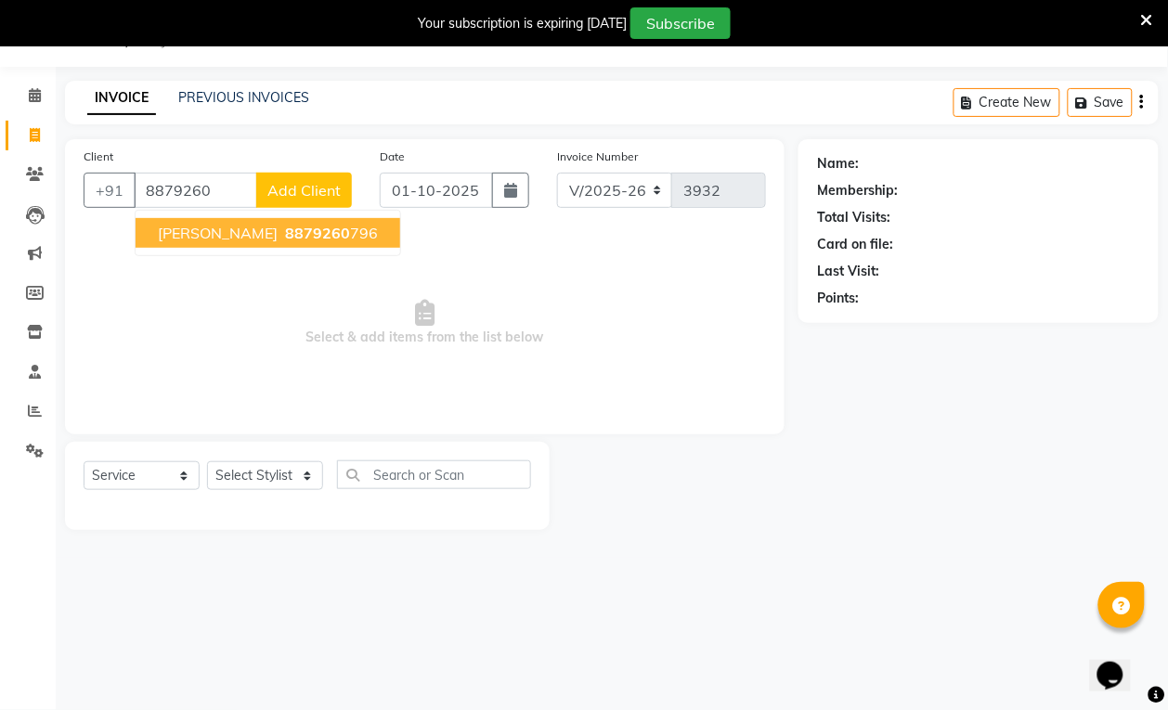
click at [328, 234] on span "8879260" at bounding box center [317, 233] width 65 height 19
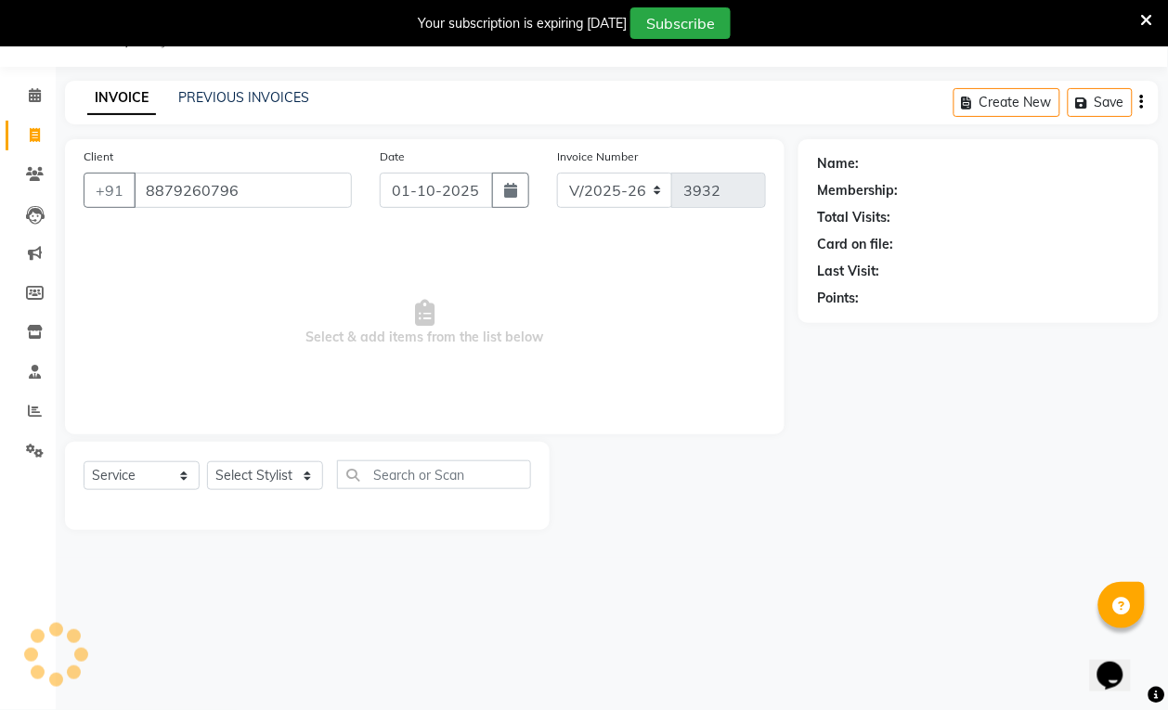
type input "8879260796"
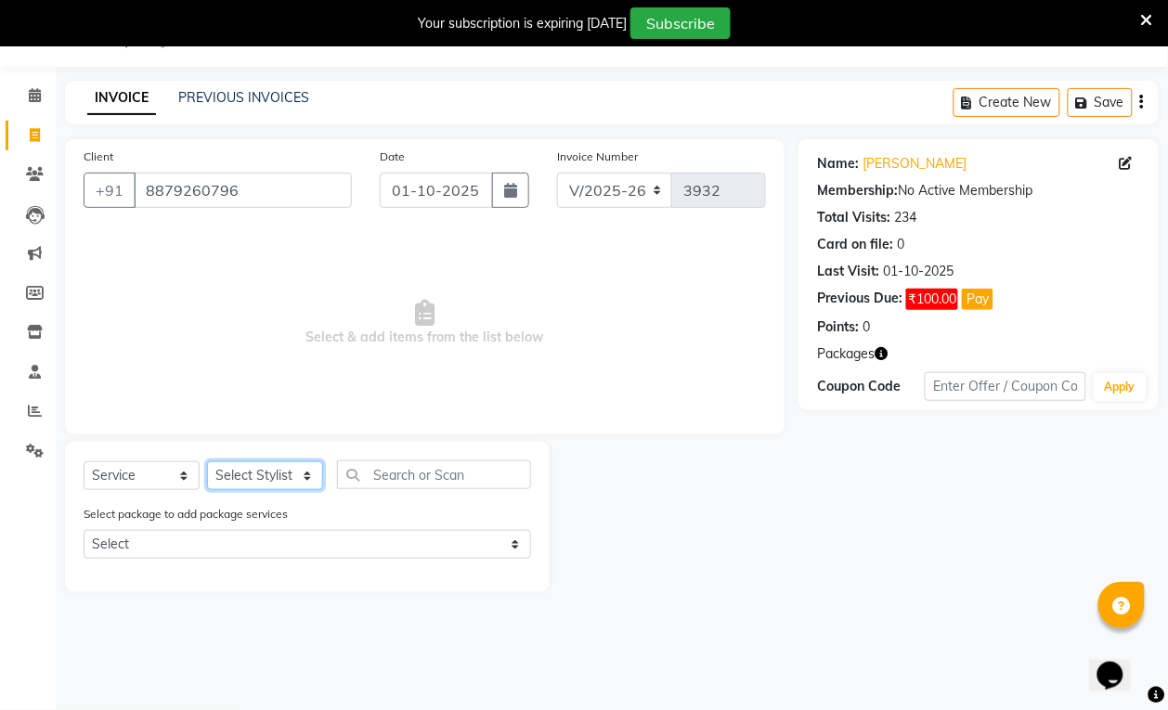
click at [298, 470] on select "Select Stylist [PERSON_NAME] [PERSON_NAME] kajal [PERSON_NAME] [PERSON_NAME] [P…" at bounding box center [265, 475] width 116 height 29
select select "90777"
click at [207, 461] on select "Select Stylist [PERSON_NAME] [PERSON_NAME] kajal [PERSON_NAME] [PERSON_NAME] [P…" at bounding box center [265, 475] width 116 height 29
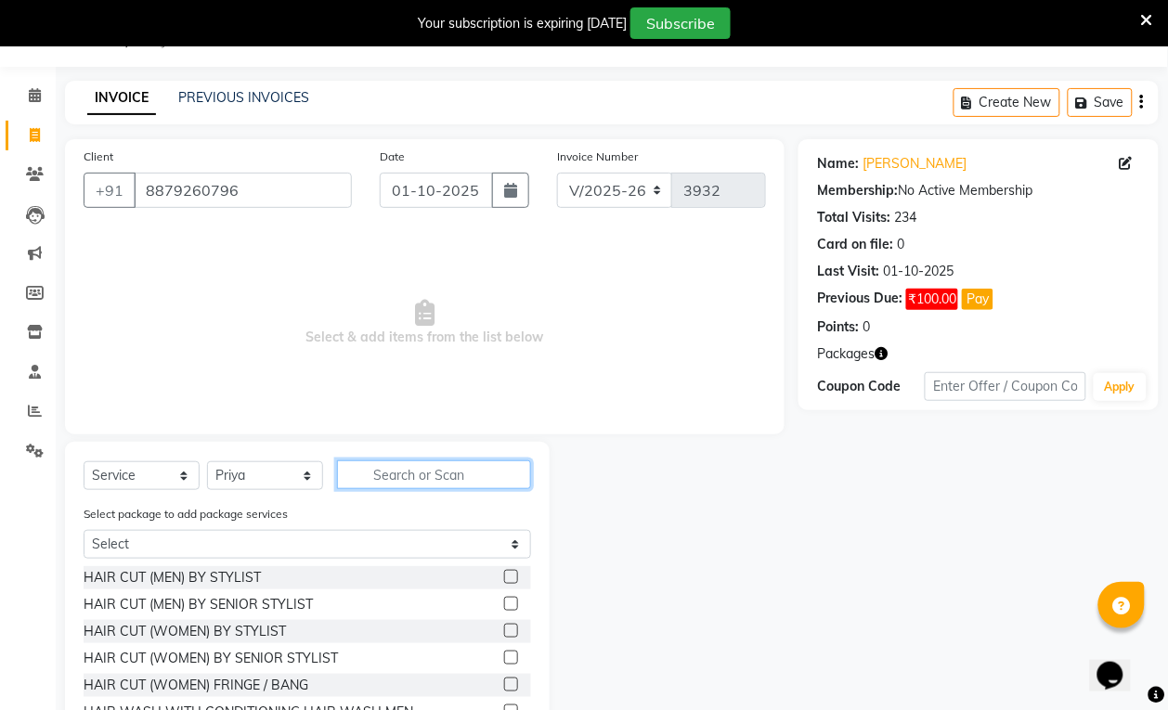
click at [379, 470] on input "text" at bounding box center [434, 475] width 194 height 29
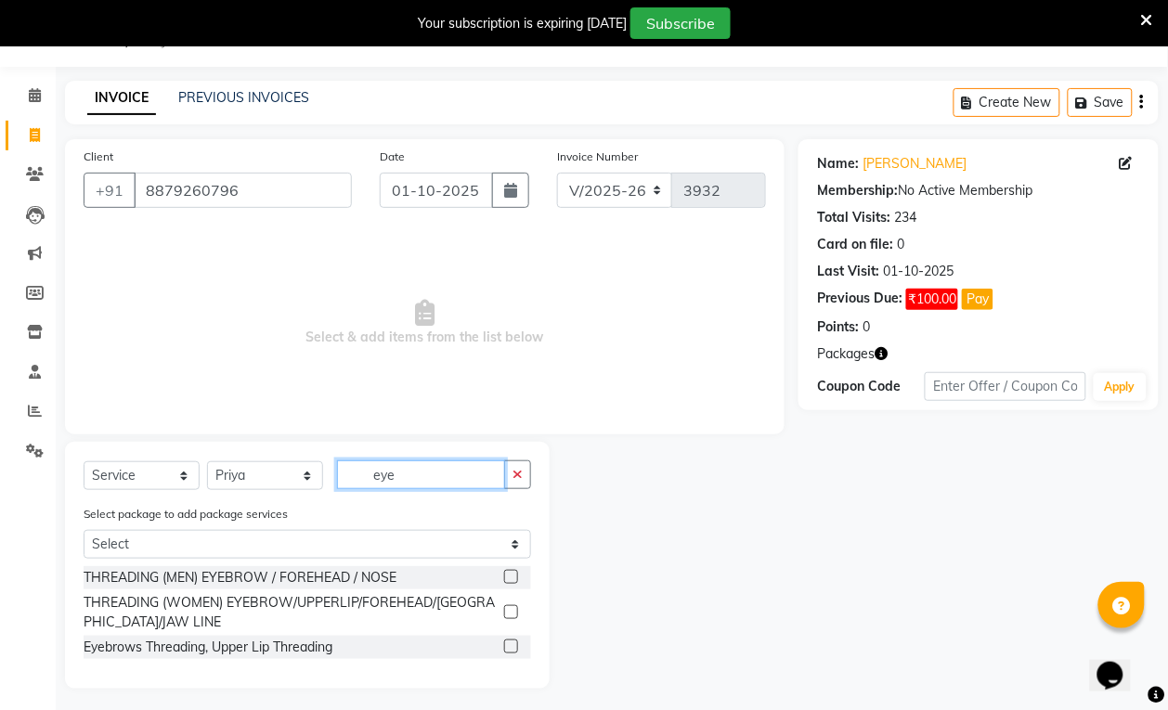
type input "eye"
click at [512, 606] on label at bounding box center [511, 612] width 14 height 14
click at [512, 607] on input "checkbox" at bounding box center [510, 613] width 12 height 12
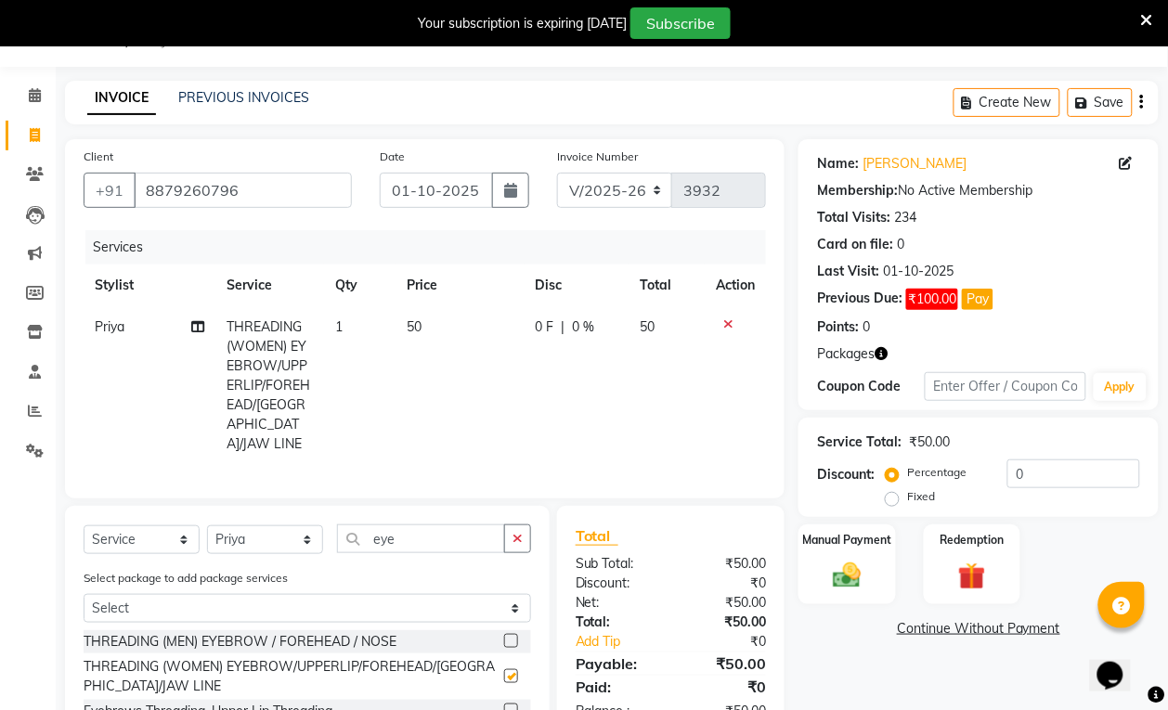
checkbox input "false"
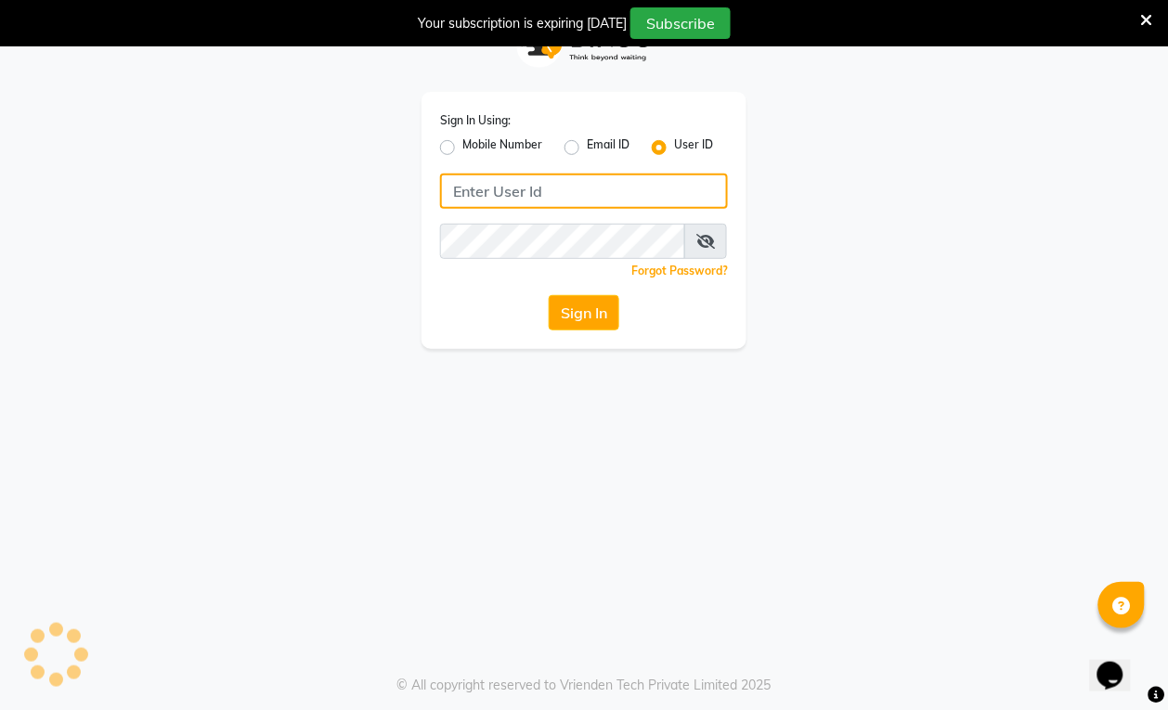
type input "[PERSON_NAME]"
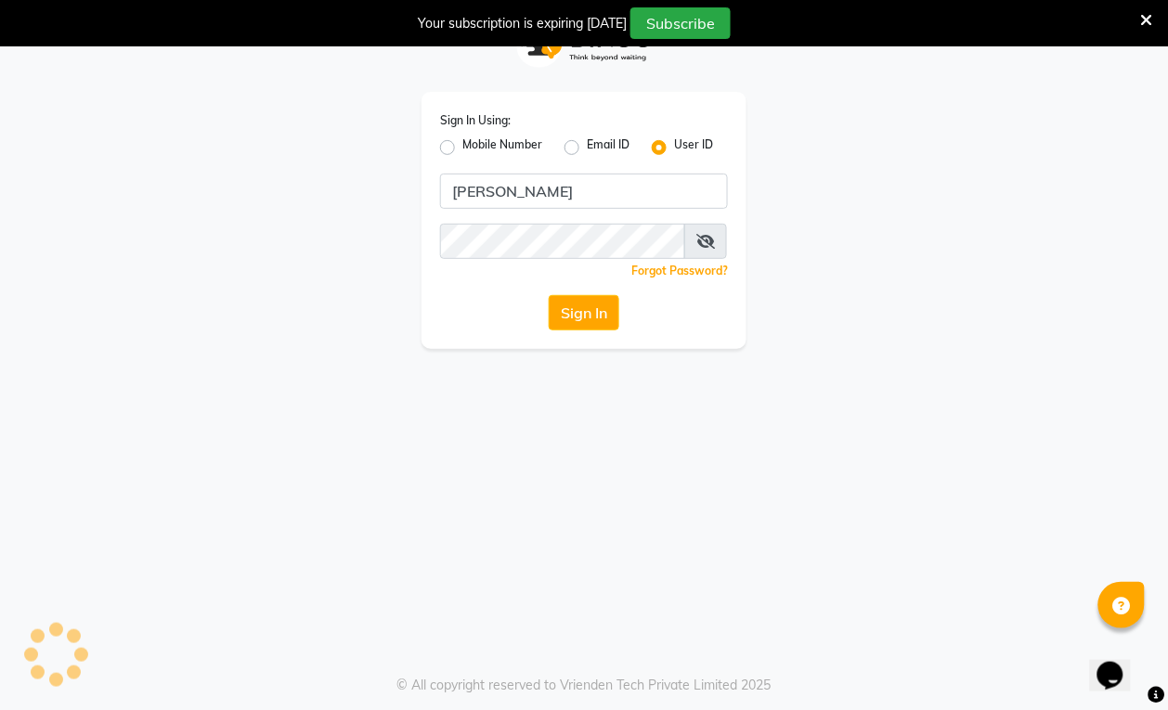
scroll to position [46, 0]
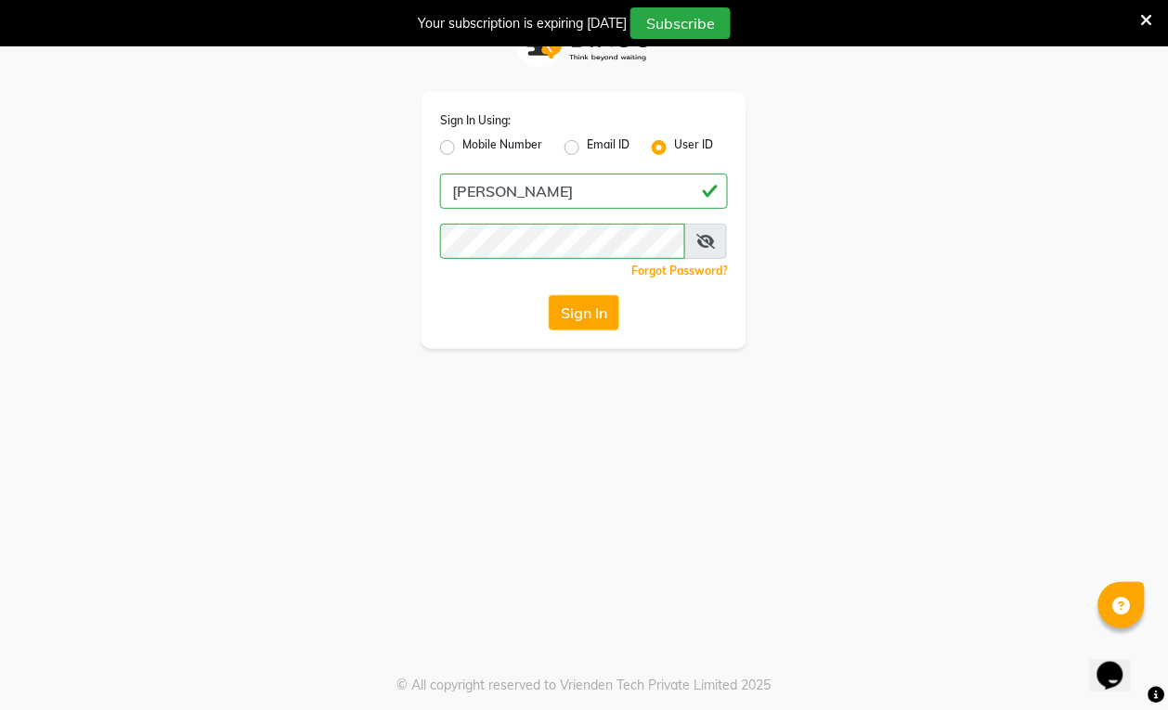
click at [160, 566] on div "Sign In Using: Mobile Number Email ID User ID [PERSON_NAME] Remember me Forgot …" at bounding box center [584, 355] width 1168 height 710
click at [587, 303] on button "Sign In" at bounding box center [584, 312] width 71 height 35
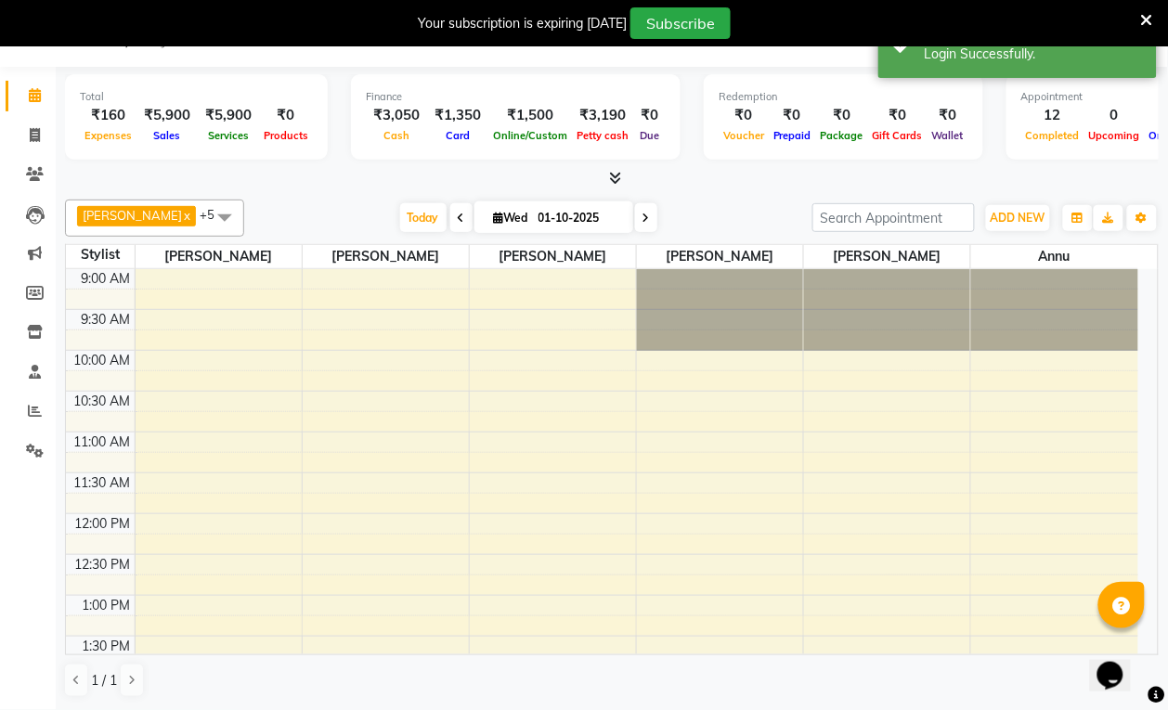
select select "en"
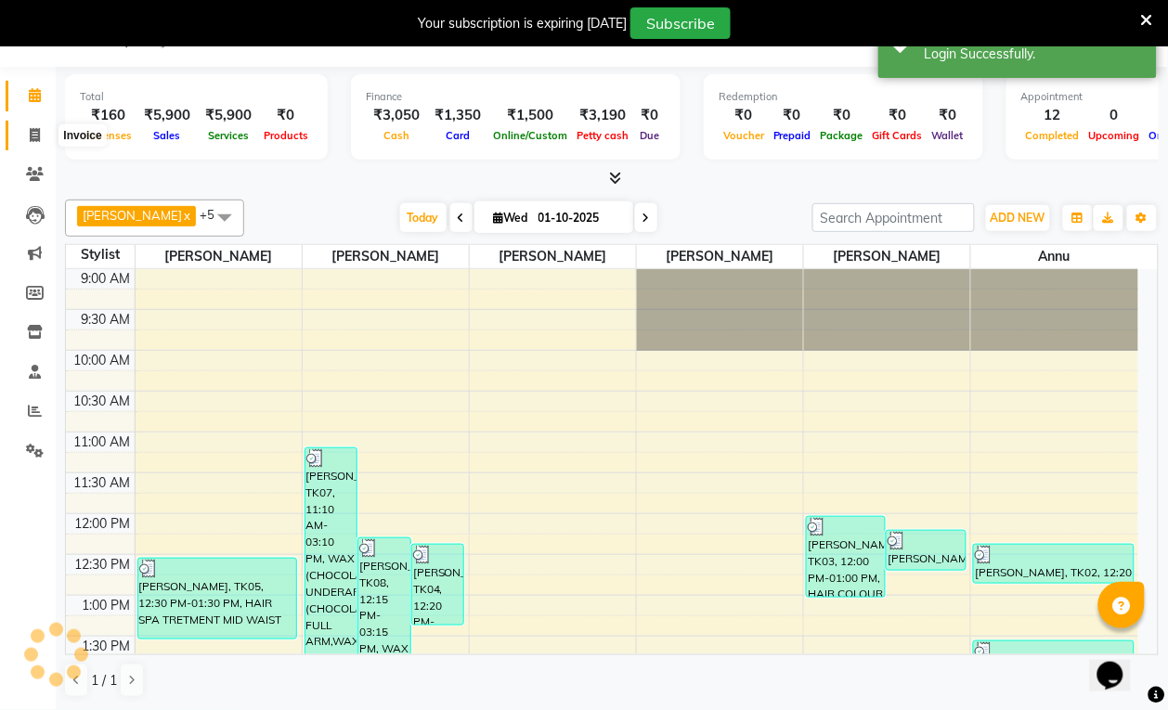
click at [33, 135] on icon at bounding box center [35, 135] width 10 height 14
select select "service"
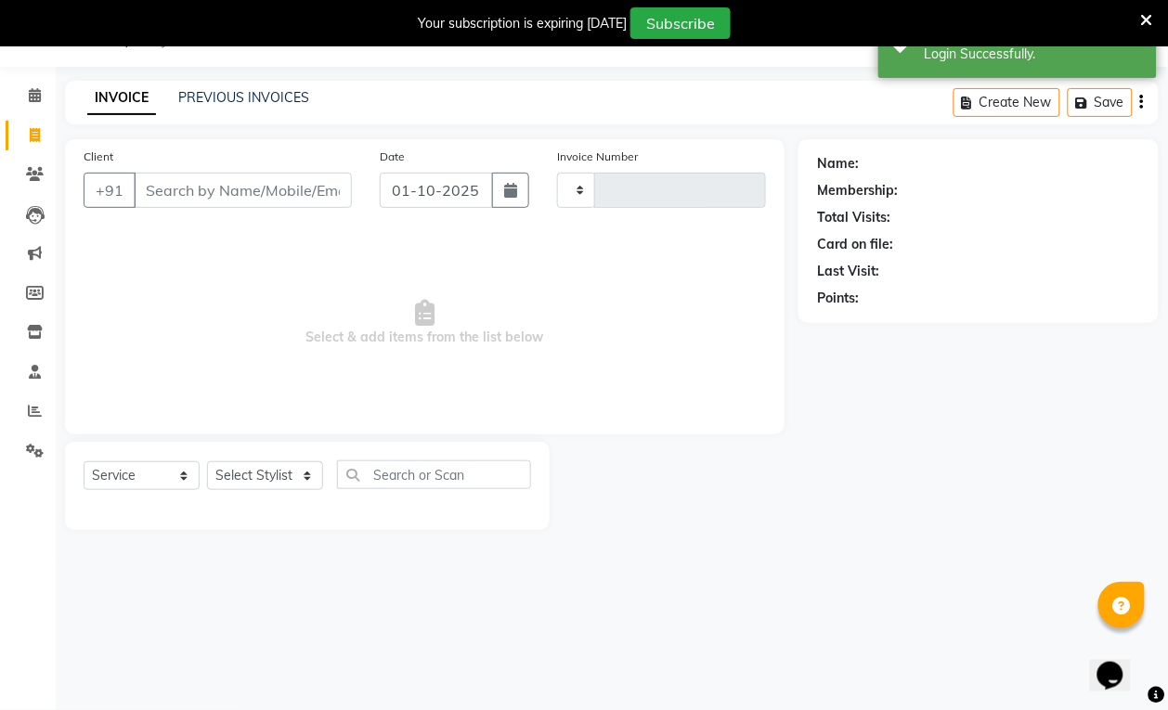
type input "3932"
select select "6929"
click at [219, 198] on input "Client" at bounding box center [243, 190] width 218 height 35
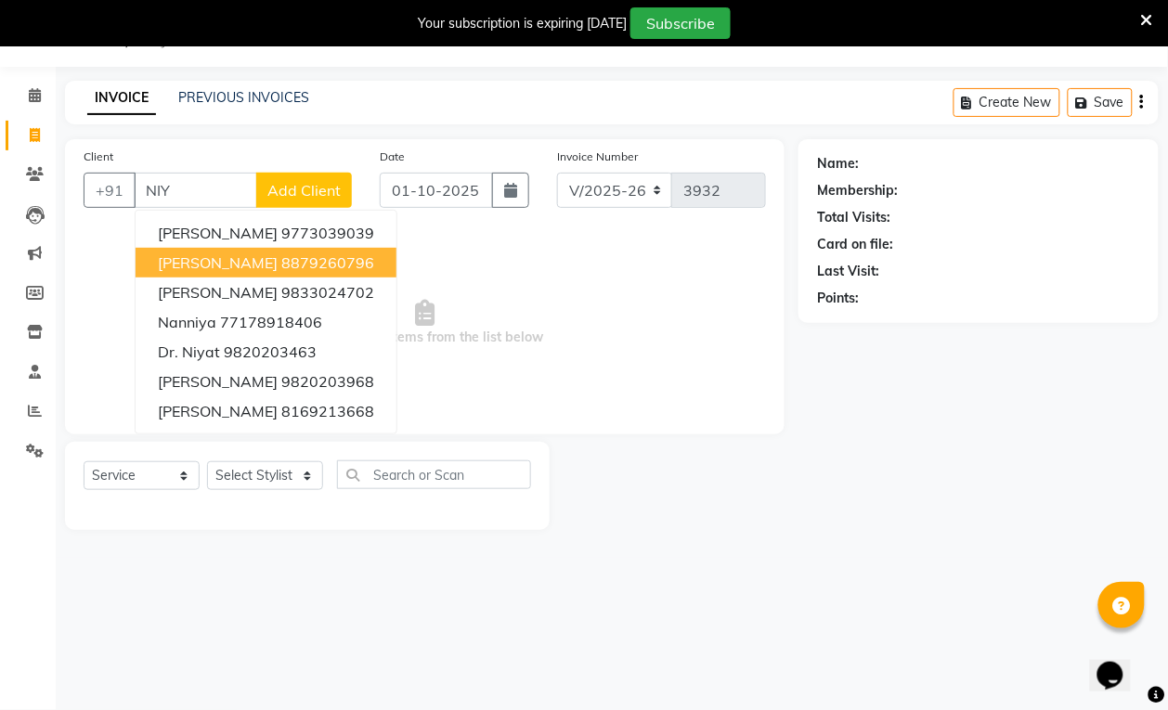
click at [215, 263] on span "[PERSON_NAME]" at bounding box center [218, 262] width 120 height 19
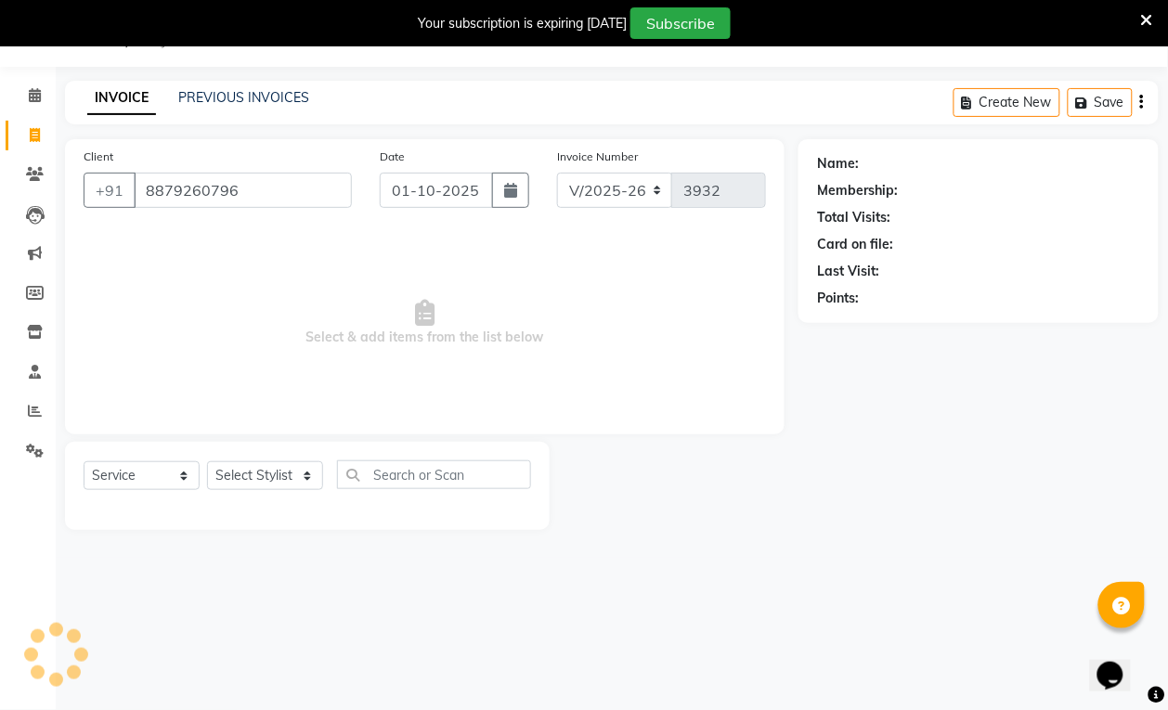
type input "8879260796"
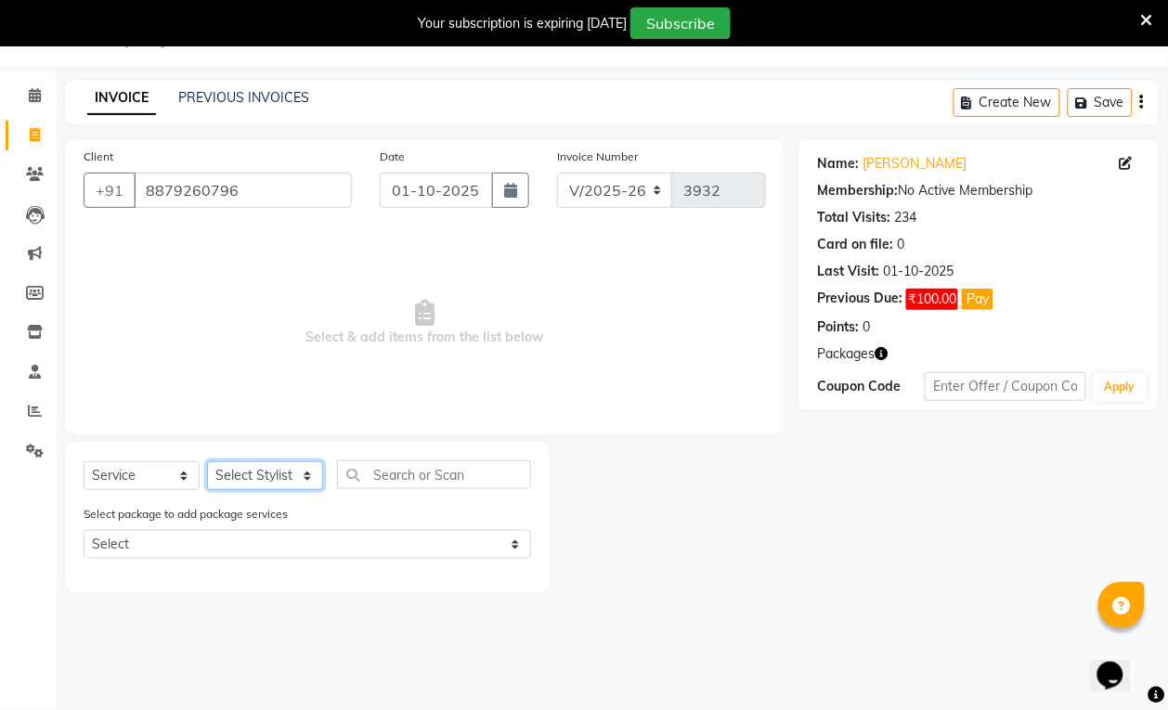
click at [267, 483] on select "Select Stylist [PERSON_NAME] [PERSON_NAME] kajal [PERSON_NAME] [PERSON_NAME] [P…" at bounding box center [265, 475] width 116 height 29
select select "54589"
click at [207, 461] on select "Select Stylist [PERSON_NAME] [PERSON_NAME] kajal [PERSON_NAME] [PERSON_NAME] [P…" at bounding box center [265, 475] width 116 height 29
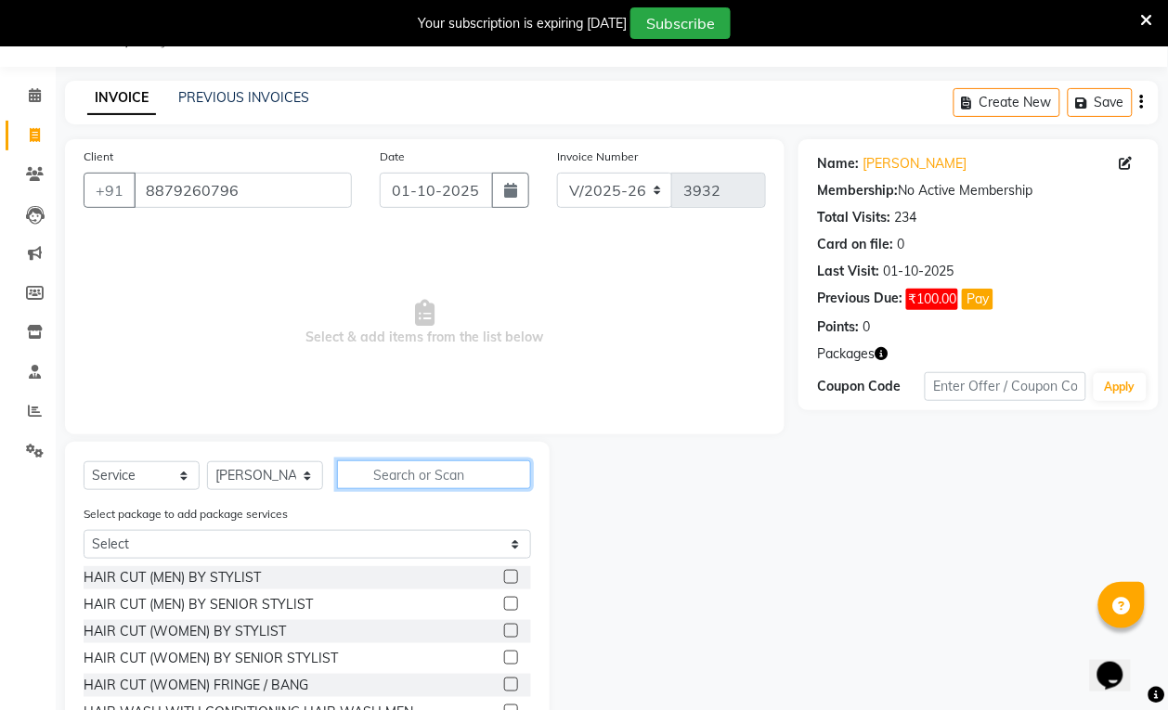
click at [462, 475] on input "text" at bounding box center [434, 475] width 194 height 29
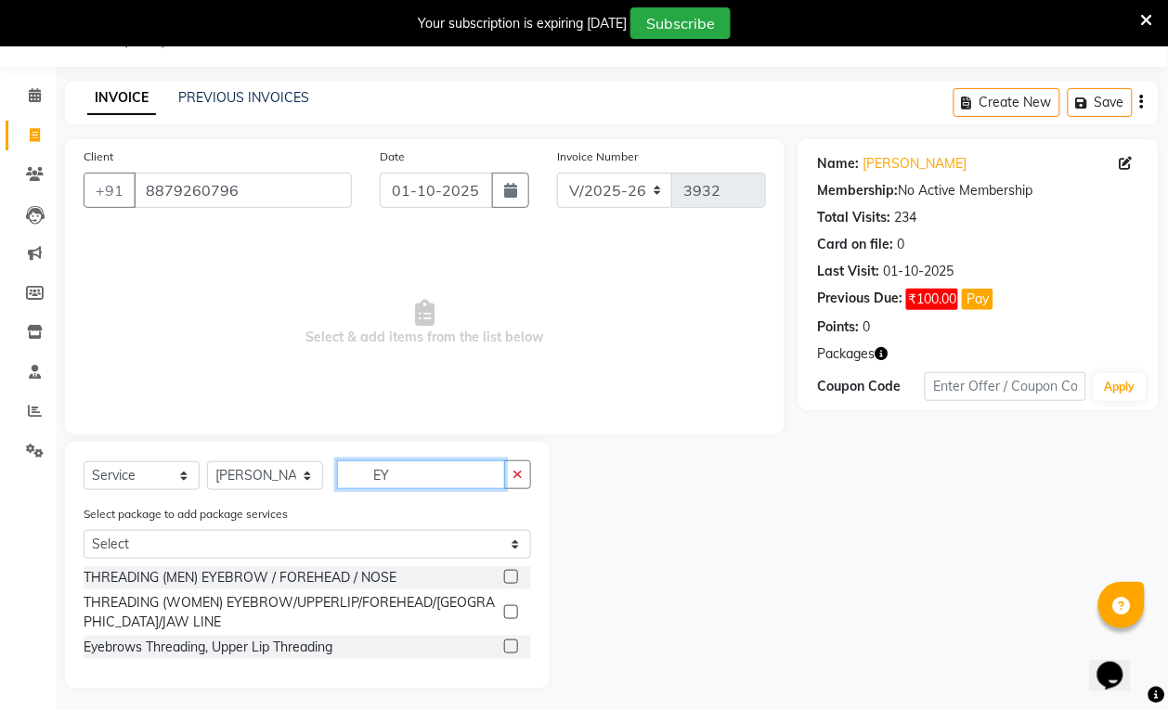
type input "EY"
click at [508, 613] on label at bounding box center [511, 612] width 14 height 14
click at [508, 613] on input "checkbox" at bounding box center [510, 613] width 12 height 12
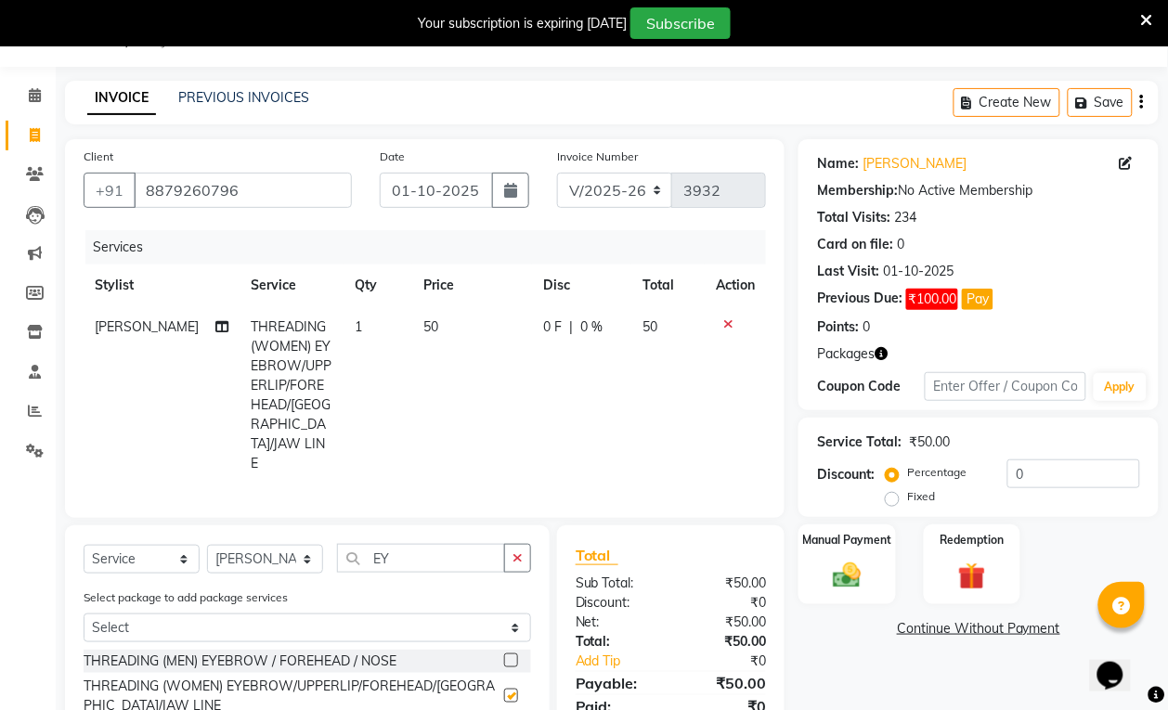
checkbox input "false"
click at [838, 573] on img at bounding box center [847, 575] width 46 height 33
click at [1006, 639] on span "UPI" at bounding box center [994, 629] width 29 height 21
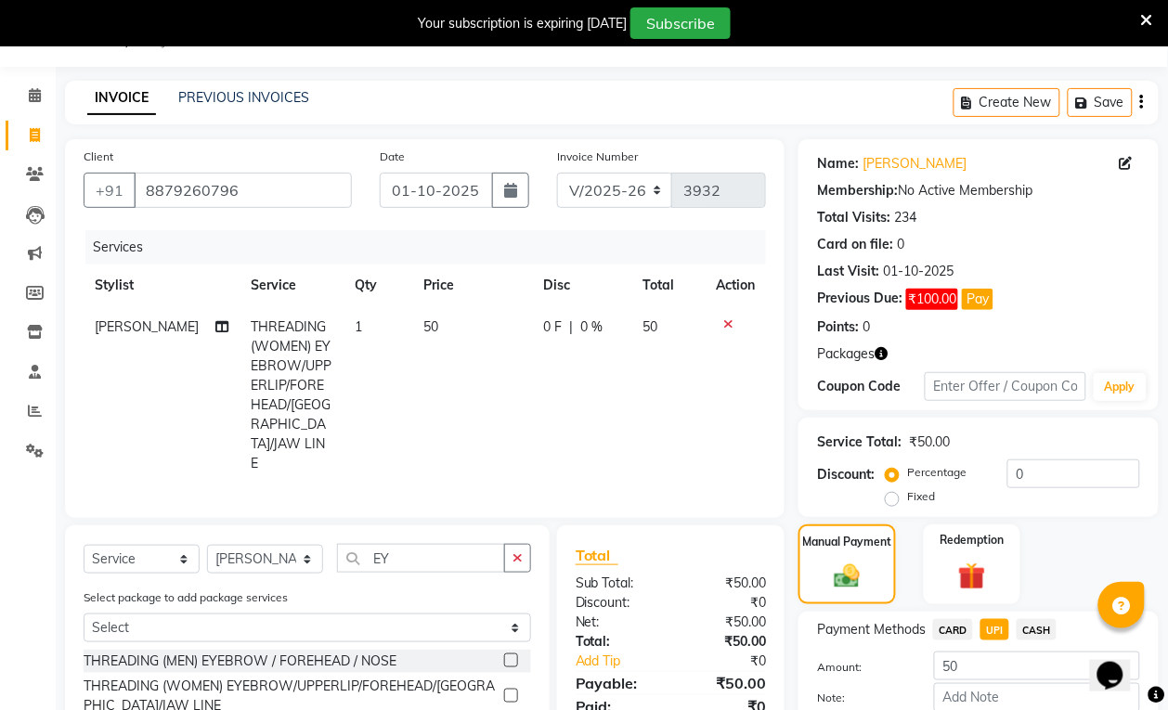
scroll to position [151, 0]
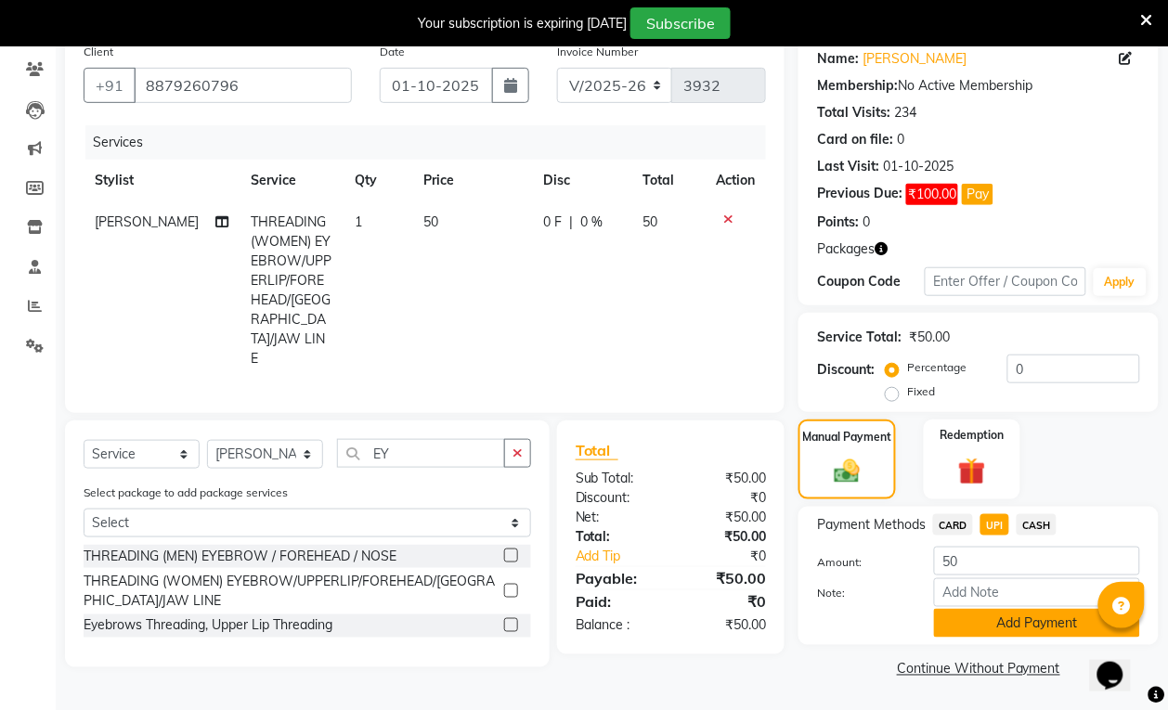
click at [1001, 620] on button "Add Payment" at bounding box center [1037, 623] width 206 height 29
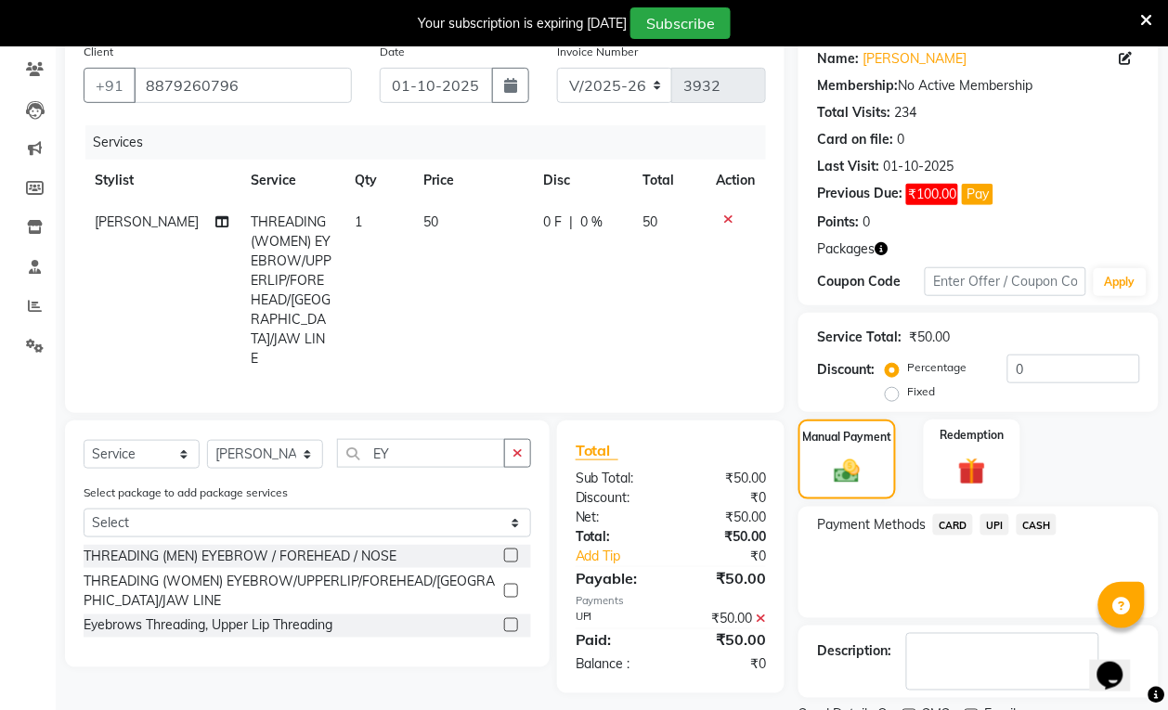
scroll to position [232, 0]
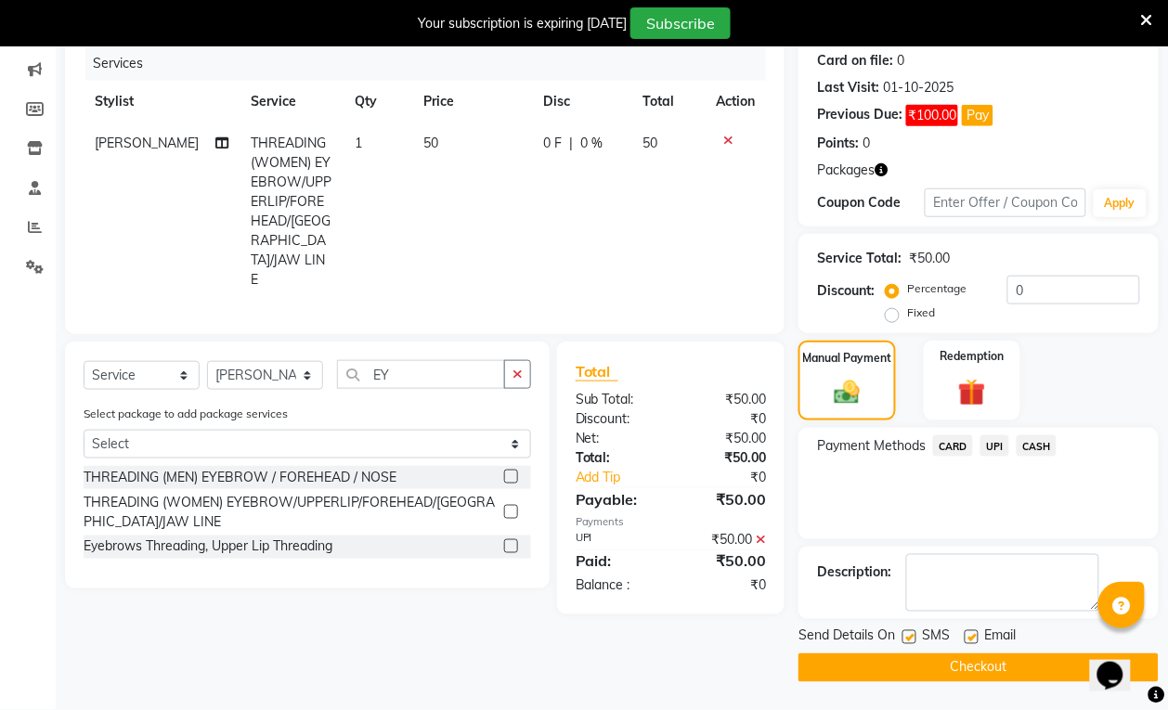
click at [1019, 660] on button "Checkout" at bounding box center [978, 668] width 360 height 29
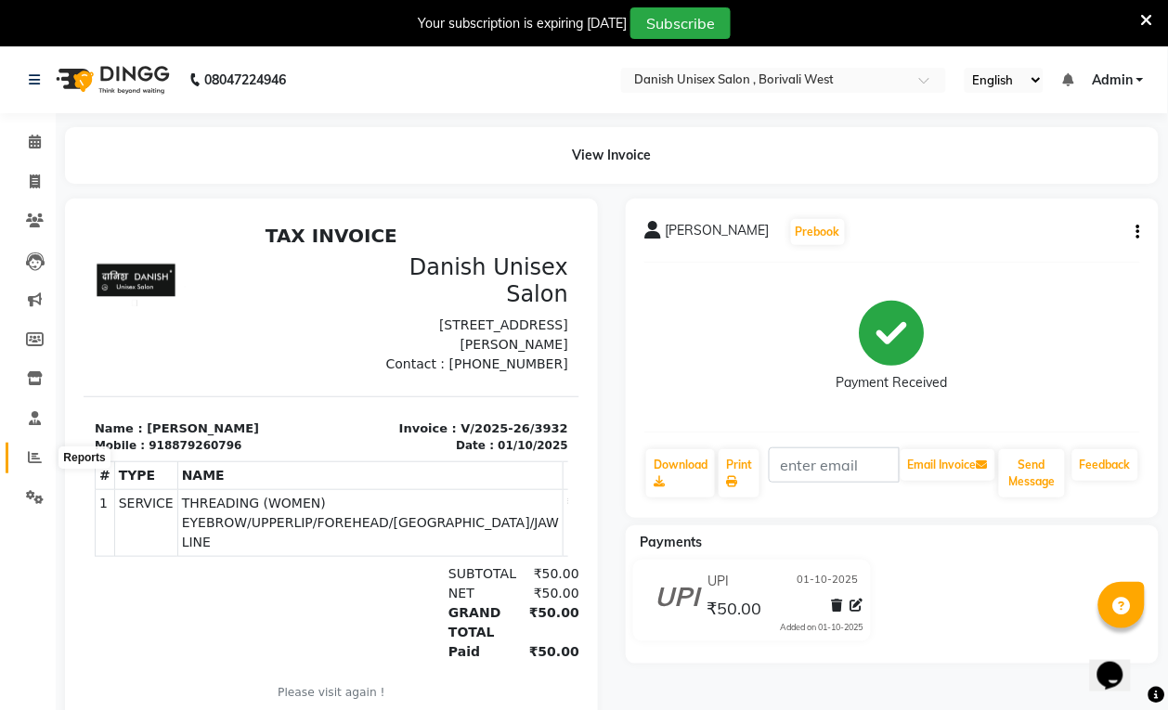
click at [33, 465] on span at bounding box center [35, 458] width 32 height 21
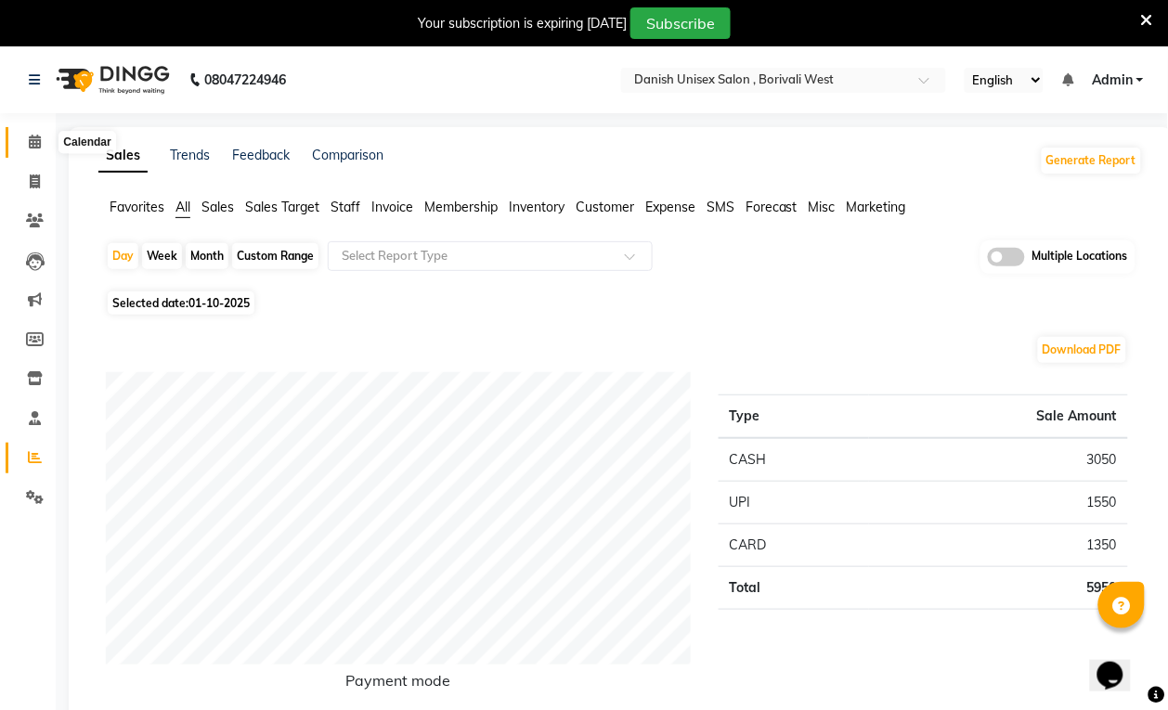
click at [38, 139] on icon at bounding box center [35, 142] width 12 height 14
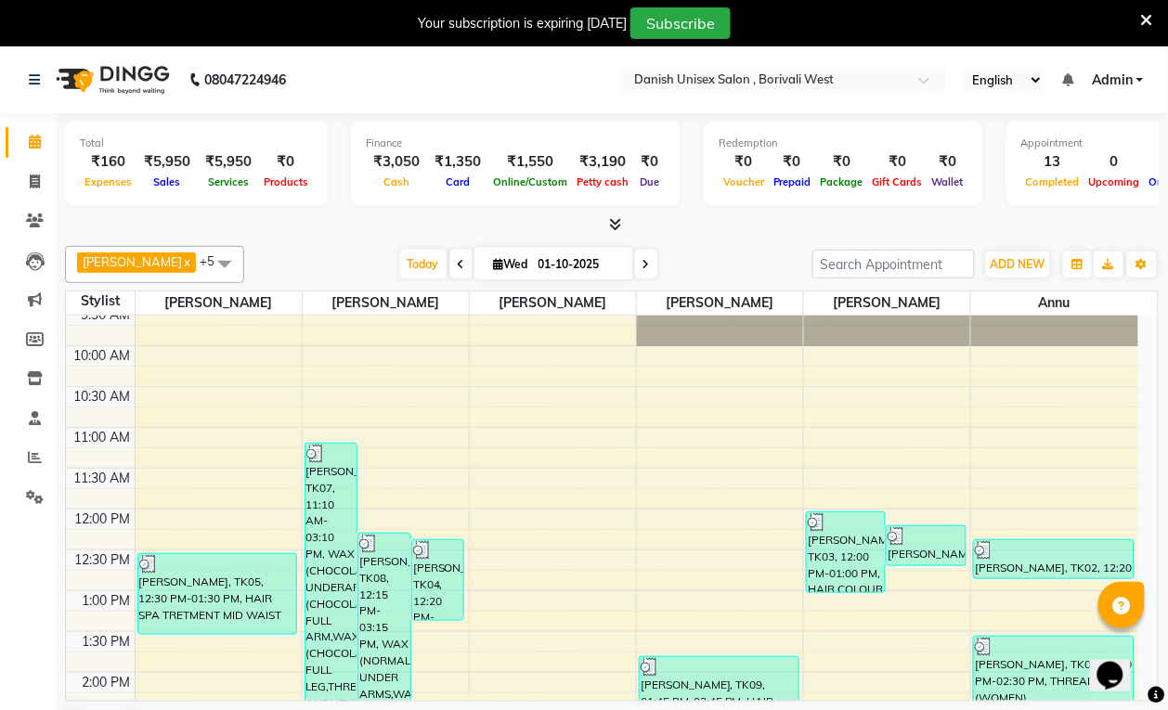
scroll to position [232, 0]
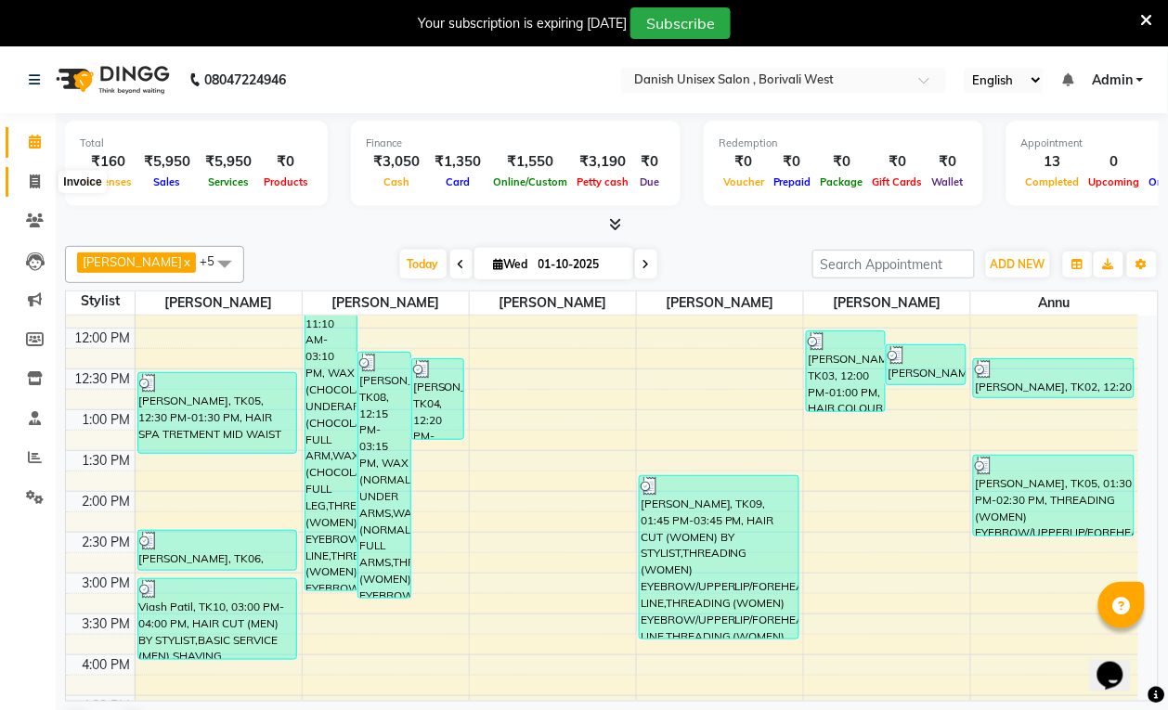
click at [32, 175] on icon at bounding box center [35, 182] width 10 height 14
select select "service"
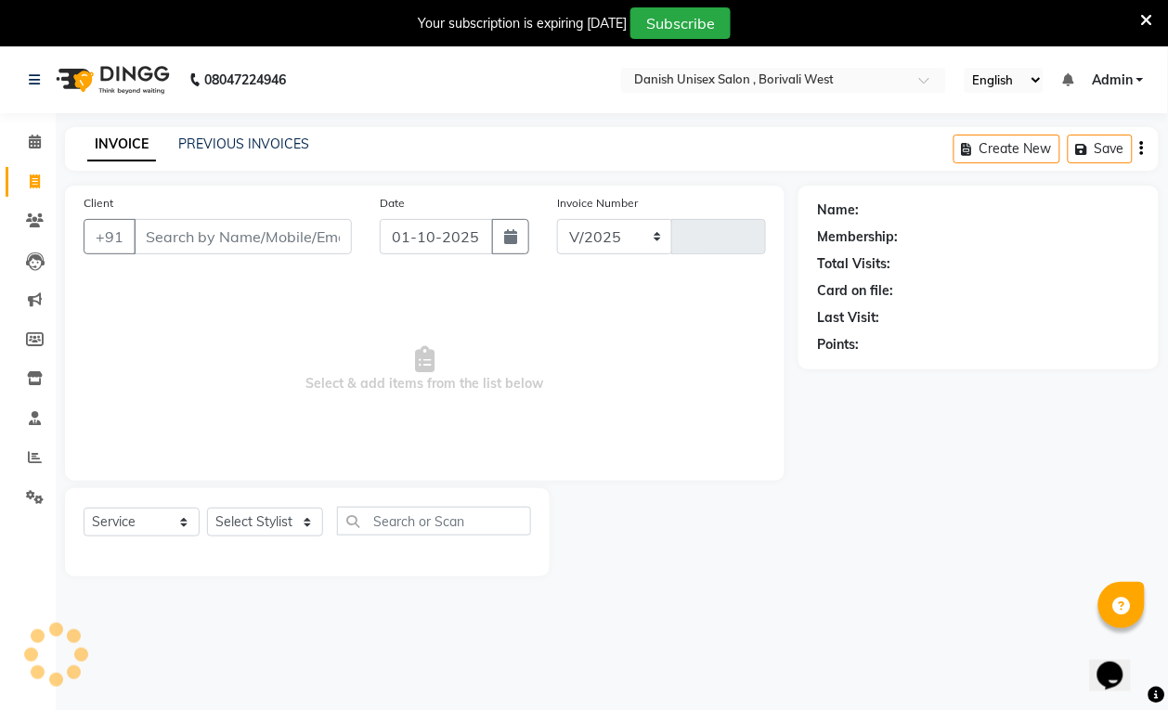
select select "6929"
type input "3933"
click at [28, 453] on icon at bounding box center [35, 457] width 14 height 14
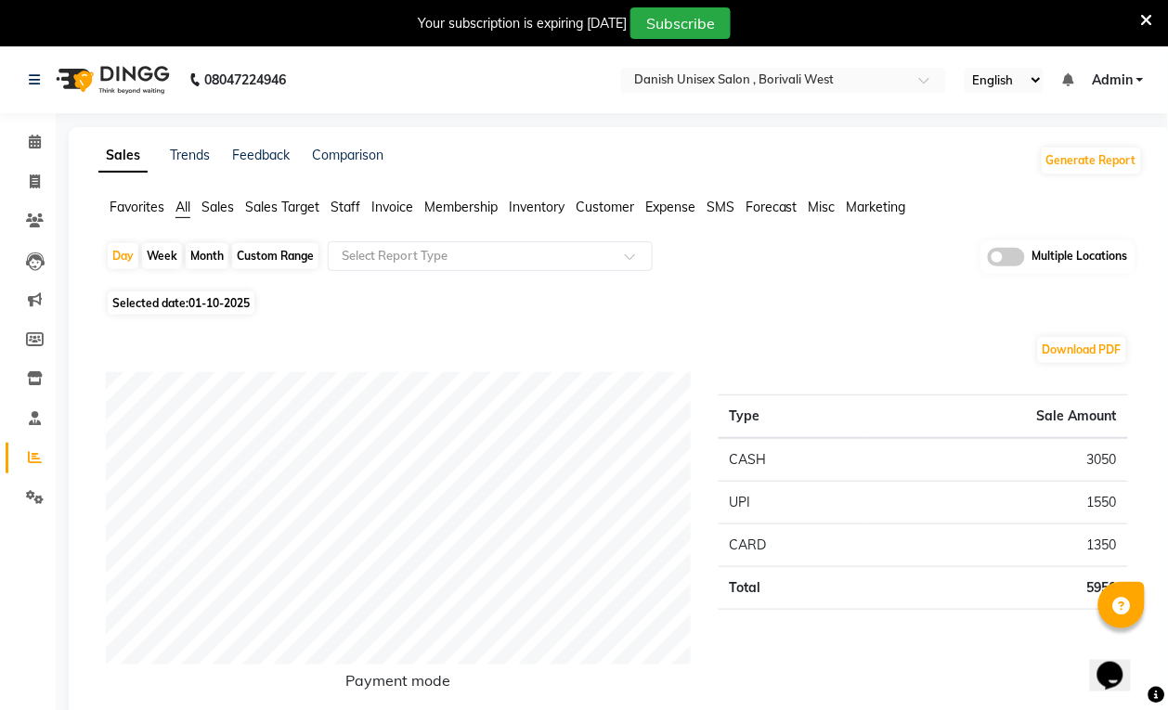
click at [204, 257] on div "Month" at bounding box center [207, 256] width 43 height 26
select select "10"
select select "2025"
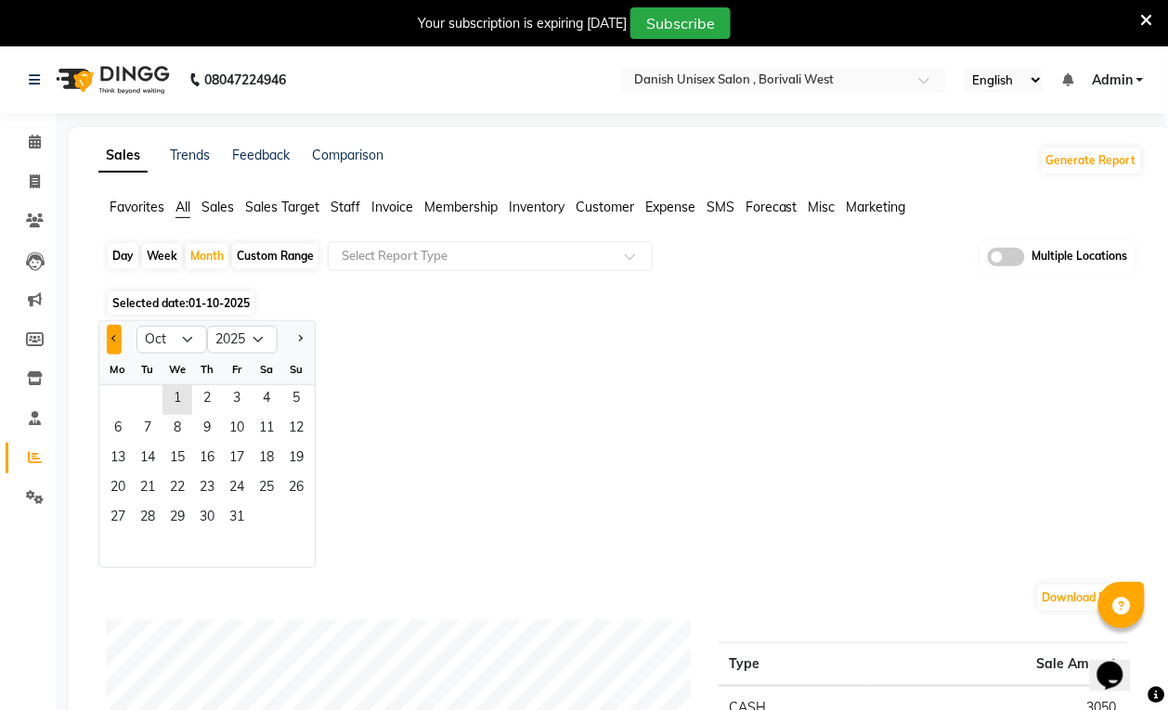
click at [113, 341] on span "Previous month" at bounding box center [114, 338] width 6 height 6
select select "9"
click at [150, 396] on span "2" at bounding box center [148, 400] width 30 height 30
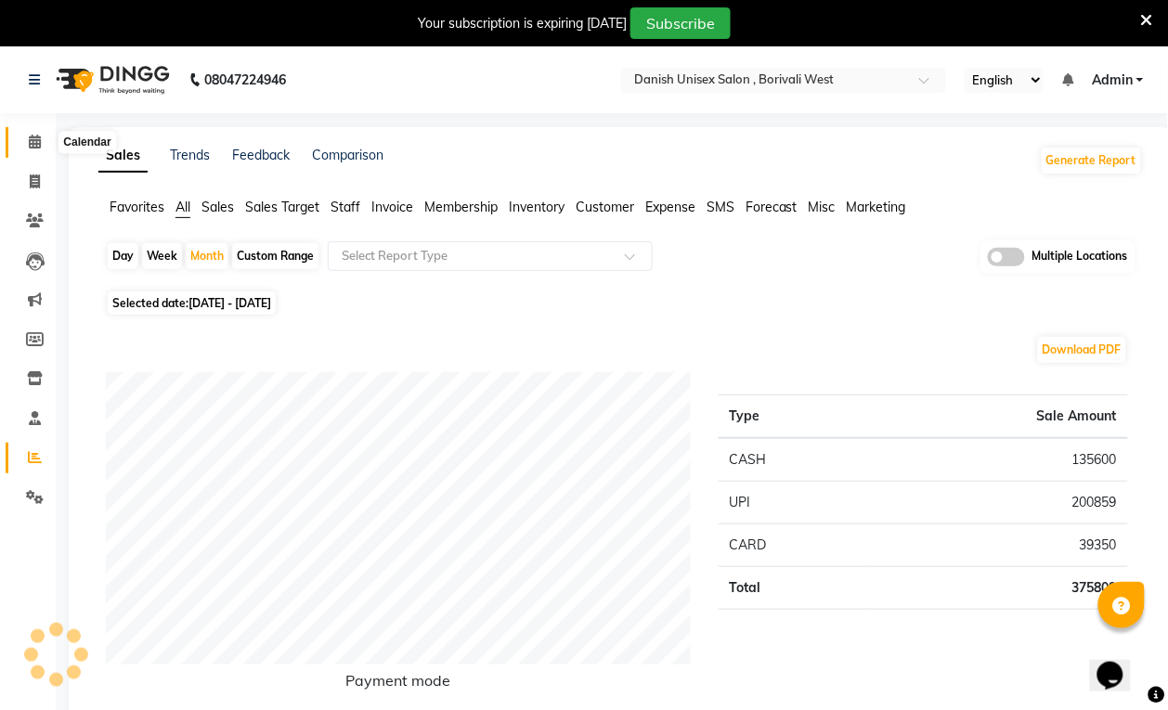
click at [38, 140] on icon at bounding box center [35, 142] width 12 height 14
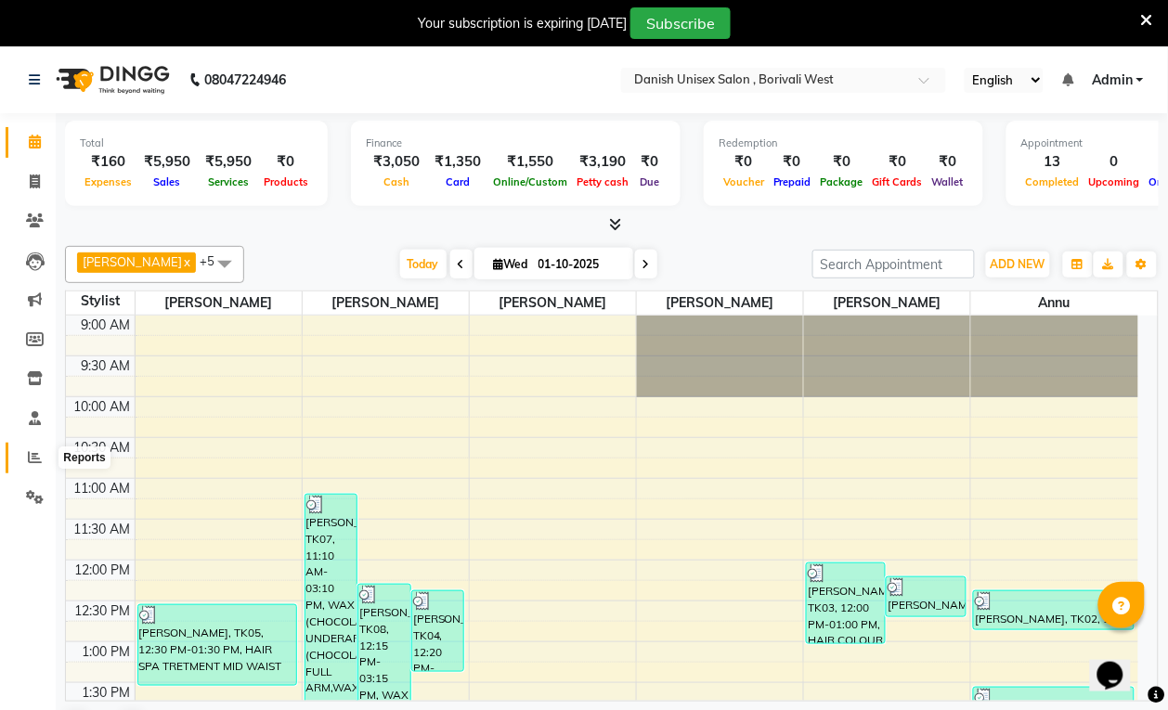
click at [32, 462] on icon at bounding box center [35, 457] width 14 height 14
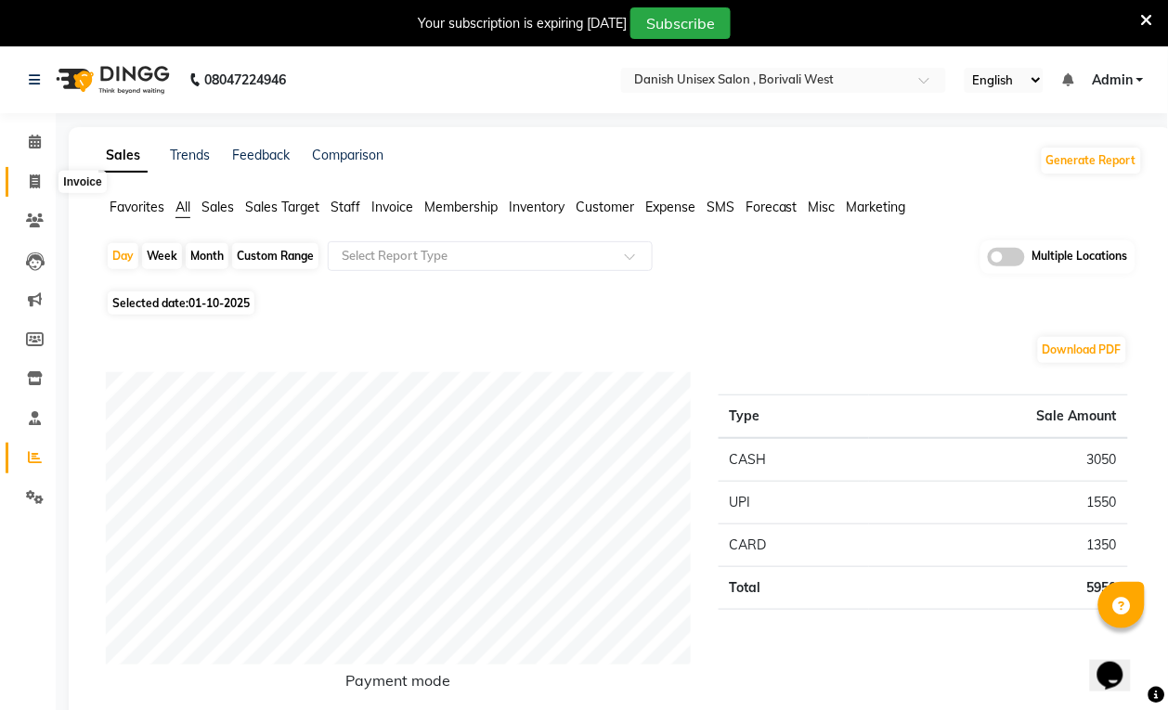
click at [38, 181] on icon at bounding box center [35, 182] width 10 height 14
select select "service"
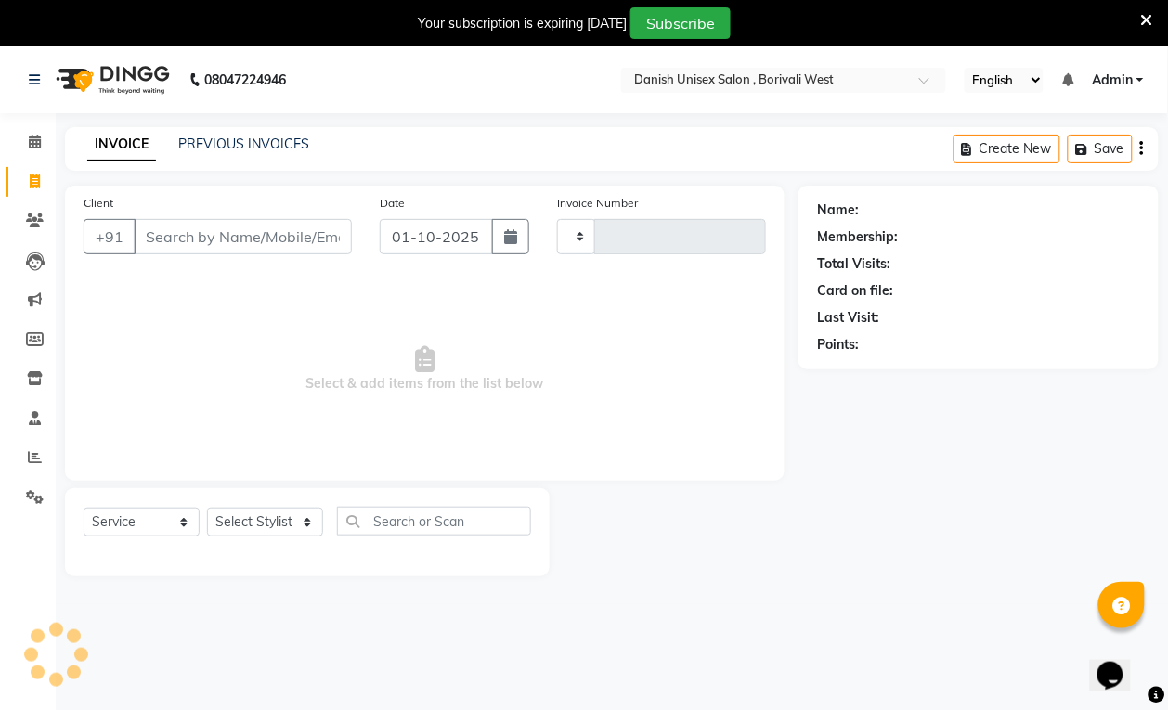
scroll to position [46, 0]
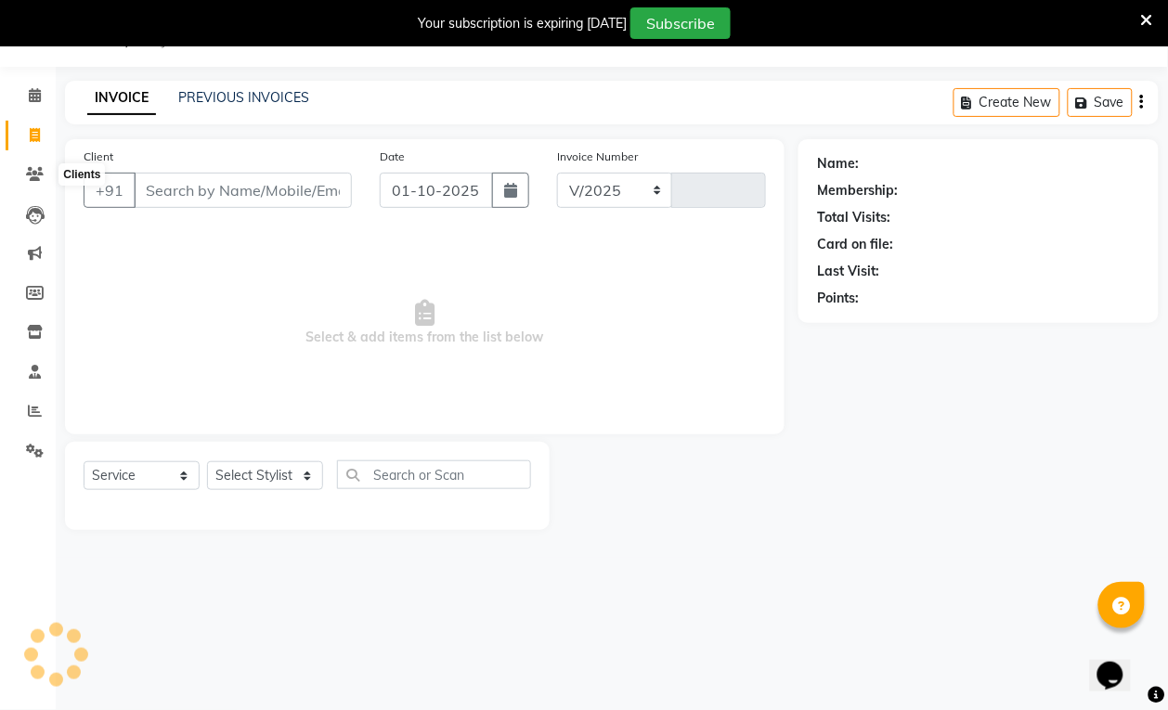
select select "6929"
type input "3933"
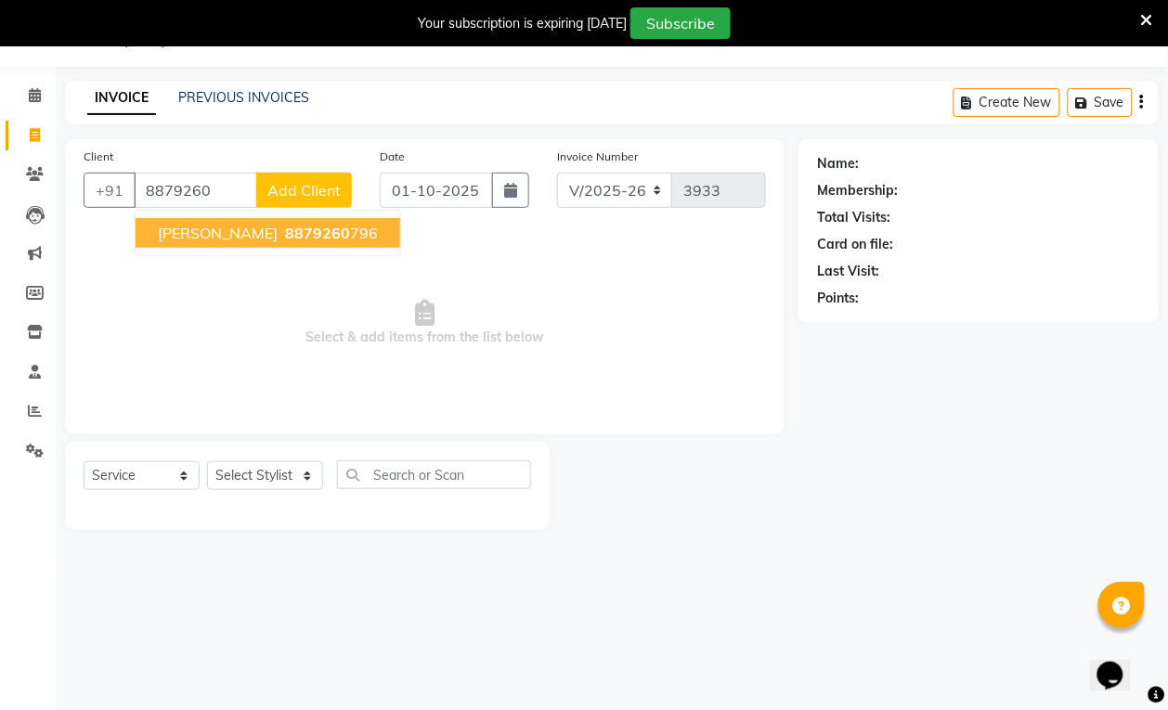
click at [285, 233] on span "8879260" at bounding box center [317, 233] width 65 height 19
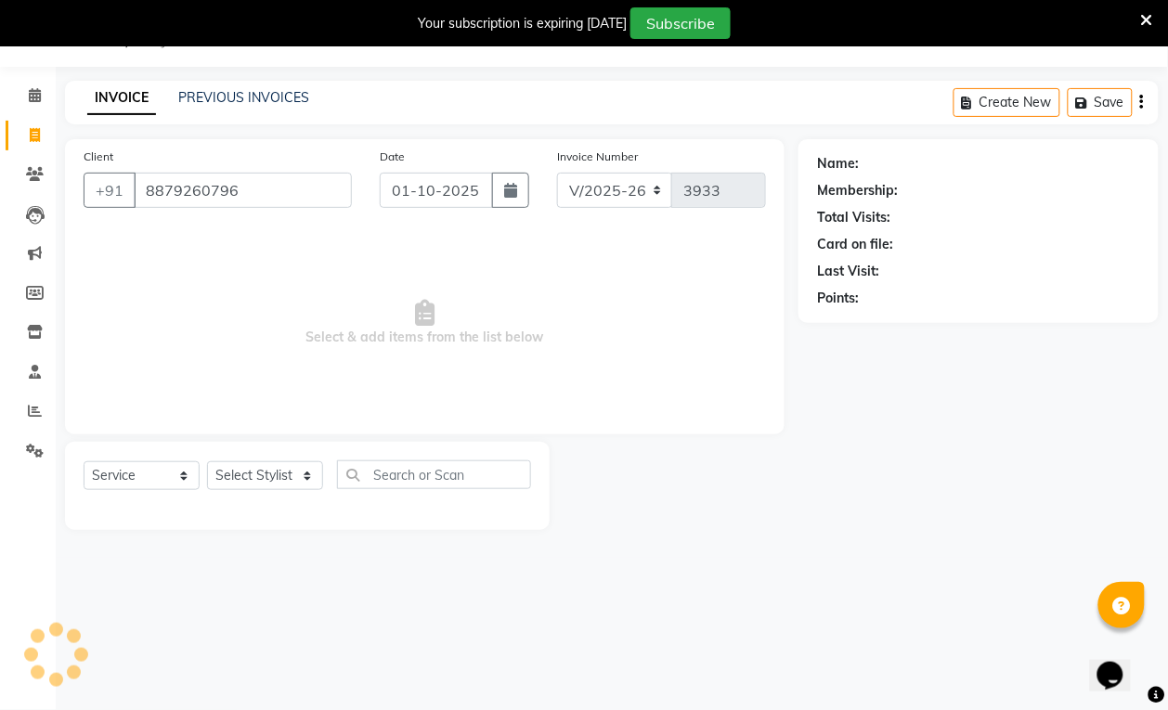
type input "8879260796"
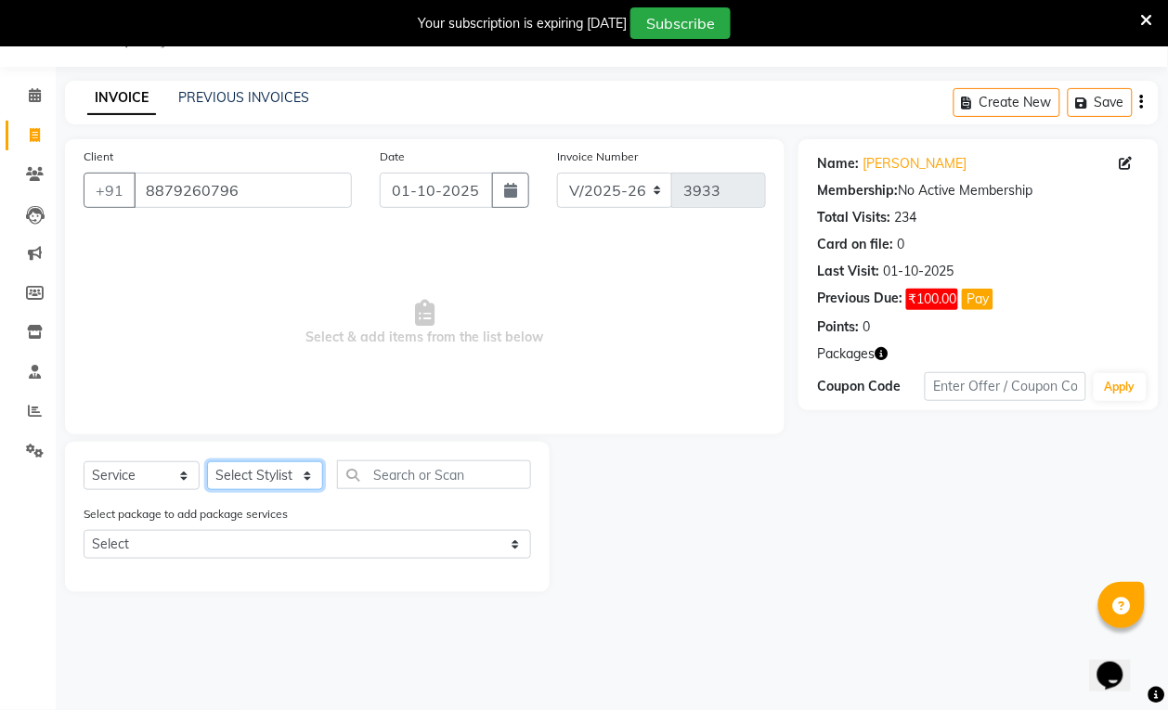
click at [305, 471] on select "Select Stylist [PERSON_NAME] [PERSON_NAME] kajal [PERSON_NAME] [PERSON_NAME] [P…" at bounding box center [265, 475] width 116 height 29
select select "54591"
click at [207, 461] on select "Select Stylist [PERSON_NAME] [PERSON_NAME] kajal [PERSON_NAME] [PERSON_NAME] [P…" at bounding box center [265, 475] width 116 height 29
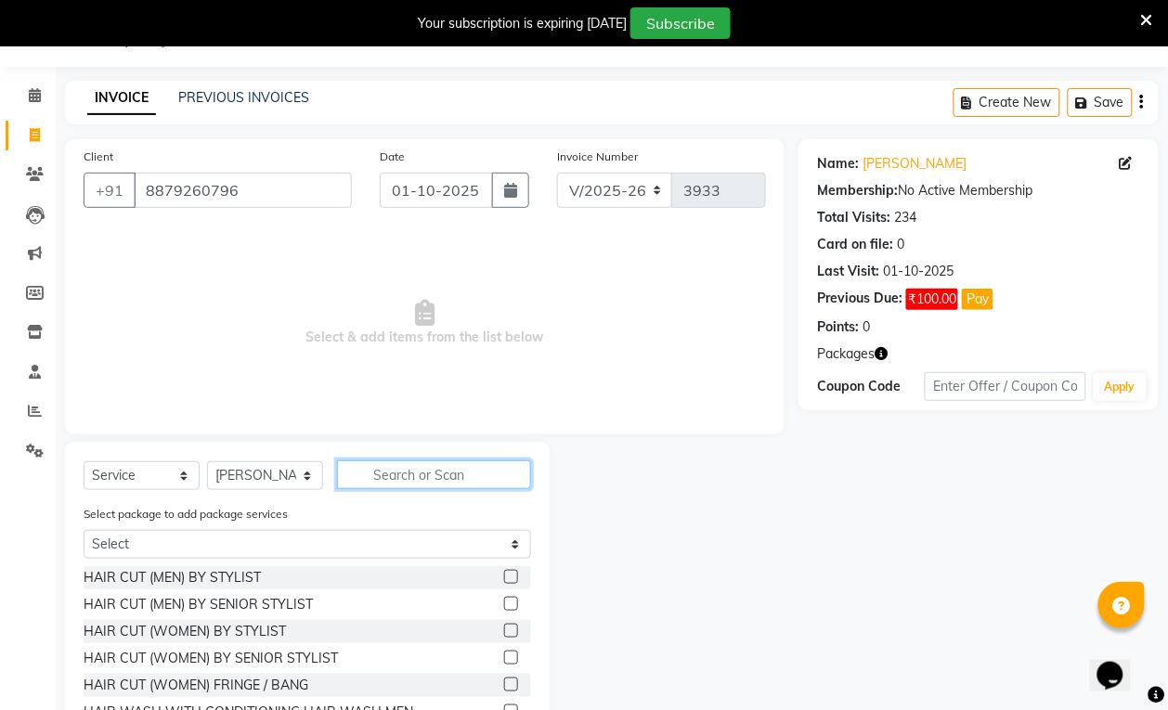
click at [374, 467] on input "text" at bounding box center [434, 475] width 194 height 29
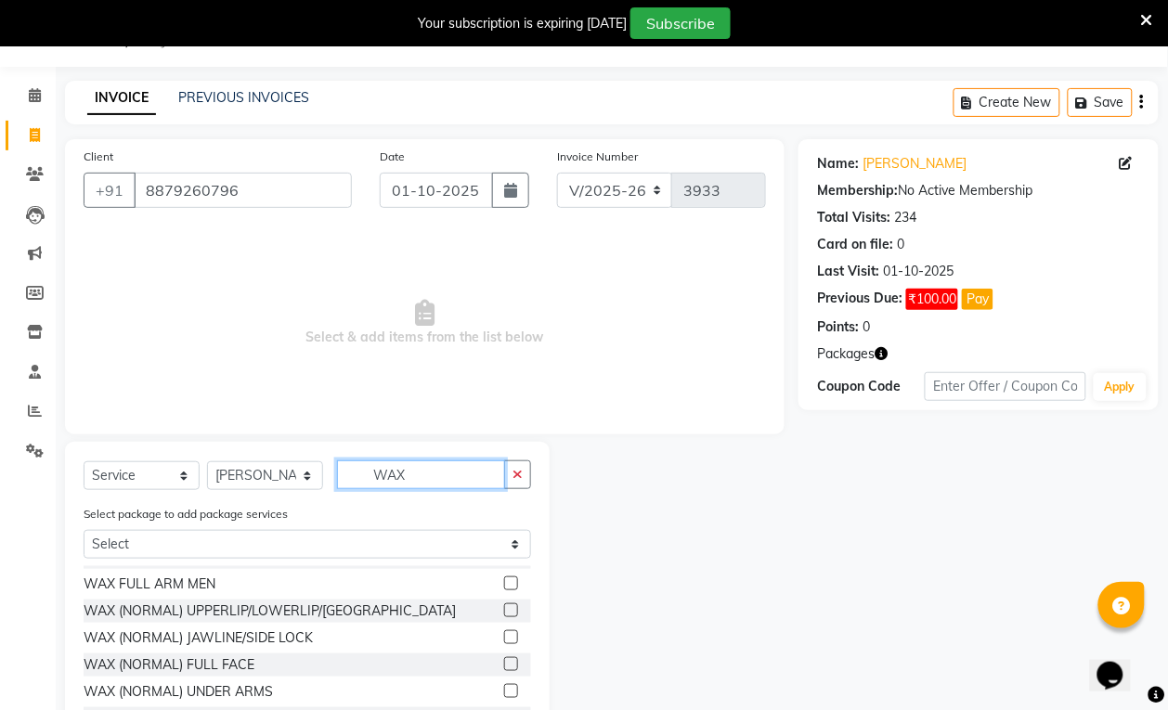
scroll to position [464, 0]
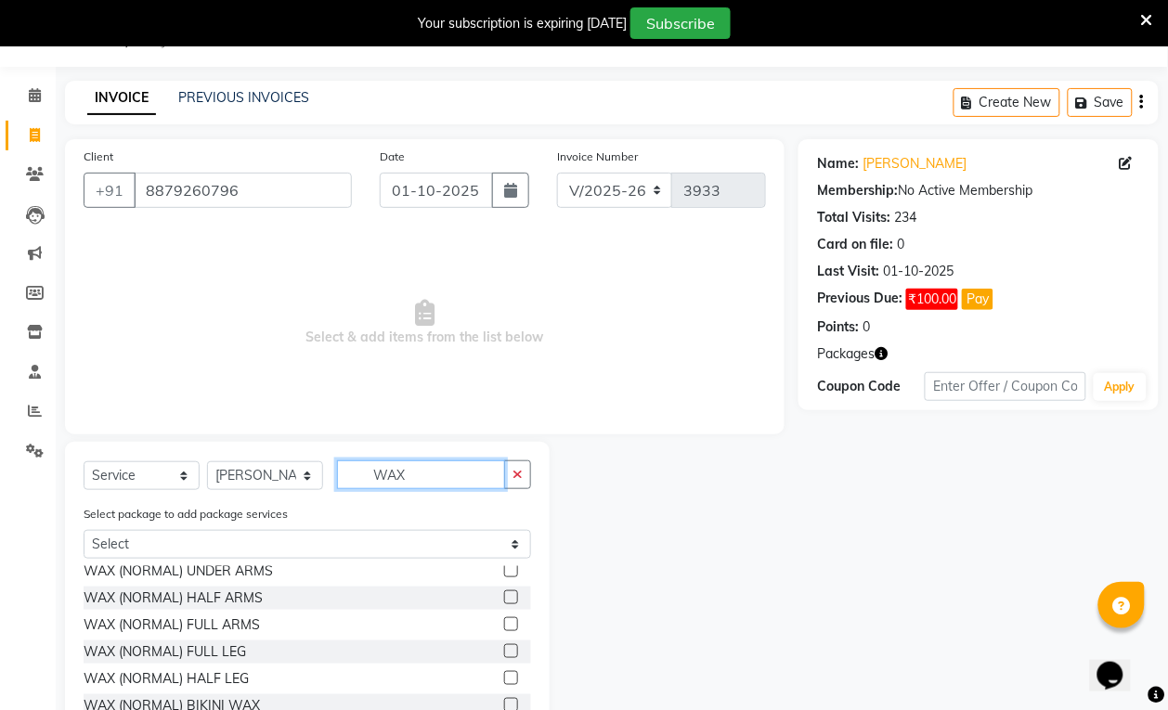
type input "WAX"
click at [504, 567] on label at bounding box center [511, 571] width 14 height 14
click at [504, 567] on input "checkbox" at bounding box center [510, 571] width 12 height 12
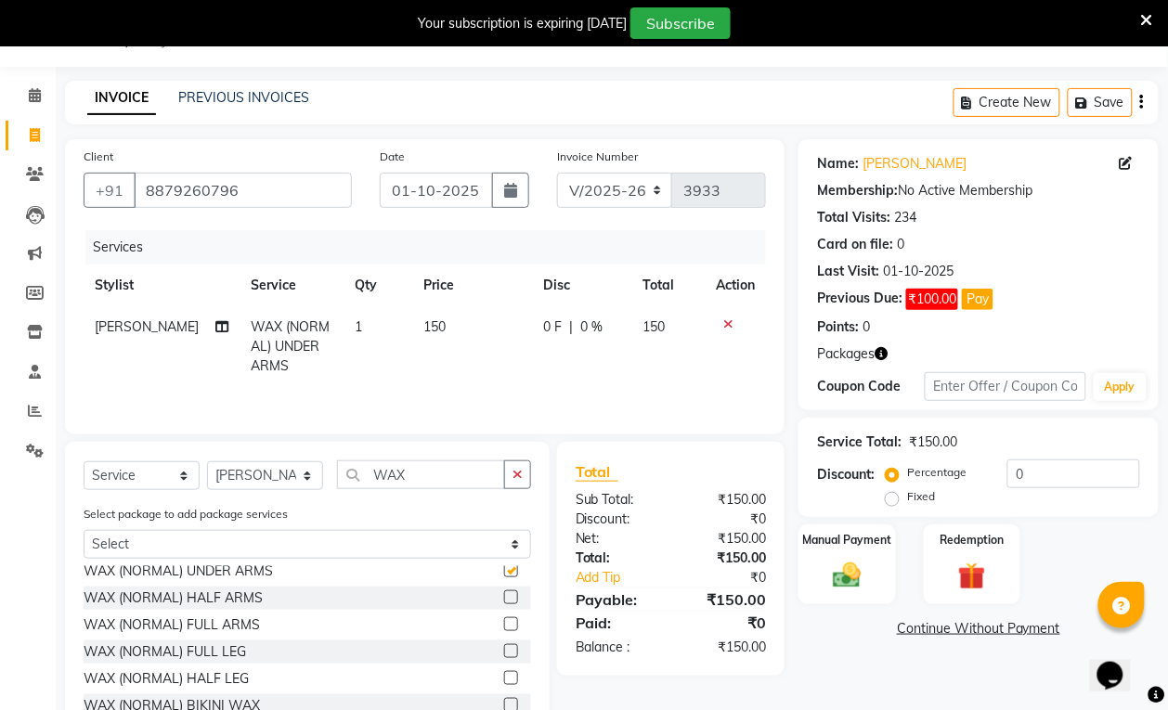
checkbox input "false"
click at [504, 627] on label at bounding box center [511, 624] width 14 height 14
click at [504, 627] on input "checkbox" at bounding box center [510, 625] width 12 height 12
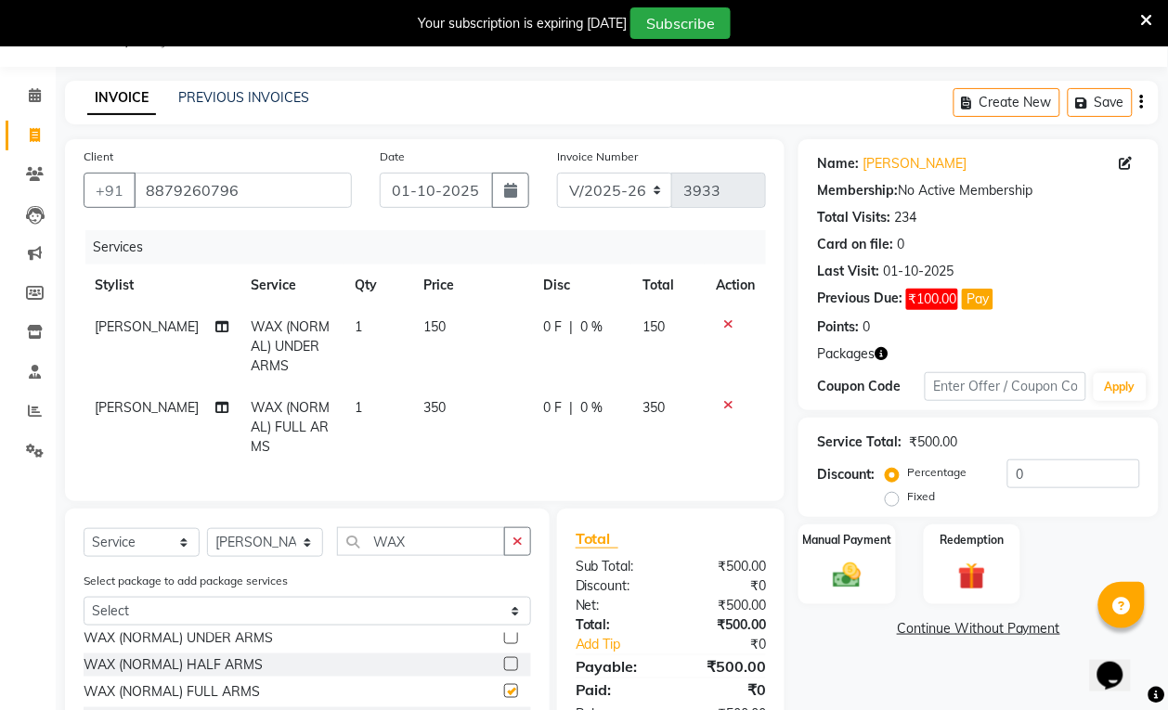
checkbox input "false"
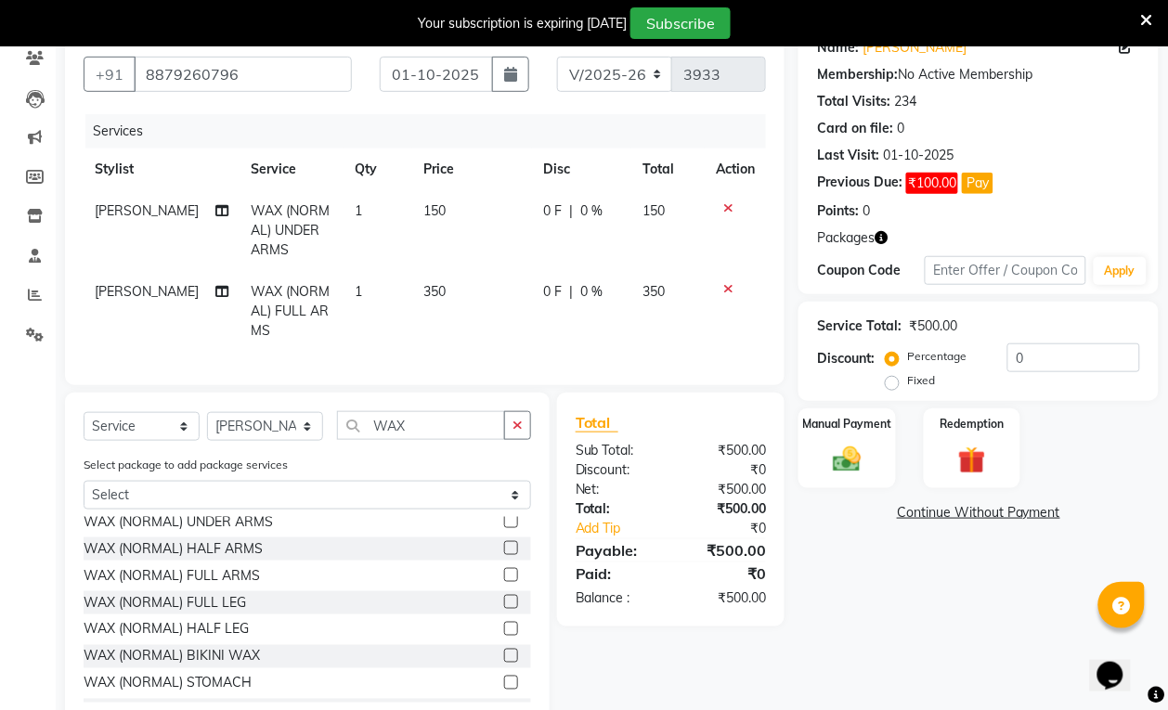
click at [504, 609] on label at bounding box center [511, 602] width 14 height 14
click at [504, 609] on input "checkbox" at bounding box center [510, 603] width 12 height 12
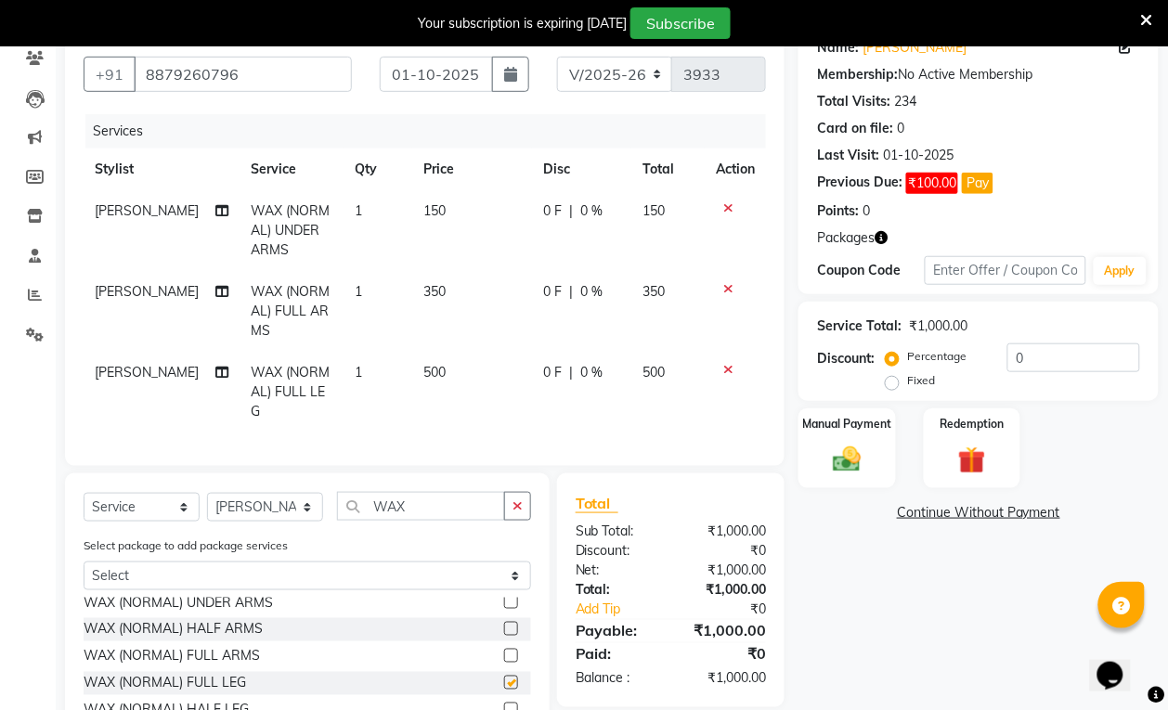
checkbox input "false"
click at [429, 513] on input "WAX" at bounding box center [421, 506] width 168 height 29
type input "W"
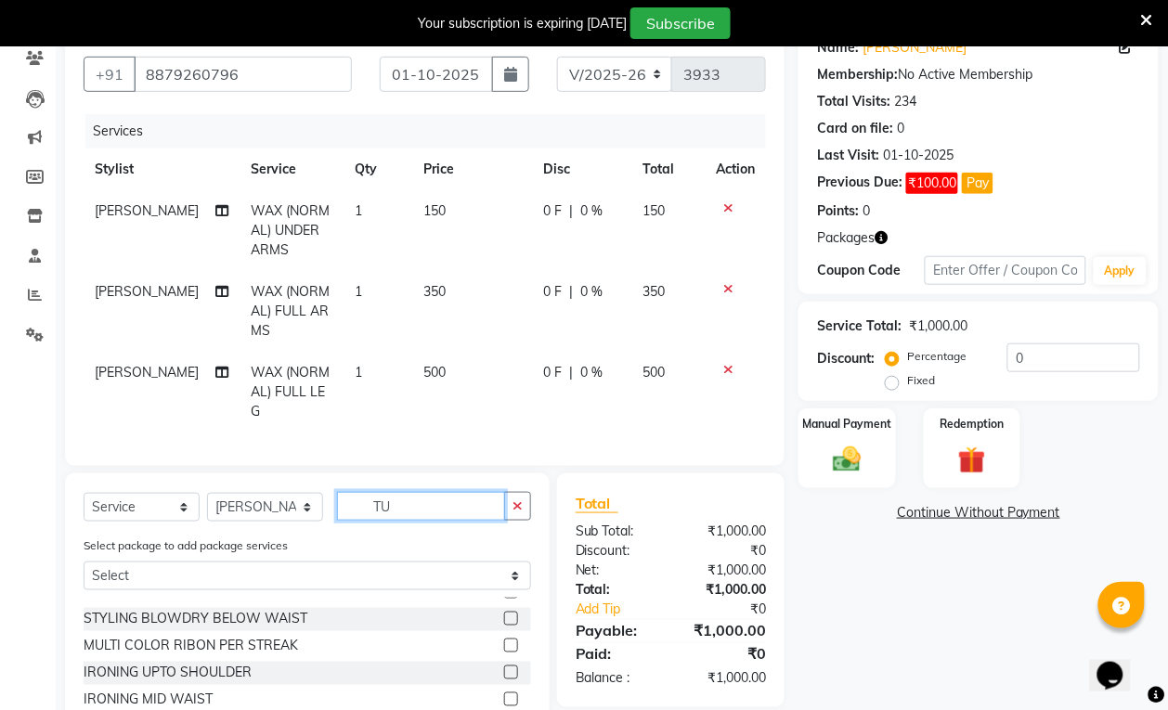
scroll to position [0, 0]
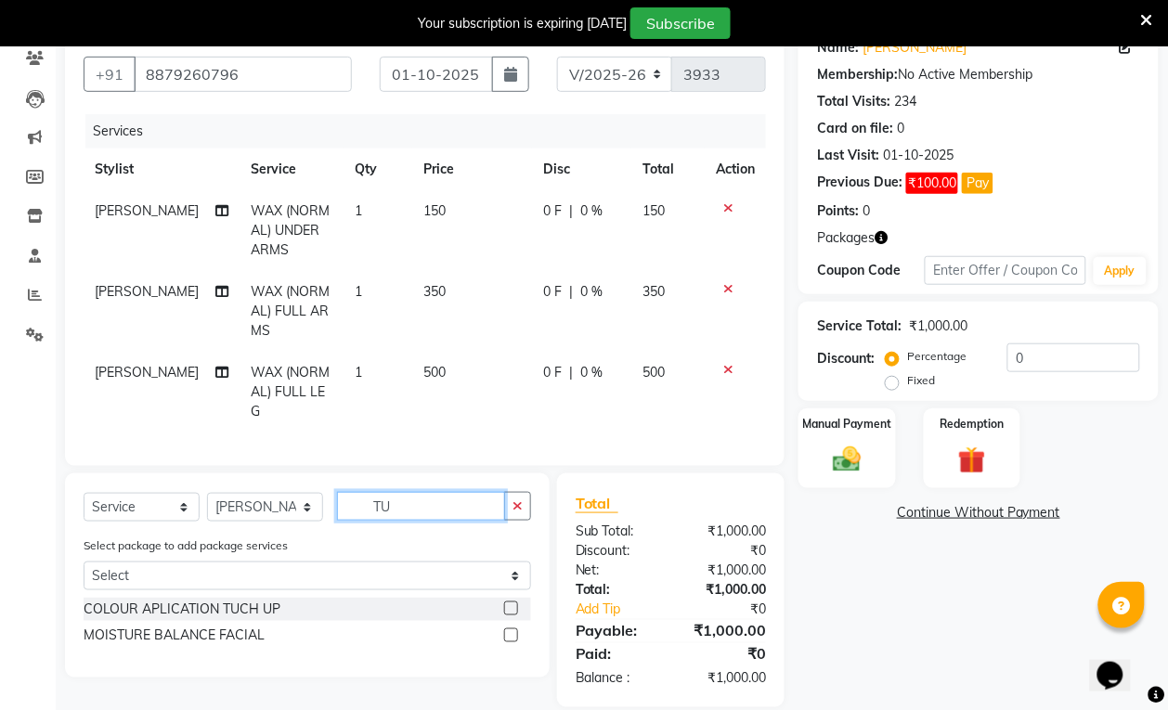
type input "T"
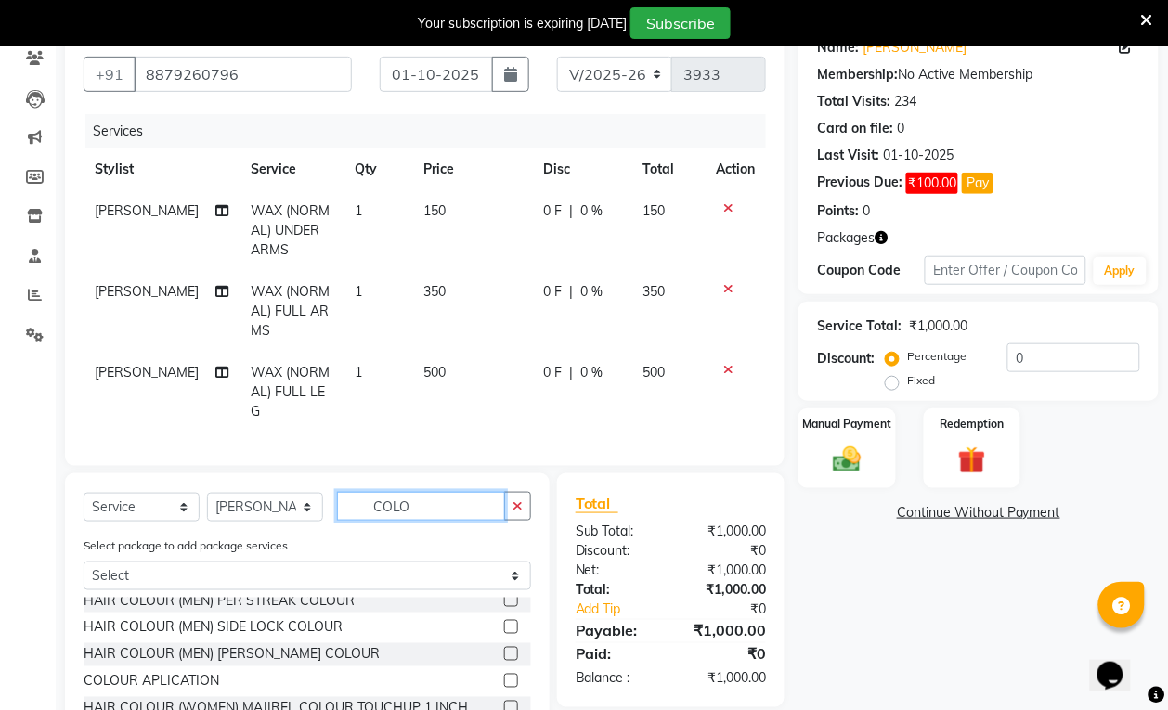
scroll to position [232, 0]
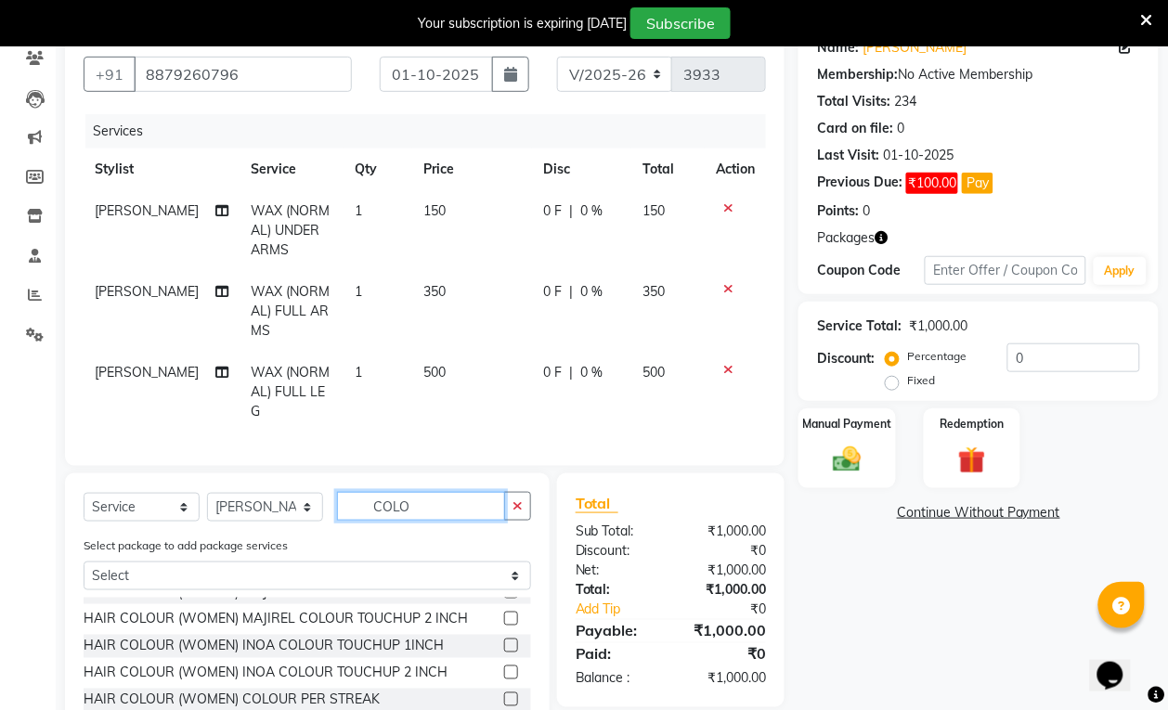
type input "COLO"
click at [504, 641] on label at bounding box center [511, 646] width 14 height 14
click at [504, 641] on input "checkbox" at bounding box center [510, 647] width 12 height 12
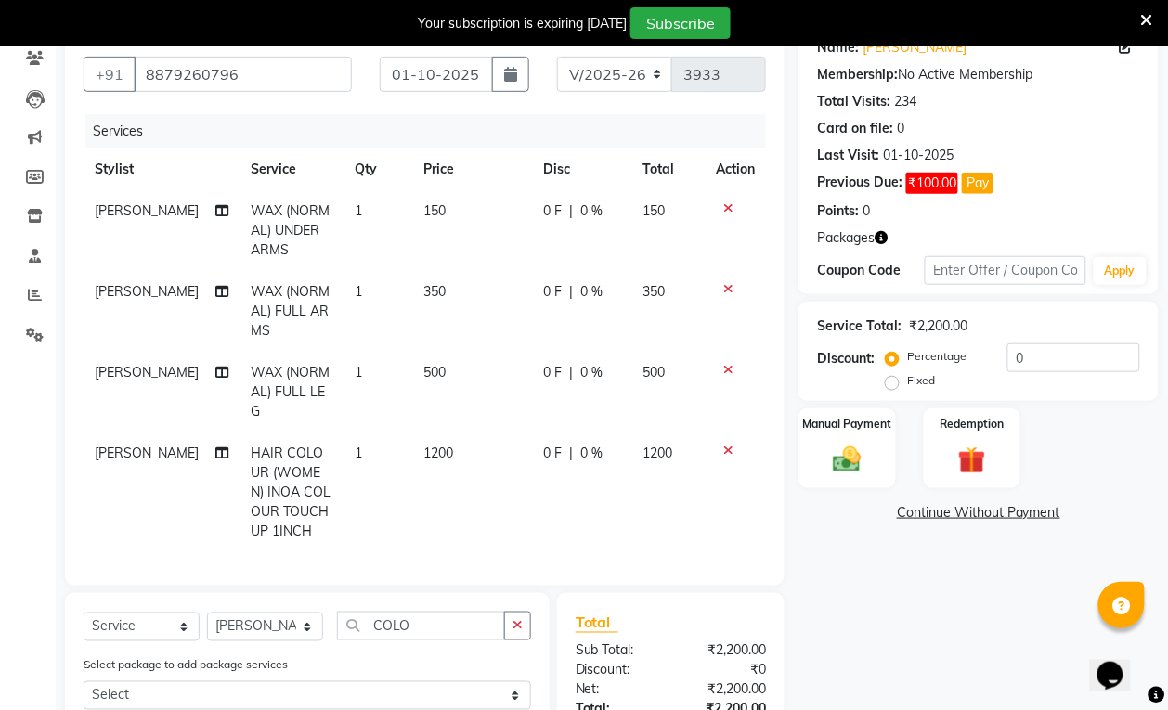
checkbox input "false"
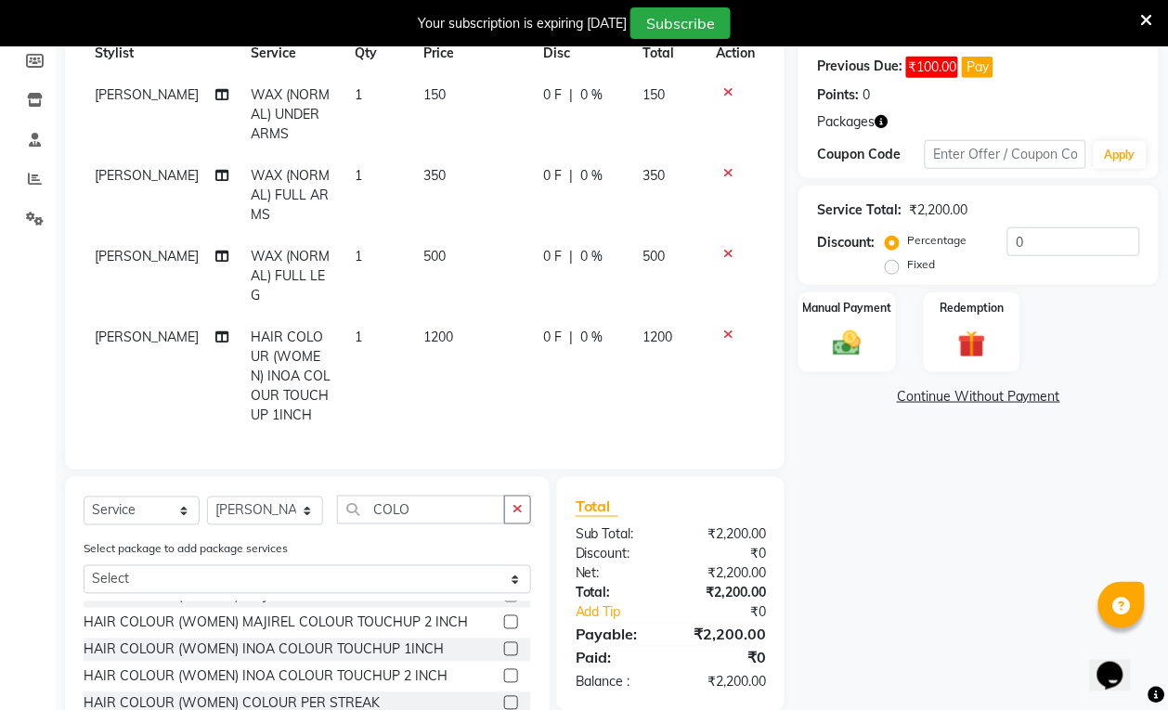
click at [549, 328] on span "0 F" at bounding box center [552, 337] width 19 height 19
select select "54591"
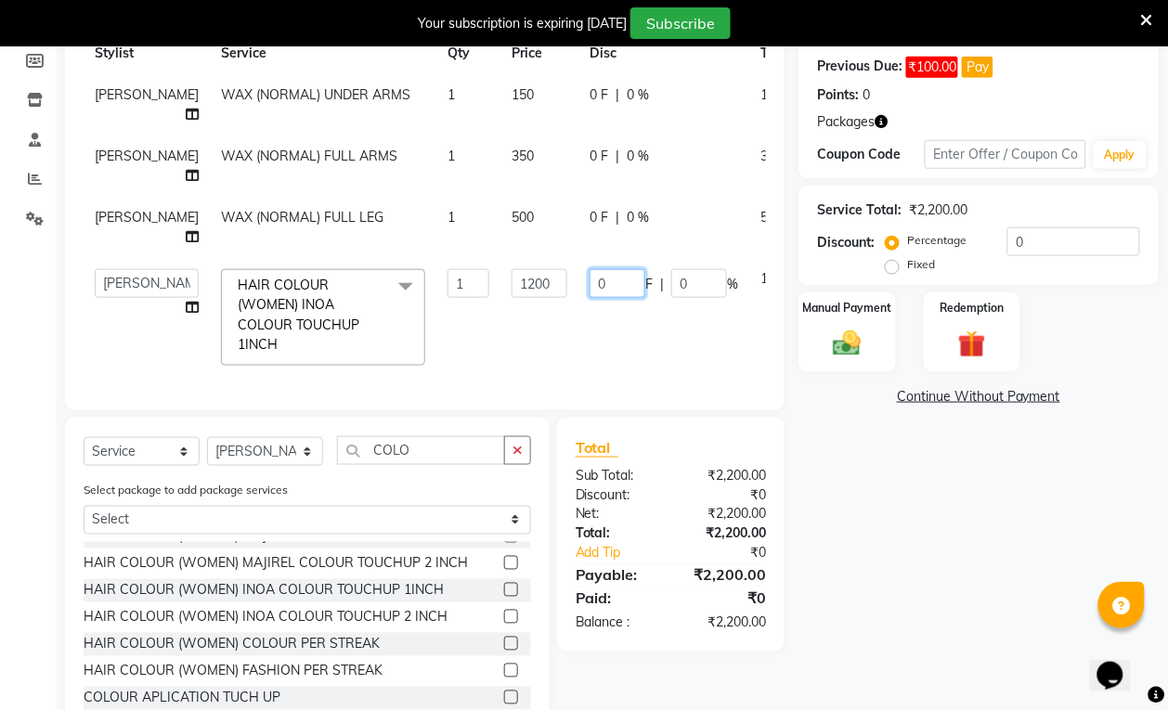
click at [590, 298] on input "0" at bounding box center [618, 283] width 56 height 29
type input "0200"
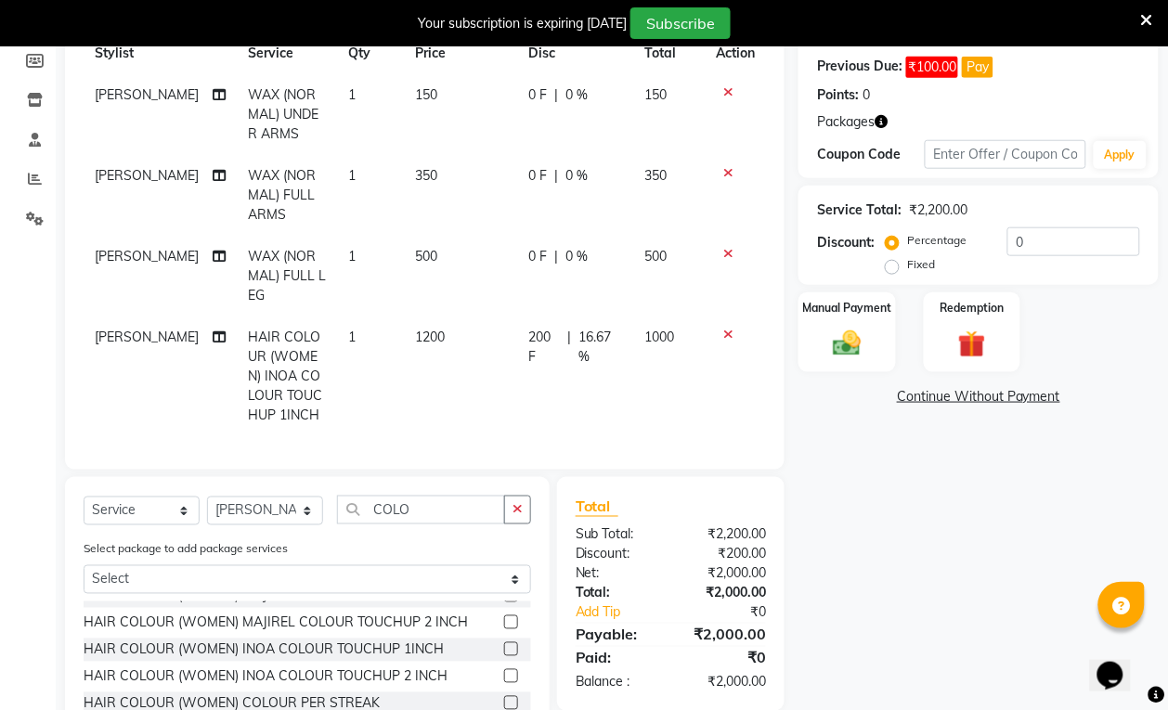
click at [646, 383] on tr "[PERSON_NAME] HAIR COLOUR (WOMEN) INOA COLOUR TOUCHUP 1INCH 1 1200 200 F | 16.6…" at bounding box center [425, 377] width 682 height 120
click at [864, 339] on img at bounding box center [847, 343] width 46 height 33
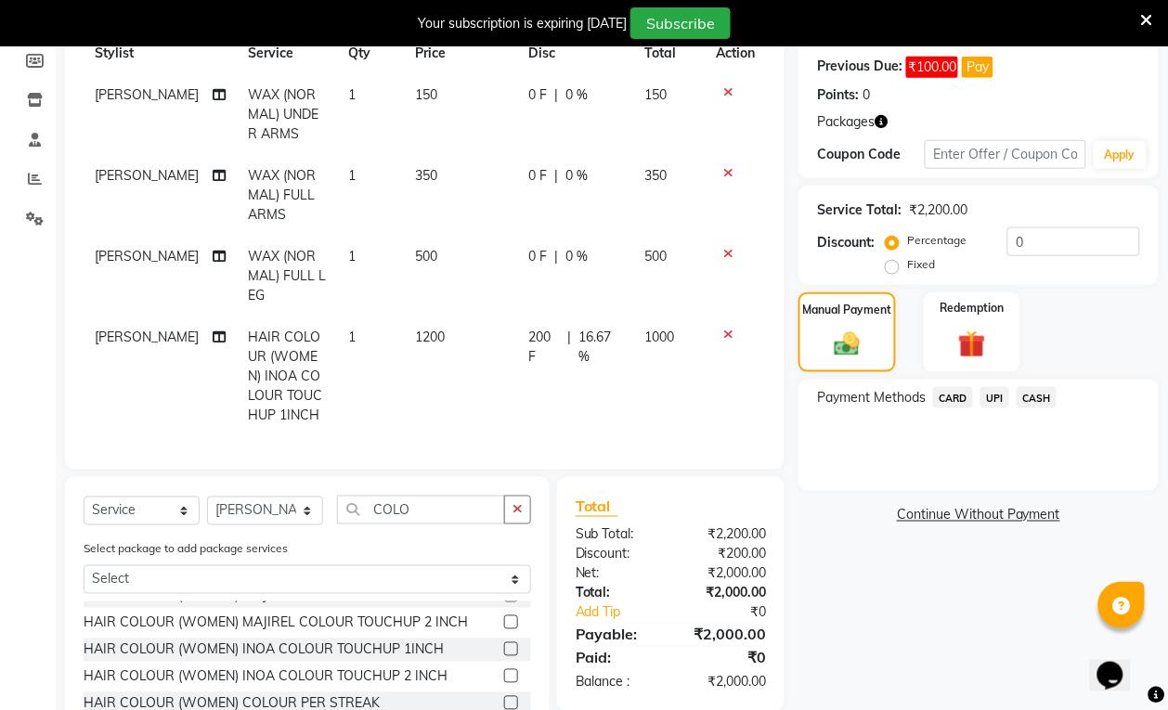
scroll to position [162, 0]
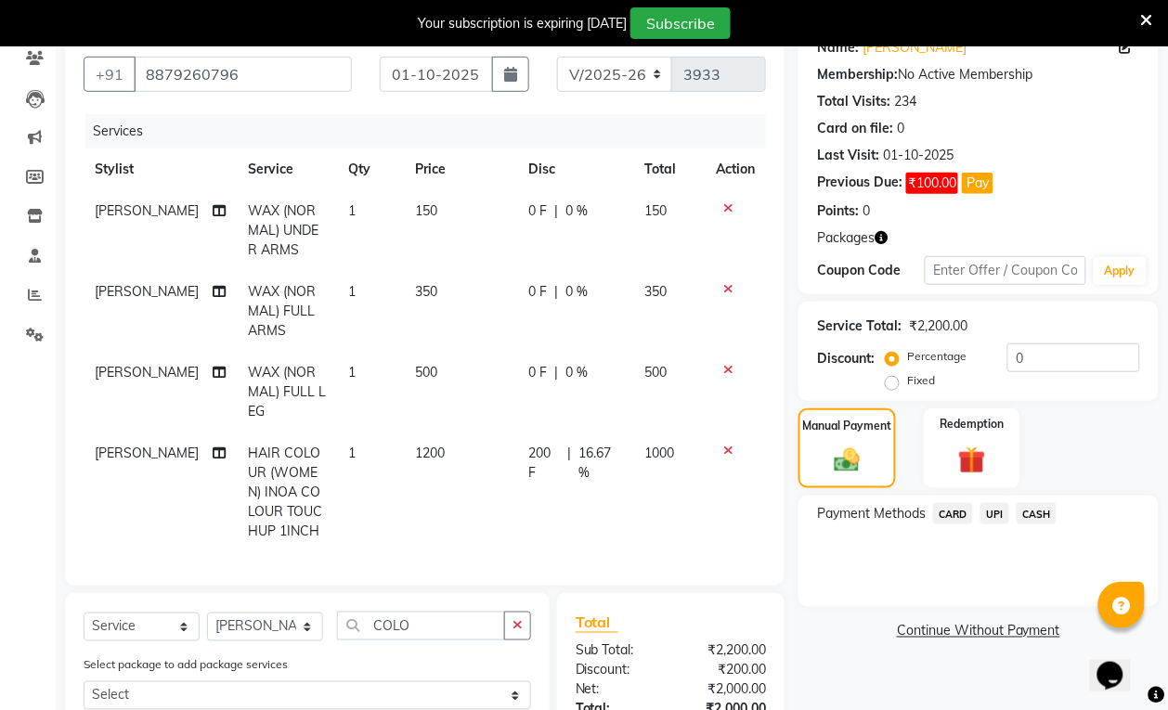
click at [534, 371] on div "0 F | 0 %" at bounding box center [575, 372] width 93 height 19
select select "54591"
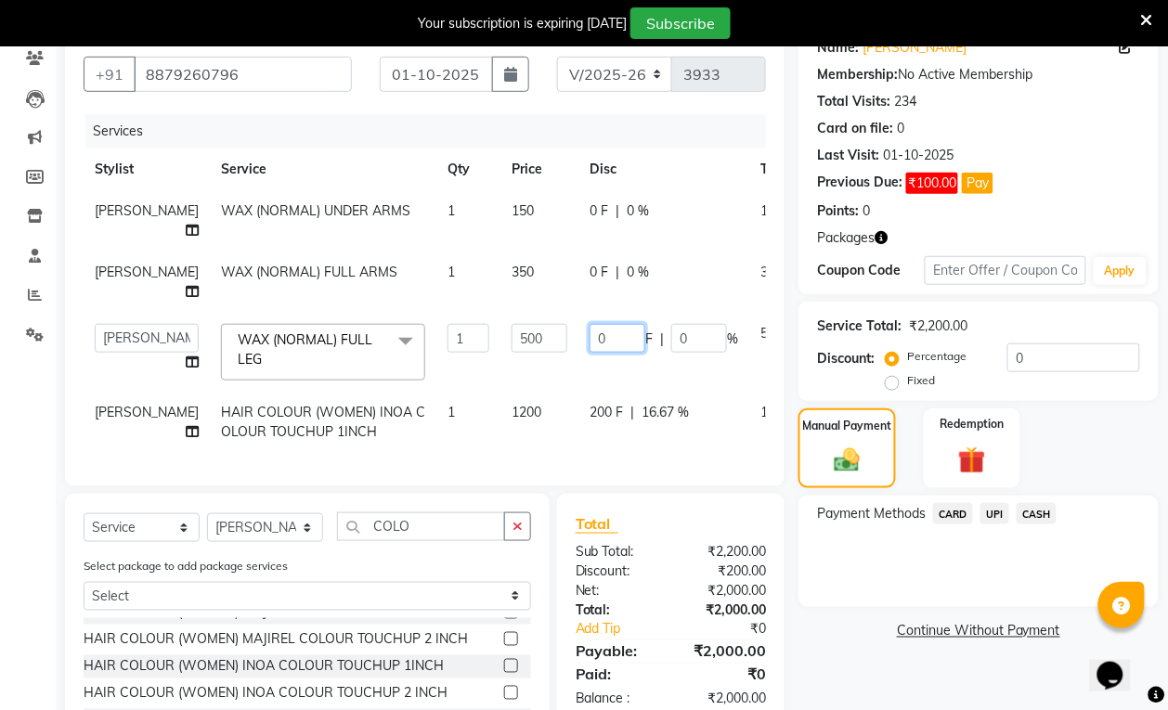
click at [590, 353] on input "0" at bounding box center [618, 338] width 56 height 29
type input "0100"
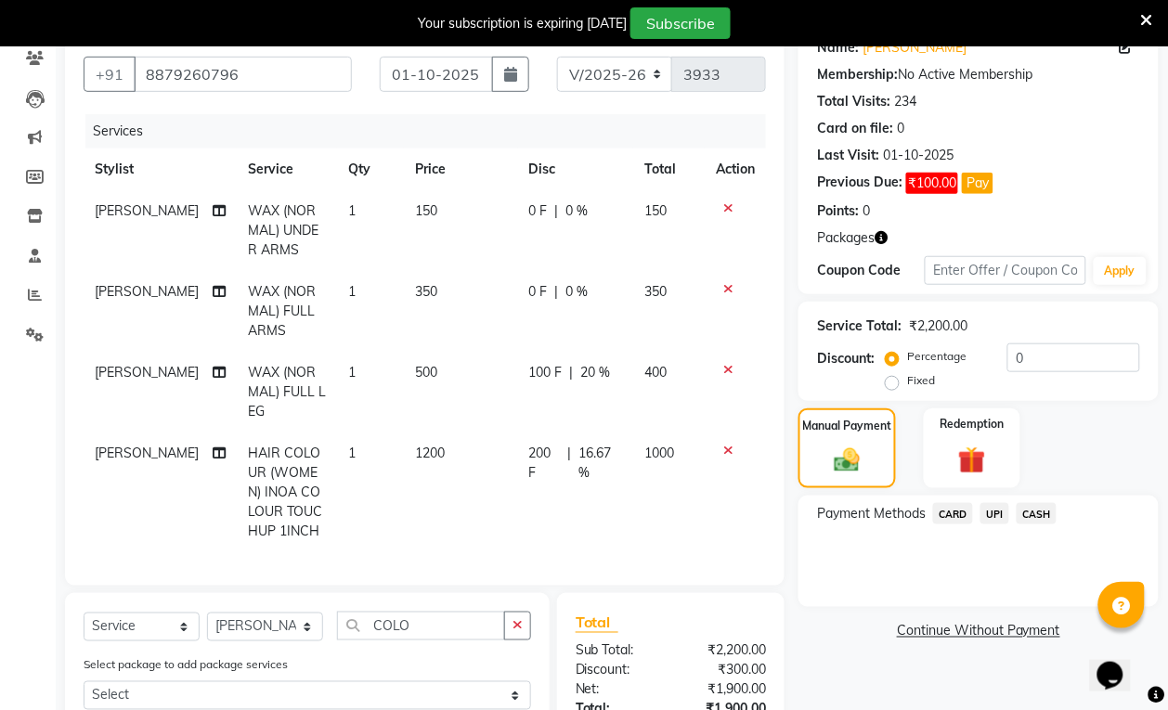
click at [669, 309] on tr "[PERSON_NAME] WAX (NORMAL) FULL ARMS 1 350 0 F | 0 % 350" at bounding box center [425, 311] width 682 height 81
click at [540, 275] on td "0 F | 0 %" at bounding box center [575, 311] width 115 height 81
select select "54591"
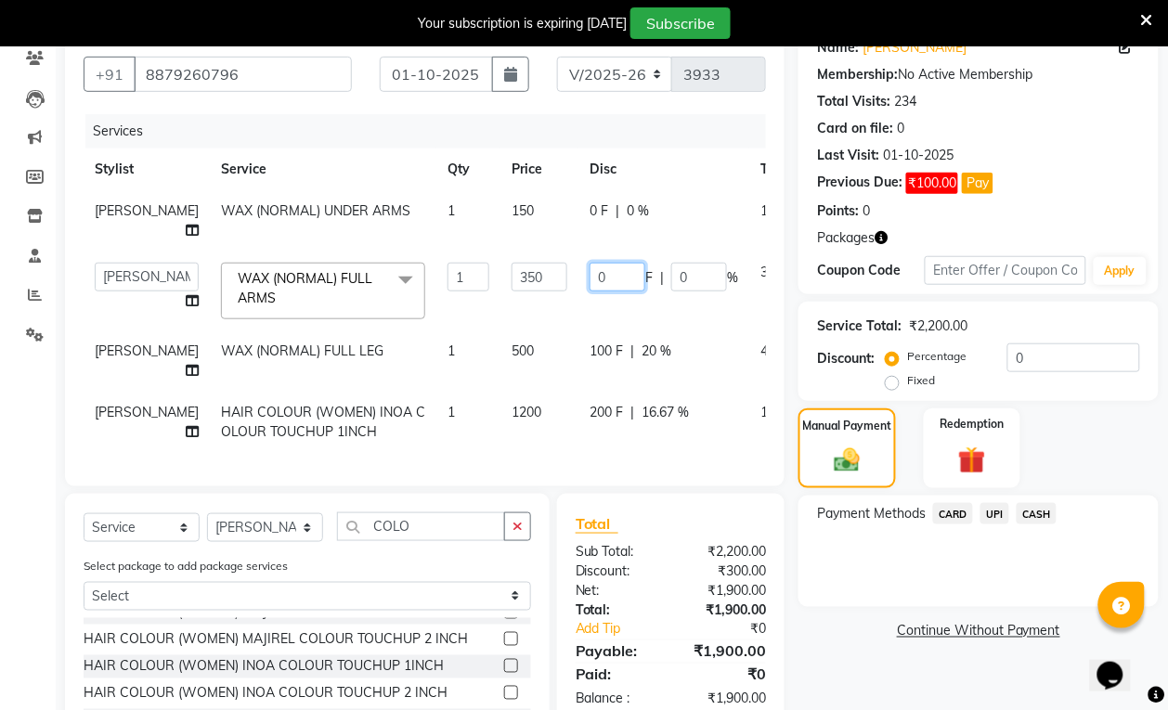
click at [590, 292] on input "0" at bounding box center [618, 277] width 56 height 29
type input "0100"
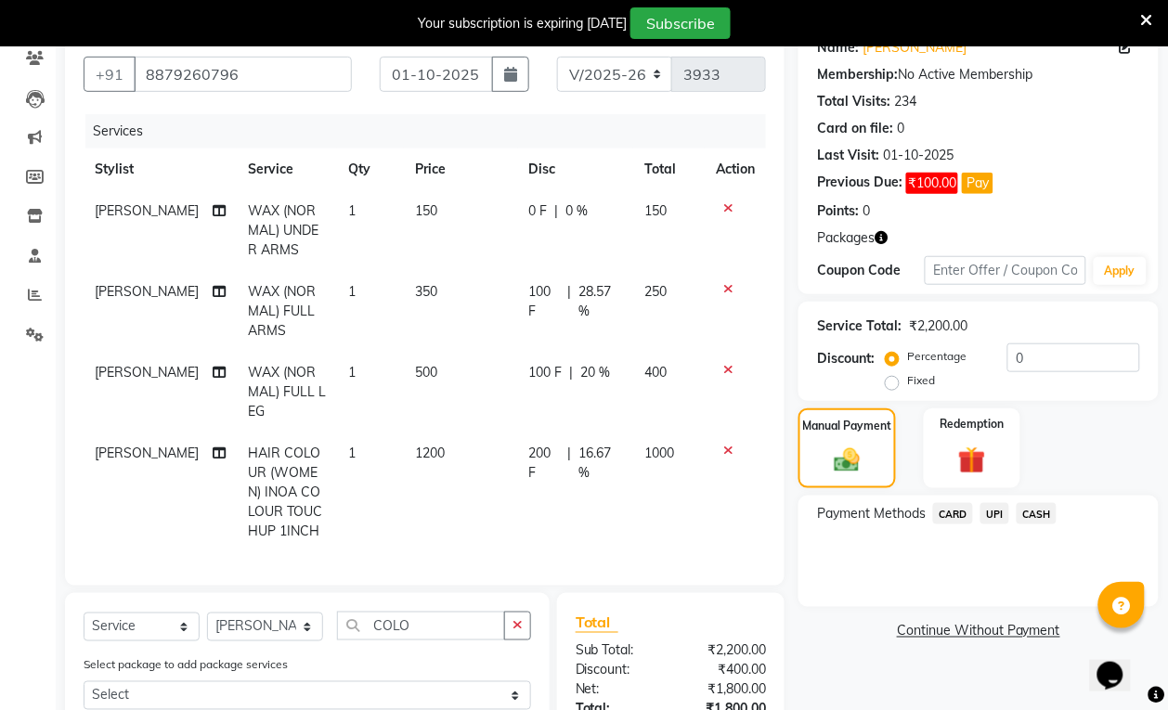
click at [684, 339] on tr "[PERSON_NAME] WAX (NORMAL) FULL ARMS 1 350 100 F | 28.57 % 250" at bounding box center [425, 311] width 682 height 81
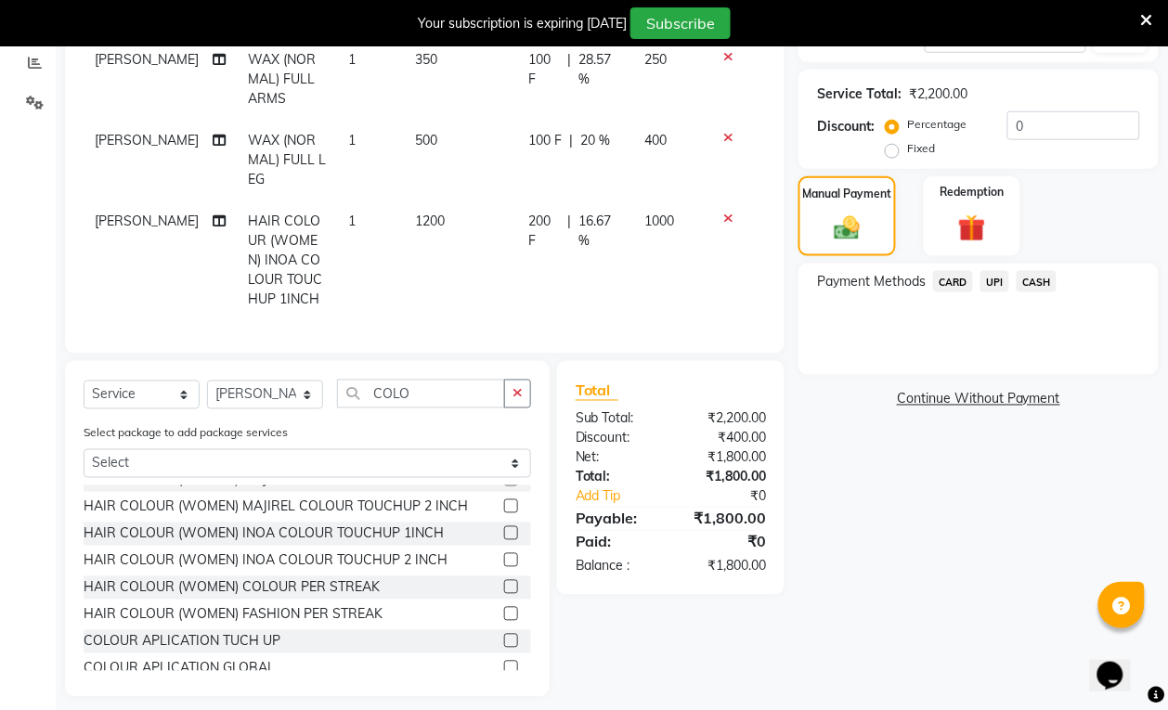
click at [996, 277] on span "UPI" at bounding box center [994, 281] width 29 height 21
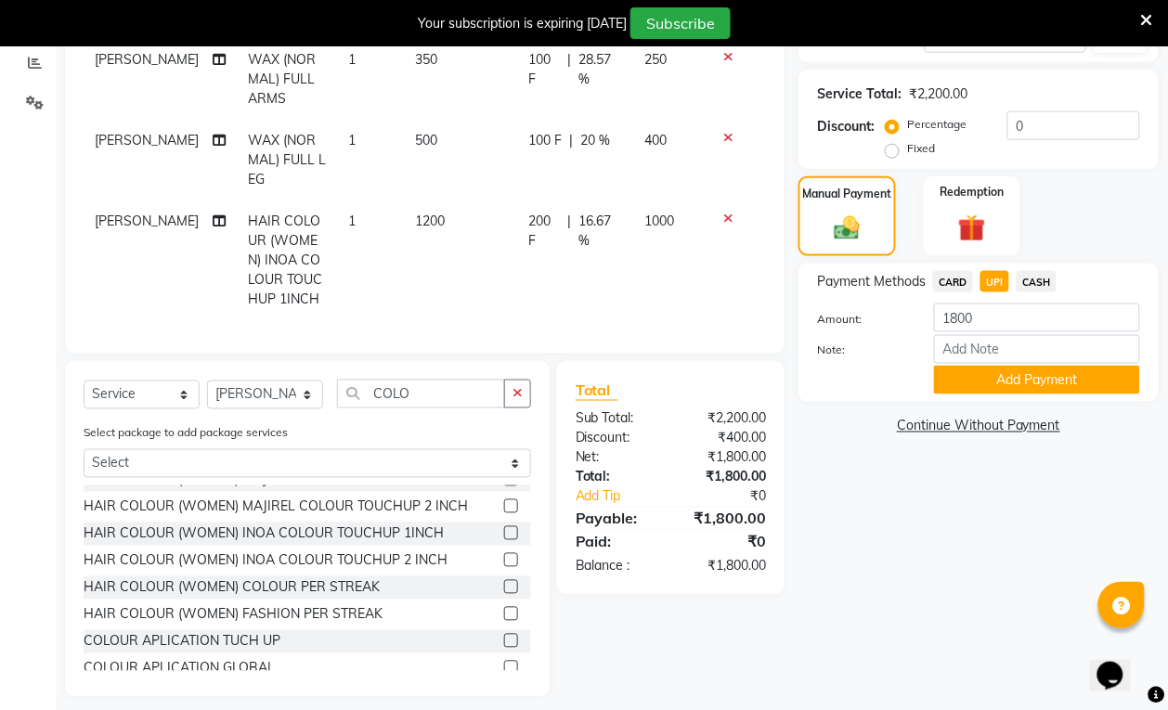
click at [1035, 279] on span "CASH" at bounding box center [1037, 281] width 40 height 21
click at [1023, 383] on button "Add Payment" at bounding box center [1037, 380] width 206 height 29
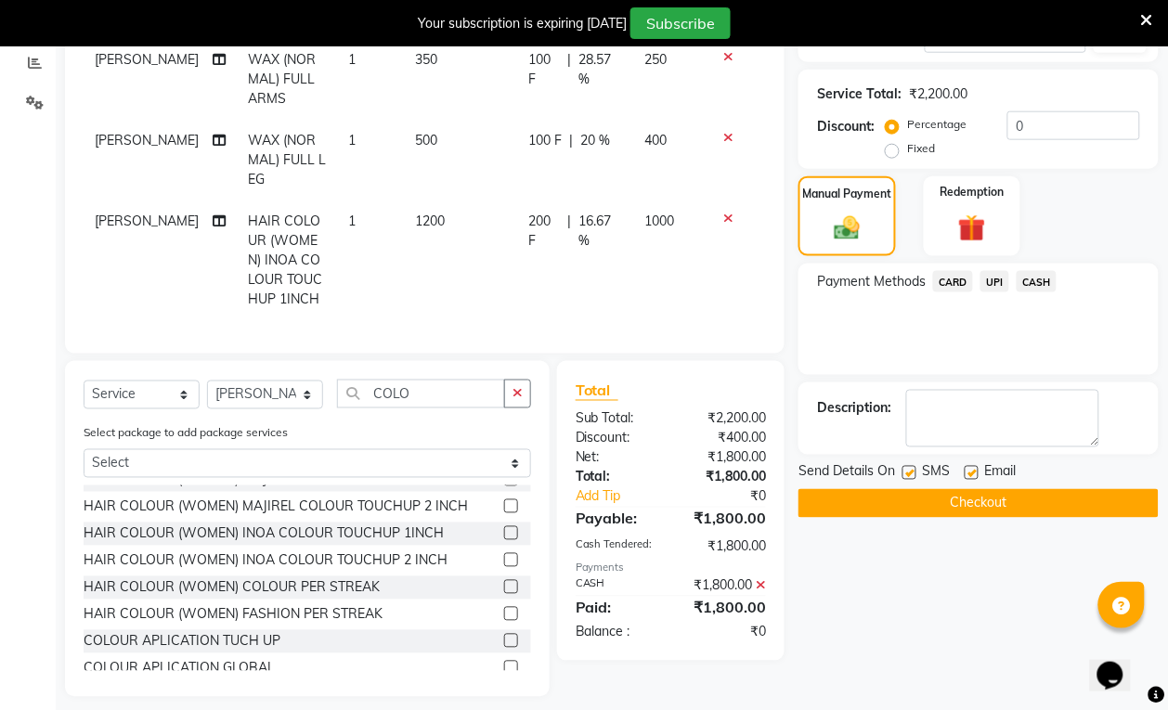
click at [973, 489] on button "Checkout" at bounding box center [978, 503] width 360 height 29
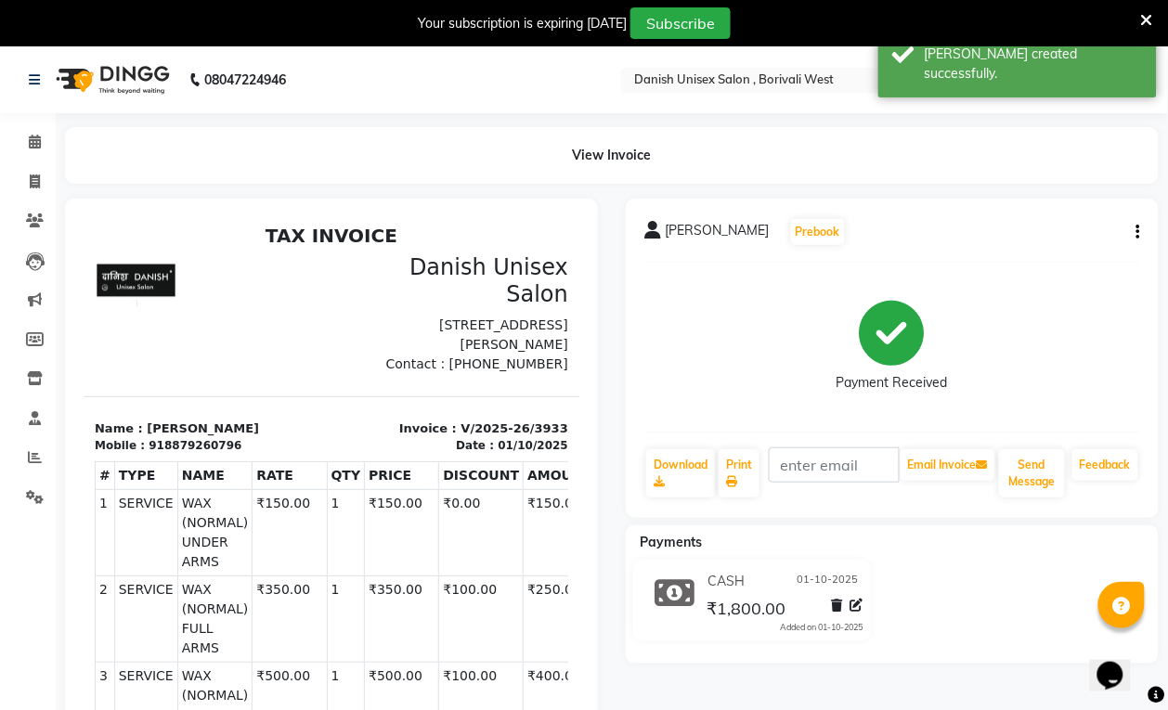
click at [1134, 226] on button "button" at bounding box center [1134, 232] width 11 height 19
click at [1061, 227] on div "Edit Item Staff" at bounding box center [1045, 232] width 127 height 23
select select
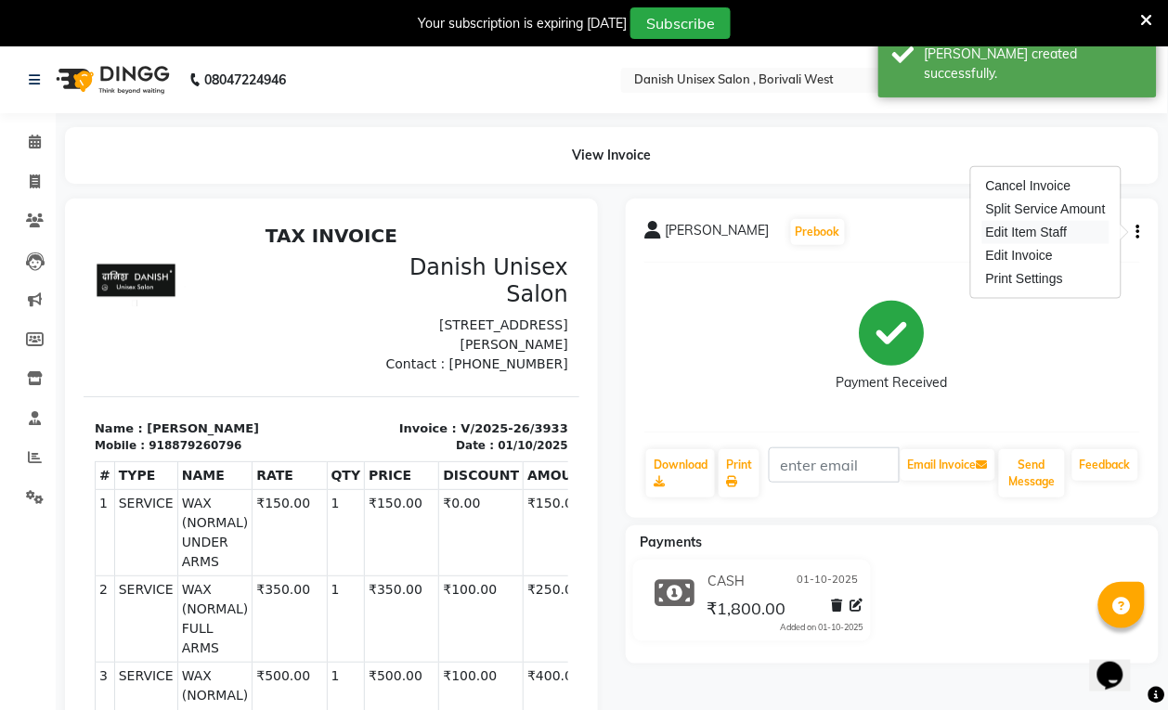
select select
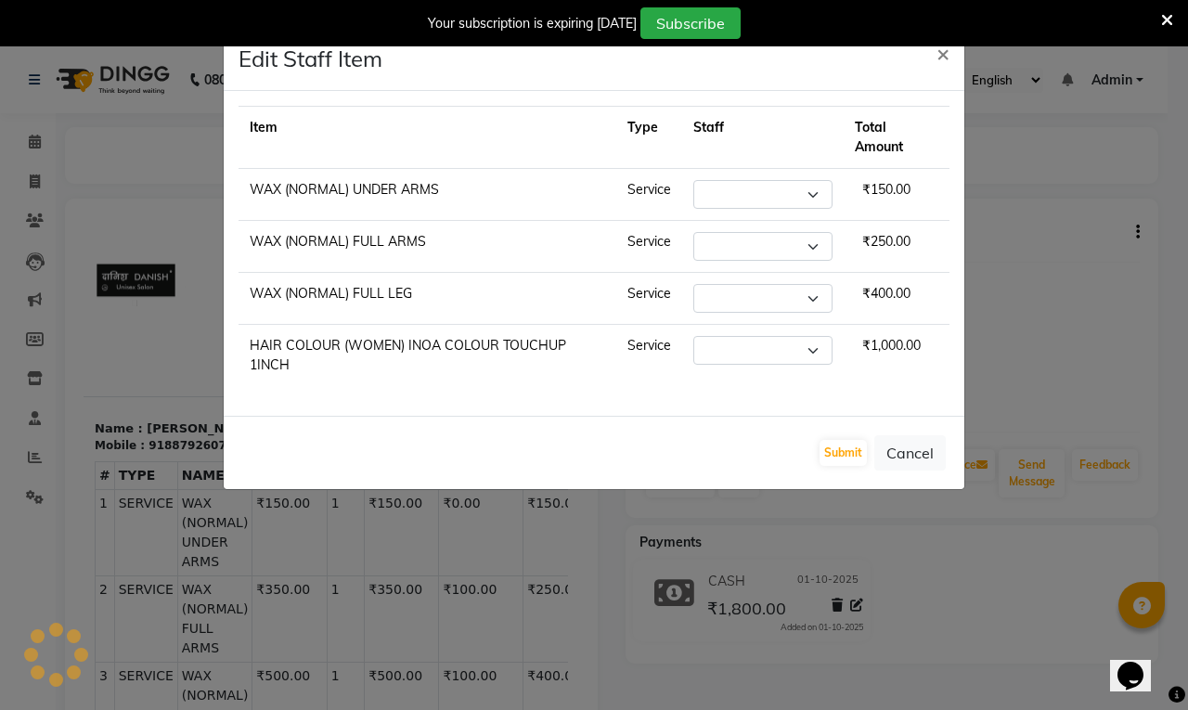
select select "54591"
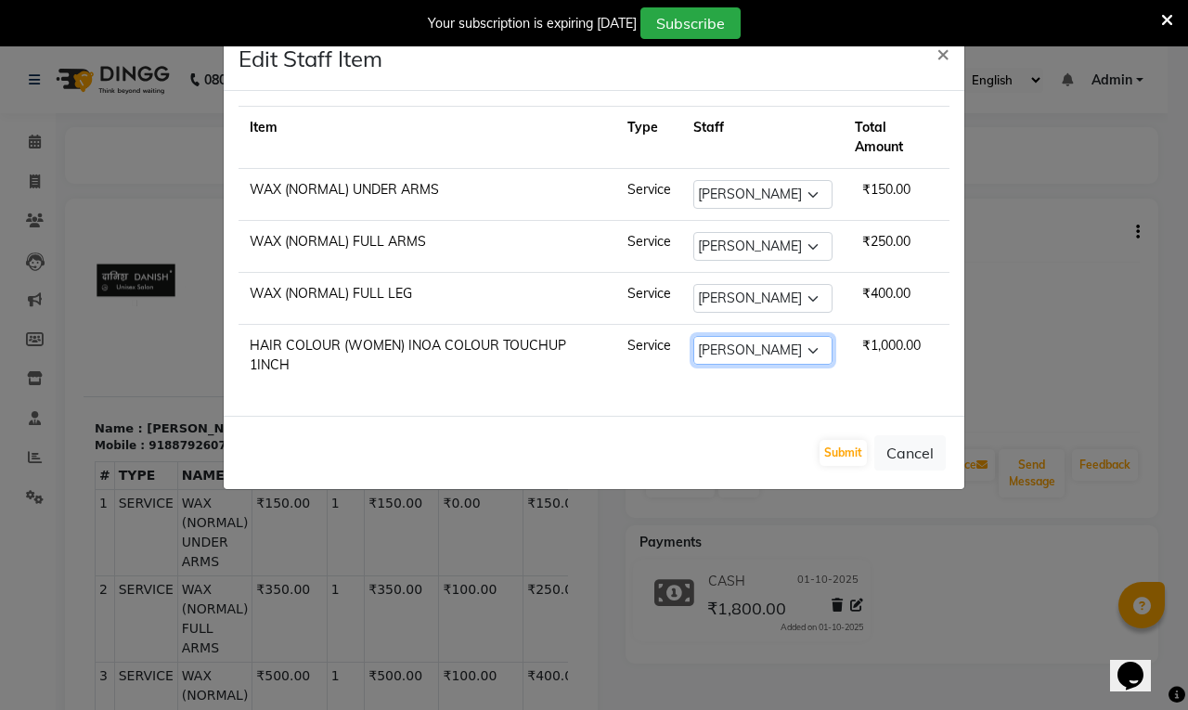
click at [805, 355] on select "Select [PERSON_NAME] [PERSON_NAME] kajal [PERSON_NAME] [PERSON_NAME] [PERSON_NA…" at bounding box center [763, 350] width 139 height 29
select select "57771"
click at [694, 339] on select "Select [PERSON_NAME] [PERSON_NAME] kajal [PERSON_NAME] [PERSON_NAME] [PERSON_NA…" at bounding box center [763, 350] width 139 height 29
click at [843, 456] on button "Submit" at bounding box center [843, 453] width 47 height 26
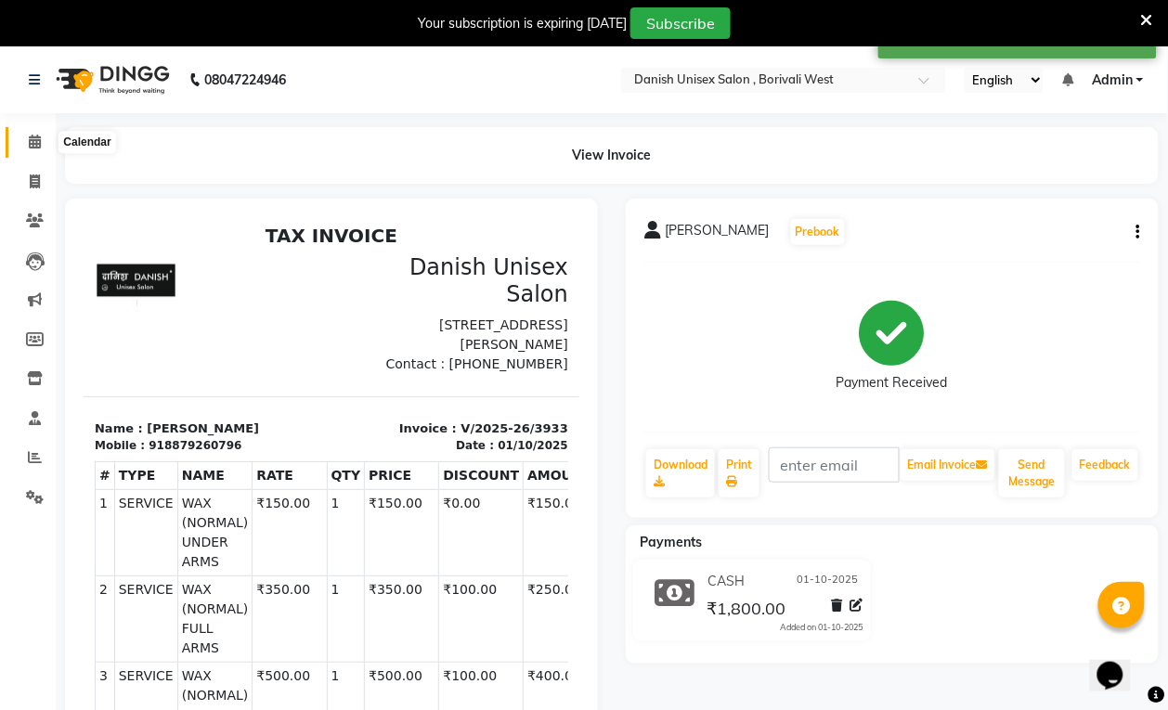
click at [38, 133] on span at bounding box center [35, 142] width 32 height 21
